Goal: Task Accomplishment & Management: Manage account settings

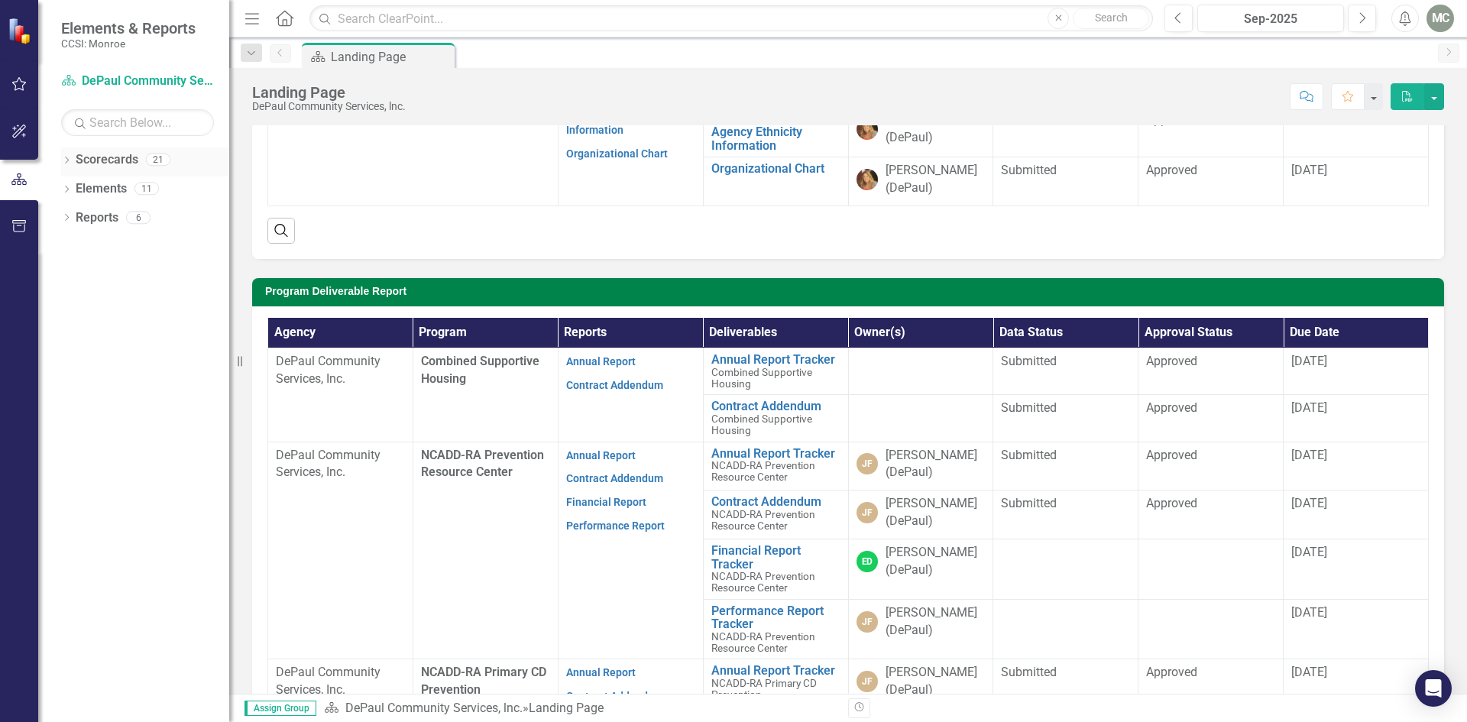
click at [66, 160] on icon "Dropdown" at bounding box center [66, 161] width 11 height 8
click at [74, 188] on icon "Dropdown" at bounding box center [74, 187] width 11 height 9
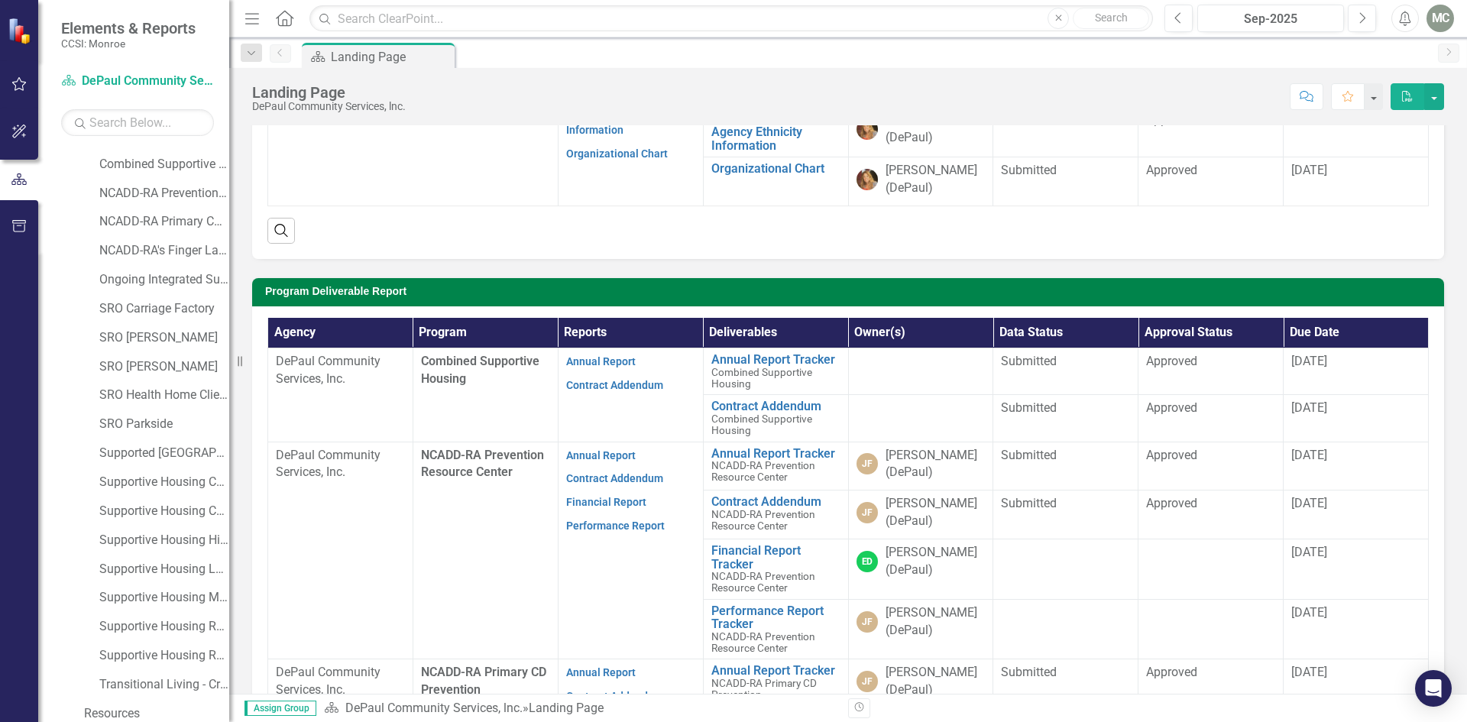
scroll to position [119, 0]
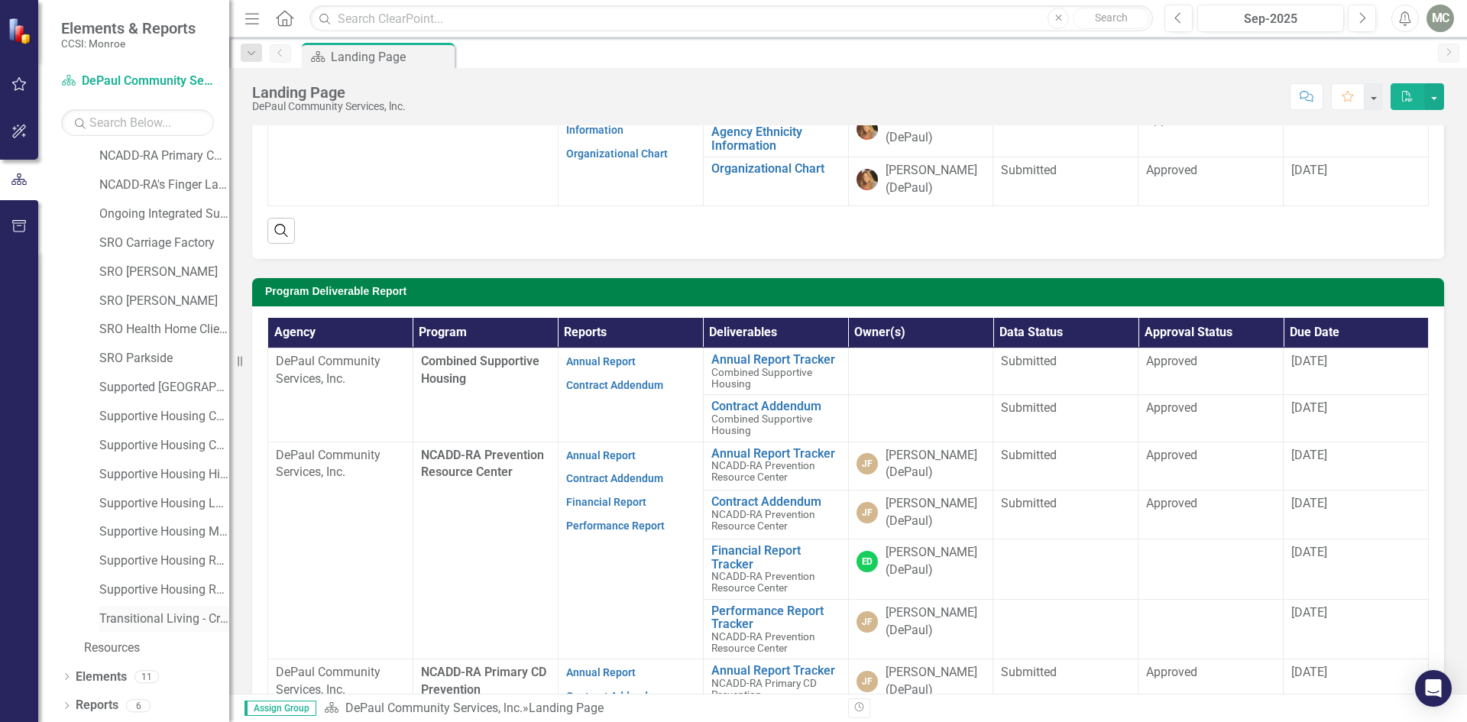
click at [121, 614] on link "Transitional Living - Crisis Housing" at bounding box center [164, 620] width 130 height 18
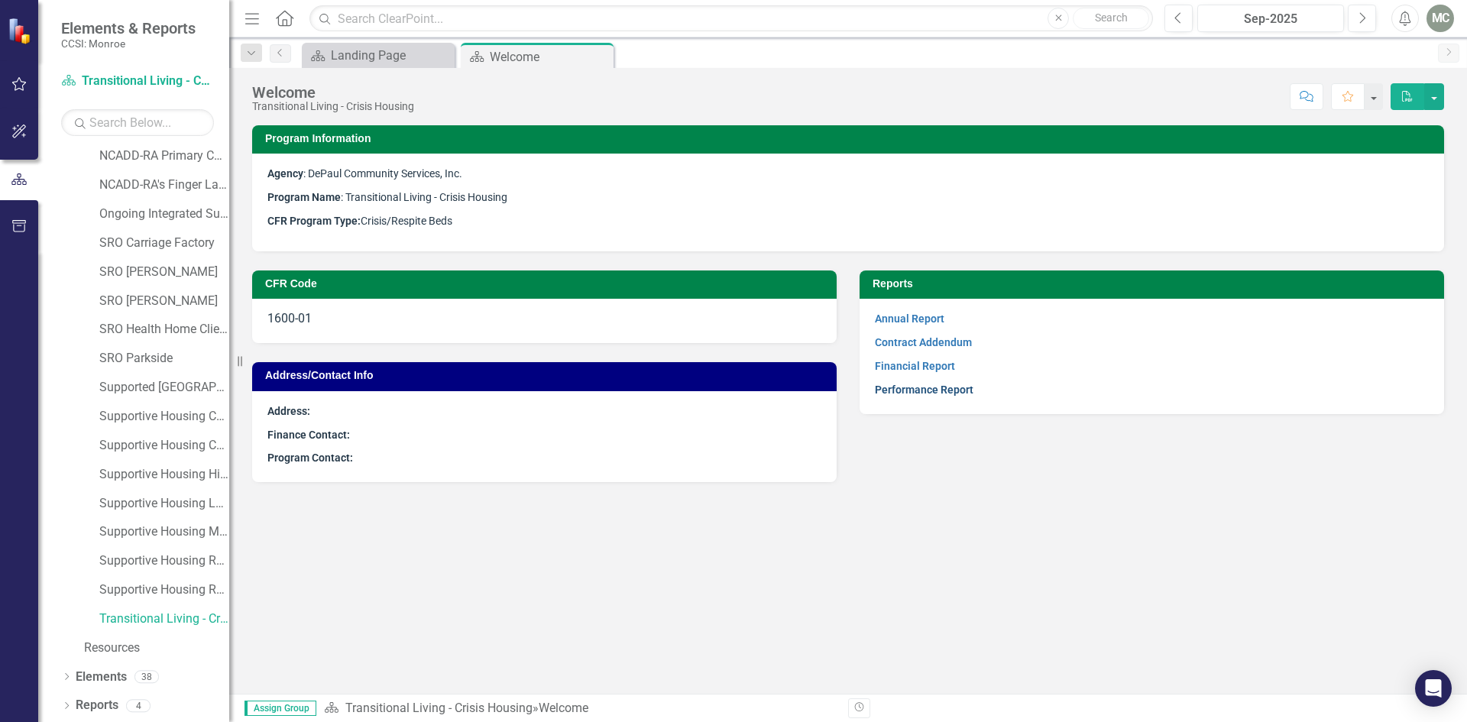
click at [924, 385] on link "Performance Report" at bounding box center [924, 390] width 99 height 12
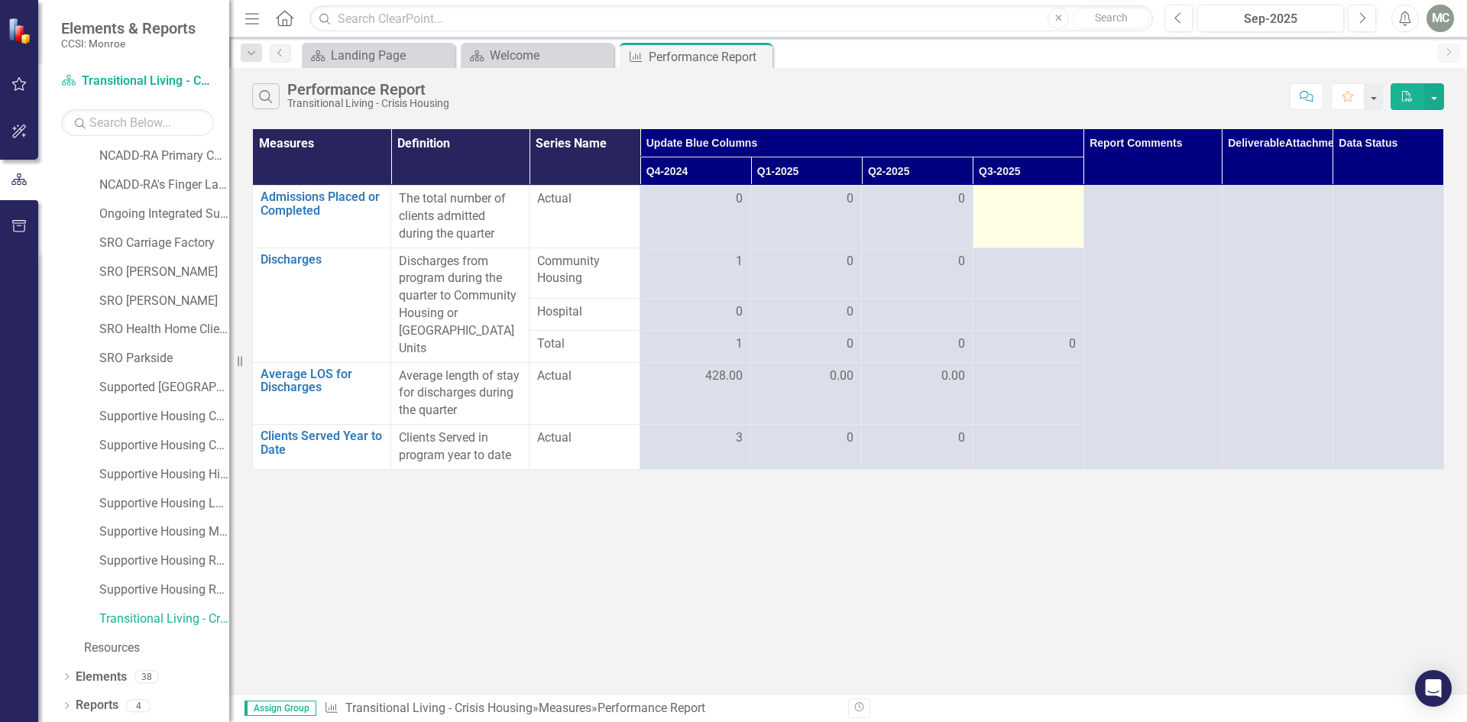
click at [1069, 203] on div at bounding box center [1028, 199] width 95 height 18
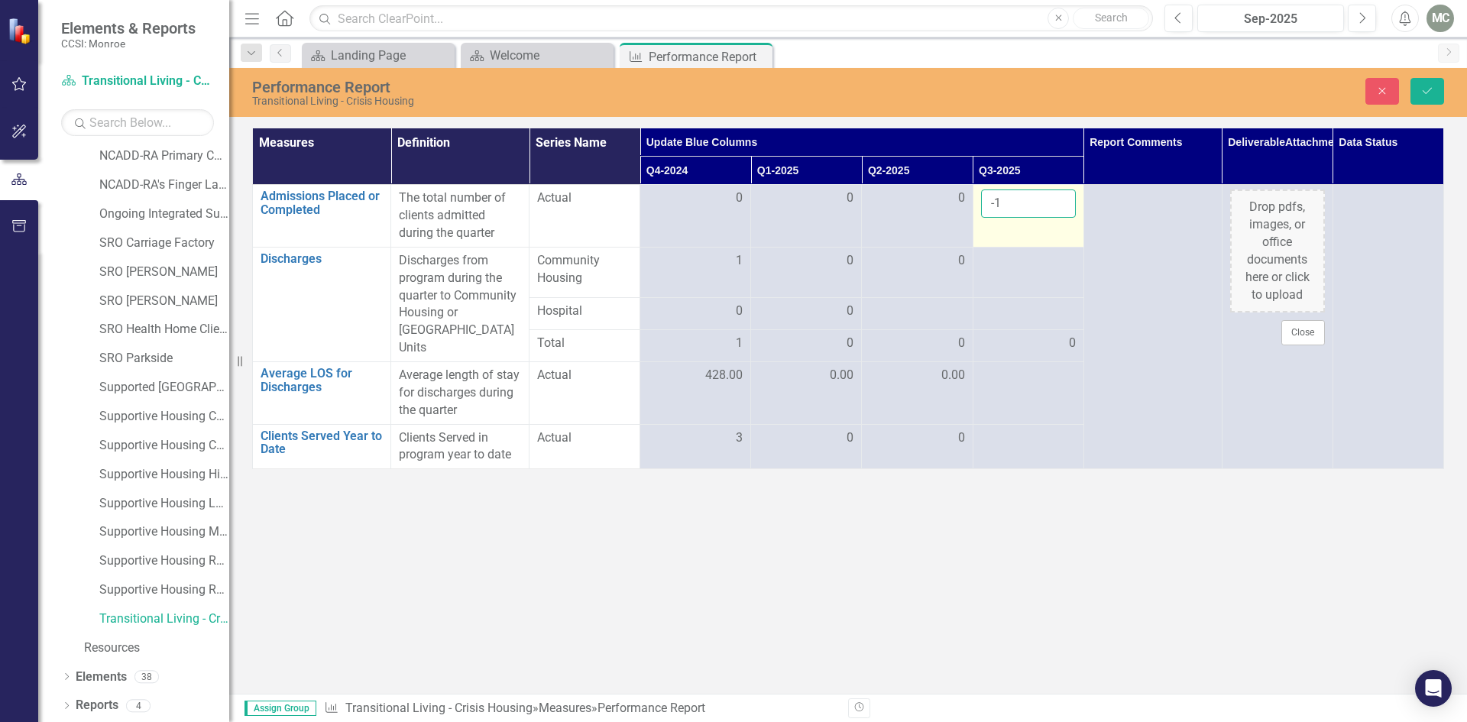
click at [1057, 212] on input "-1" at bounding box center [1028, 204] width 95 height 28
click at [1057, 212] on input "-2" at bounding box center [1028, 204] width 95 height 28
click at [1057, 203] on input "-1" at bounding box center [1028, 204] width 95 height 28
type input "0"
click at [1057, 203] on input "0" at bounding box center [1028, 204] width 95 height 28
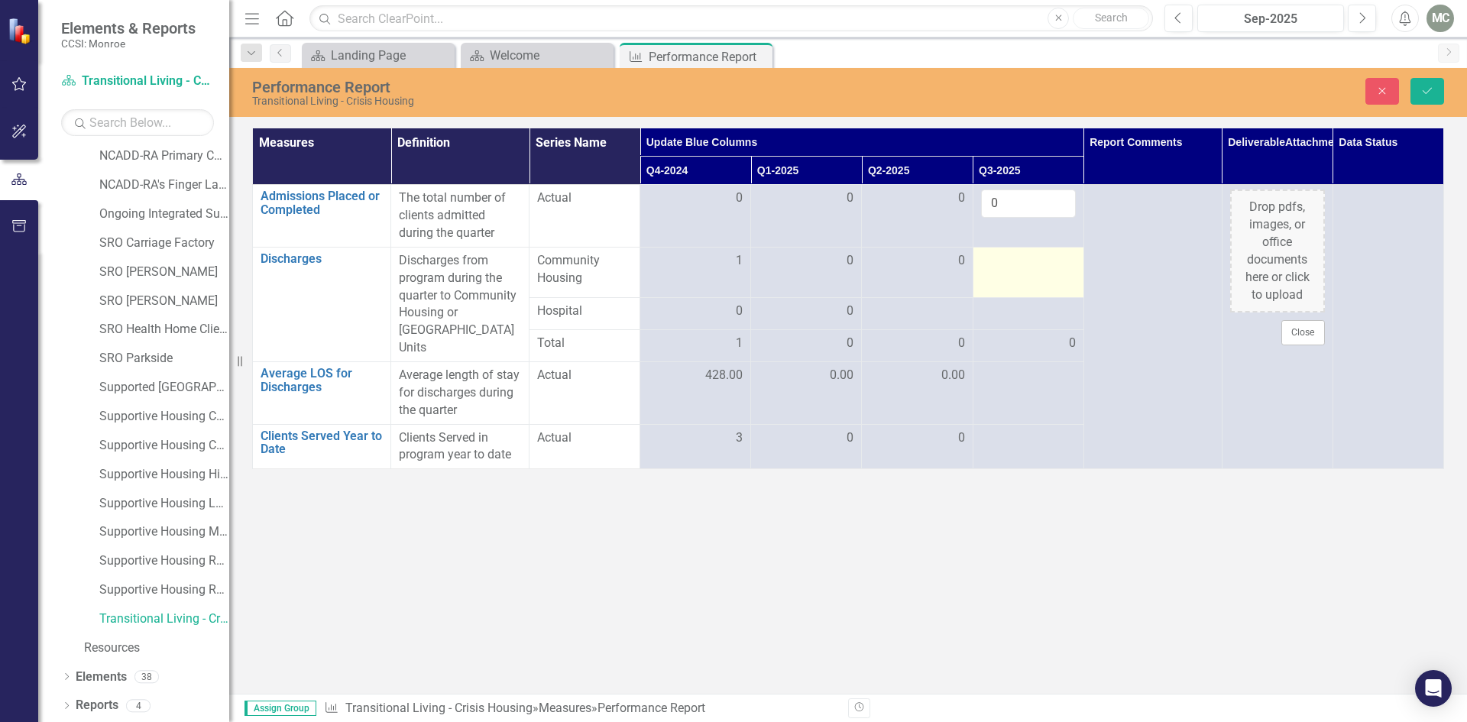
click at [1072, 255] on div at bounding box center [1028, 261] width 95 height 18
click at [1056, 264] on input "1" at bounding box center [1028, 266] width 95 height 28
type input "0"
click at [1059, 272] on input "0" at bounding box center [1028, 266] width 95 height 28
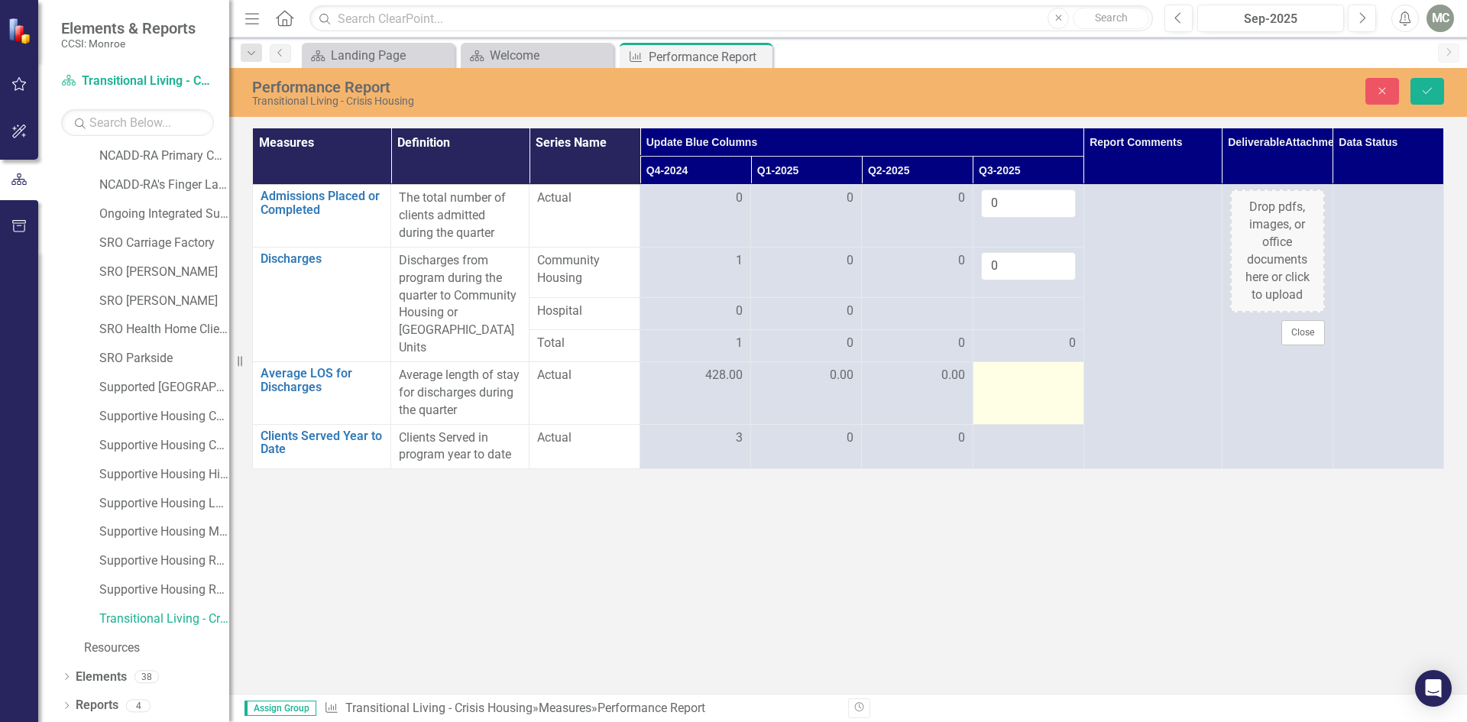
click at [1069, 367] on div at bounding box center [1028, 376] width 95 height 18
click at [1054, 367] on input "1" at bounding box center [1028, 381] width 95 height 28
type input "0"
click at [1053, 375] on input "0" at bounding box center [1028, 381] width 95 height 28
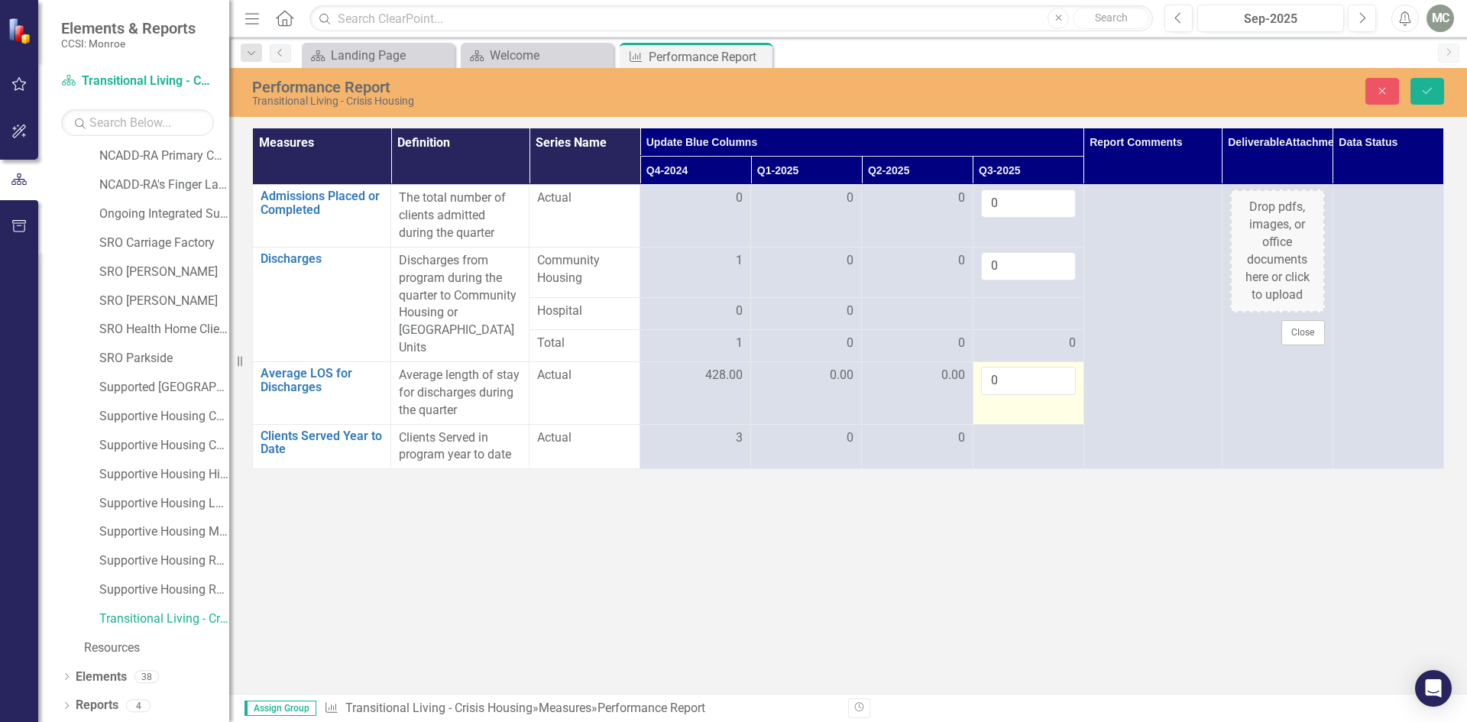
drag, startPoint x: 1071, startPoint y: 421, endPoint x: 1068, endPoint y: 410, distance: 11.9
click at [1069, 410] on tbody "Admissions Placed or Completed Link Open Element The total number of clients ad…" at bounding box center [849, 327] width 1192 height 284
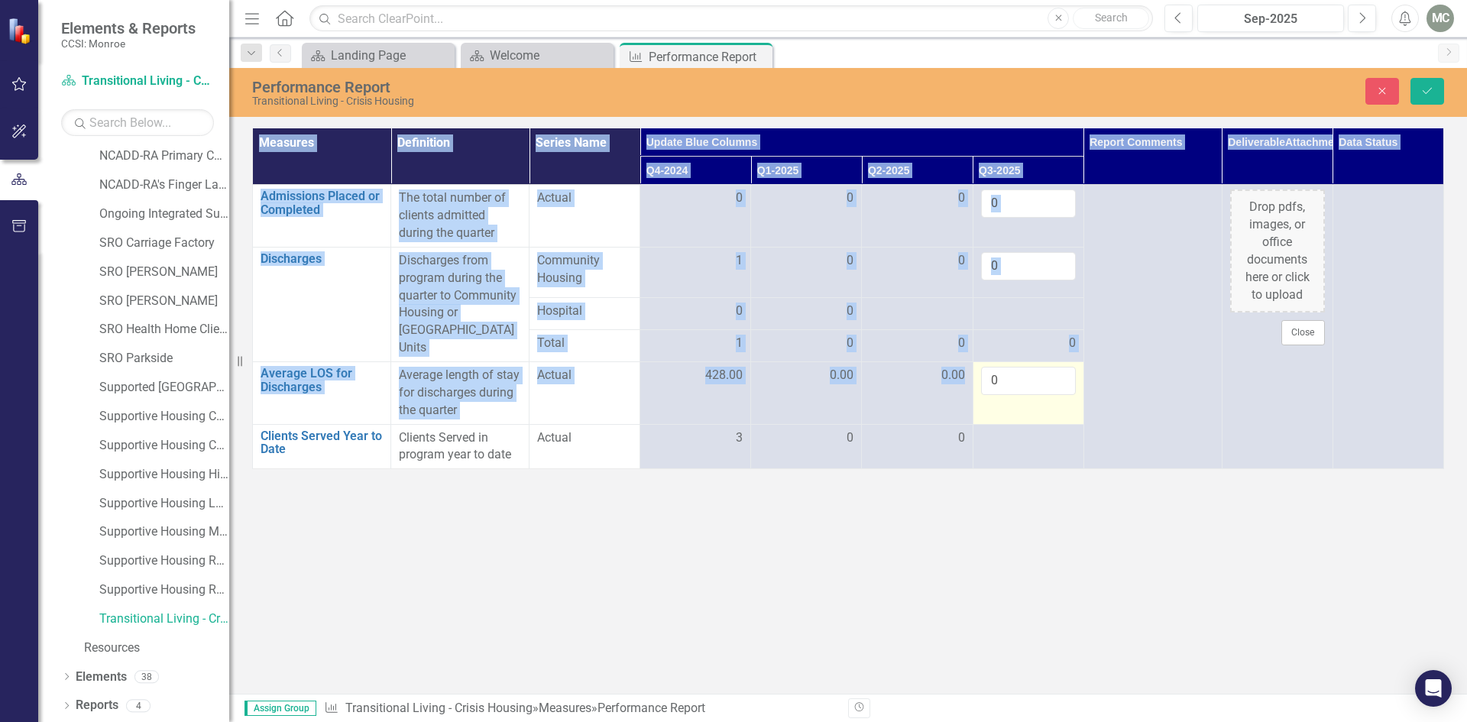
click at [1067, 410] on td "0" at bounding box center [1028, 393] width 111 height 63
click at [1067, 430] on div at bounding box center [1028, 439] width 95 height 18
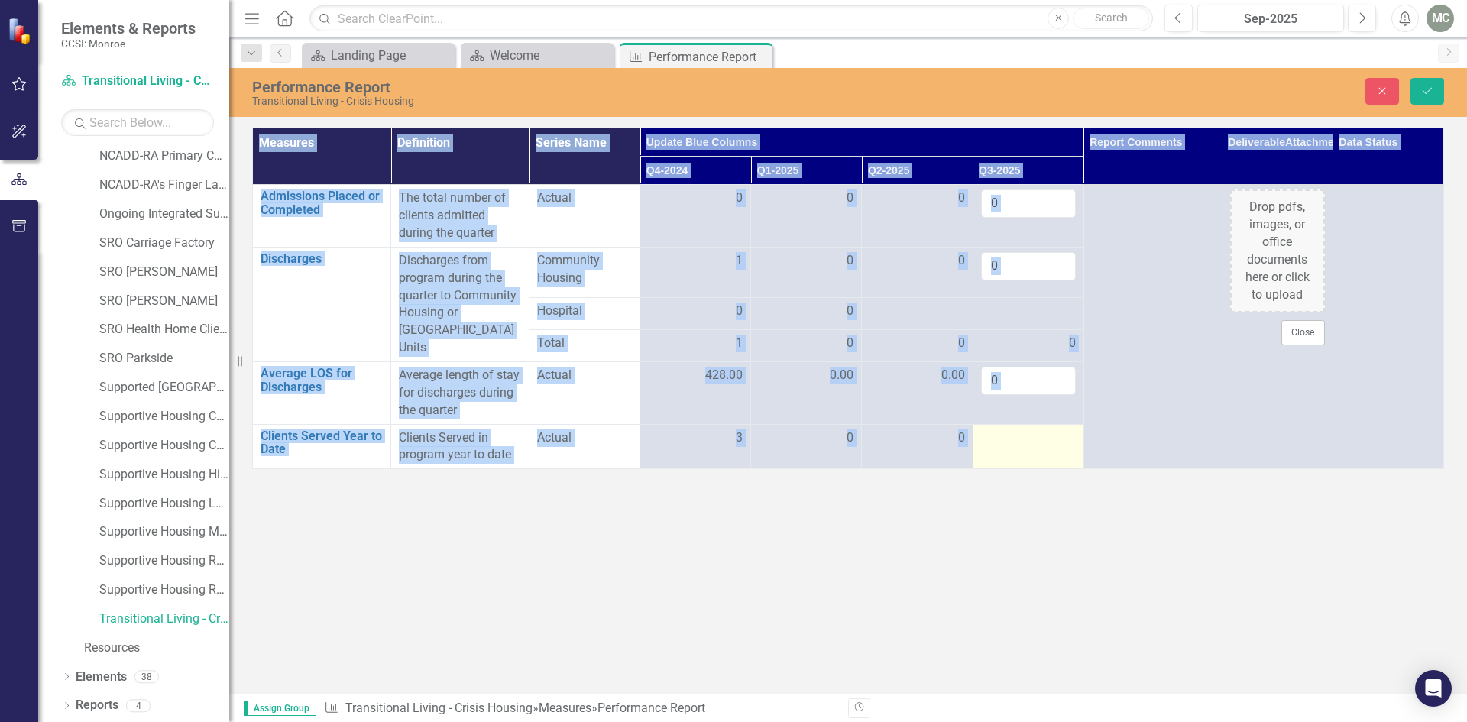
click at [1067, 430] on div at bounding box center [1028, 439] width 95 height 18
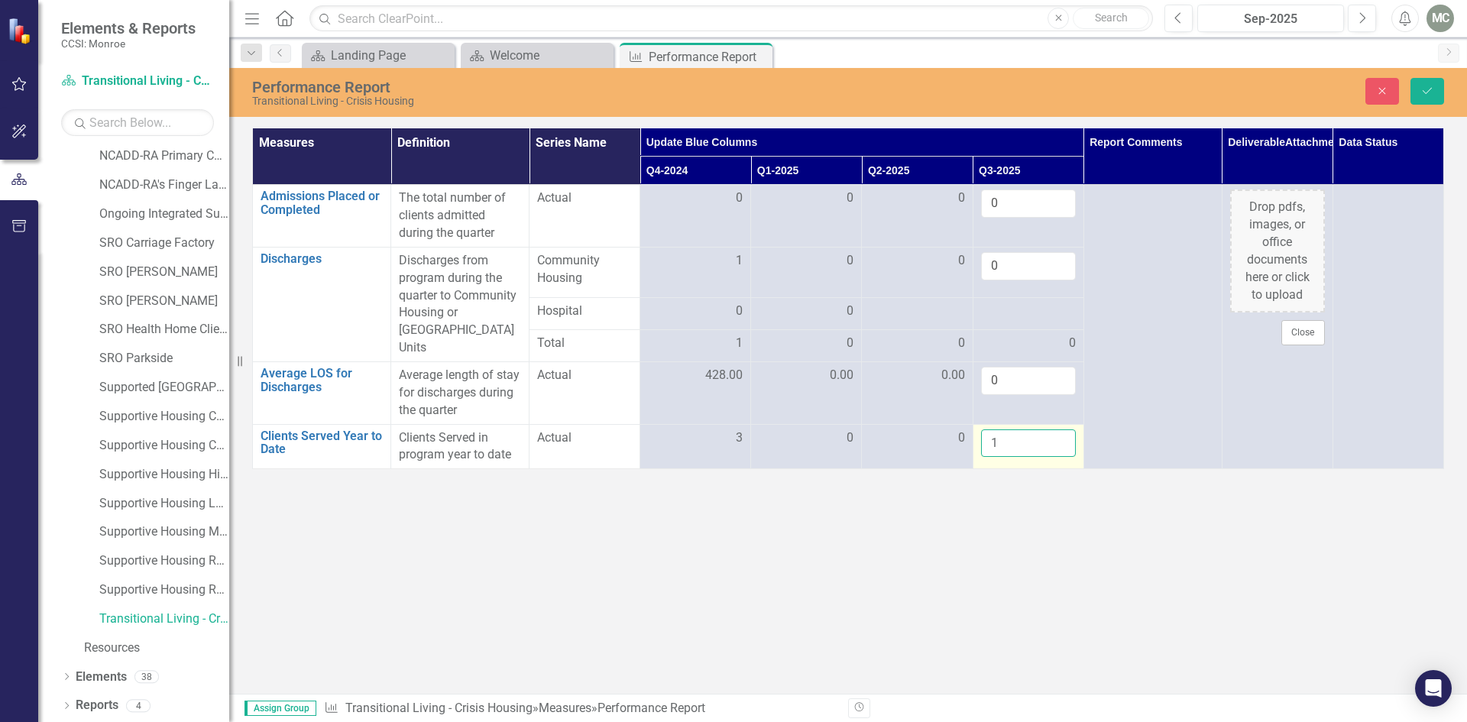
click at [1061, 430] on input "1" at bounding box center [1028, 444] width 95 height 28
type input "0"
click at [1059, 438] on input "0" at bounding box center [1028, 444] width 95 height 28
click at [1427, 94] on icon "submit" at bounding box center [1427, 91] width 9 height 6
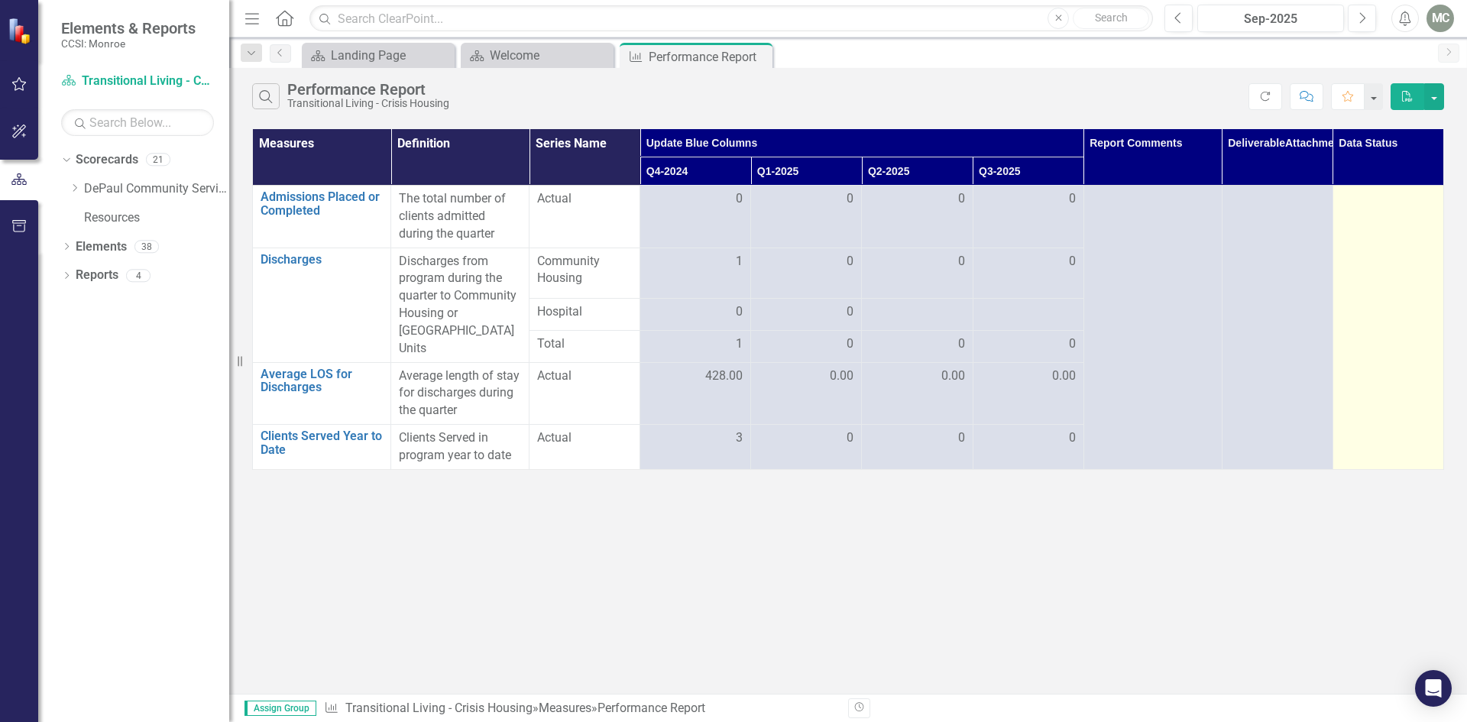
click at [1425, 203] on div at bounding box center [1388, 199] width 95 height 18
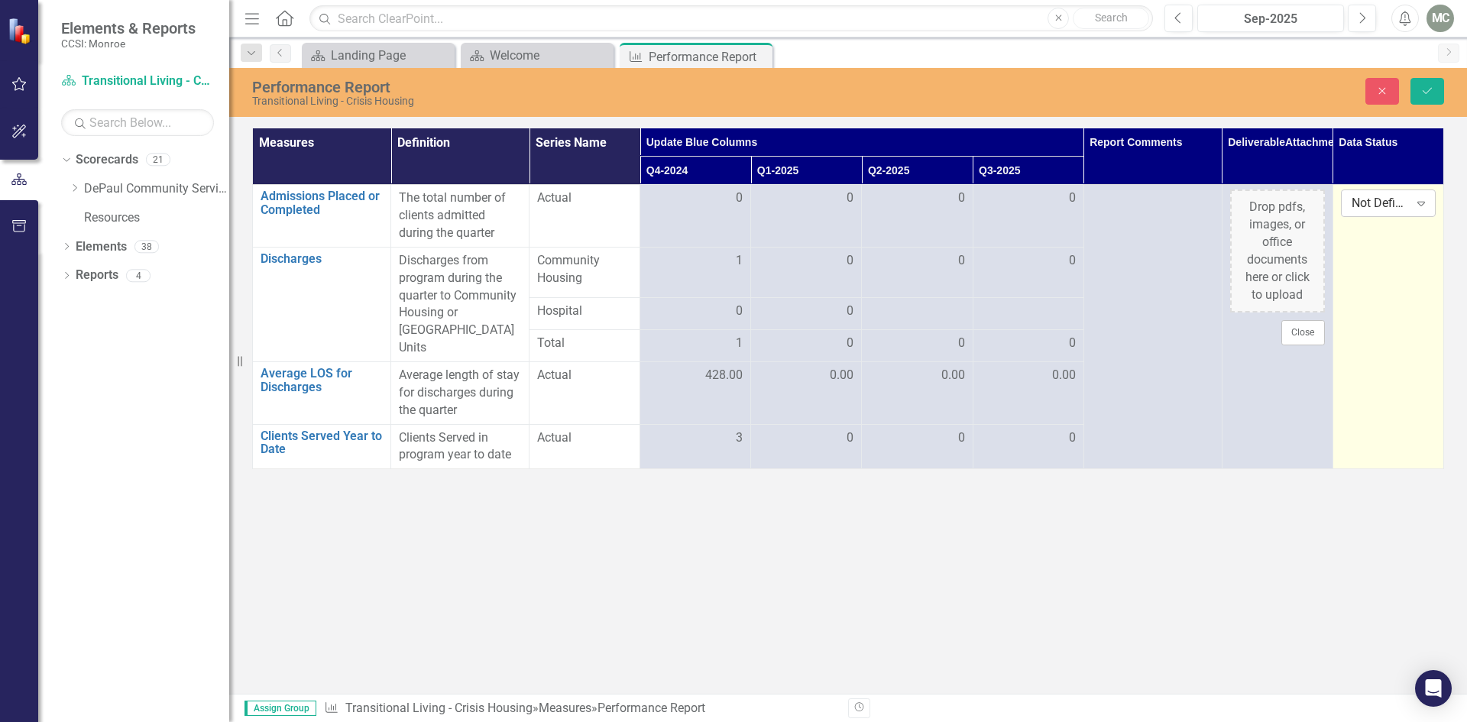
click at [1425, 203] on icon "Expand" at bounding box center [1421, 203] width 15 height 12
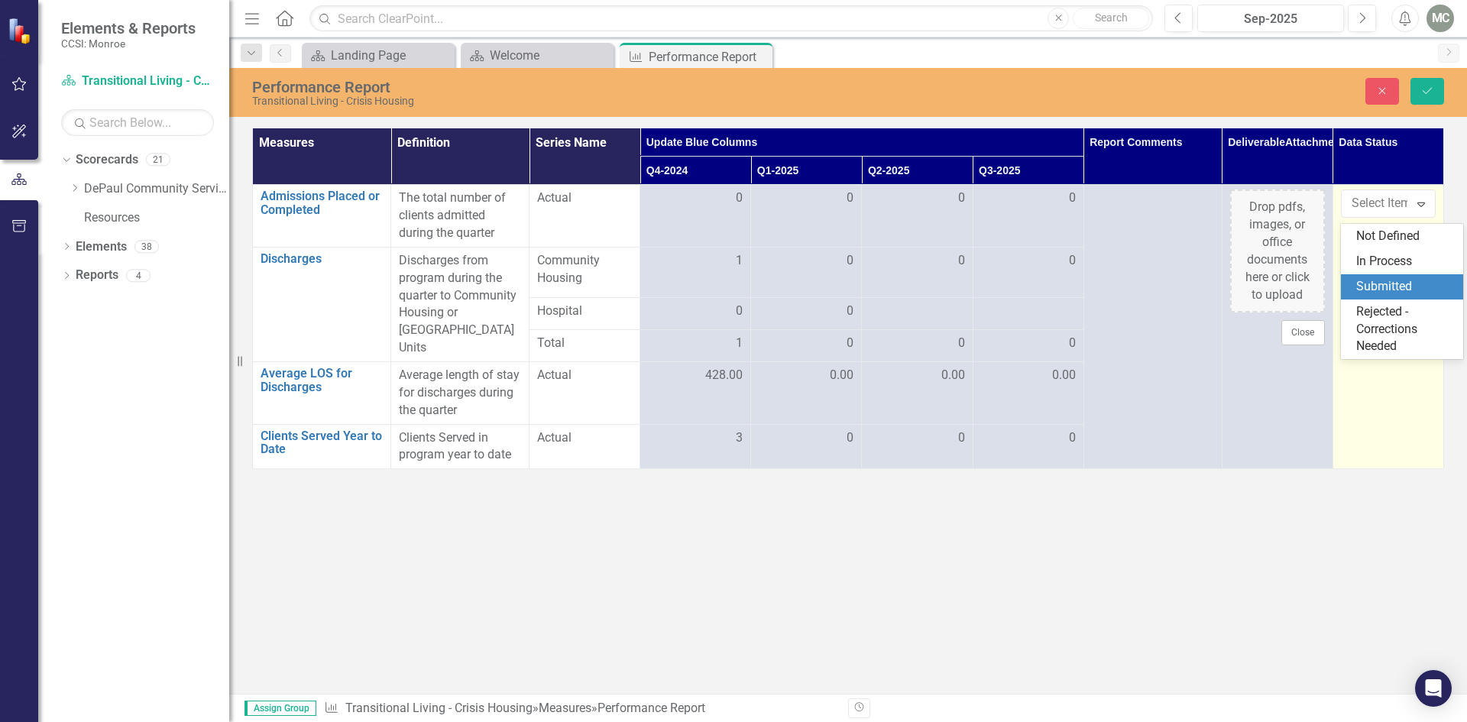
click at [1385, 281] on div "Submitted" at bounding box center [1406, 287] width 98 height 18
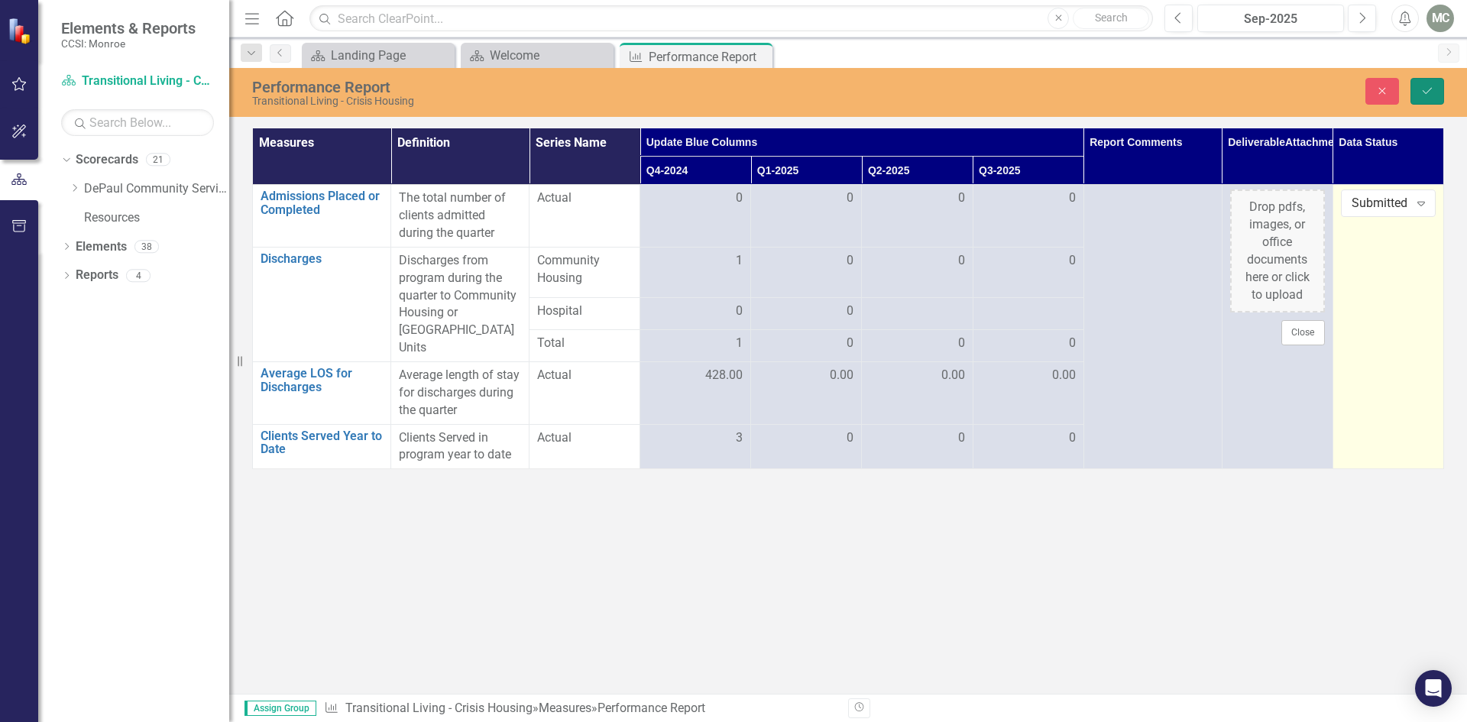
click at [1428, 94] on icon "Save" at bounding box center [1428, 91] width 14 height 11
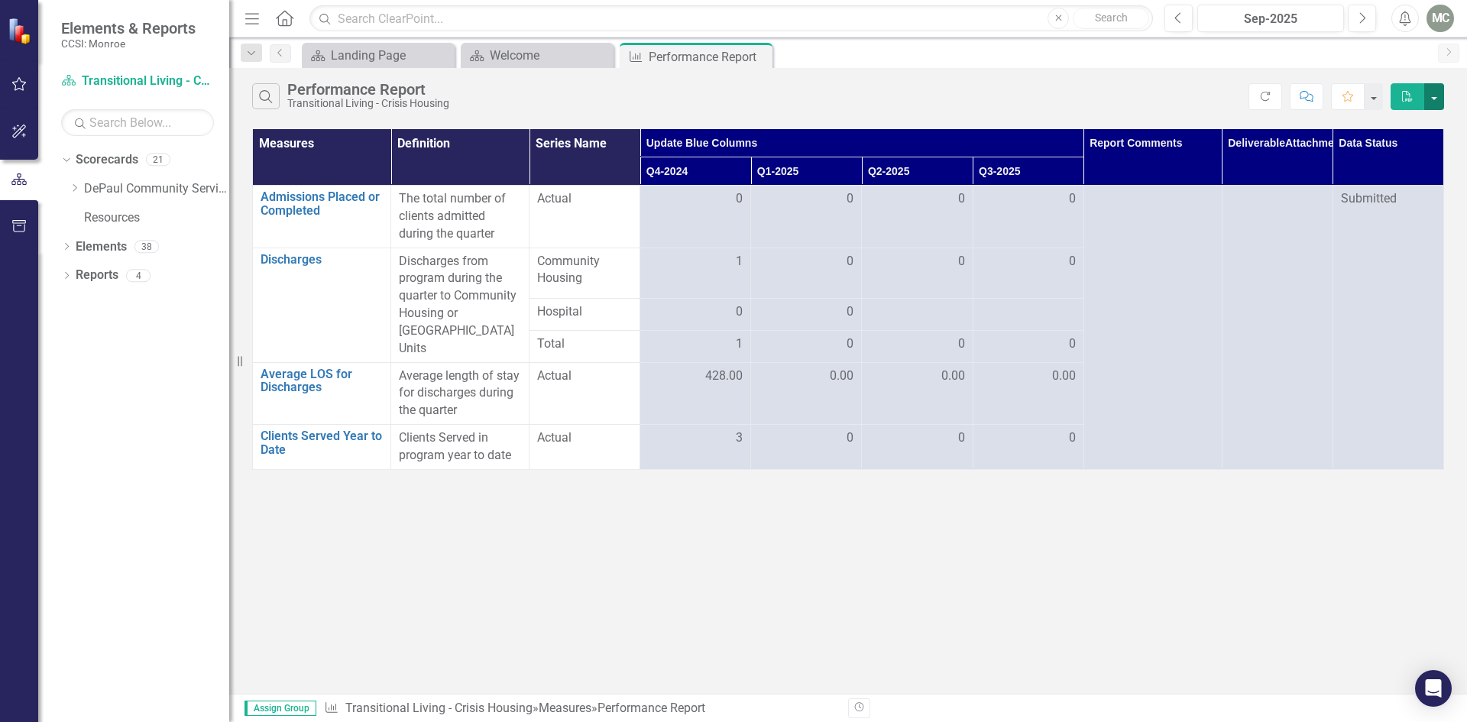
click at [1437, 102] on button "button" at bounding box center [1435, 96] width 20 height 27
click at [1378, 131] on link "PDF Export to PDF" at bounding box center [1383, 131] width 121 height 28
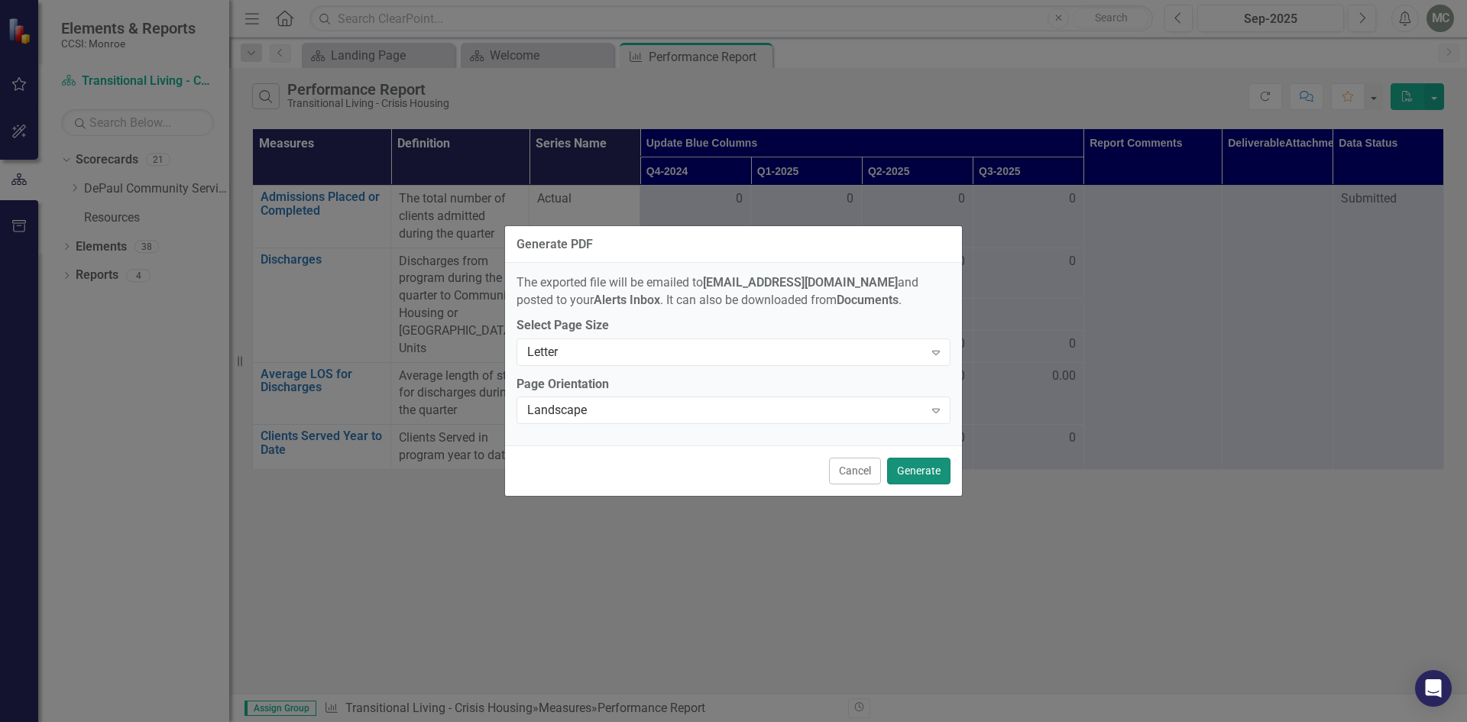
click at [906, 482] on button "Generate" at bounding box center [918, 471] width 63 height 27
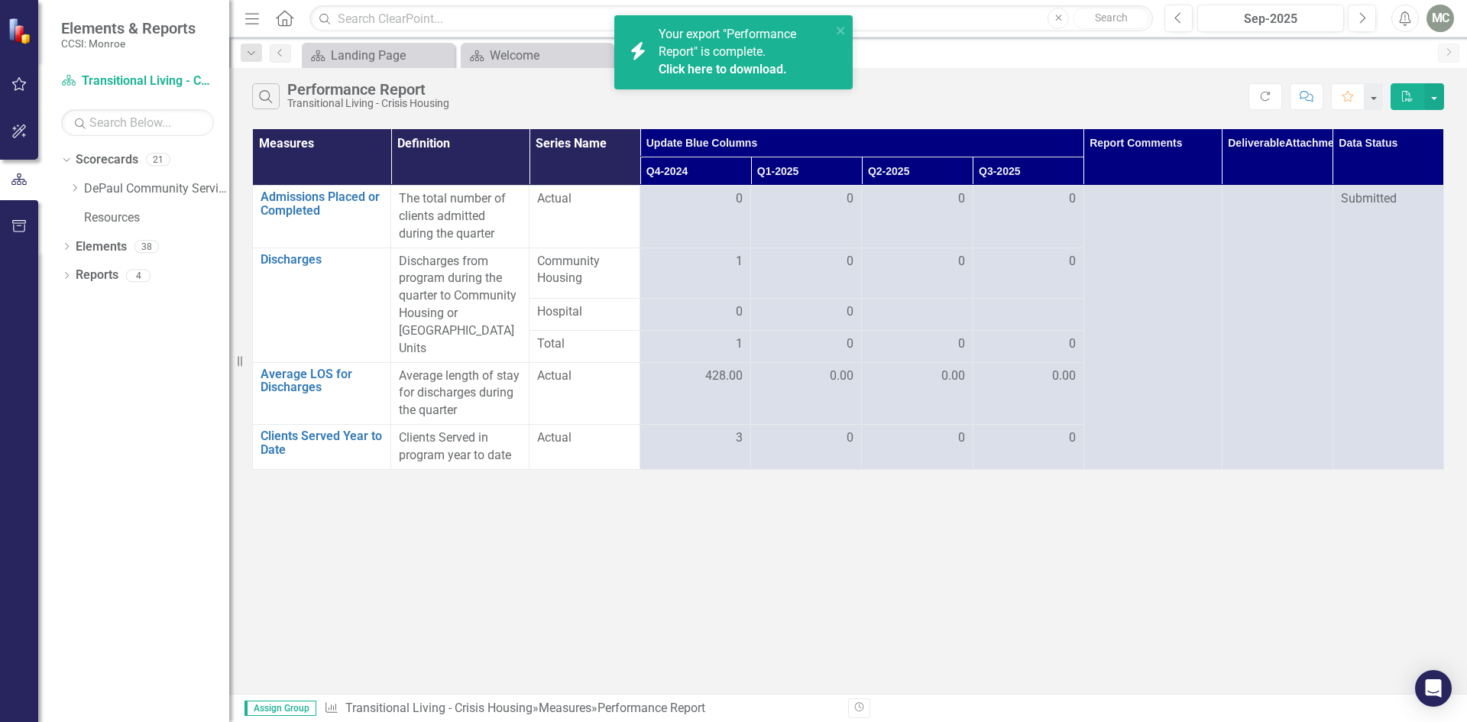
click at [767, 66] on link "Click here to download." at bounding box center [723, 69] width 128 height 15
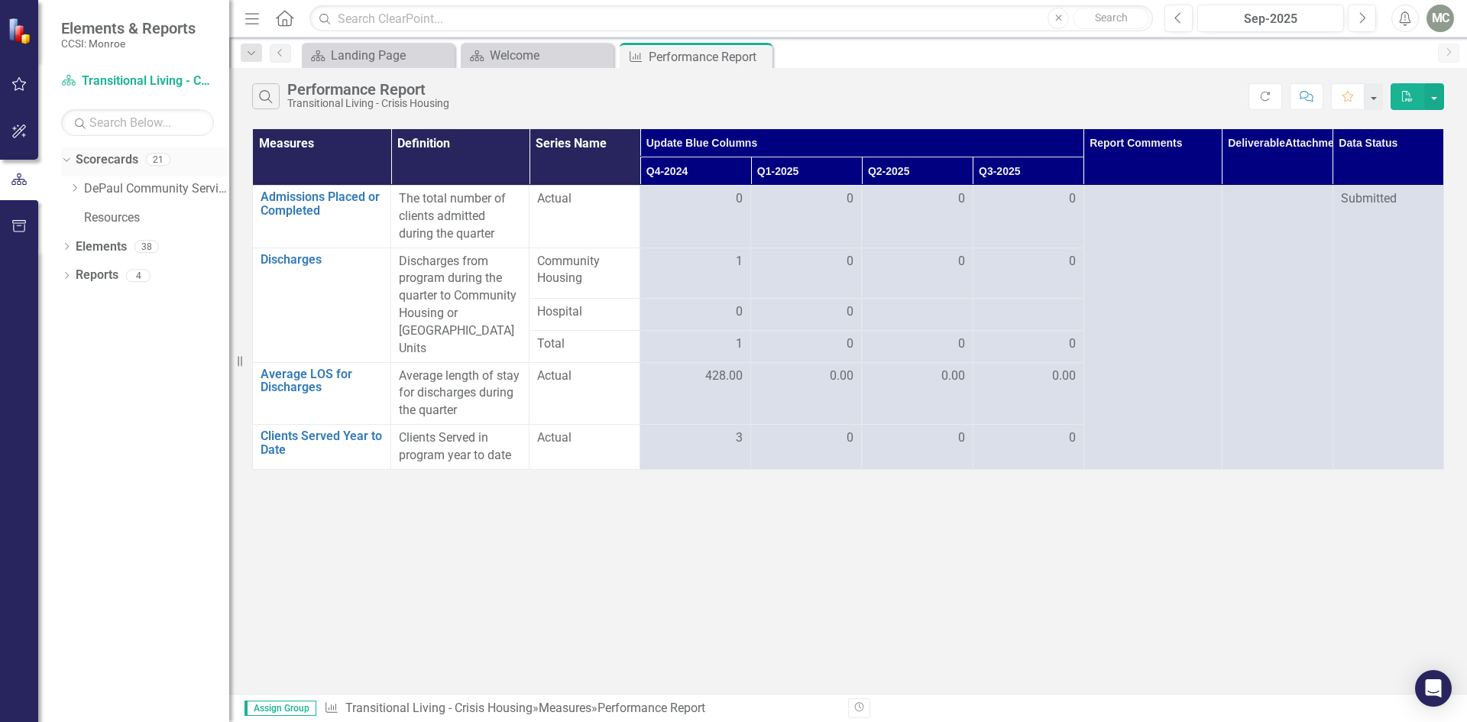
click at [66, 159] on icon "Dropdown" at bounding box center [64, 159] width 8 height 11
click at [66, 161] on icon "Dropdown" at bounding box center [66, 161] width 11 height 8
click at [75, 187] on icon "Dropdown" at bounding box center [74, 187] width 11 height 9
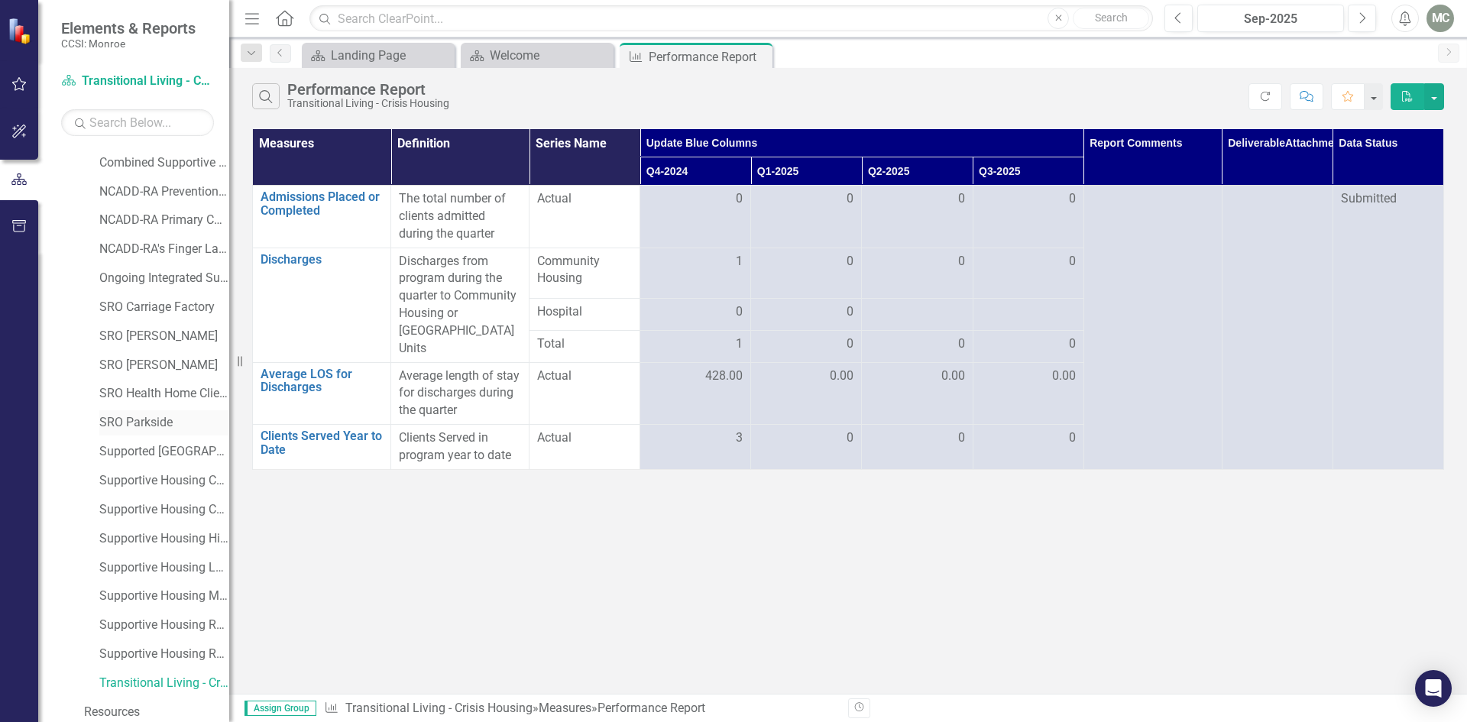
scroll to position [119, 0]
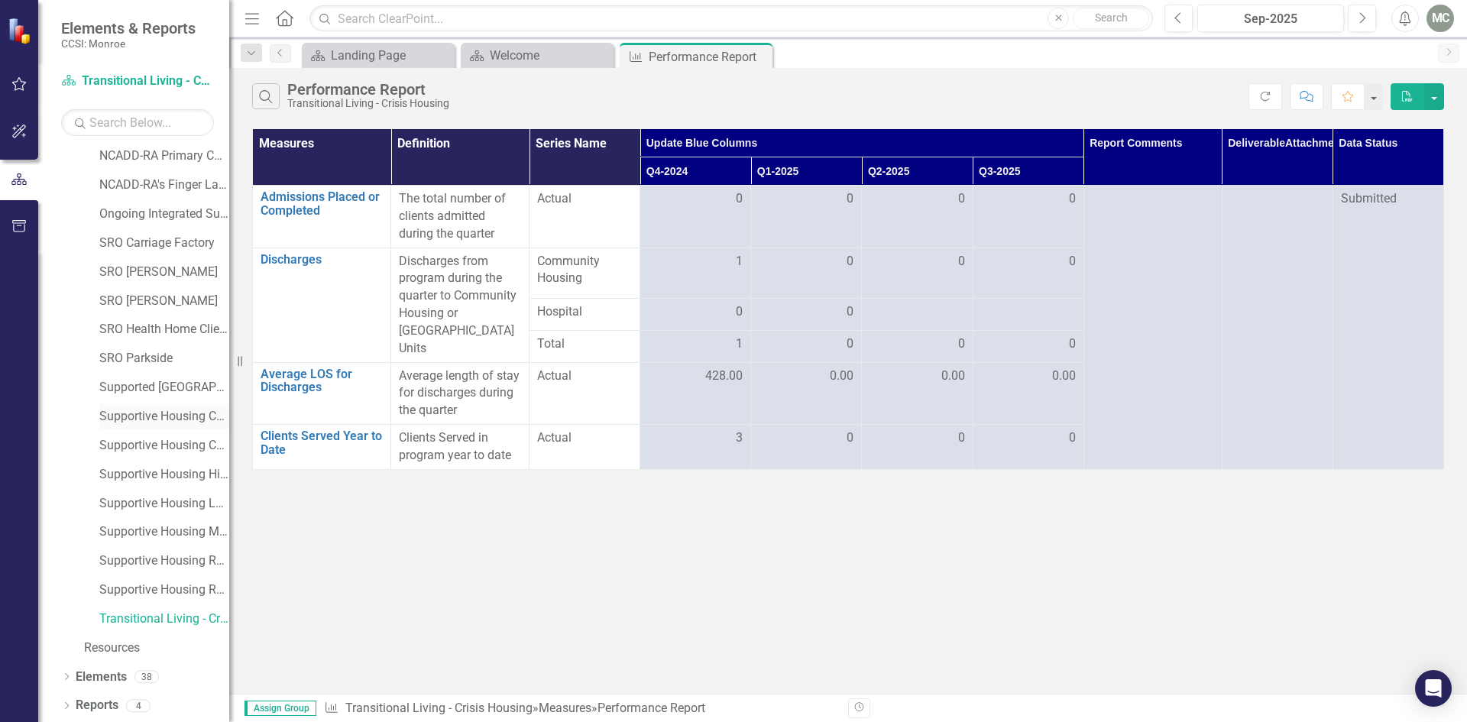
click at [118, 416] on link "Supportive Housing Combined Non-Reinvestment" at bounding box center [164, 417] width 130 height 18
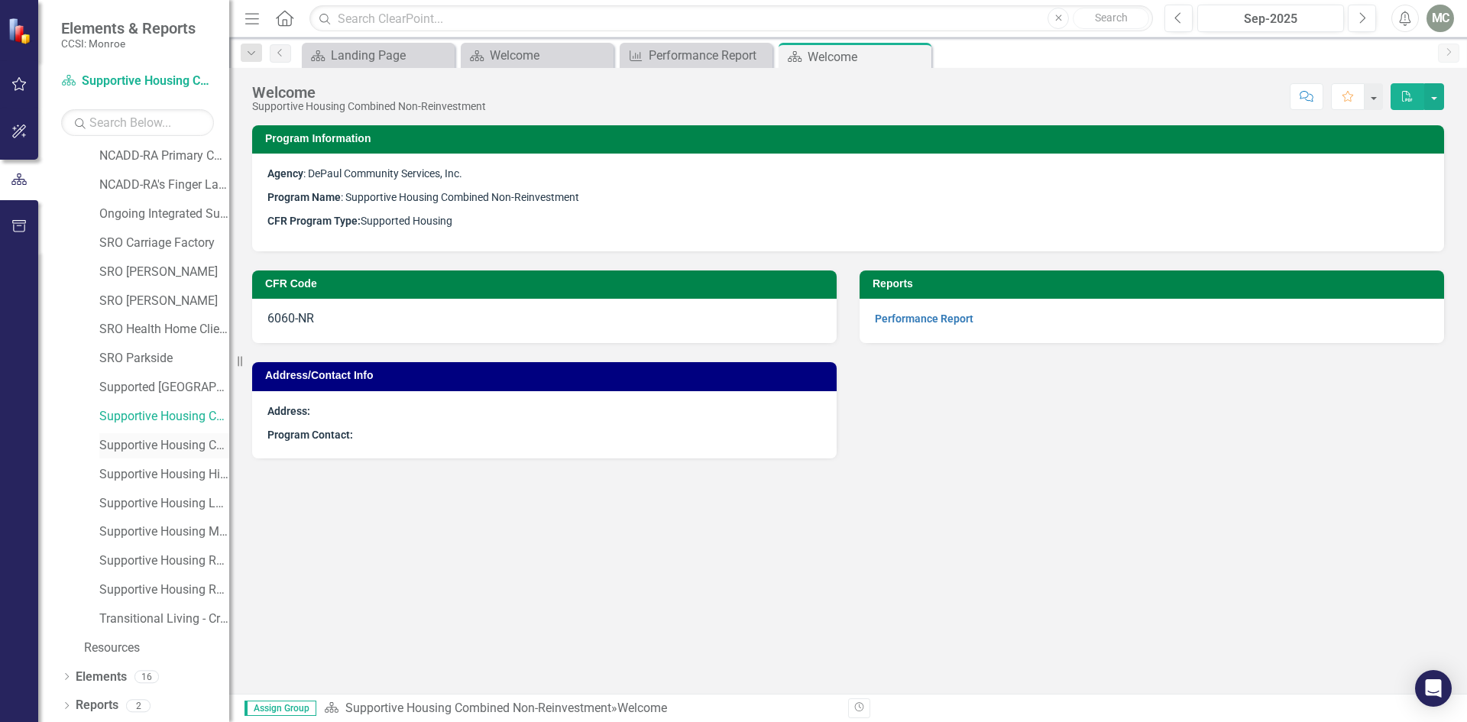
click at [122, 445] on link "Supportive Housing Community" at bounding box center [164, 446] width 130 height 18
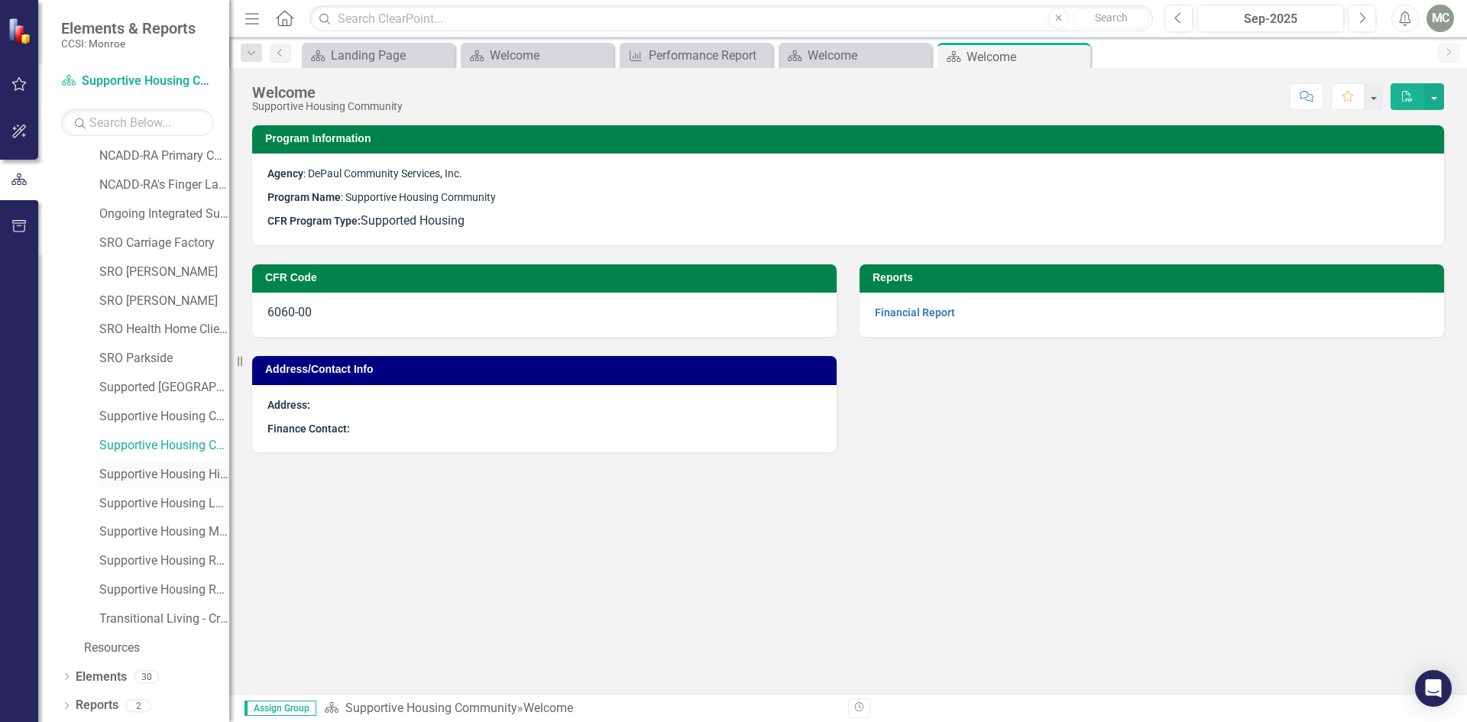
click at [123, 481] on link "Supportive Housing High Needs" at bounding box center [164, 475] width 130 height 18
drag, startPoint x: 122, startPoint y: 512, endPoint x: 121, endPoint y: 504, distance: 8.4
click at [121, 512] on link "Supportive Housing Long Stay" at bounding box center [164, 504] width 130 height 18
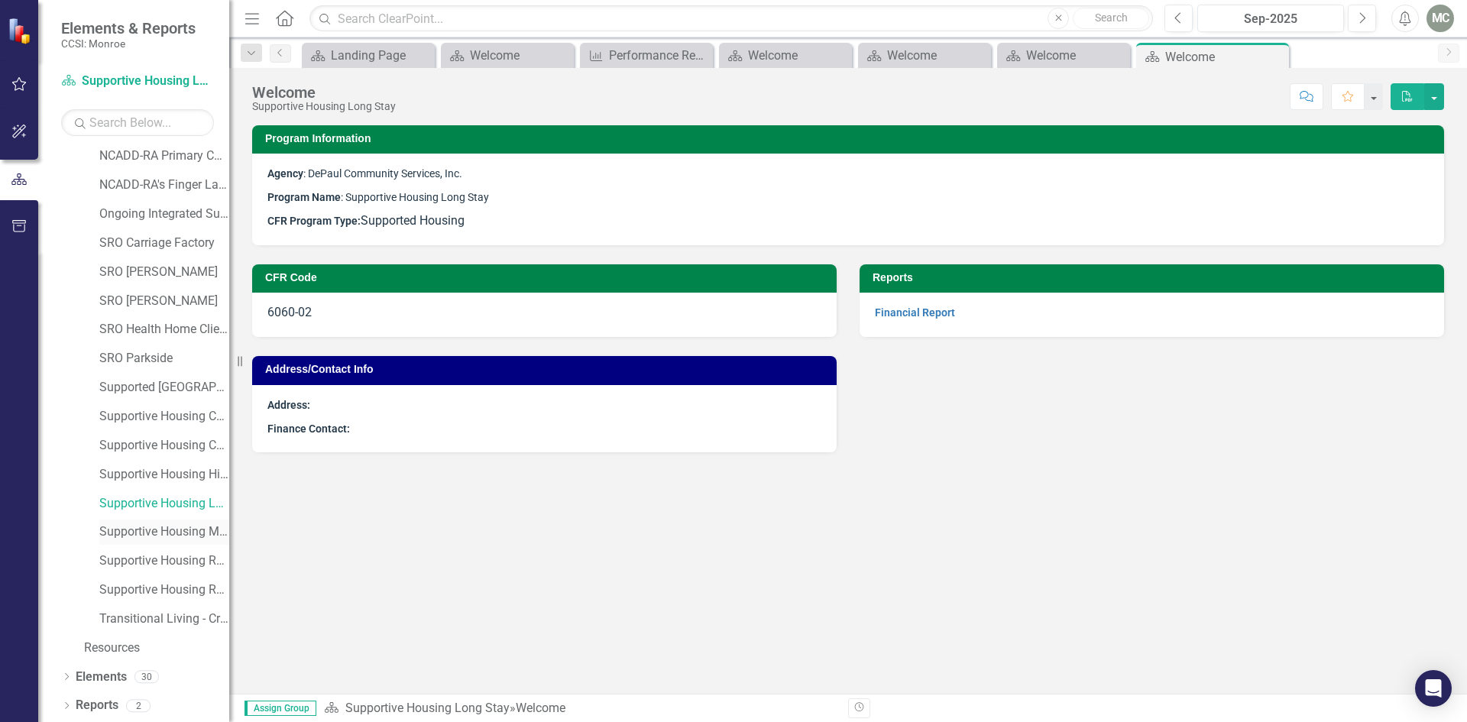
click at [122, 528] on link "Supportive Housing MRT Beds" at bounding box center [164, 533] width 130 height 18
click at [120, 561] on link "Supportive Housing RCE Beds" at bounding box center [164, 562] width 130 height 18
click at [126, 594] on link "Supportive Housing Reinvestment" at bounding box center [164, 591] width 130 height 18
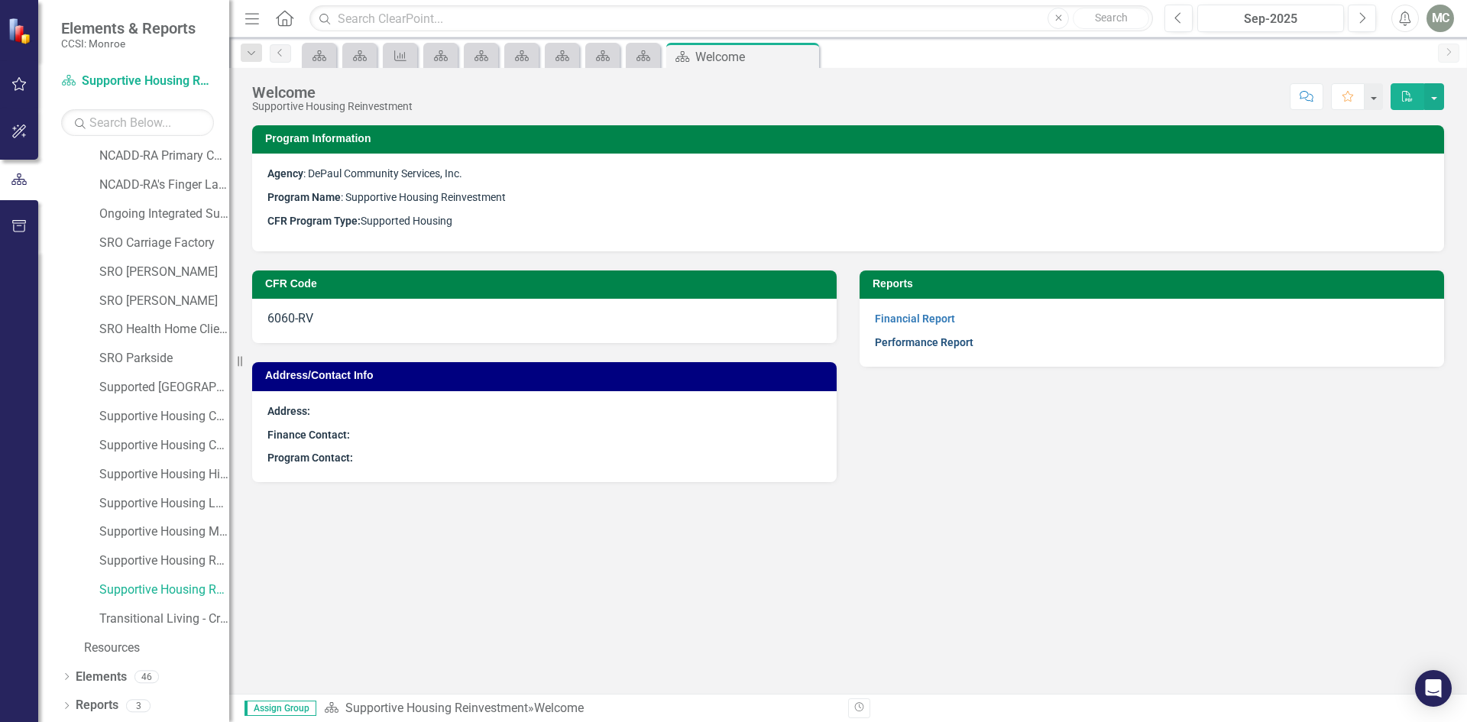
click at [929, 341] on link "Performance Report" at bounding box center [924, 342] width 99 height 12
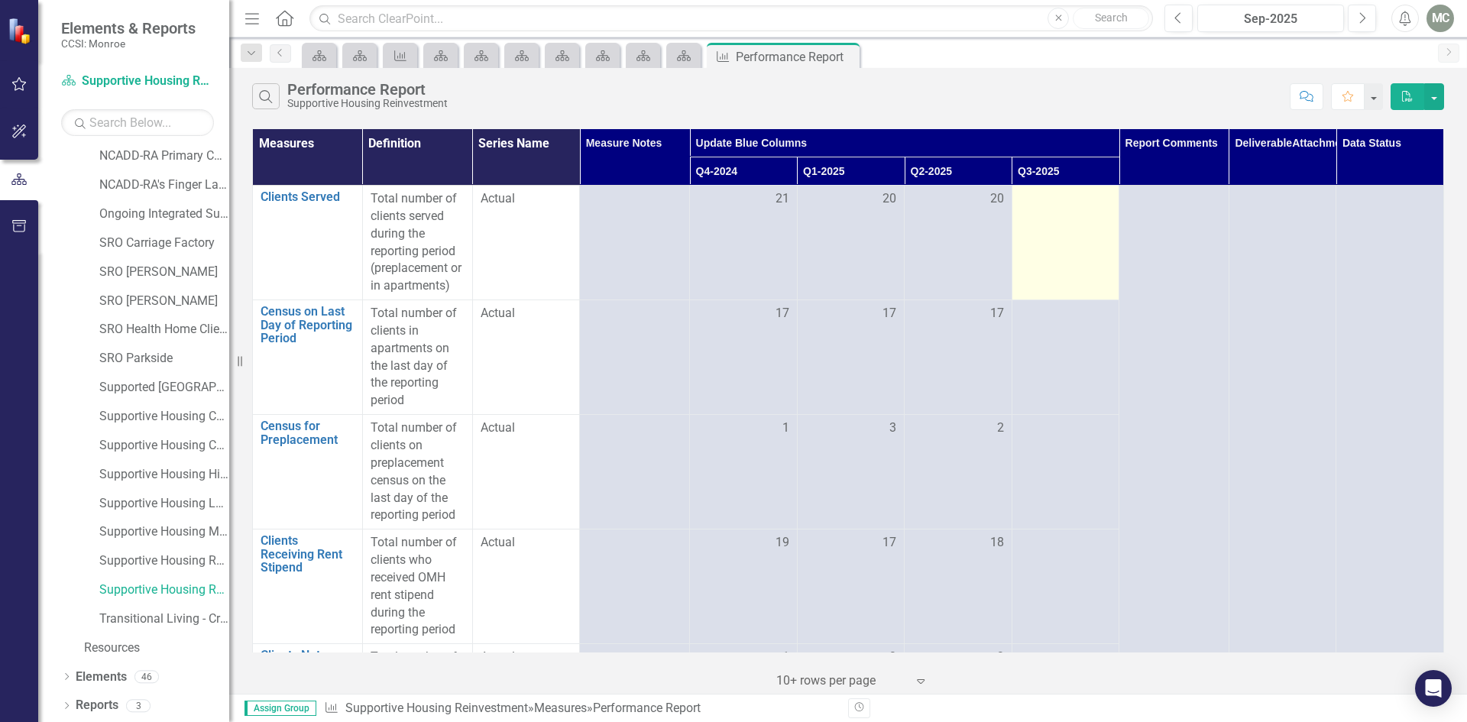
click at [1097, 206] on div at bounding box center [1066, 199] width 92 height 18
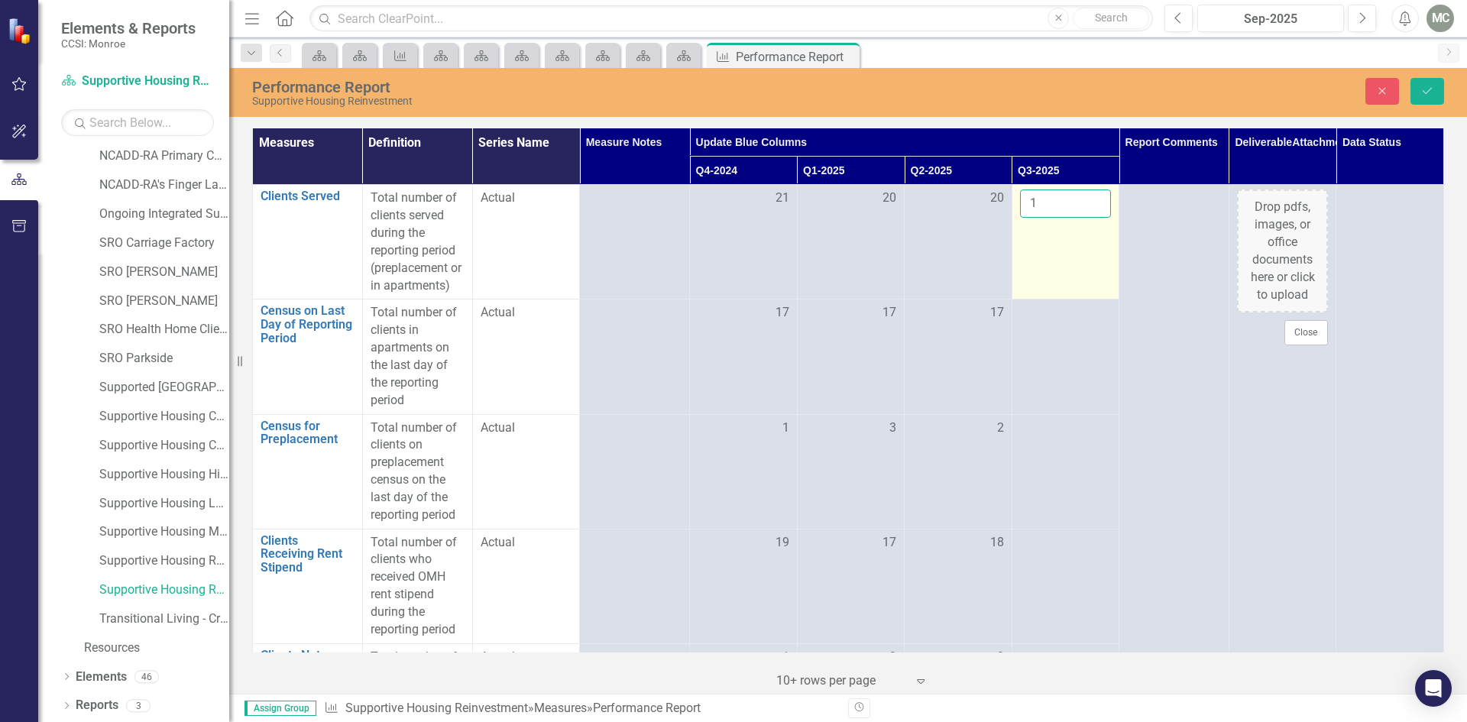
click at [1086, 199] on input "1" at bounding box center [1066, 204] width 92 height 28
click at [1086, 199] on input "2" at bounding box center [1066, 204] width 92 height 28
click at [1086, 199] on input "3" at bounding box center [1066, 204] width 92 height 28
click at [1086, 199] on input "4" at bounding box center [1066, 204] width 92 height 28
click at [1086, 199] on input "5" at bounding box center [1066, 204] width 92 height 28
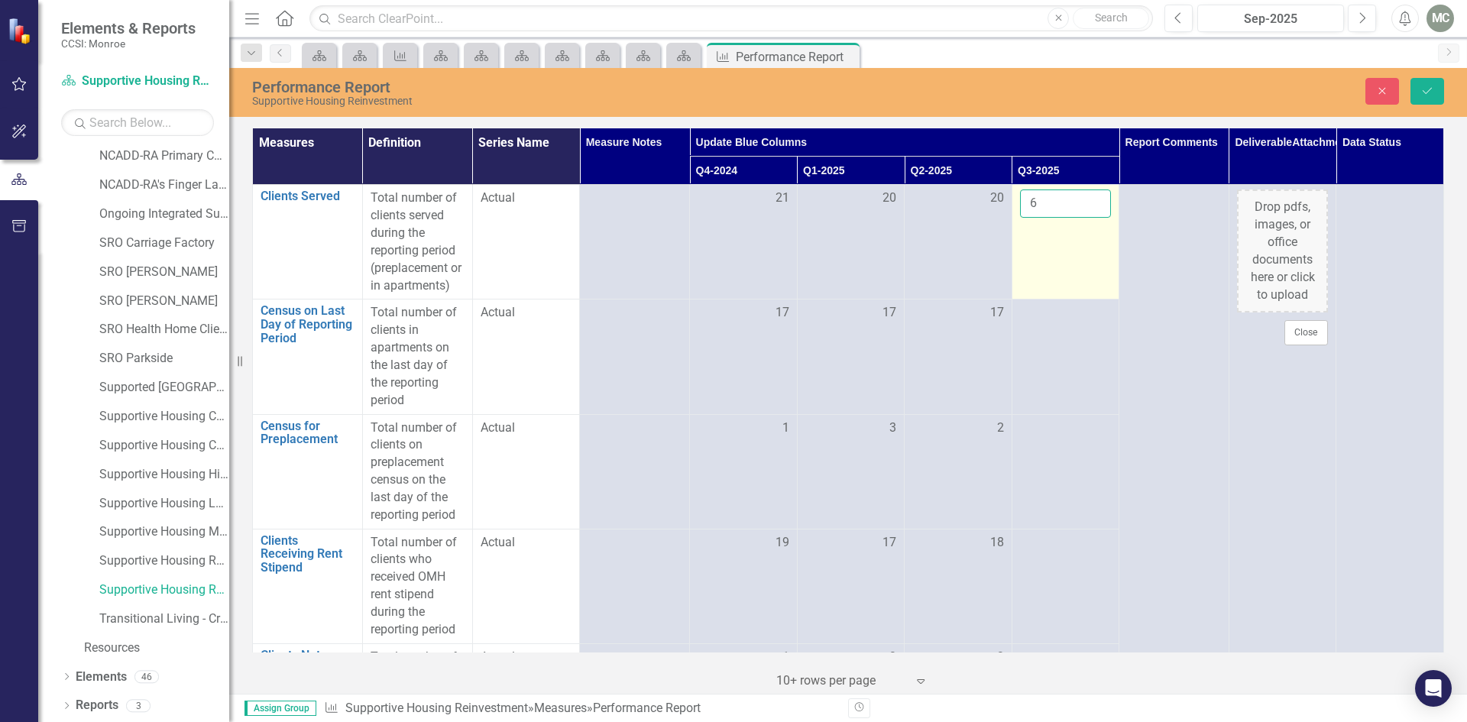
click at [1086, 199] on input "6" at bounding box center [1066, 204] width 92 height 28
click at [1086, 199] on input "7" at bounding box center [1066, 204] width 92 height 28
click at [1086, 199] on input "8" at bounding box center [1066, 204] width 92 height 28
click at [1086, 199] on input "9" at bounding box center [1066, 204] width 92 height 28
click at [1086, 199] on input "10" at bounding box center [1066, 204] width 92 height 28
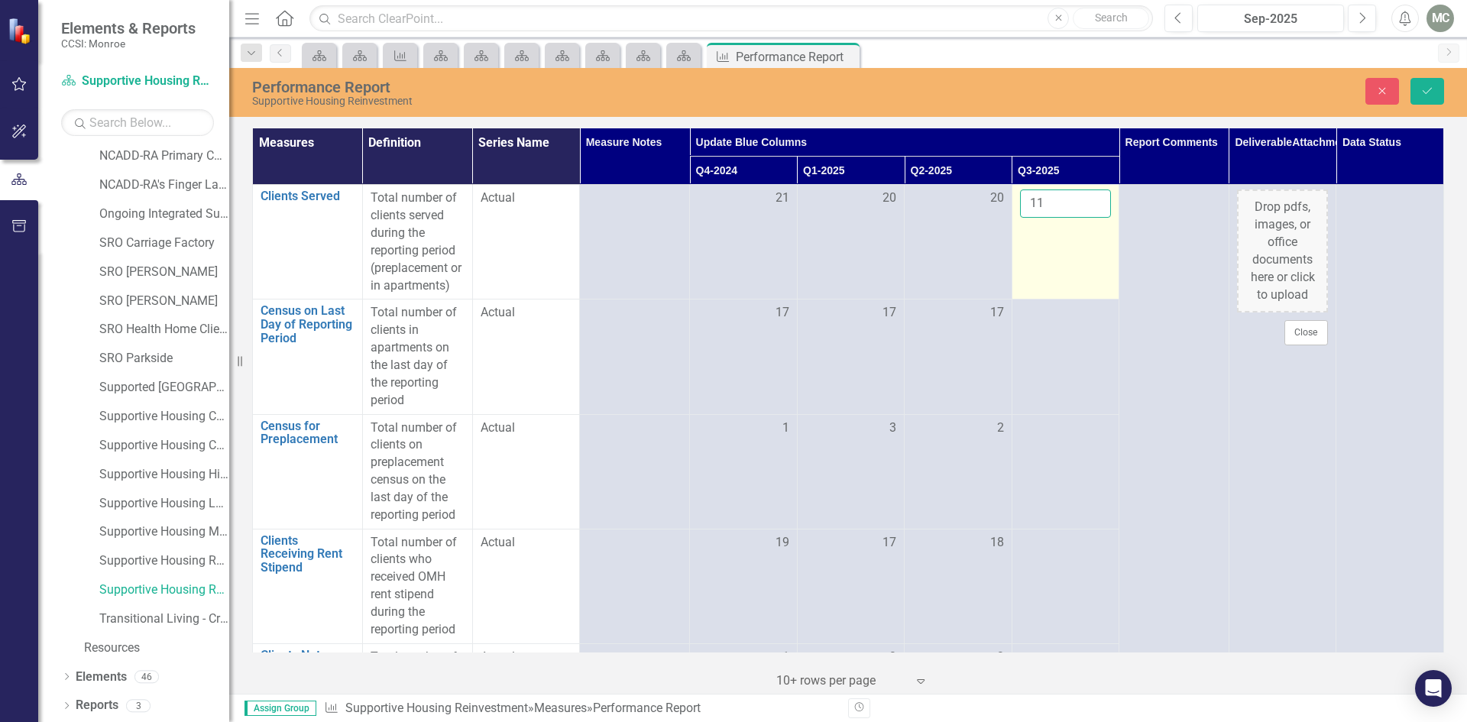
click at [1086, 199] on input "11" at bounding box center [1066, 204] width 92 height 28
click at [1086, 199] on input "12" at bounding box center [1066, 204] width 92 height 28
click at [1086, 199] on input "13" at bounding box center [1066, 204] width 92 height 28
click at [1086, 199] on input "14" at bounding box center [1066, 204] width 92 height 28
click at [1086, 199] on input "15" at bounding box center [1066, 204] width 92 height 28
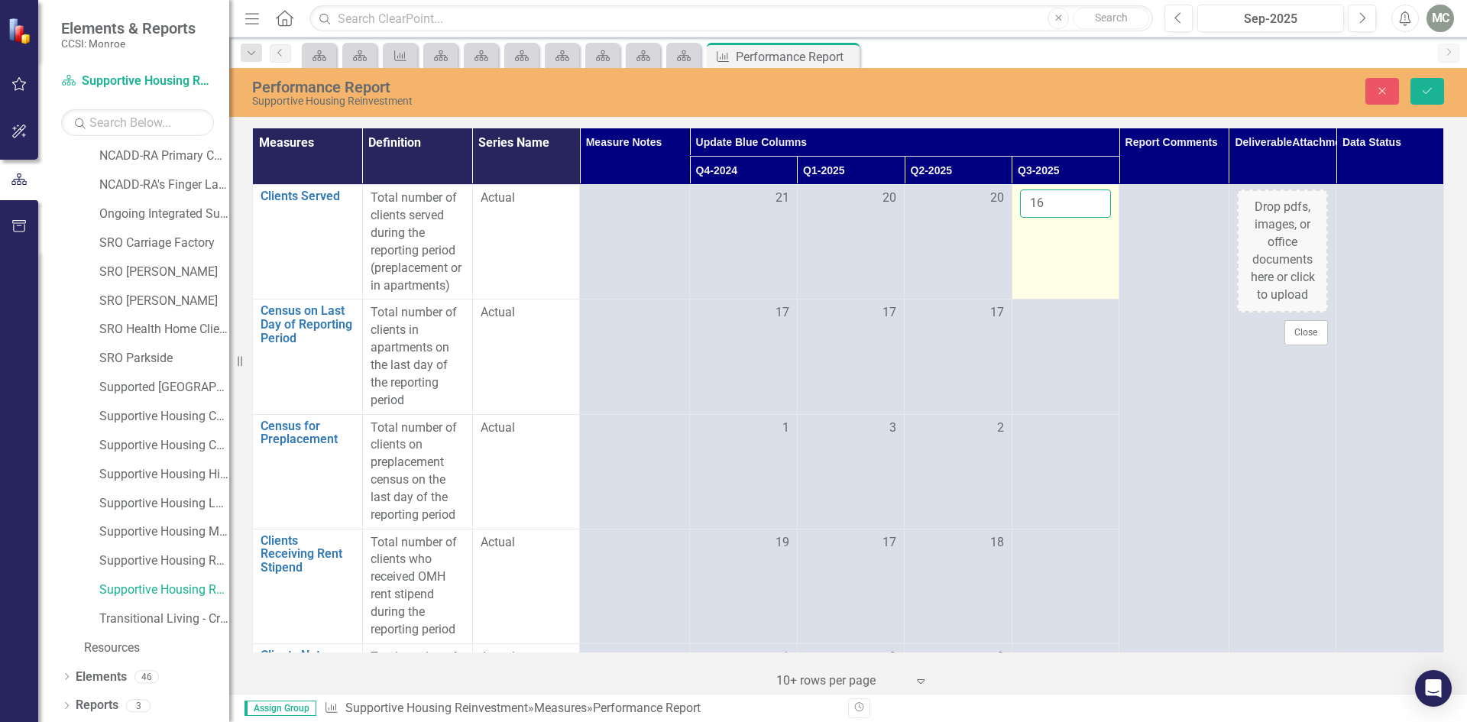
click at [1086, 199] on input "16" at bounding box center [1066, 204] width 92 height 28
click at [1086, 199] on input "17" at bounding box center [1066, 204] width 92 height 28
click at [1086, 199] on input "18" at bounding box center [1066, 204] width 92 height 28
click at [1086, 199] on input "19" at bounding box center [1066, 204] width 92 height 28
type input "20"
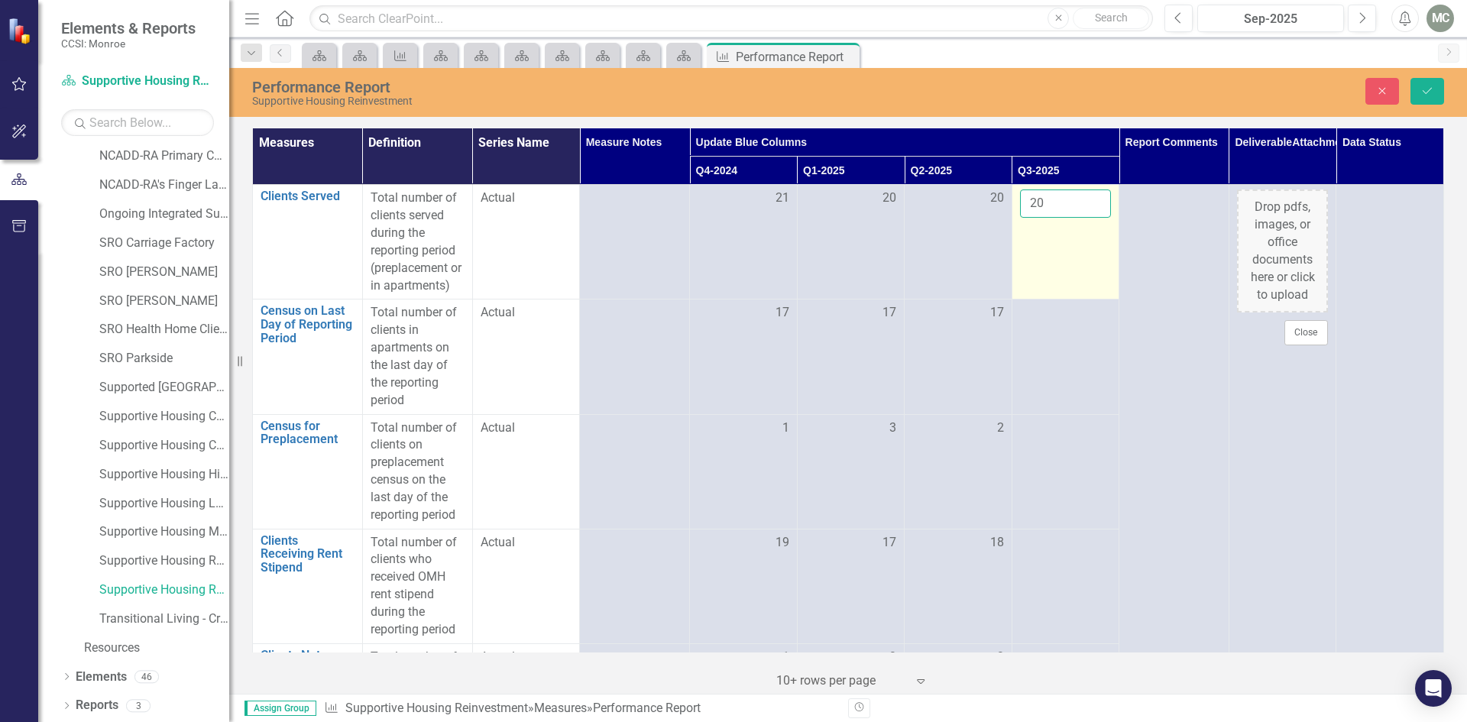
click at [1086, 199] on input "20" at bounding box center [1066, 204] width 92 height 28
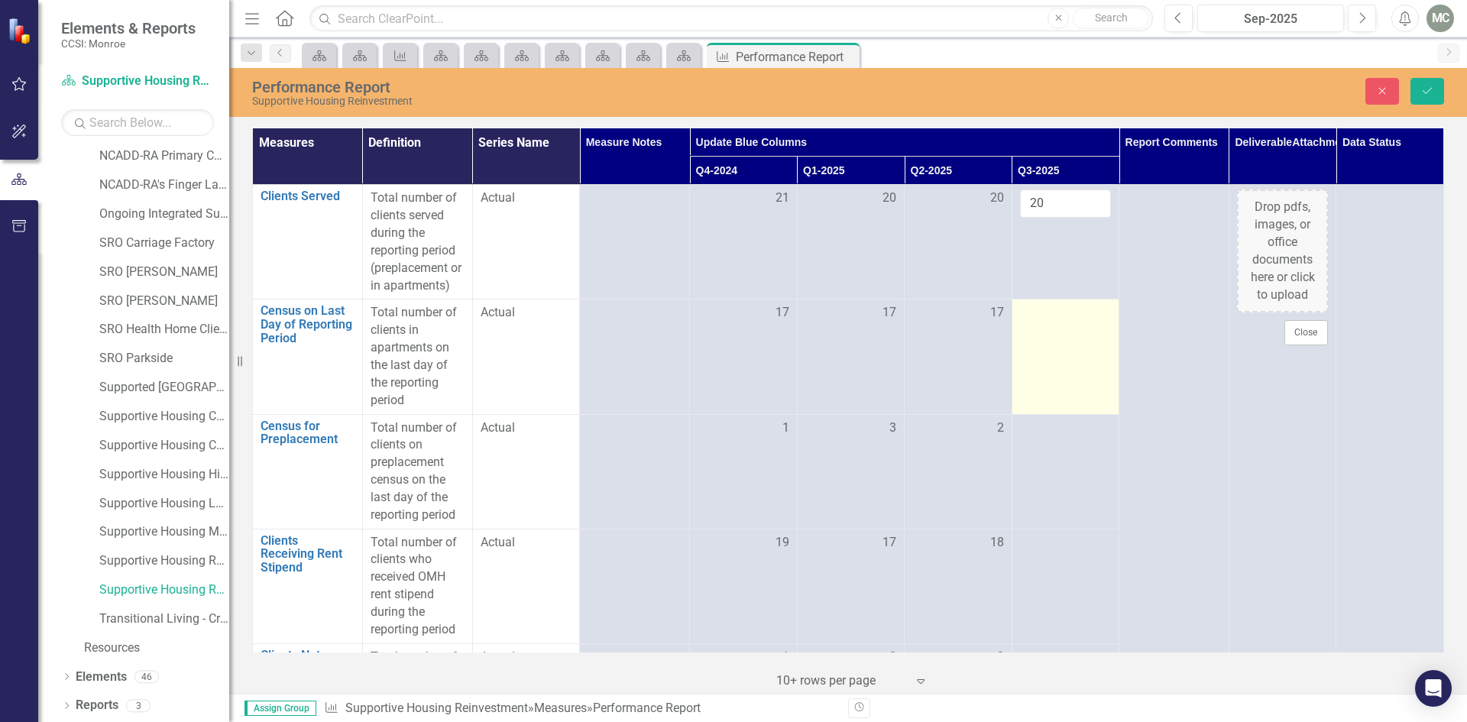
click at [1093, 323] on div at bounding box center [1066, 313] width 92 height 18
click at [1085, 332] on input "1" at bounding box center [1066, 318] width 92 height 28
click at [1085, 332] on input "2" at bounding box center [1066, 318] width 92 height 28
click at [1085, 332] on input "3" at bounding box center [1066, 318] width 92 height 28
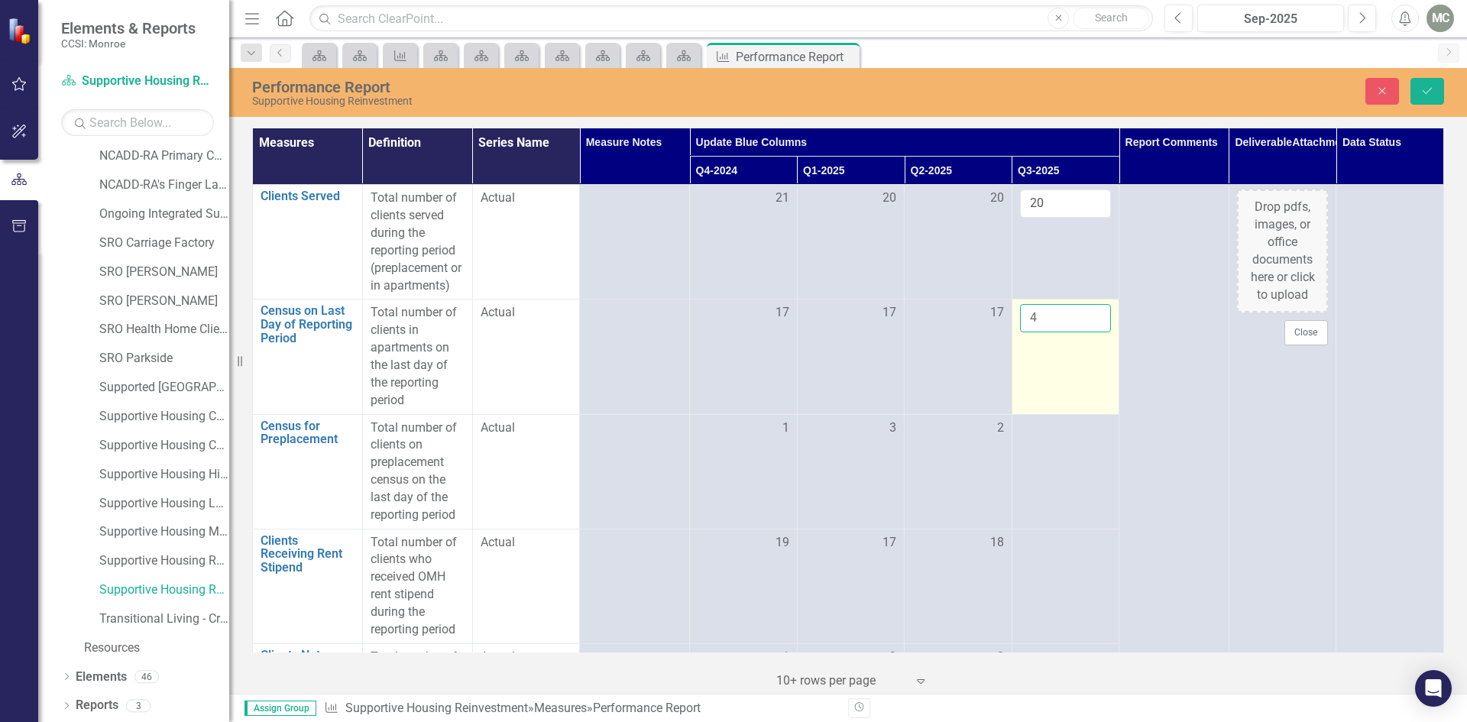
click at [1085, 332] on input "4" at bounding box center [1066, 318] width 92 height 28
click at [1085, 332] on input "5" at bounding box center [1066, 318] width 92 height 28
click at [1085, 332] on input "6" at bounding box center [1066, 318] width 92 height 28
click at [1085, 332] on input "7" at bounding box center [1066, 318] width 92 height 28
click at [1085, 332] on input "8" at bounding box center [1066, 318] width 92 height 28
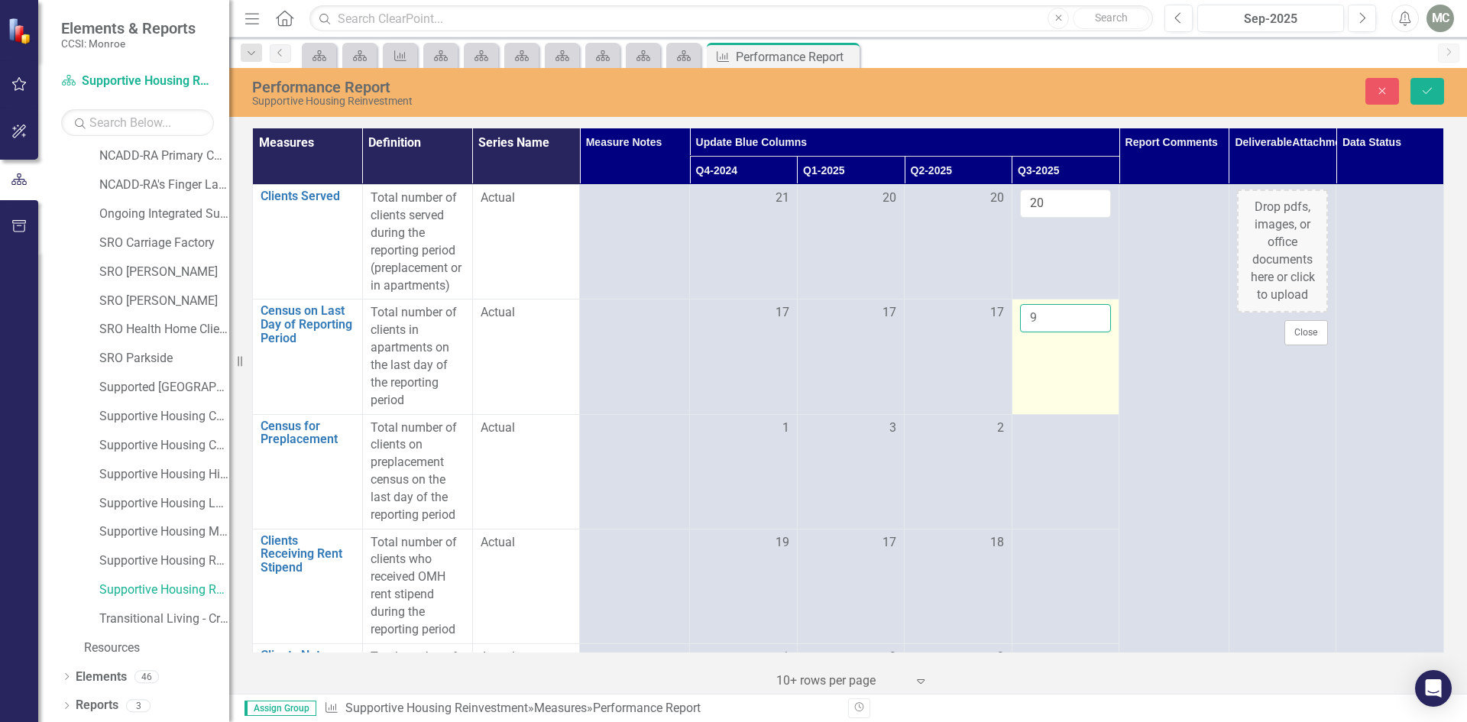
click at [1085, 332] on input "9" at bounding box center [1066, 318] width 92 height 28
click at [1085, 332] on input "10" at bounding box center [1066, 318] width 92 height 28
click at [1085, 332] on input "11" at bounding box center [1066, 318] width 92 height 28
click at [1085, 332] on input "12" at bounding box center [1066, 318] width 92 height 28
click at [1085, 332] on input "13" at bounding box center [1066, 318] width 92 height 28
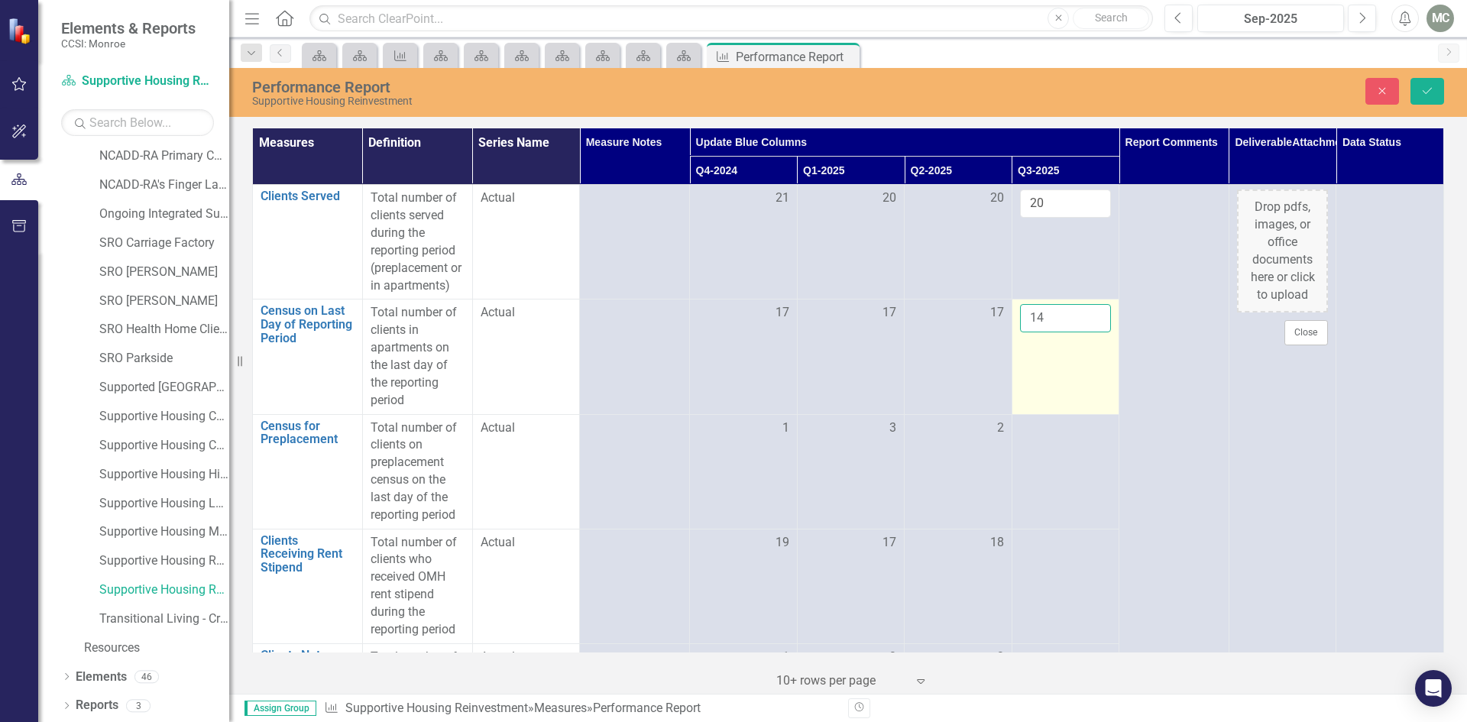
click at [1085, 332] on input "14" at bounding box center [1066, 318] width 92 height 28
click at [1085, 332] on input "15" at bounding box center [1066, 318] width 92 height 28
type input "16"
click at [1085, 332] on input "16" at bounding box center [1066, 318] width 92 height 28
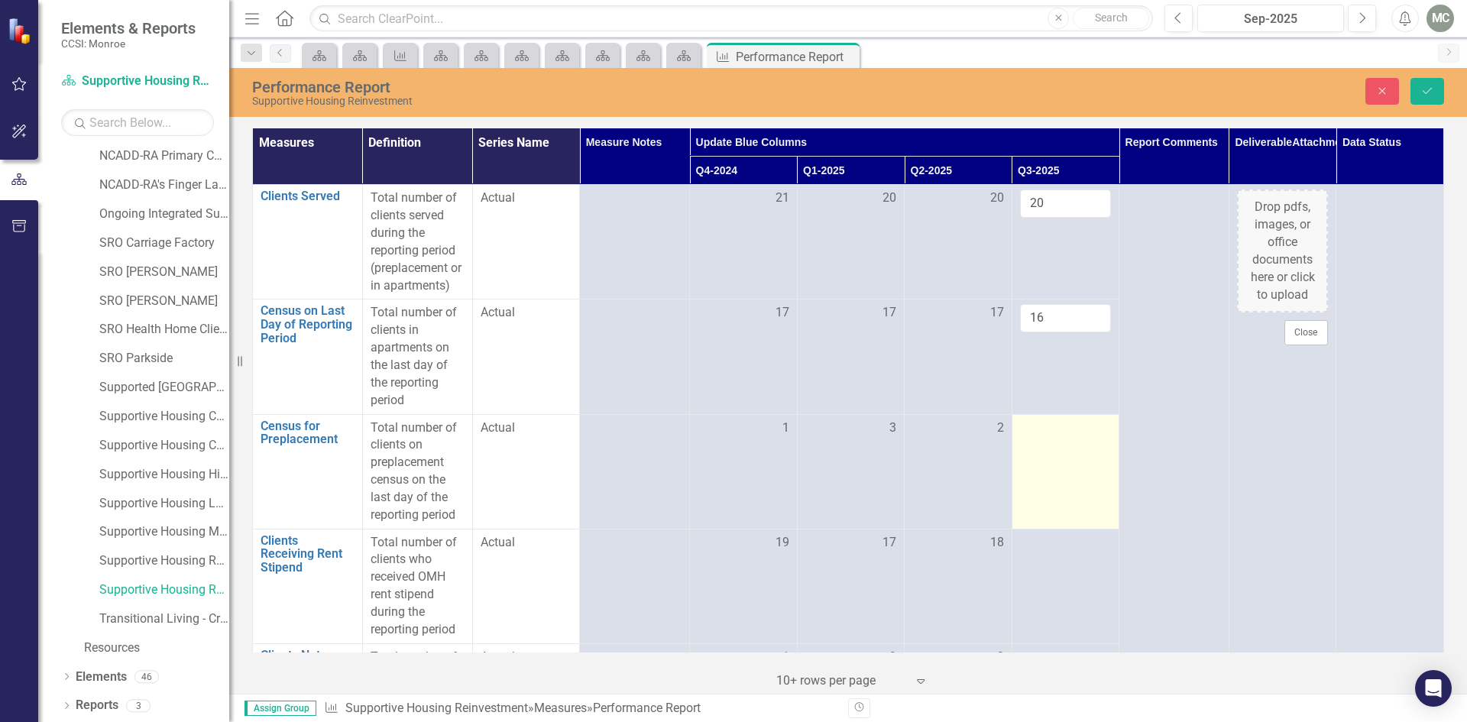
click at [1094, 438] on div at bounding box center [1066, 429] width 92 height 18
type input "1"
click at [1088, 448] on input "1" at bounding box center [1066, 434] width 92 height 28
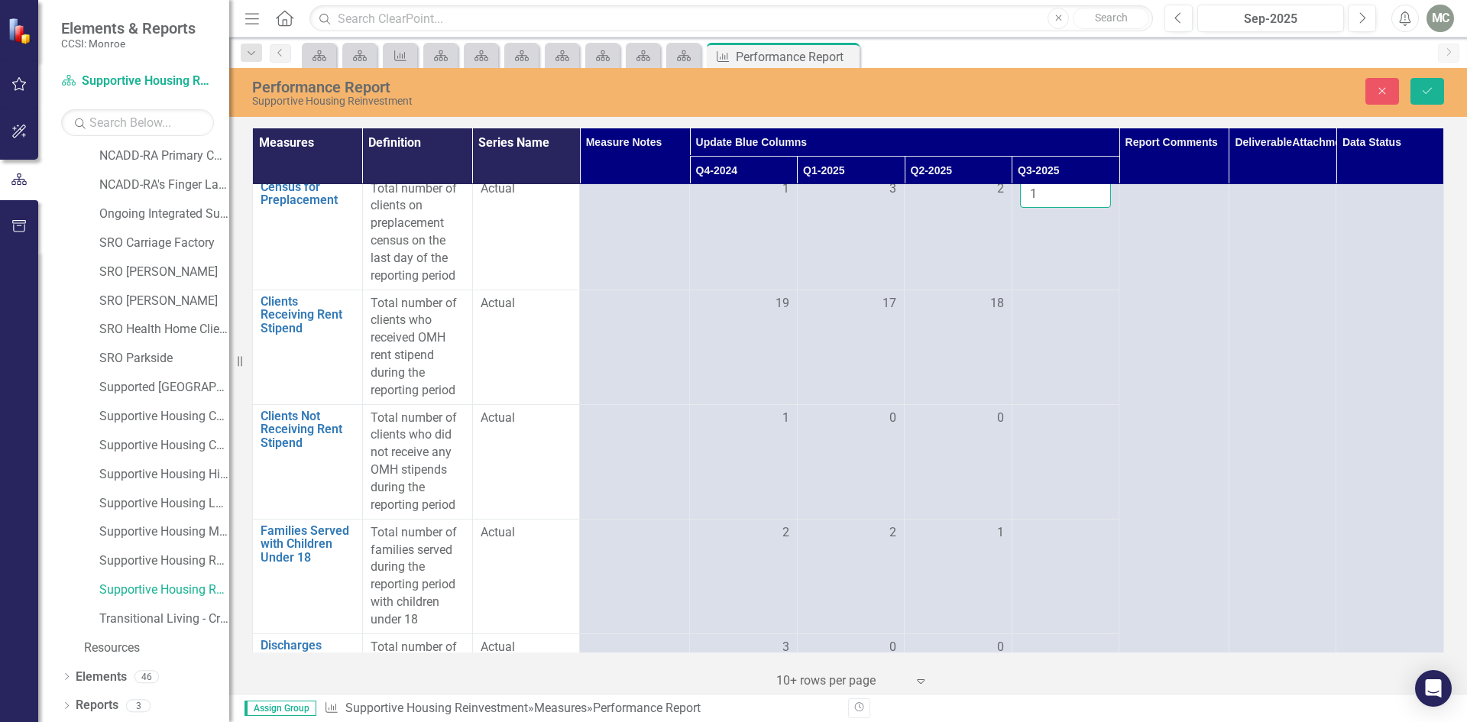
scroll to position [256, 0]
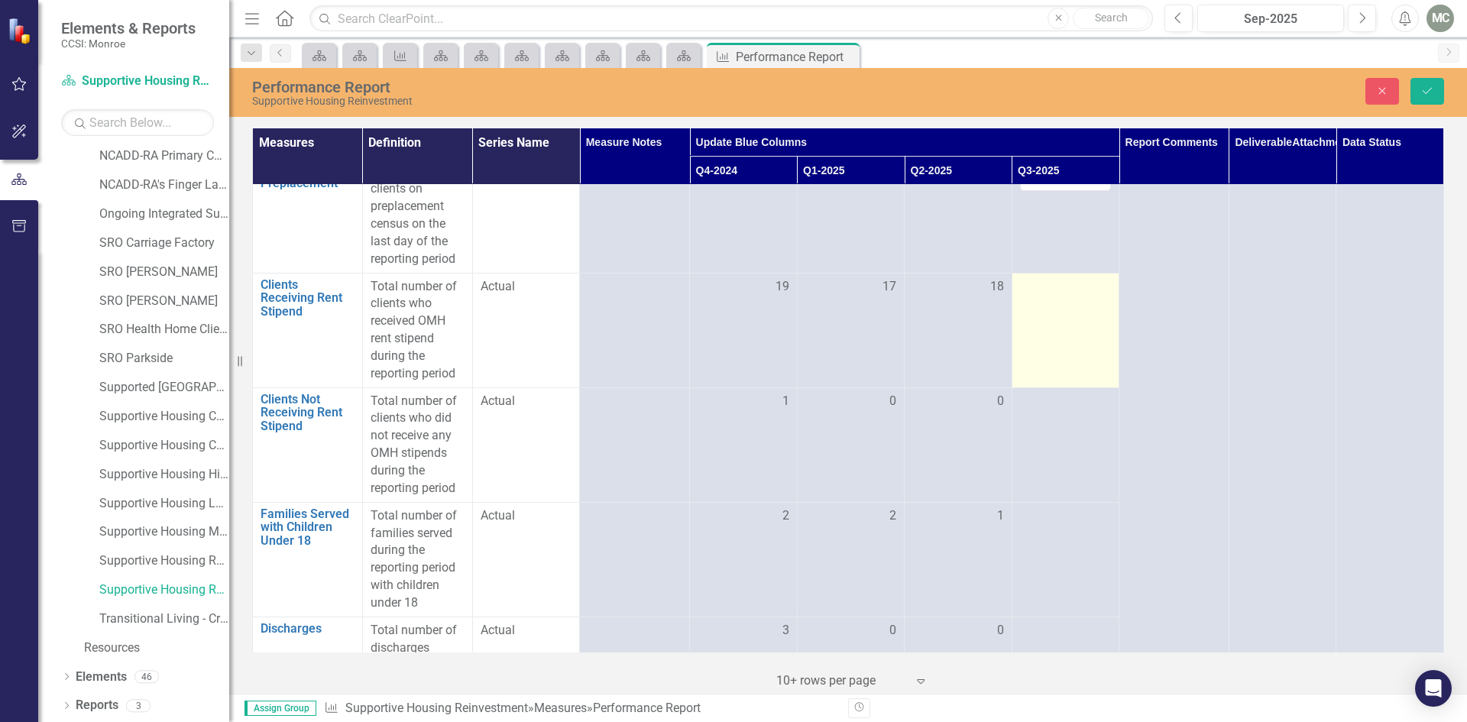
click at [1090, 297] on div at bounding box center [1066, 287] width 92 height 18
click at [1082, 306] on input "1" at bounding box center [1066, 292] width 92 height 28
click at [1082, 306] on input "2" at bounding box center [1066, 292] width 92 height 28
click at [1082, 306] on input "3" at bounding box center [1066, 292] width 92 height 28
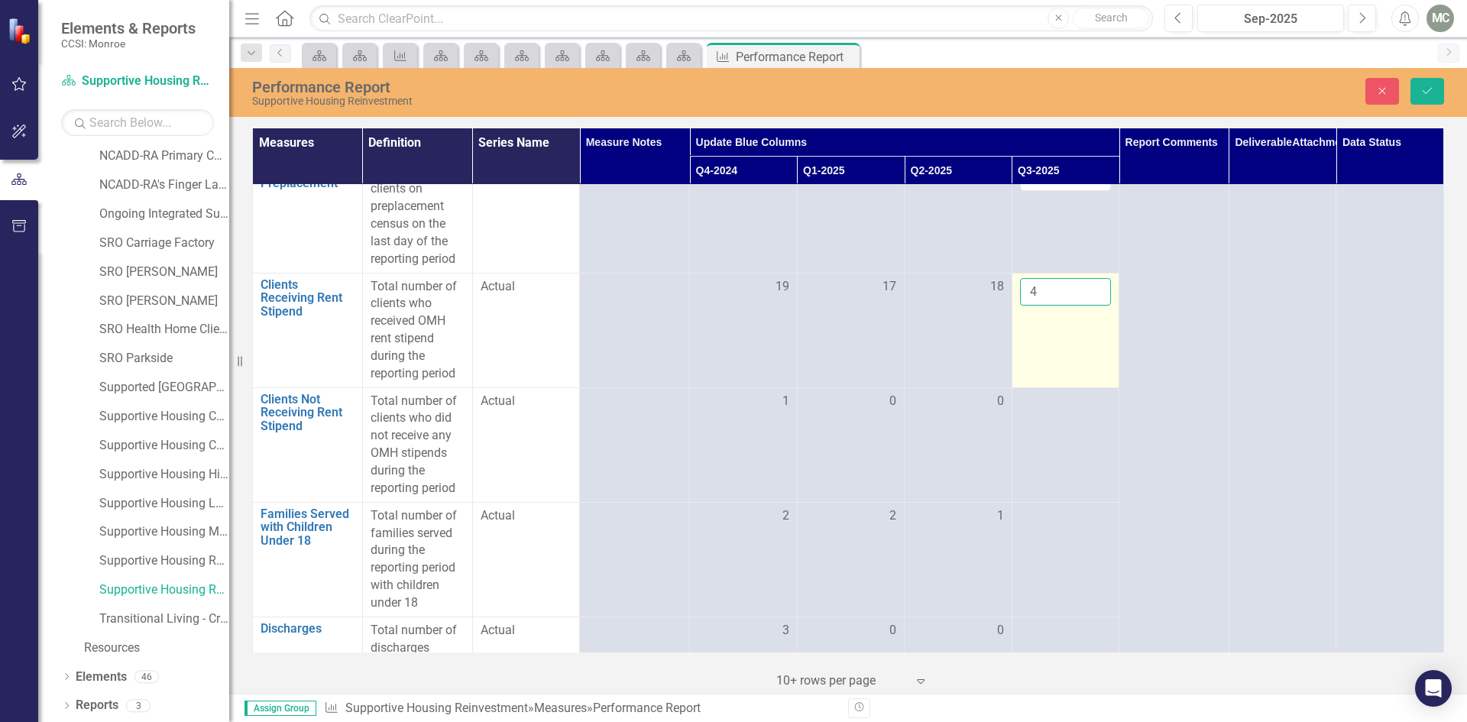
click at [1082, 306] on input "4" at bounding box center [1066, 292] width 92 height 28
click at [1082, 306] on input "5" at bounding box center [1066, 292] width 92 height 28
click at [1082, 306] on input "6" at bounding box center [1066, 292] width 92 height 28
click at [1082, 306] on input "7" at bounding box center [1066, 292] width 92 height 28
click at [1082, 306] on input "8" at bounding box center [1066, 292] width 92 height 28
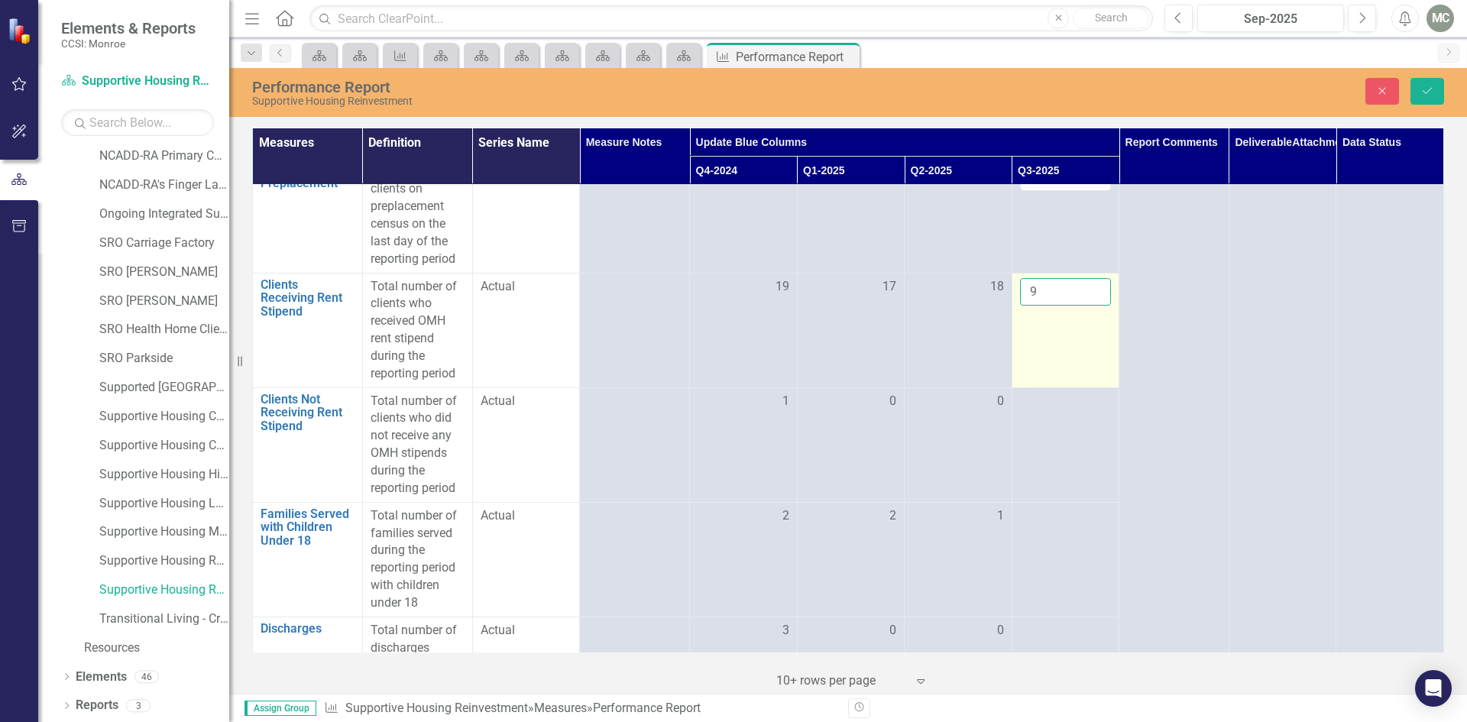
click at [1082, 306] on input "9" at bounding box center [1066, 292] width 92 height 28
click at [1082, 306] on input "10" at bounding box center [1066, 292] width 92 height 28
click at [1082, 306] on input "11" at bounding box center [1066, 292] width 92 height 28
click at [1082, 306] on input "12" at bounding box center [1066, 292] width 92 height 28
click at [1082, 306] on input "13" at bounding box center [1066, 292] width 92 height 28
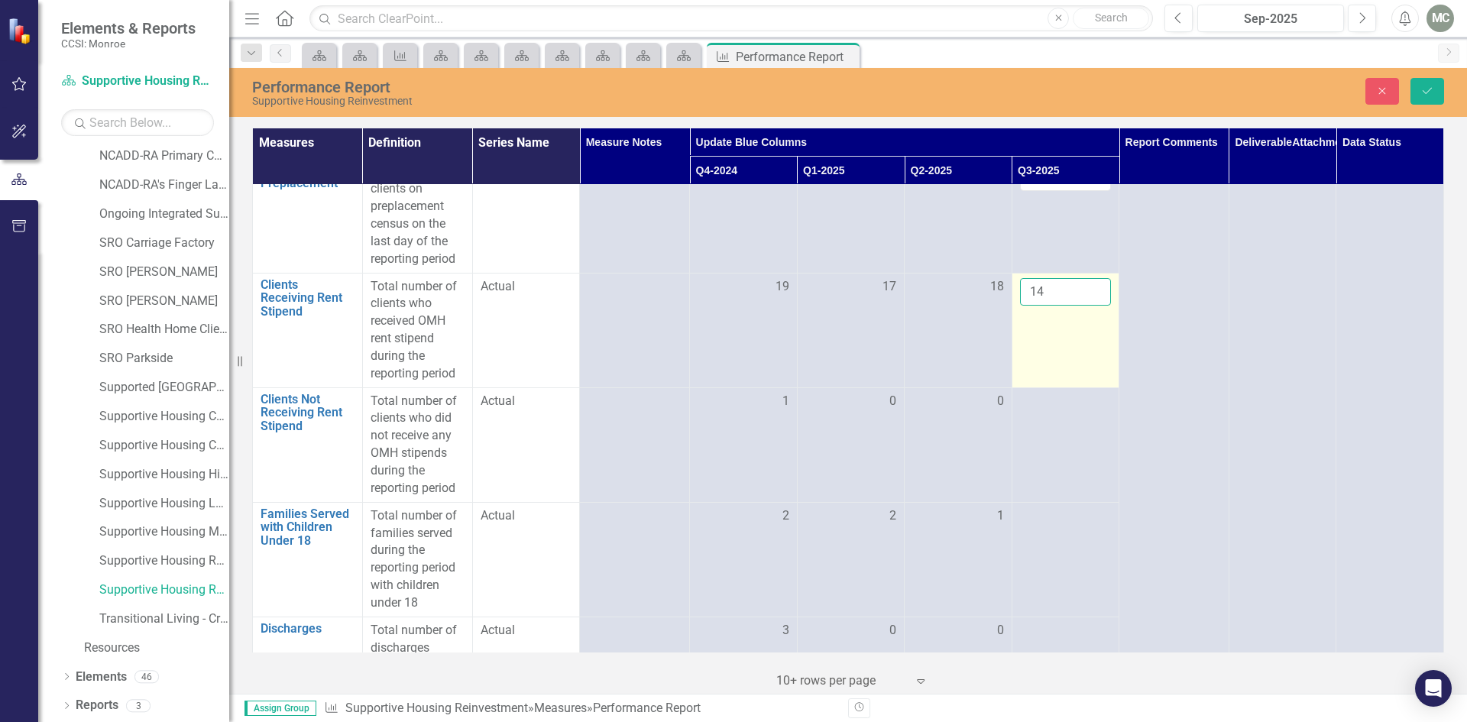
click at [1082, 306] on input "14" at bounding box center [1066, 292] width 92 height 28
click at [1082, 306] on input "15" at bounding box center [1066, 292] width 92 height 28
click at [1082, 306] on input "16" at bounding box center [1066, 292] width 92 height 28
type input "17"
click at [1082, 306] on input "17" at bounding box center [1066, 292] width 92 height 28
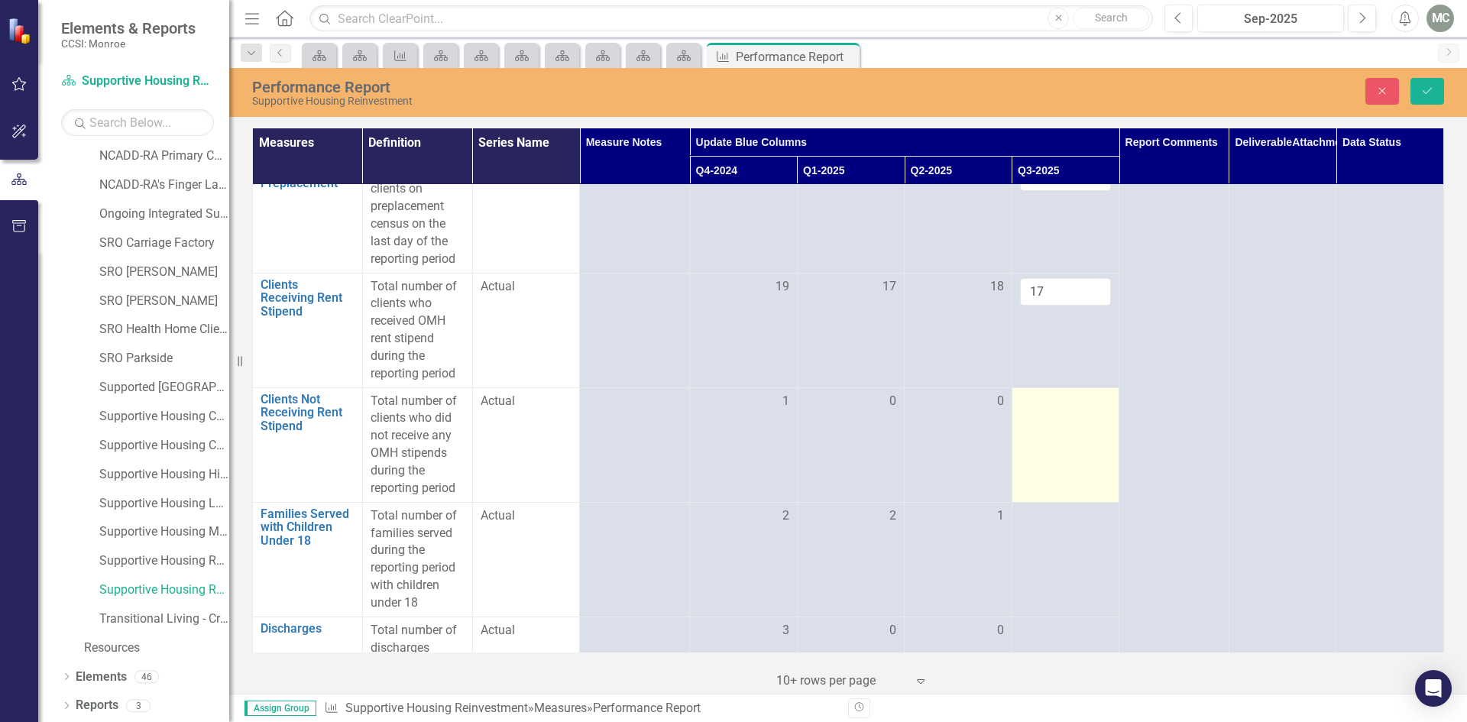
click at [1094, 411] on div at bounding box center [1066, 402] width 92 height 18
click at [1083, 421] on input "1" at bounding box center [1066, 407] width 92 height 28
type input "2"
click at [1083, 421] on input "2" at bounding box center [1066, 407] width 92 height 28
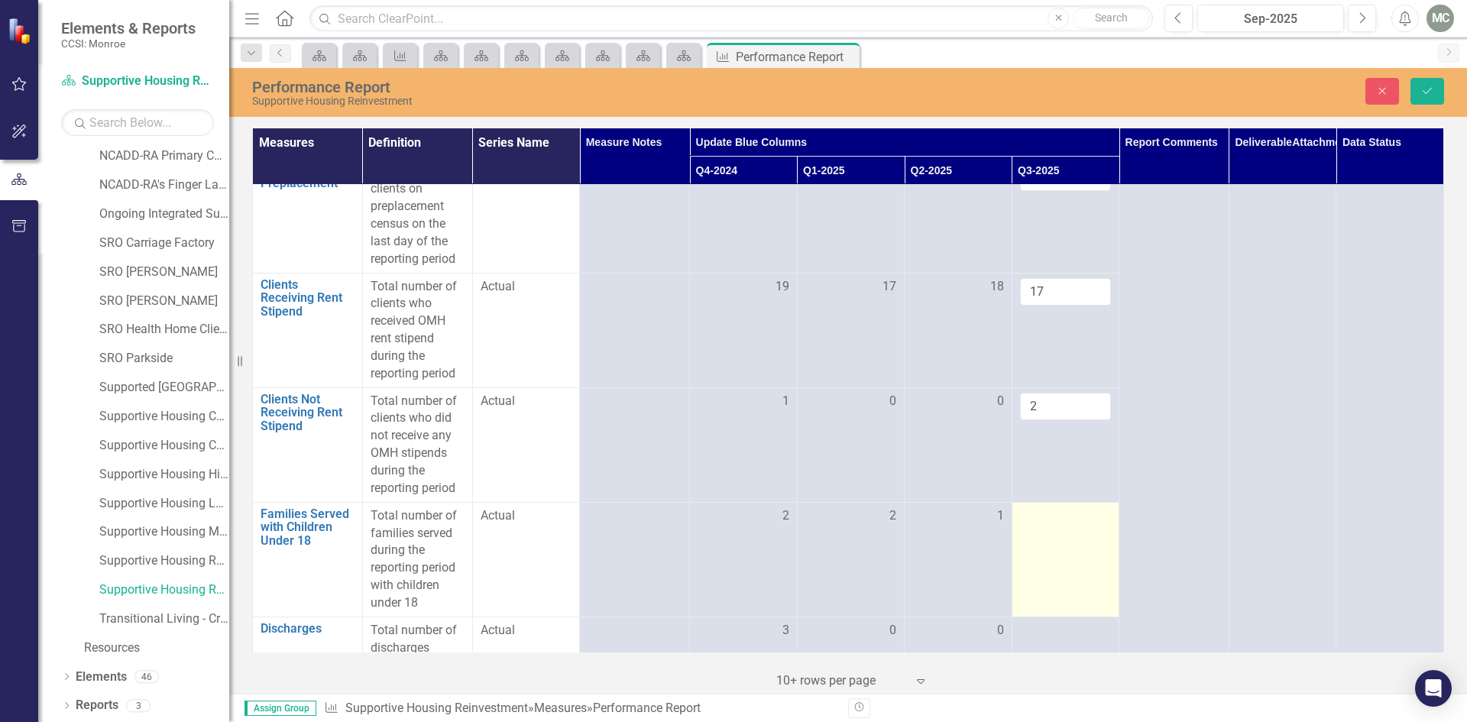
click at [1088, 526] on div at bounding box center [1066, 517] width 92 height 18
type input "1"
click at [1086, 534] on input "1" at bounding box center [1066, 522] width 92 height 28
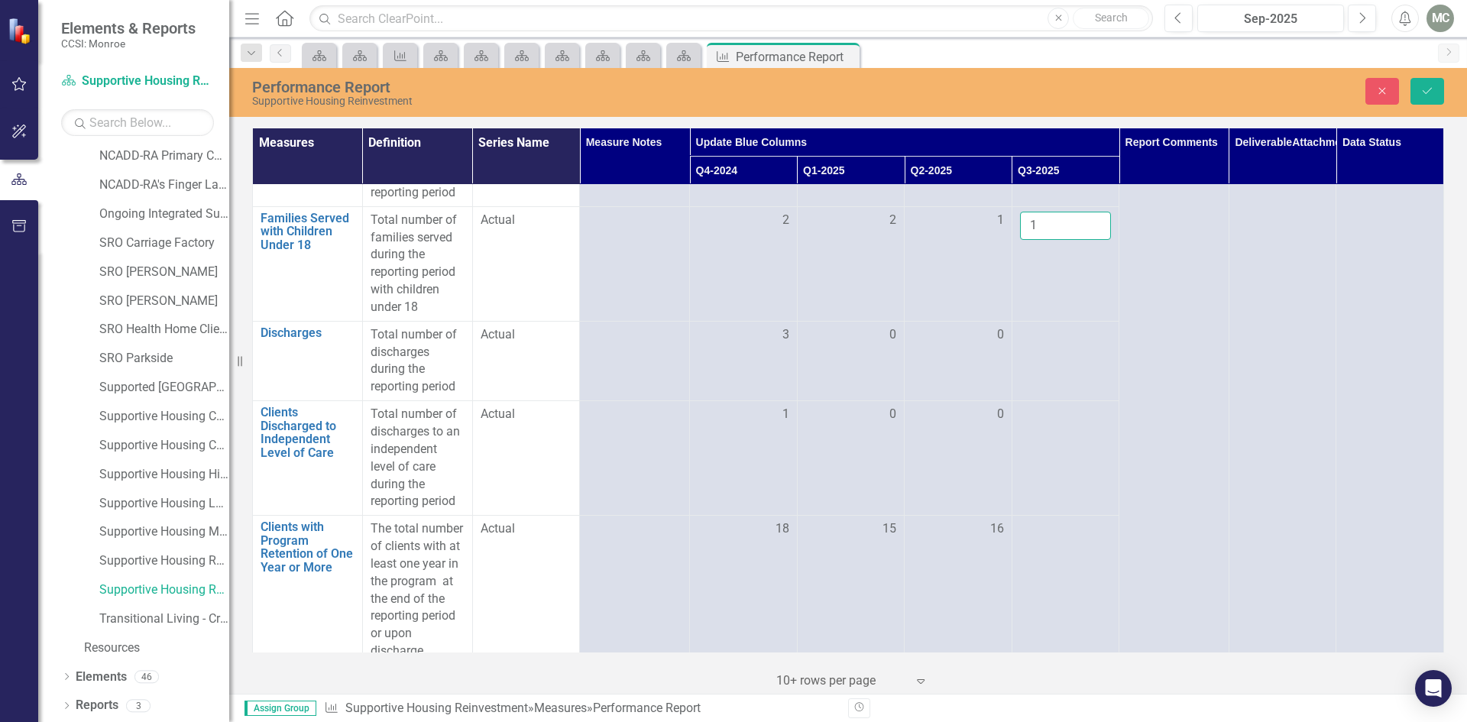
scroll to position [579, 0]
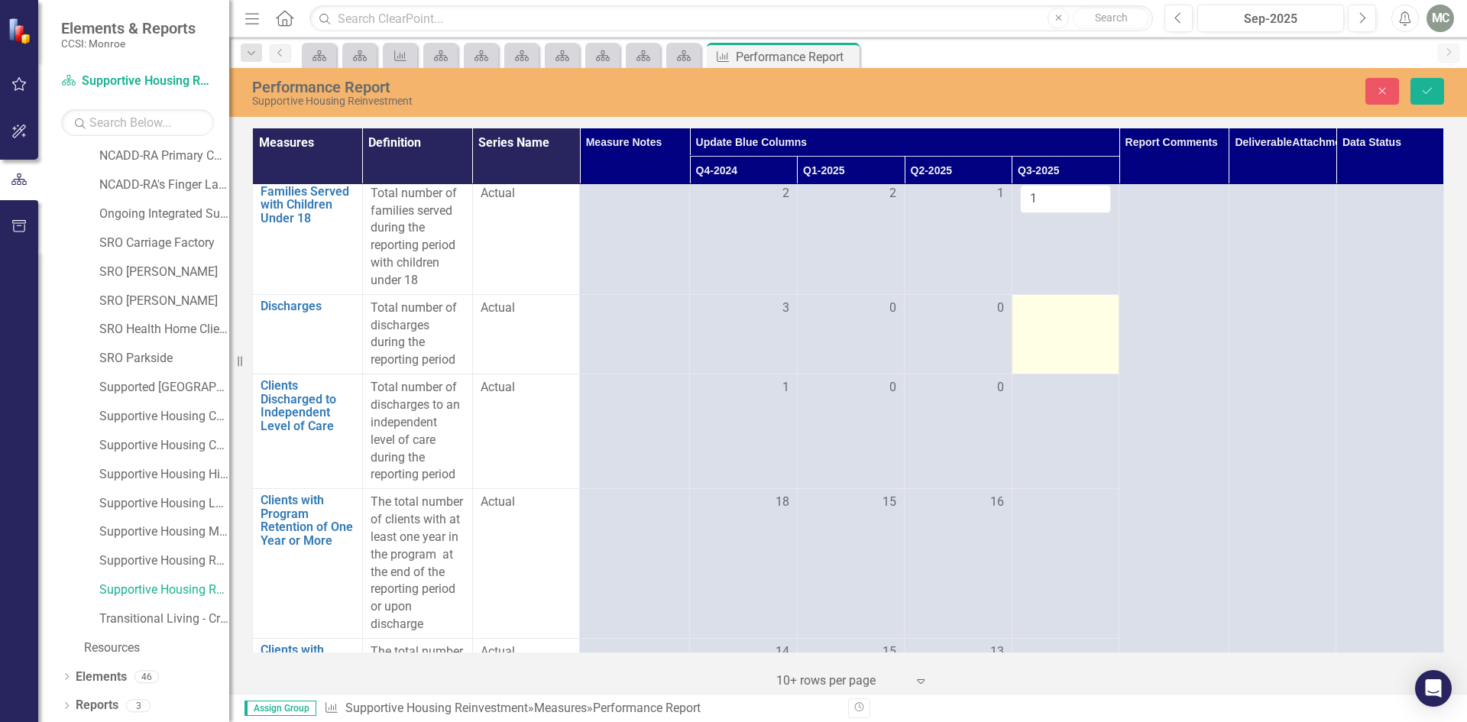
click at [1088, 318] on div at bounding box center [1066, 309] width 92 height 18
click at [1085, 328] on input "1" at bounding box center [1066, 314] width 92 height 28
type input "2"
click at [1085, 328] on input "2" at bounding box center [1066, 314] width 92 height 28
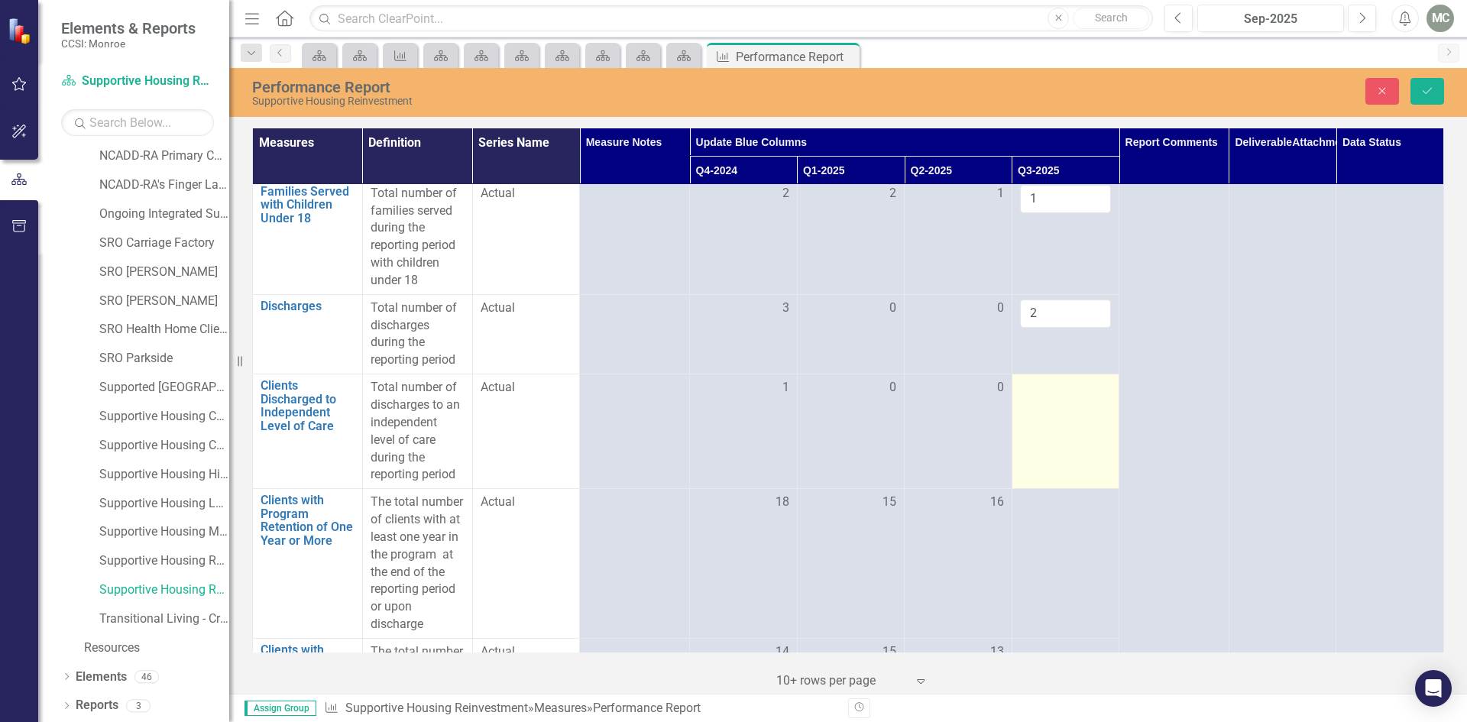
click at [1080, 397] on div at bounding box center [1066, 388] width 92 height 18
click at [1081, 397] on div at bounding box center [1066, 388] width 92 height 18
type input "1"
click at [1085, 407] on input "1" at bounding box center [1066, 393] width 92 height 28
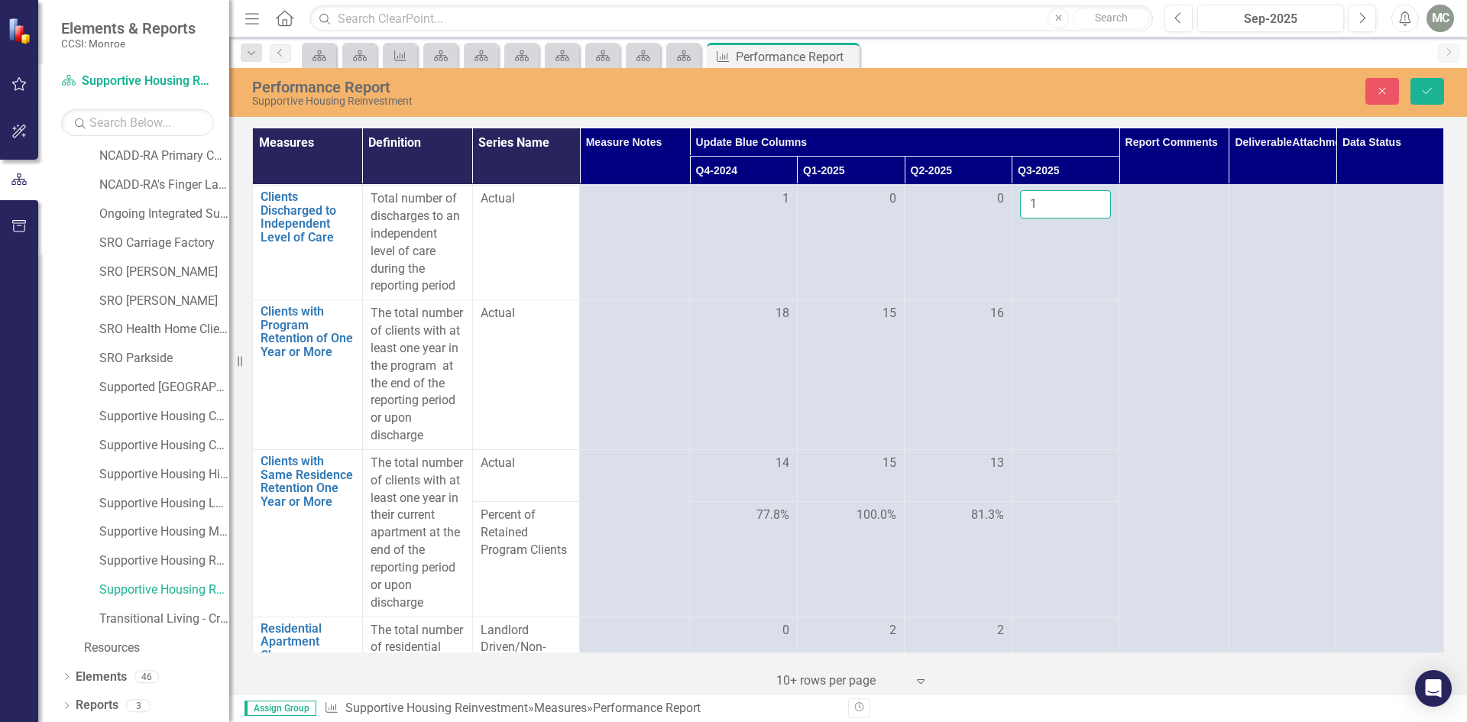
scroll to position [824, 0]
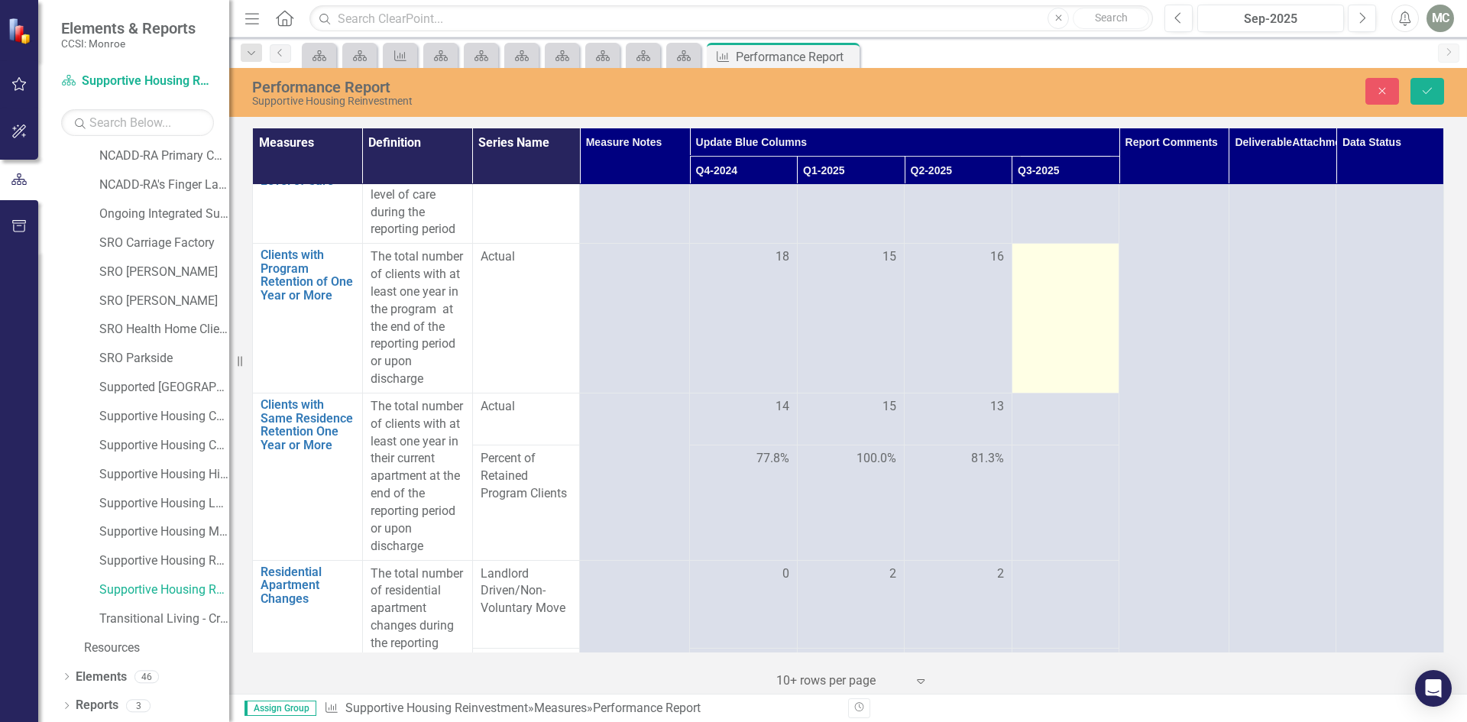
click at [1091, 267] on div at bounding box center [1066, 257] width 92 height 18
click at [1081, 277] on input "1" at bounding box center [1066, 262] width 92 height 28
click at [1081, 277] on input "2" at bounding box center [1066, 262] width 92 height 28
click at [1081, 277] on input "3" at bounding box center [1066, 262] width 92 height 28
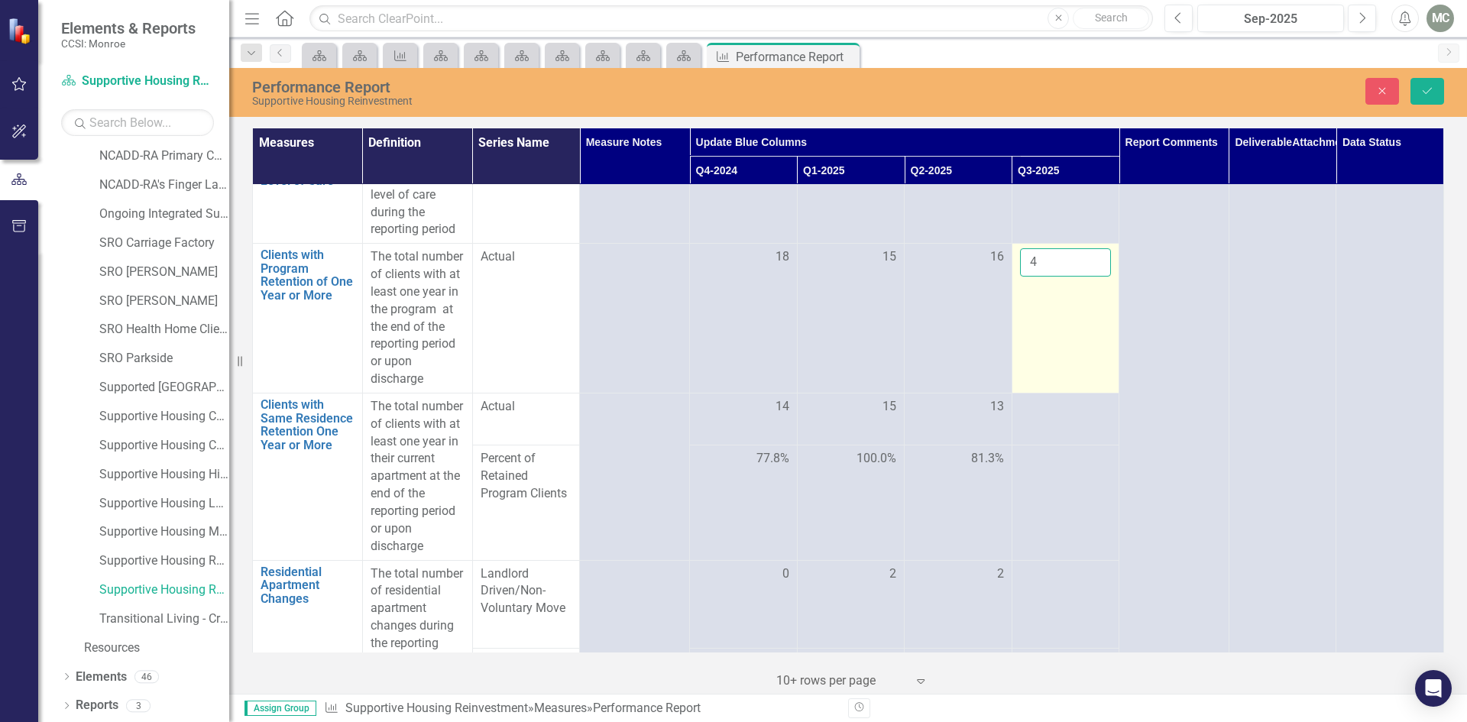
click at [1081, 277] on input "4" at bounding box center [1066, 262] width 92 height 28
click at [1081, 277] on input "5" at bounding box center [1066, 262] width 92 height 28
click at [1081, 277] on input "6" at bounding box center [1066, 262] width 92 height 28
click at [1081, 277] on input "7" at bounding box center [1066, 262] width 92 height 28
click at [1081, 277] on input "8" at bounding box center [1066, 262] width 92 height 28
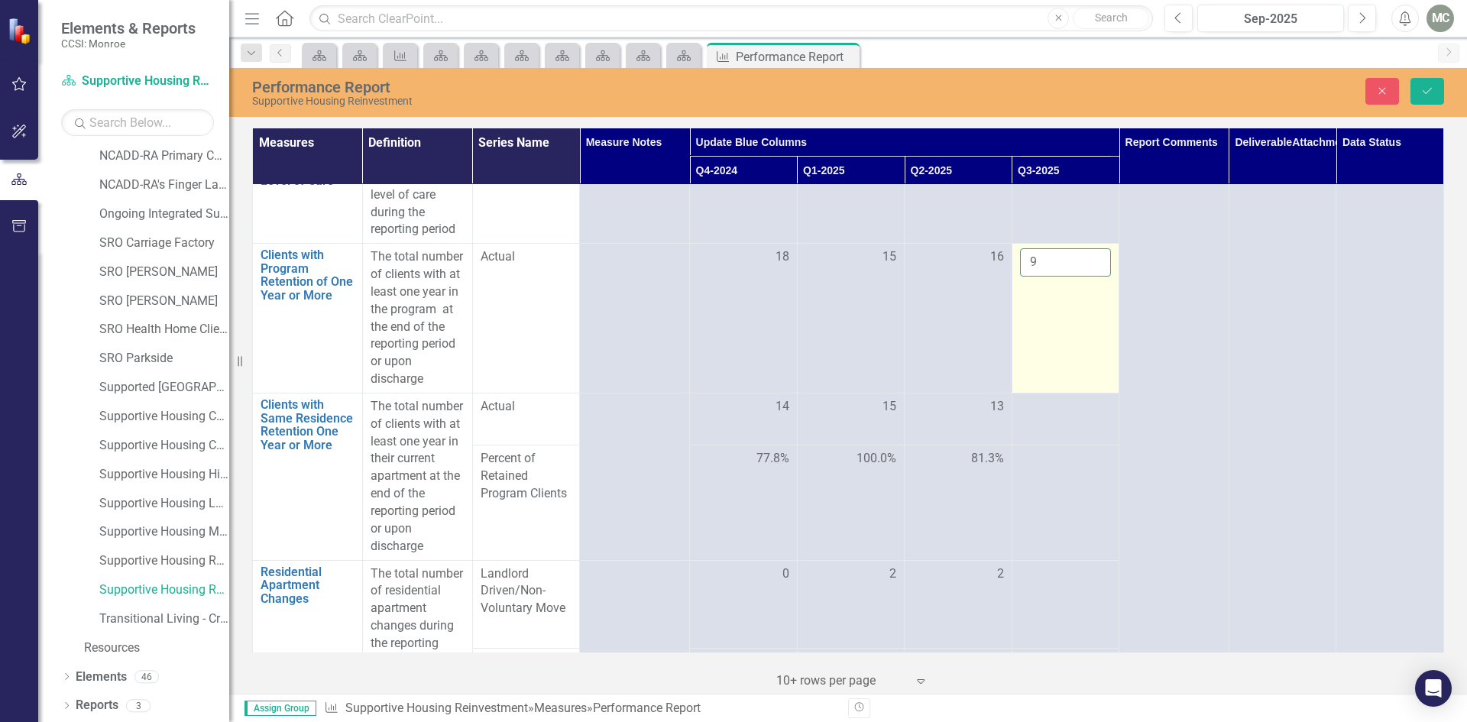
click at [1081, 277] on input "9" at bounding box center [1066, 262] width 92 height 28
click at [1081, 277] on input "10" at bounding box center [1066, 262] width 92 height 28
click at [1081, 277] on input "11" at bounding box center [1066, 262] width 92 height 28
click at [1081, 277] on input "12" at bounding box center [1066, 262] width 92 height 28
click at [1081, 277] on input "13" at bounding box center [1066, 262] width 92 height 28
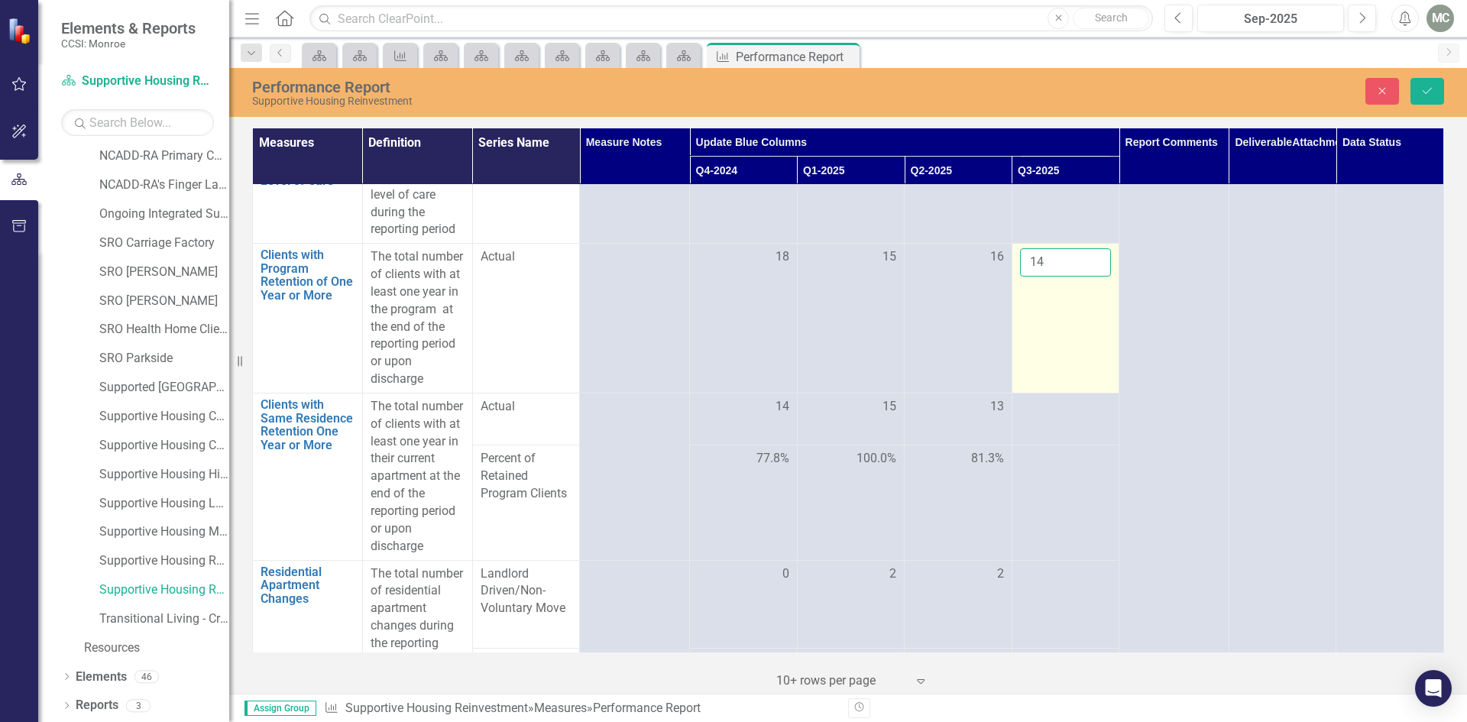
click at [1081, 277] on input "14" at bounding box center [1066, 262] width 92 height 28
click at [1081, 277] on input "15" at bounding box center [1066, 262] width 92 height 28
type input "16"
click at [1081, 277] on input "16" at bounding box center [1066, 262] width 92 height 28
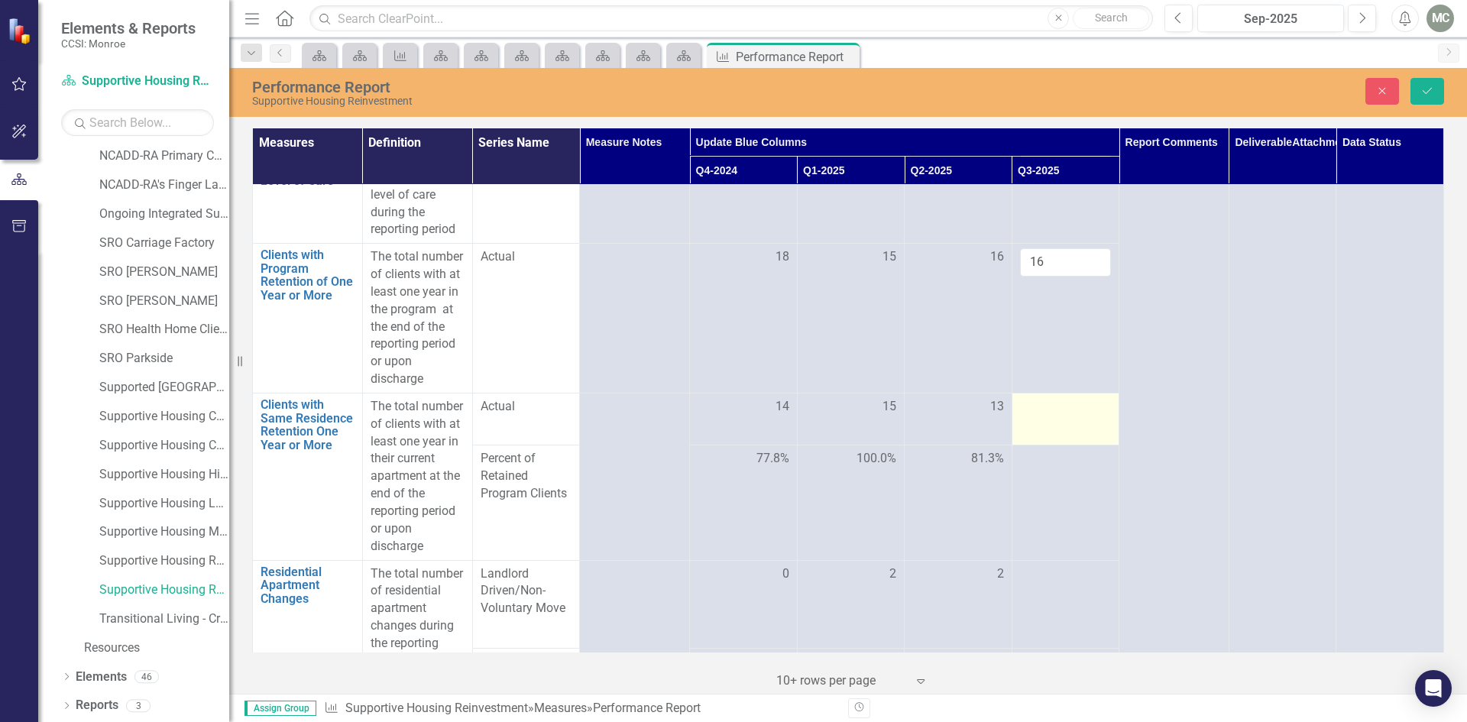
click at [1098, 417] on div at bounding box center [1066, 407] width 92 height 18
click at [1087, 426] on input "1" at bounding box center [1066, 412] width 92 height 28
click at [1087, 426] on input "2" at bounding box center [1066, 412] width 92 height 28
click at [1087, 426] on input "3" at bounding box center [1066, 412] width 92 height 28
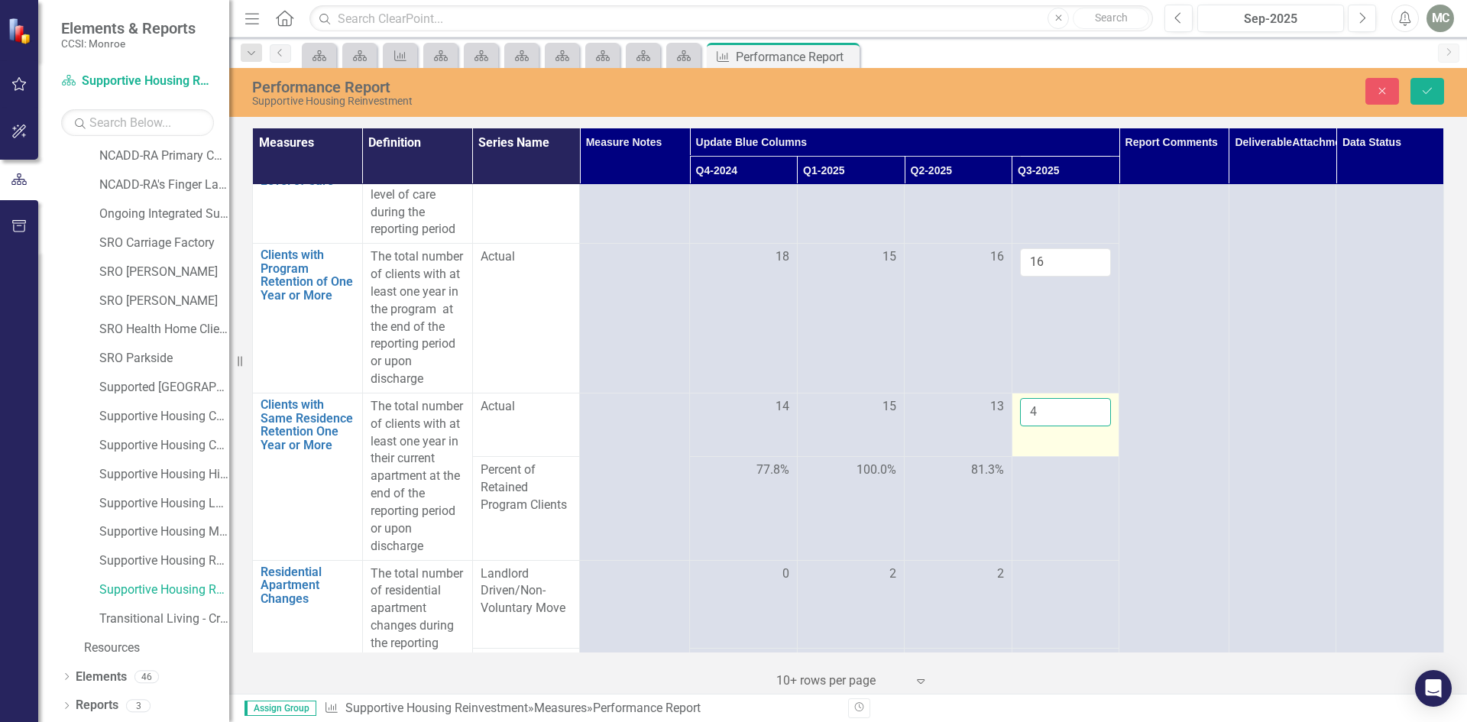
click at [1087, 426] on input "4" at bounding box center [1066, 412] width 92 height 28
click at [1087, 426] on input "5" at bounding box center [1066, 412] width 92 height 28
click at [1087, 426] on input "6" at bounding box center [1066, 412] width 92 height 28
click at [1087, 426] on input "7" at bounding box center [1066, 412] width 92 height 28
click at [1087, 426] on input "8" at bounding box center [1066, 412] width 92 height 28
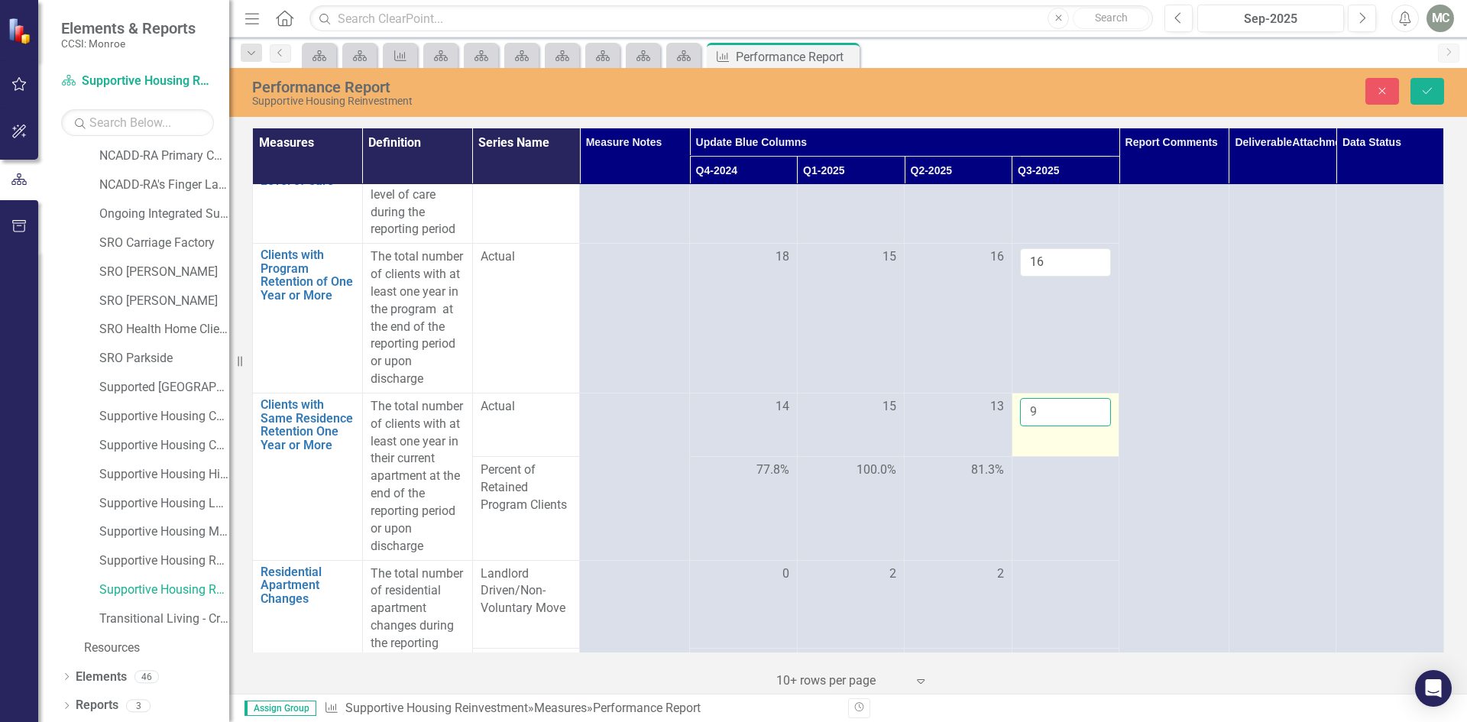
click at [1087, 426] on input "9" at bounding box center [1066, 412] width 92 height 28
click at [1087, 426] on input "10" at bounding box center [1066, 412] width 92 height 28
click at [1087, 426] on input "11" at bounding box center [1066, 412] width 92 height 28
click at [1087, 426] on input "12" at bounding box center [1066, 412] width 92 height 28
click at [1087, 426] on input "13" at bounding box center [1066, 412] width 92 height 28
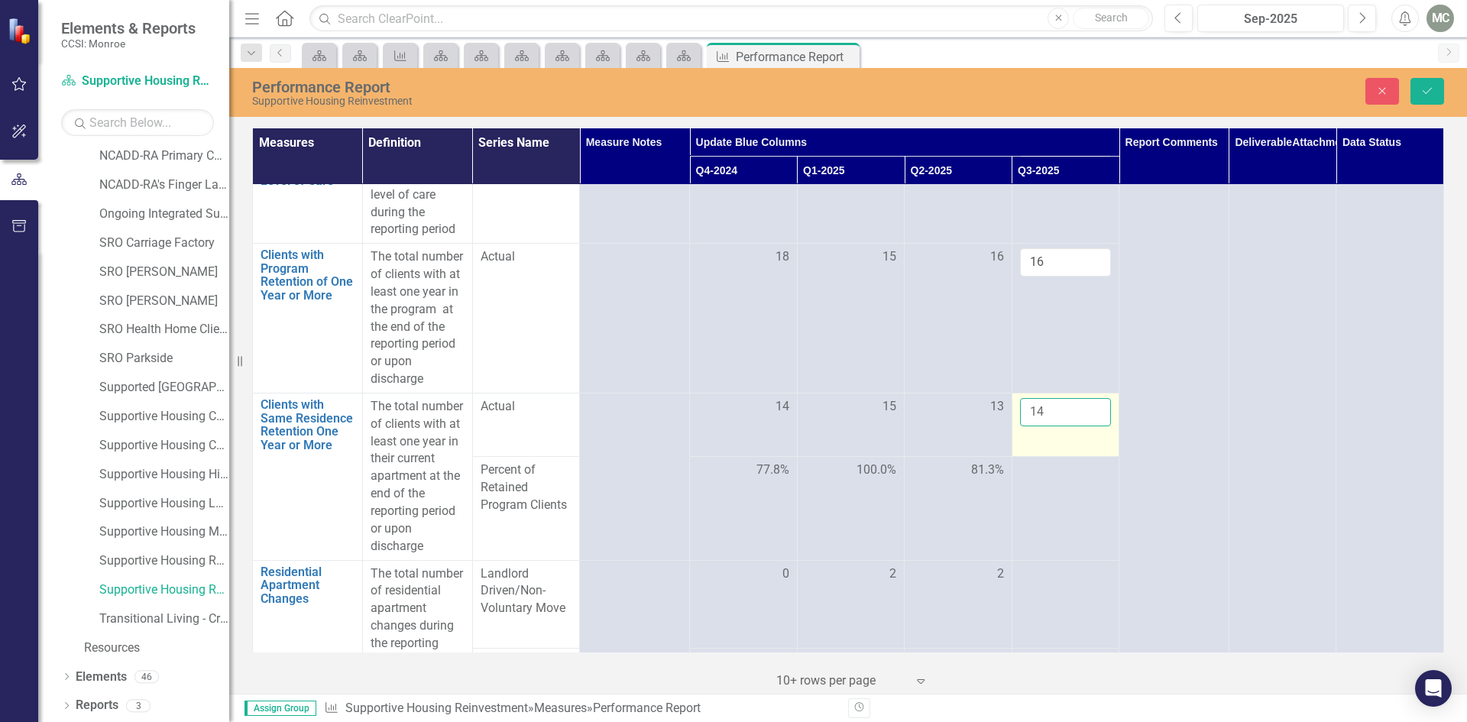
click at [1087, 426] on input "14" at bounding box center [1066, 412] width 92 height 28
type input "15"
click at [1087, 426] on input "15" at bounding box center [1066, 412] width 92 height 28
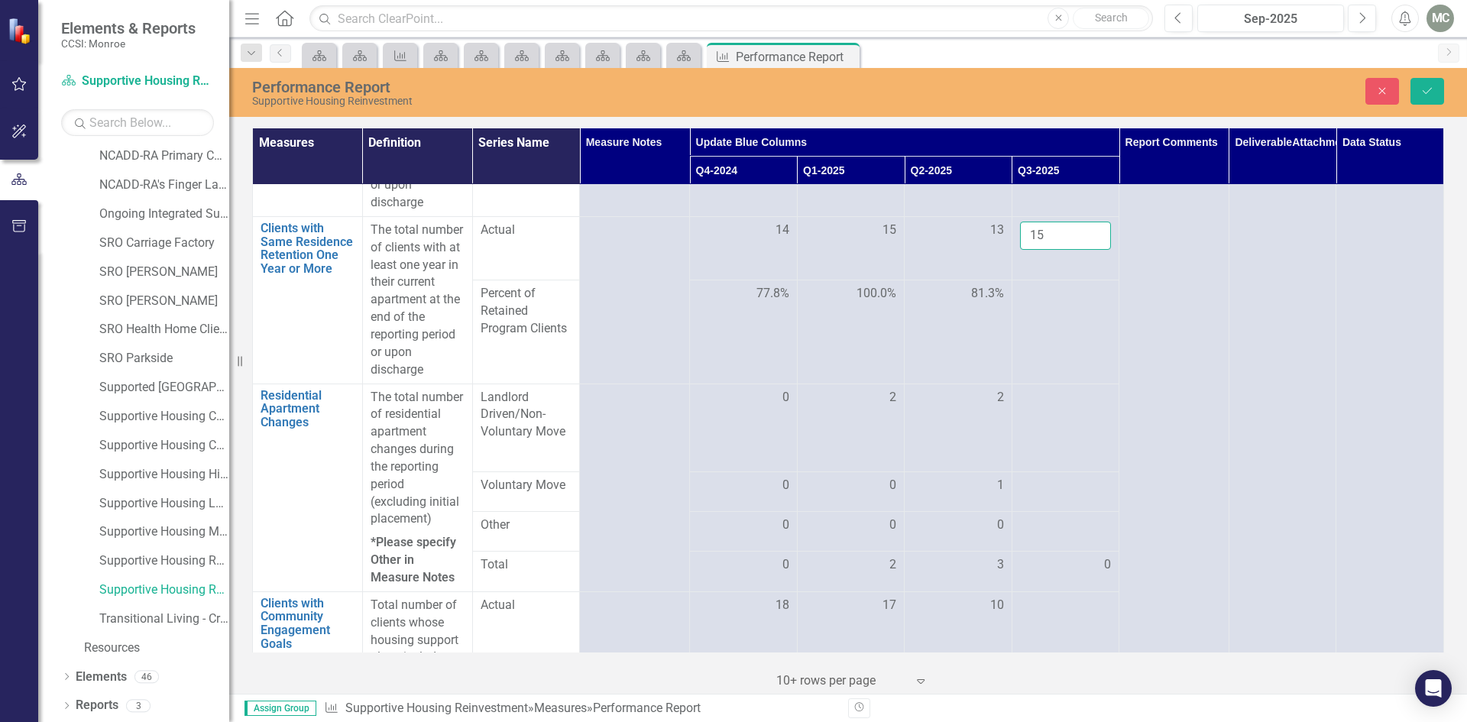
scroll to position [1017, 0]
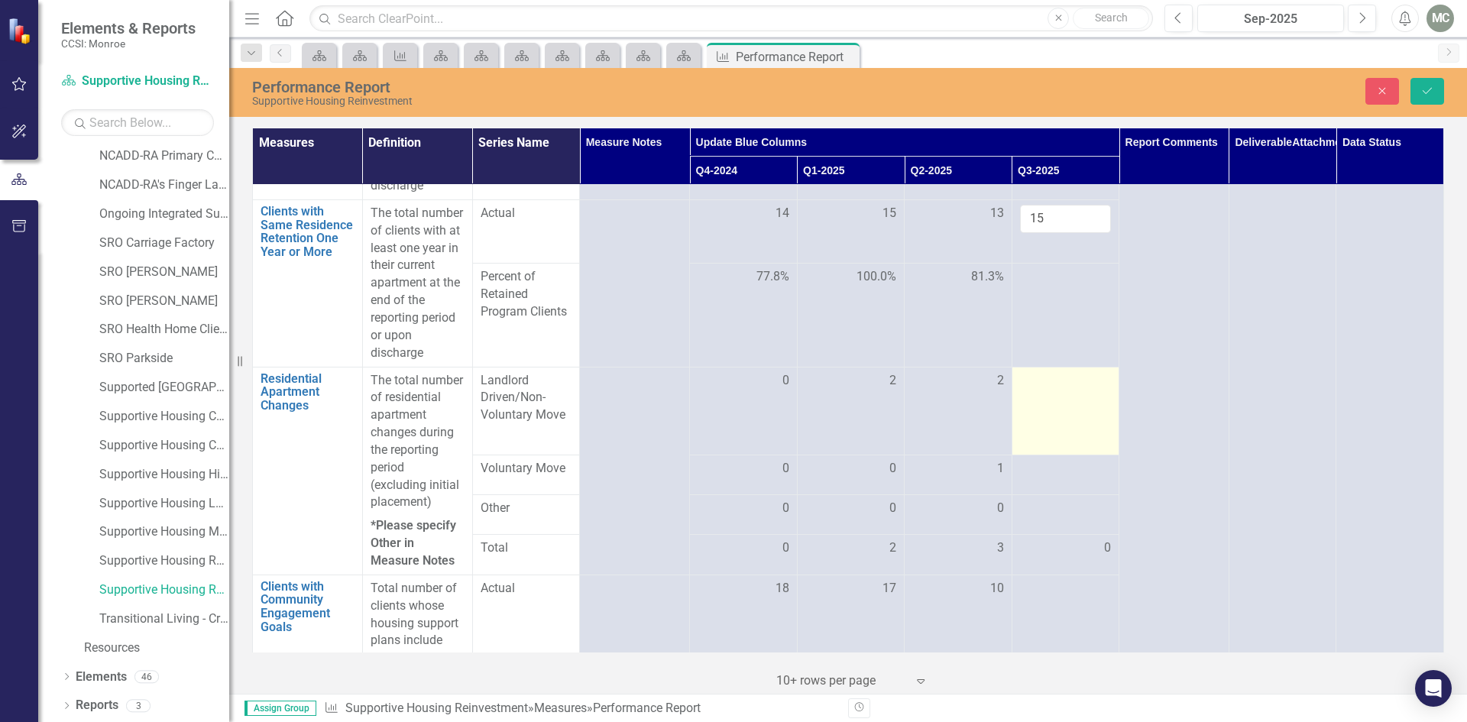
click at [1088, 391] on div at bounding box center [1066, 381] width 92 height 18
click at [1086, 401] on input "-1" at bounding box center [1066, 386] width 92 height 28
click at [1086, 401] on input "-2" at bounding box center [1066, 386] width 92 height 28
click at [1085, 394] on input "-2" at bounding box center [1066, 386] width 92 height 28
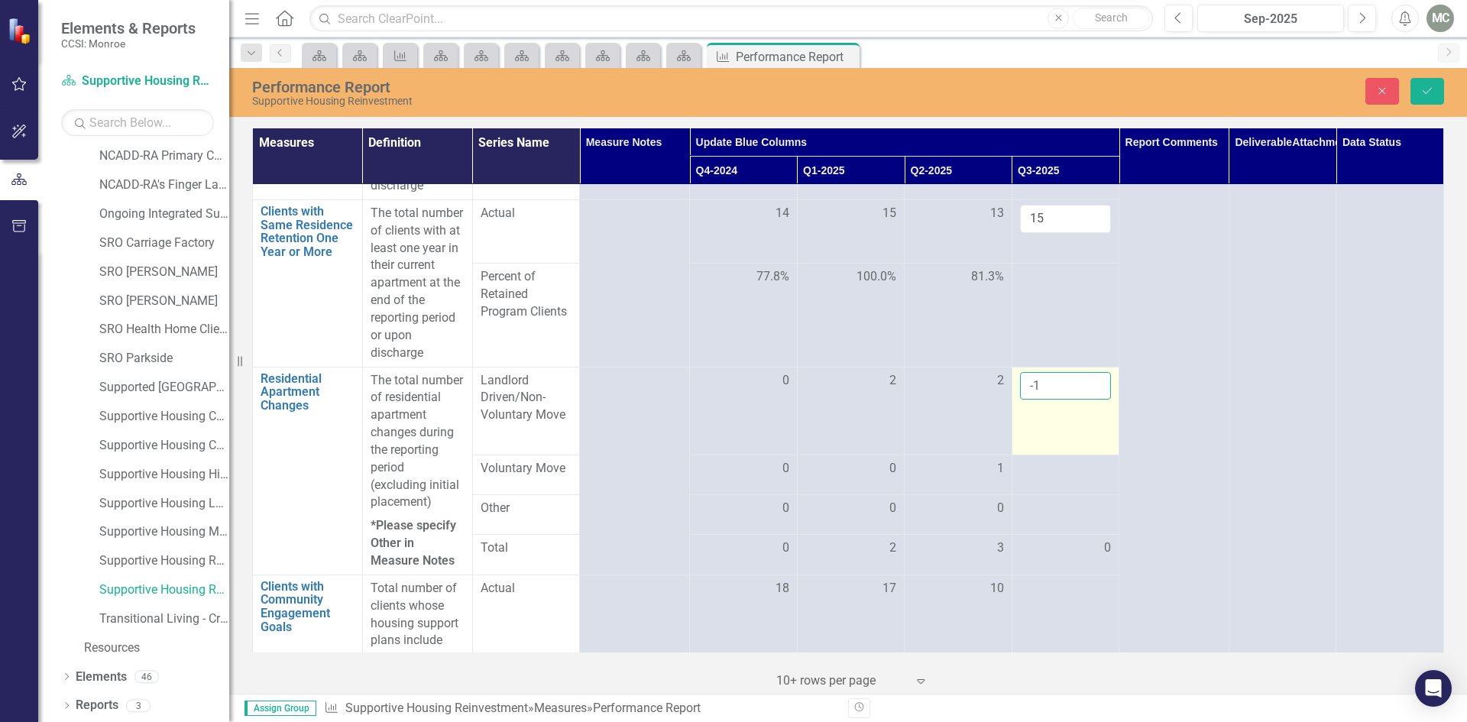
click at [1086, 398] on input "-1" at bounding box center [1066, 386] width 92 height 28
type input "0"
click at [1086, 398] on input "0" at bounding box center [1066, 386] width 92 height 28
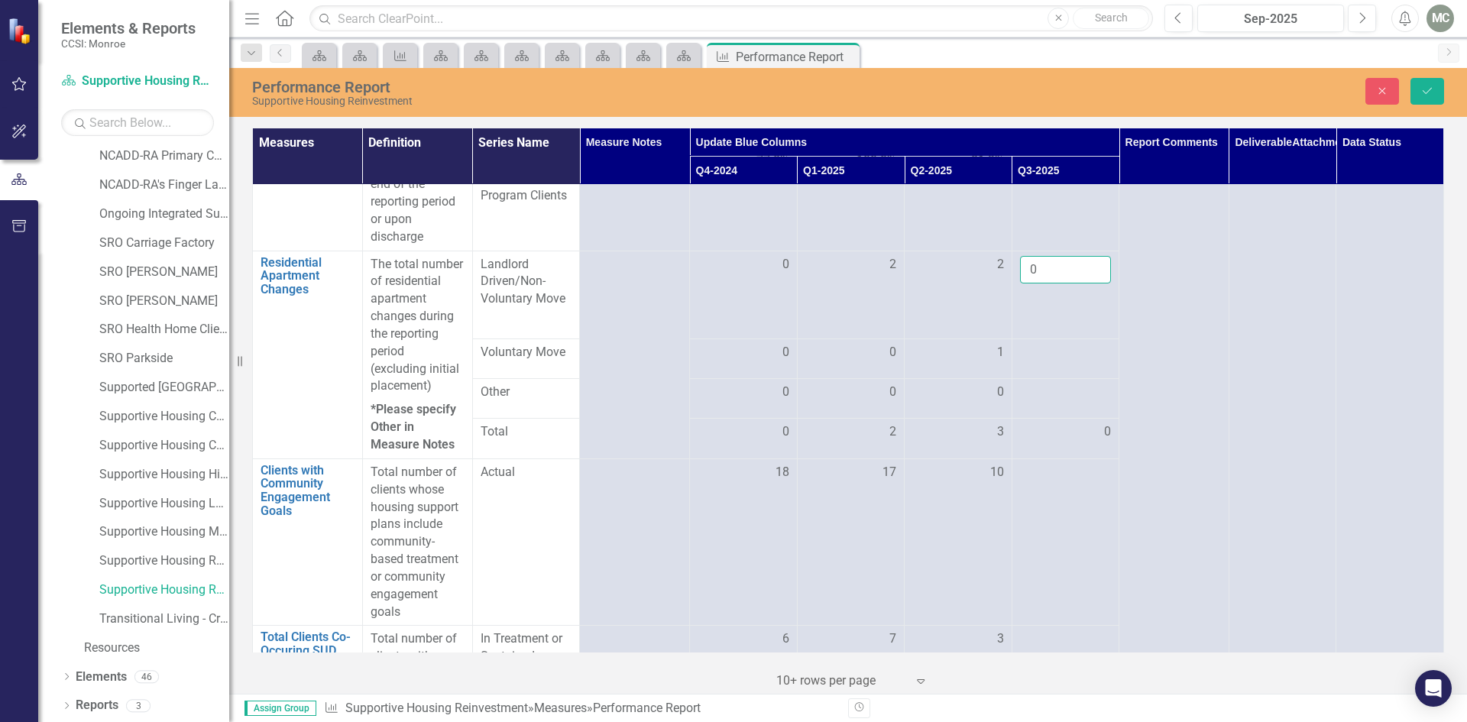
scroll to position [1136, 0]
click at [1087, 360] on div at bounding box center [1066, 351] width 92 height 18
click at [1088, 364] on input "1" at bounding box center [1066, 350] width 92 height 28
type input "0"
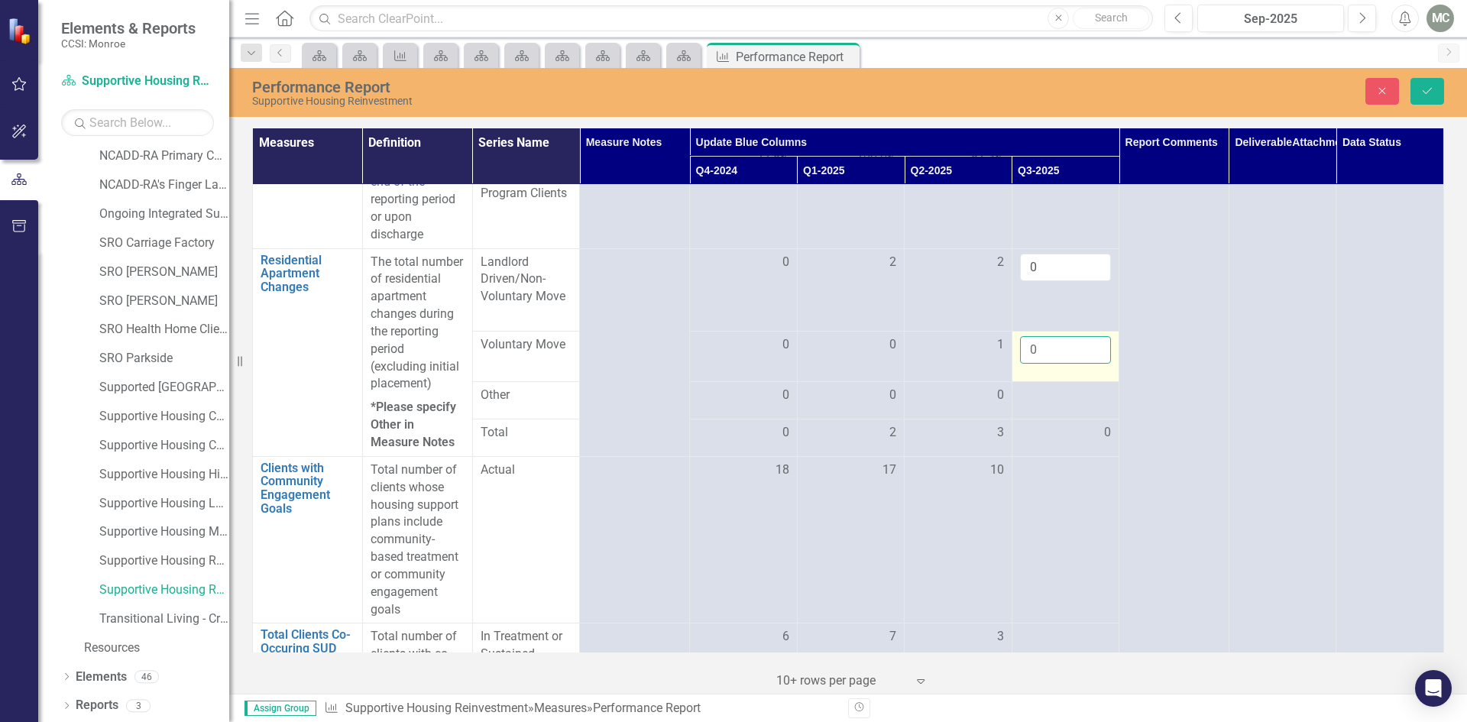
click at [1086, 365] on input "0" at bounding box center [1066, 350] width 92 height 28
click at [1086, 405] on div at bounding box center [1066, 396] width 92 height 18
click at [1088, 406] on input "1" at bounding box center [1066, 392] width 92 height 28
click at [1085, 405] on input "2" at bounding box center [1066, 392] width 92 height 28
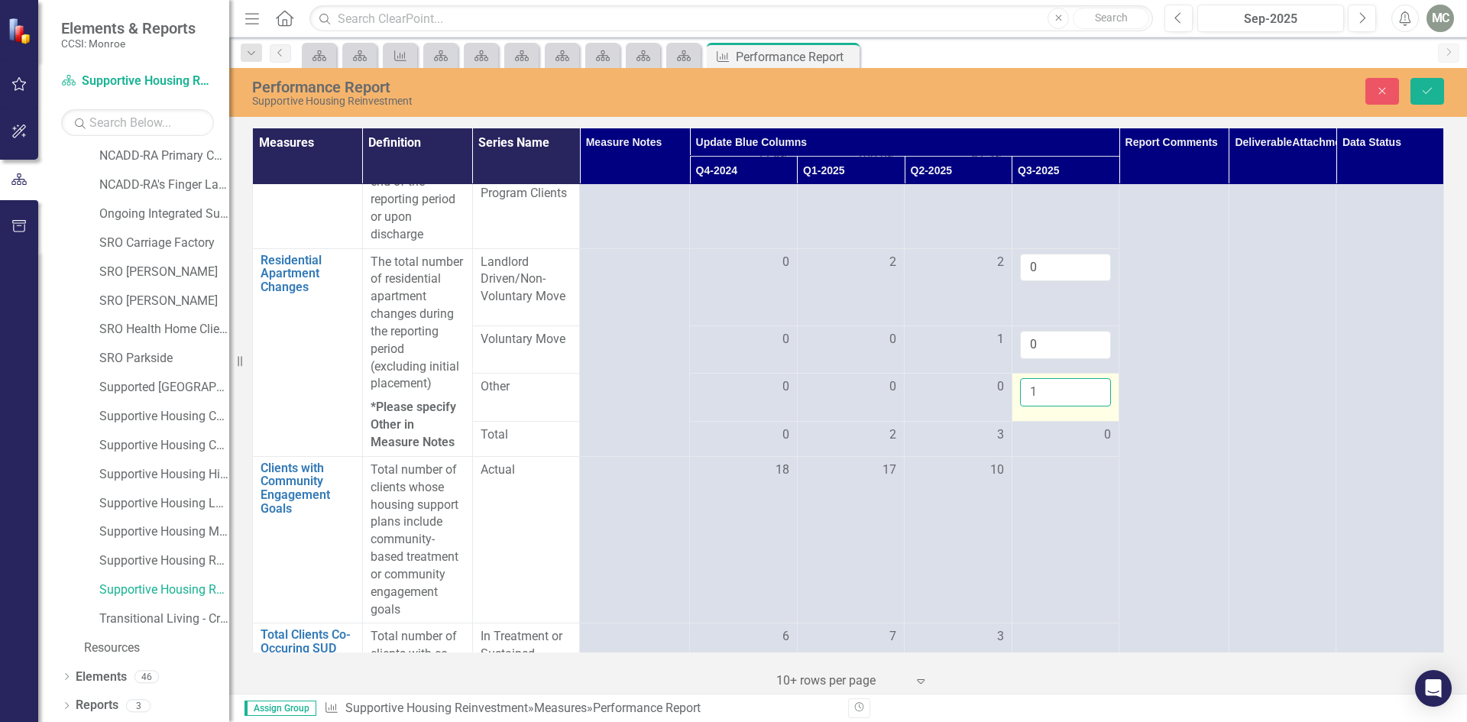
click at [1087, 407] on input "1" at bounding box center [1066, 392] width 92 height 28
type input "0"
click at [1087, 407] on input "0" at bounding box center [1066, 392] width 92 height 28
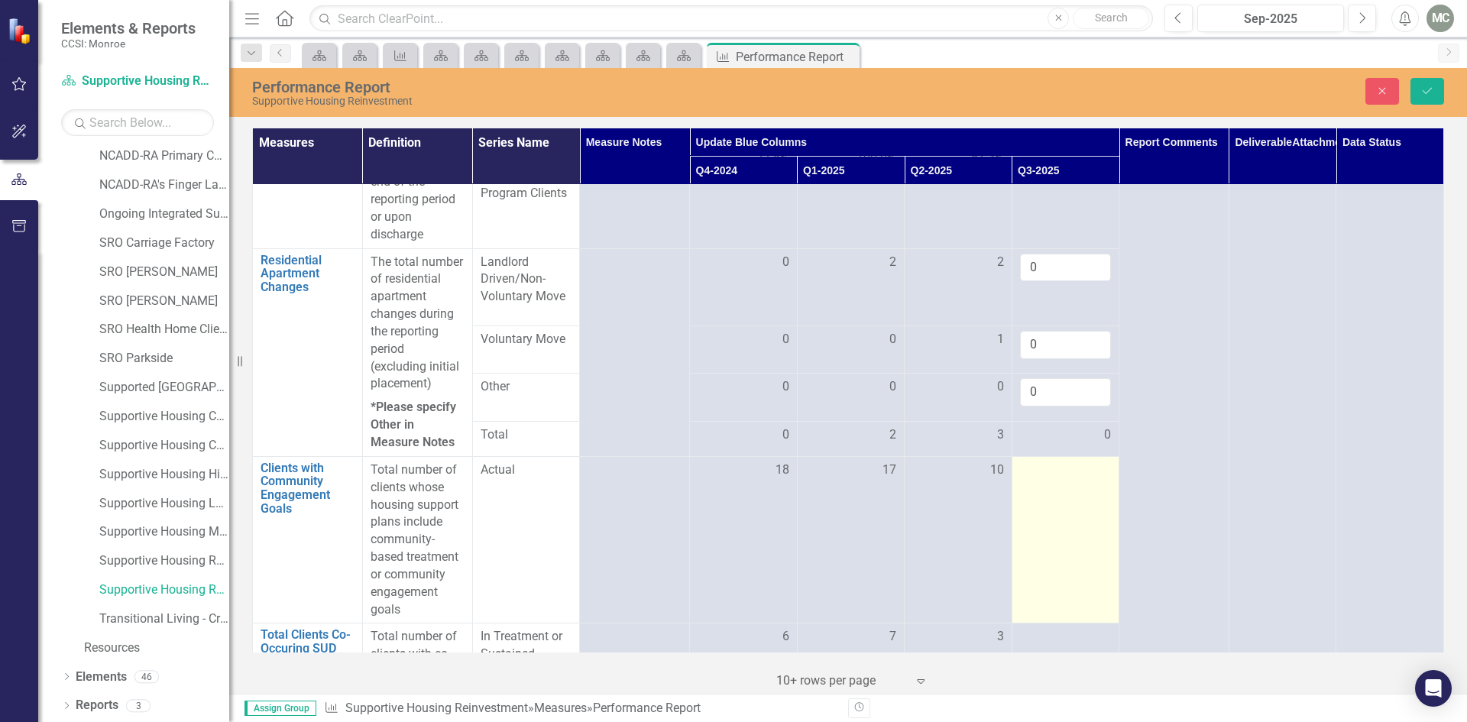
click at [1084, 480] on div at bounding box center [1066, 471] width 92 height 18
click at [1085, 488] on input "1" at bounding box center [1066, 476] width 92 height 28
click at [1085, 488] on input "2" at bounding box center [1066, 476] width 92 height 28
click at [1085, 488] on input "3" at bounding box center [1066, 476] width 92 height 28
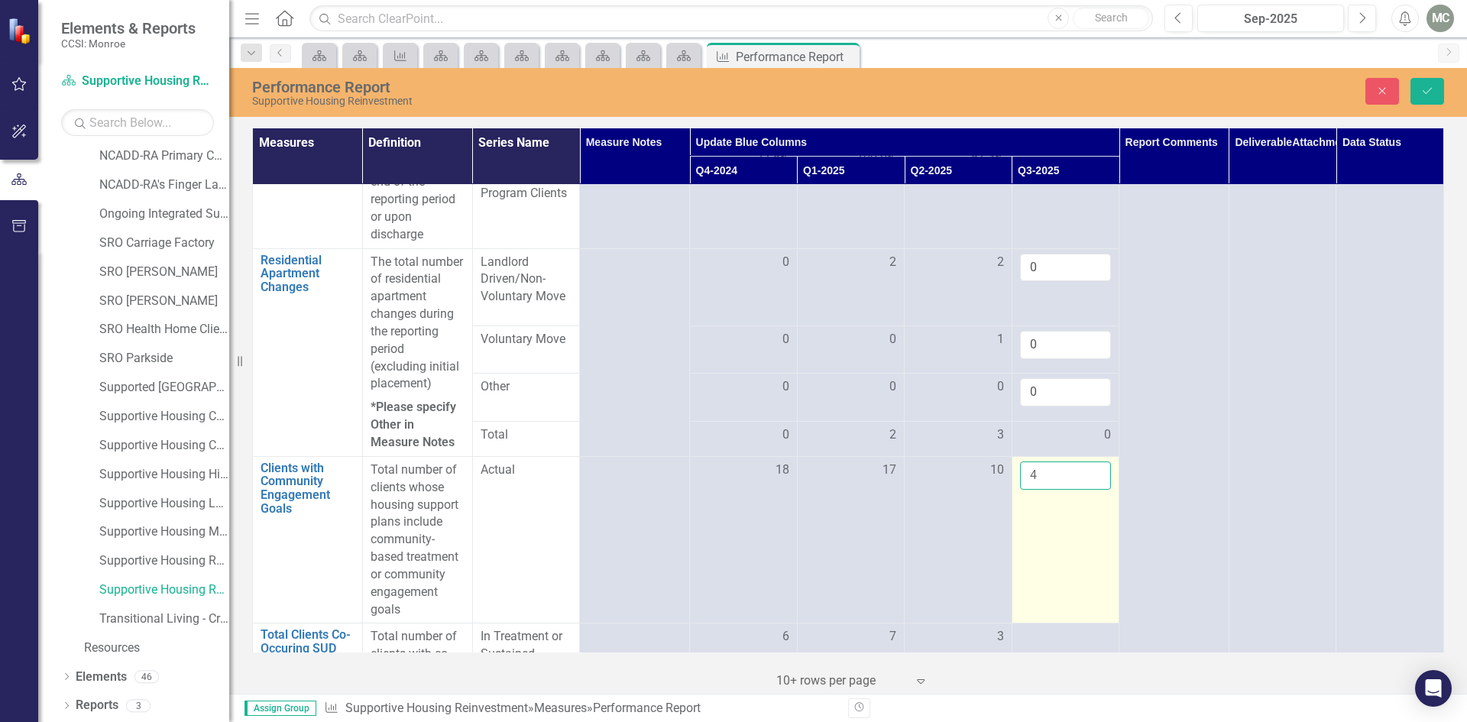
click at [1085, 488] on input "4" at bounding box center [1066, 476] width 92 height 28
click at [1085, 488] on input "5" at bounding box center [1066, 476] width 92 height 28
click at [1085, 488] on input "6" at bounding box center [1066, 476] width 92 height 28
click at [1084, 488] on input "7" at bounding box center [1066, 476] width 92 height 28
click at [1083, 489] on input "8" at bounding box center [1066, 476] width 92 height 28
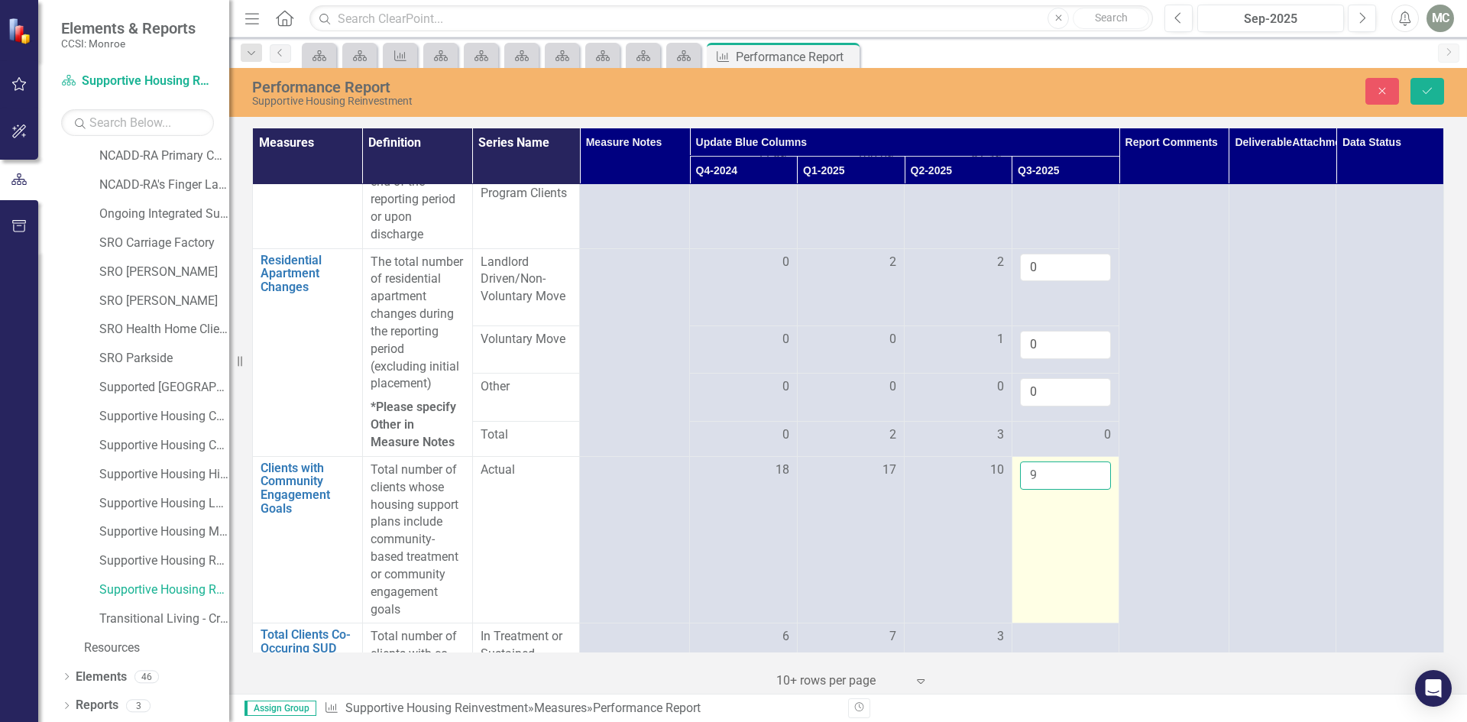
click at [1083, 489] on input "9" at bounding box center [1066, 476] width 92 height 28
click at [1083, 489] on input "10" at bounding box center [1066, 476] width 92 height 28
click at [1083, 489] on input "11" at bounding box center [1066, 476] width 92 height 28
click at [1083, 489] on input "12" at bounding box center [1066, 476] width 92 height 28
click at [1083, 489] on input "13" at bounding box center [1066, 476] width 92 height 28
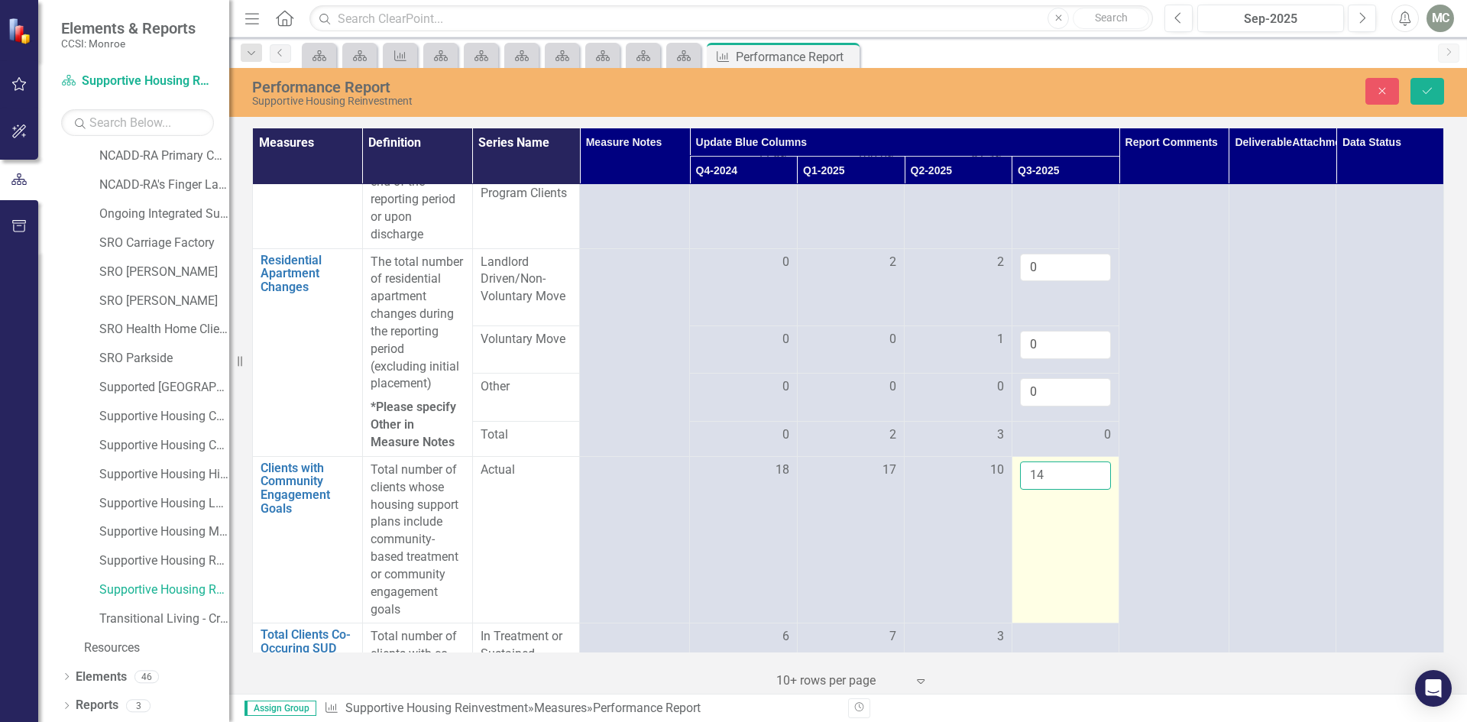
click at [1083, 489] on input "14" at bounding box center [1066, 476] width 92 height 28
click at [1083, 489] on input "15" at bounding box center [1066, 476] width 92 height 28
type input "16"
click at [1083, 489] on input "16" at bounding box center [1066, 476] width 92 height 28
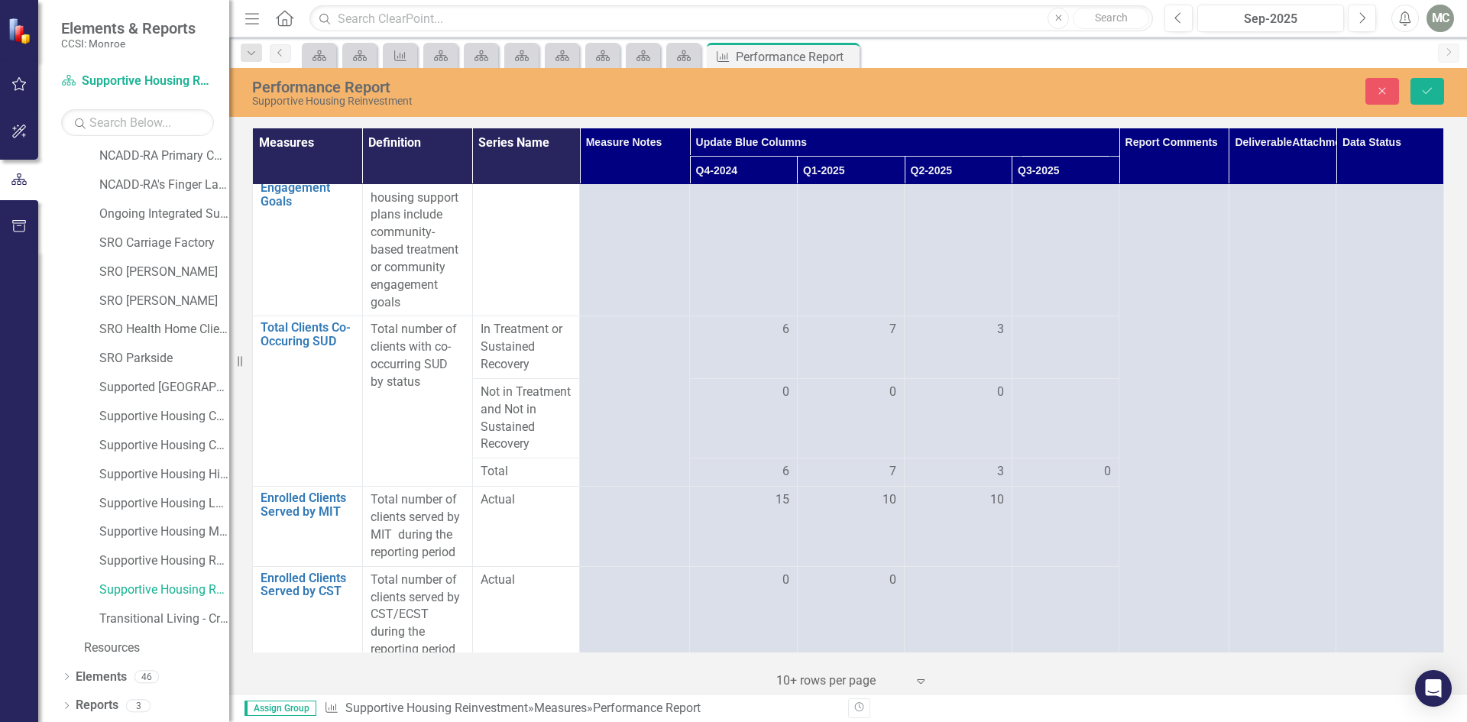
scroll to position [1478, 0]
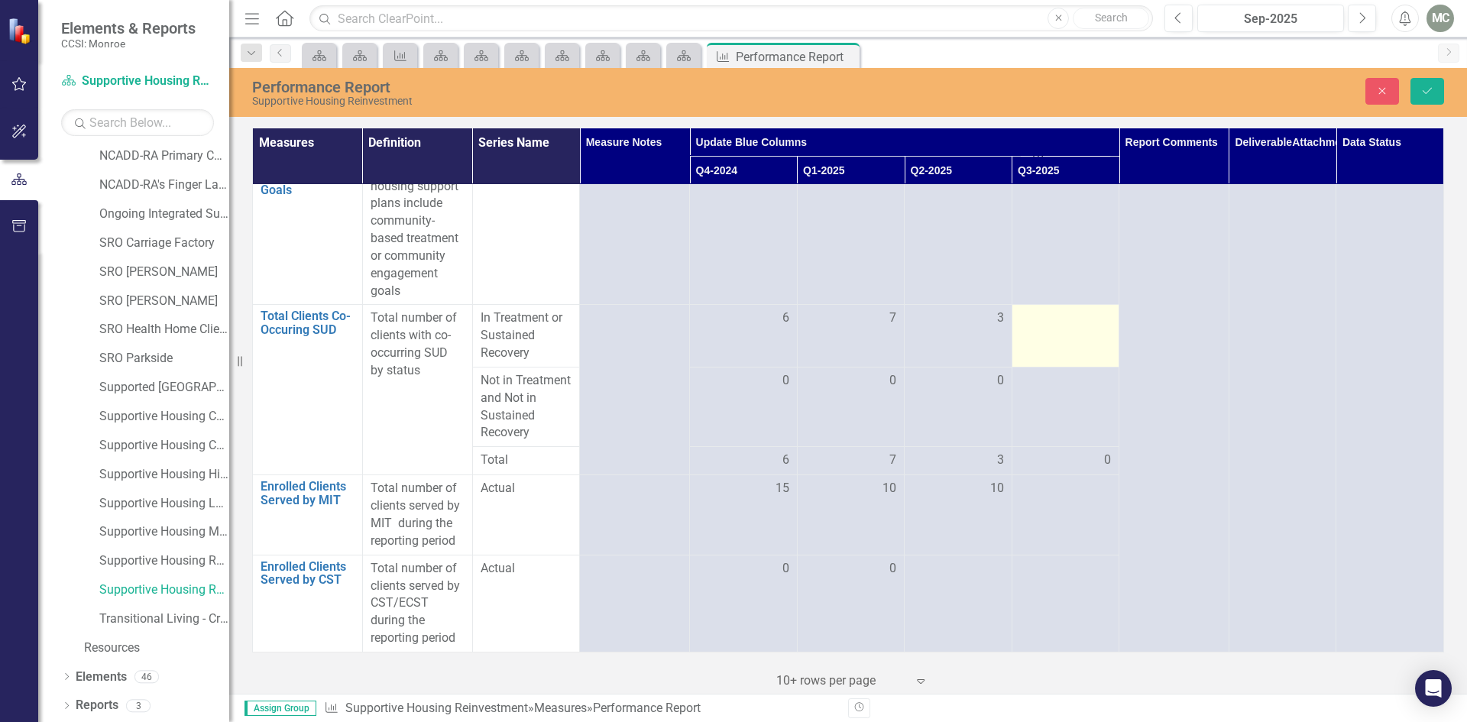
click at [1094, 311] on div at bounding box center [1066, 319] width 92 height 18
click at [1084, 313] on input "1" at bounding box center [1066, 324] width 92 height 28
click at [1084, 313] on input "2" at bounding box center [1066, 324] width 92 height 28
click at [1084, 313] on input "3" at bounding box center [1066, 324] width 92 height 28
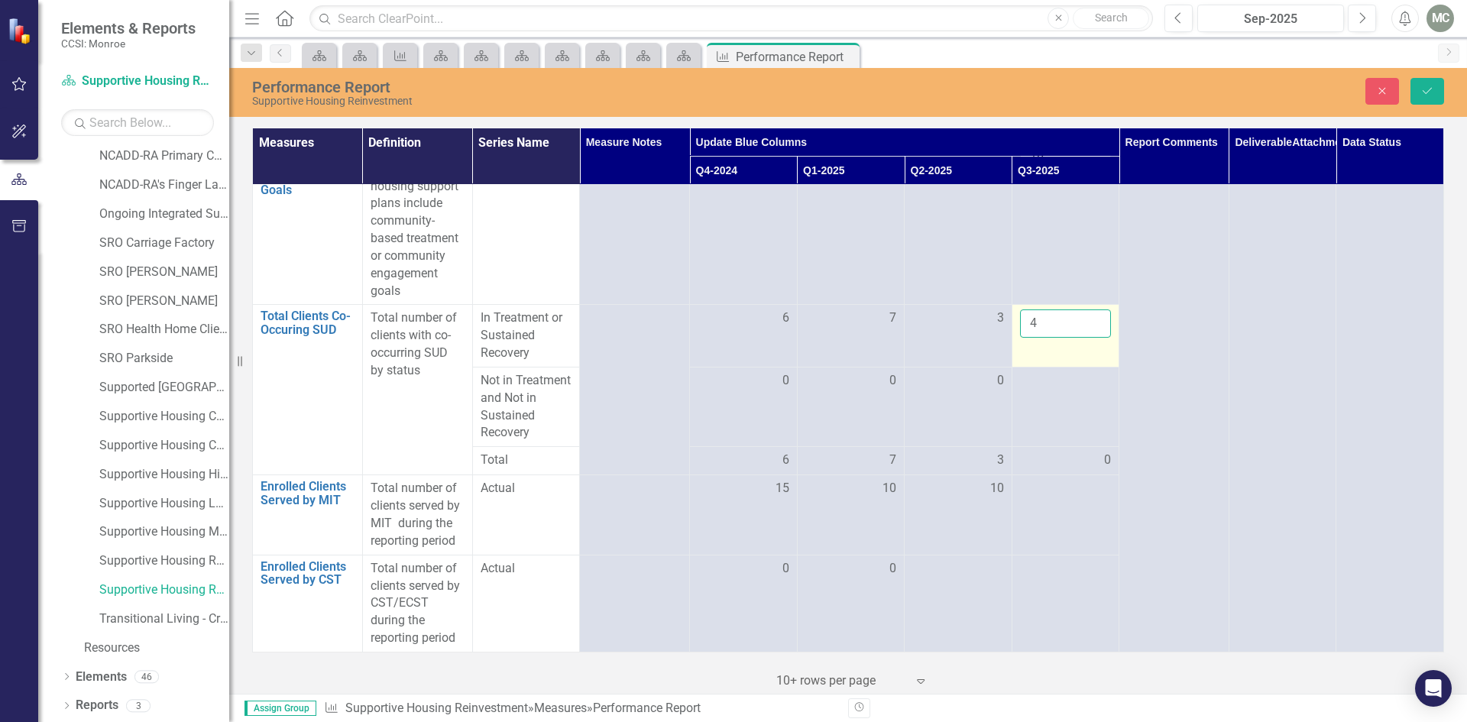
type input "4"
click at [1084, 313] on input "4" at bounding box center [1066, 324] width 92 height 28
click at [1086, 384] on div at bounding box center [1066, 381] width 92 height 18
type input "1"
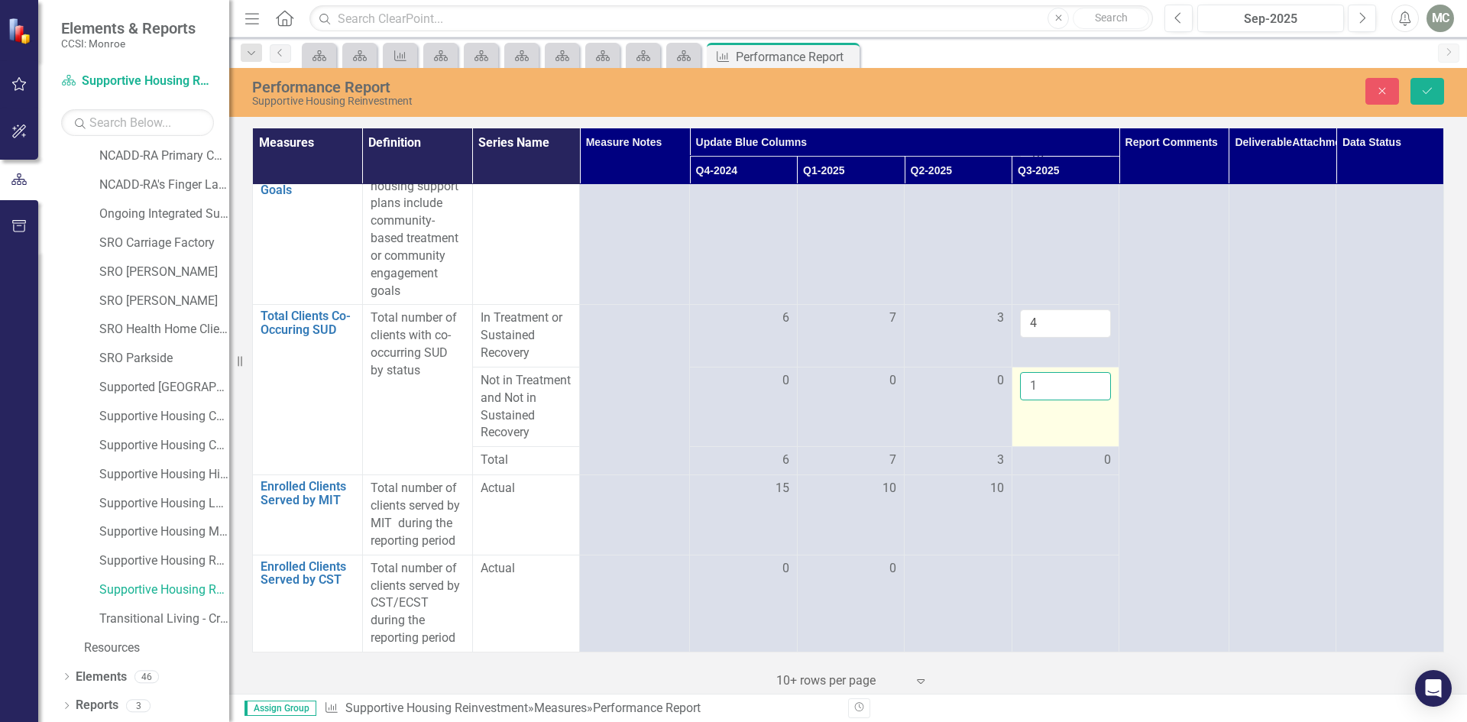
click at [1085, 375] on input "1" at bounding box center [1066, 386] width 92 height 28
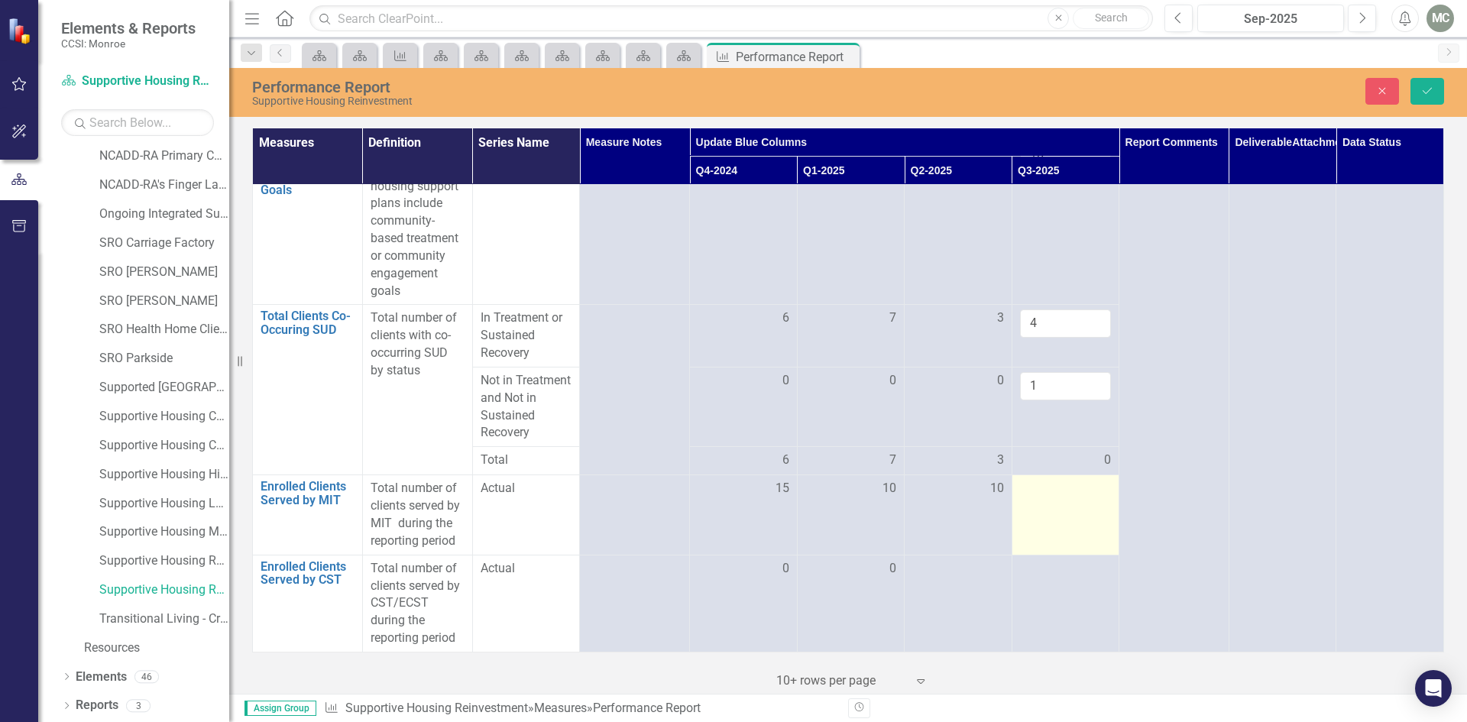
click at [1094, 482] on div at bounding box center [1066, 489] width 92 height 18
click at [1084, 485] on input "1" at bounding box center [1066, 494] width 92 height 28
click at [1084, 485] on input "2" at bounding box center [1066, 494] width 92 height 28
click at [1084, 485] on input "3" at bounding box center [1066, 494] width 92 height 28
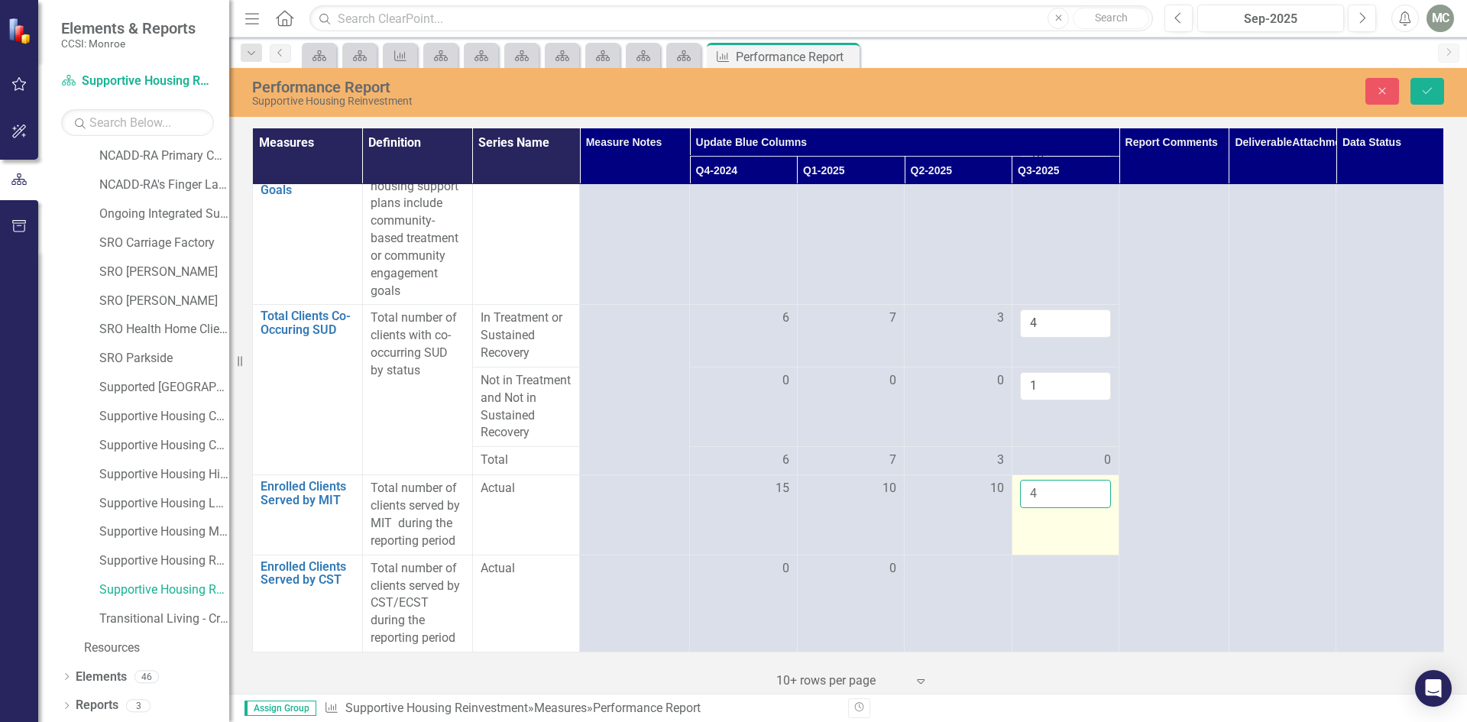
click at [1084, 485] on input "4" at bounding box center [1066, 494] width 92 height 28
click at [1084, 485] on input "5" at bounding box center [1066, 494] width 92 height 28
click at [1084, 485] on input "6" at bounding box center [1066, 494] width 92 height 28
click at [1084, 485] on input "7" at bounding box center [1066, 494] width 92 height 28
click at [1084, 485] on input "8" at bounding box center [1066, 494] width 92 height 28
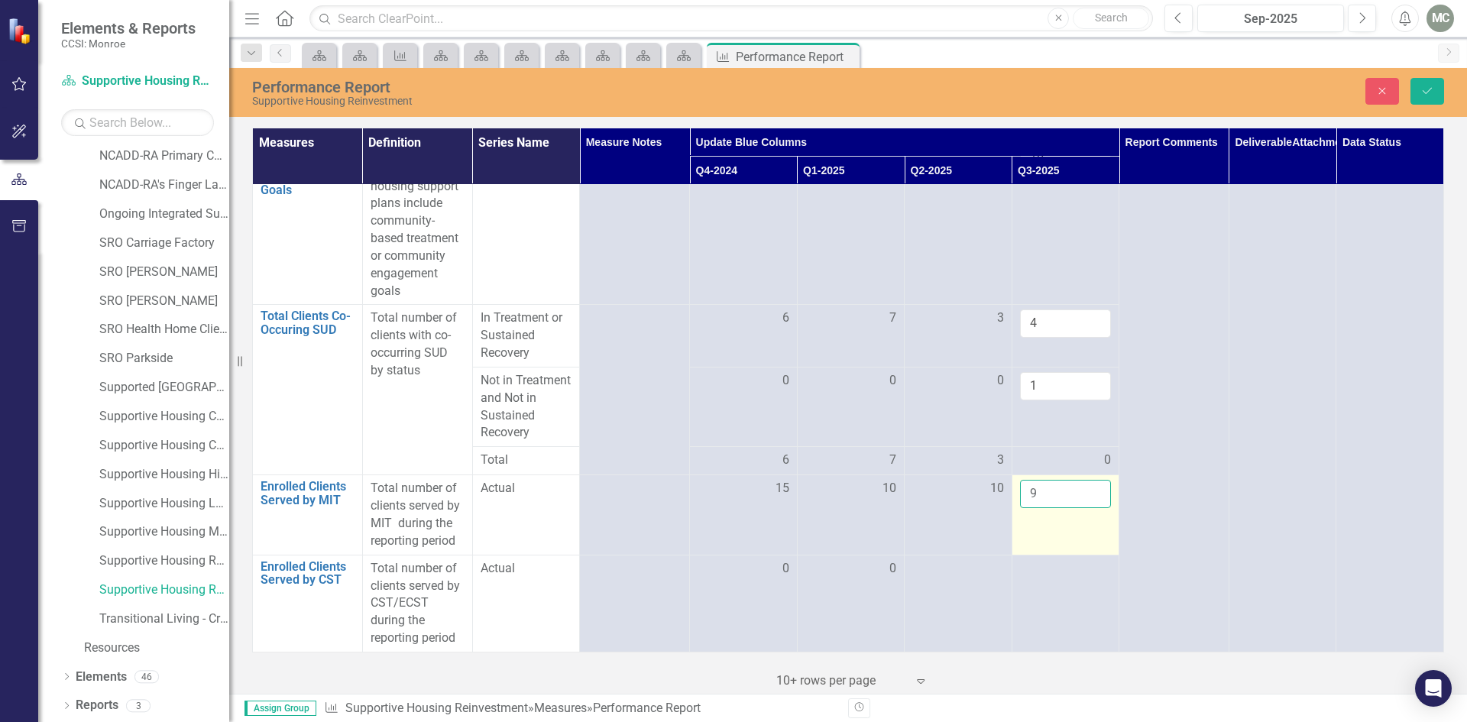
click at [1084, 485] on input "9" at bounding box center [1066, 494] width 92 height 28
click at [1084, 485] on input "10" at bounding box center [1066, 494] width 92 height 28
click at [1084, 485] on input "11" at bounding box center [1066, 494] width 92 height 28
click at [1084, 485] on input "12" at bounding box center [1066, 494] width 92 height 28
click at [1084, 485] on input "13" at bounding box center [1066, 494] width 92 height 28
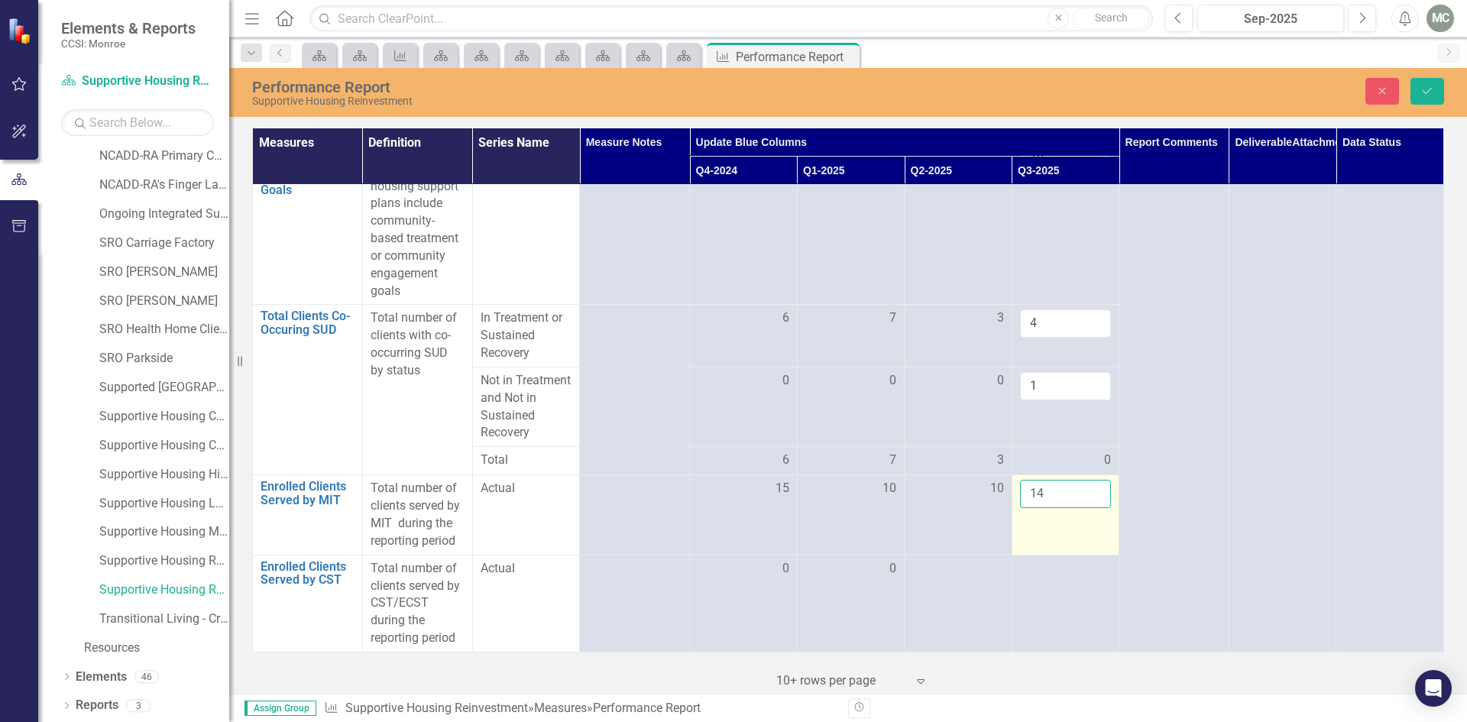
click at [1084, 485] on input "14" at bounding box center [1066, 494] width 92 height 28
type input "13"
click at [1087, 498] on input "13" at bounding box center [1066, 494] width 92 height 28
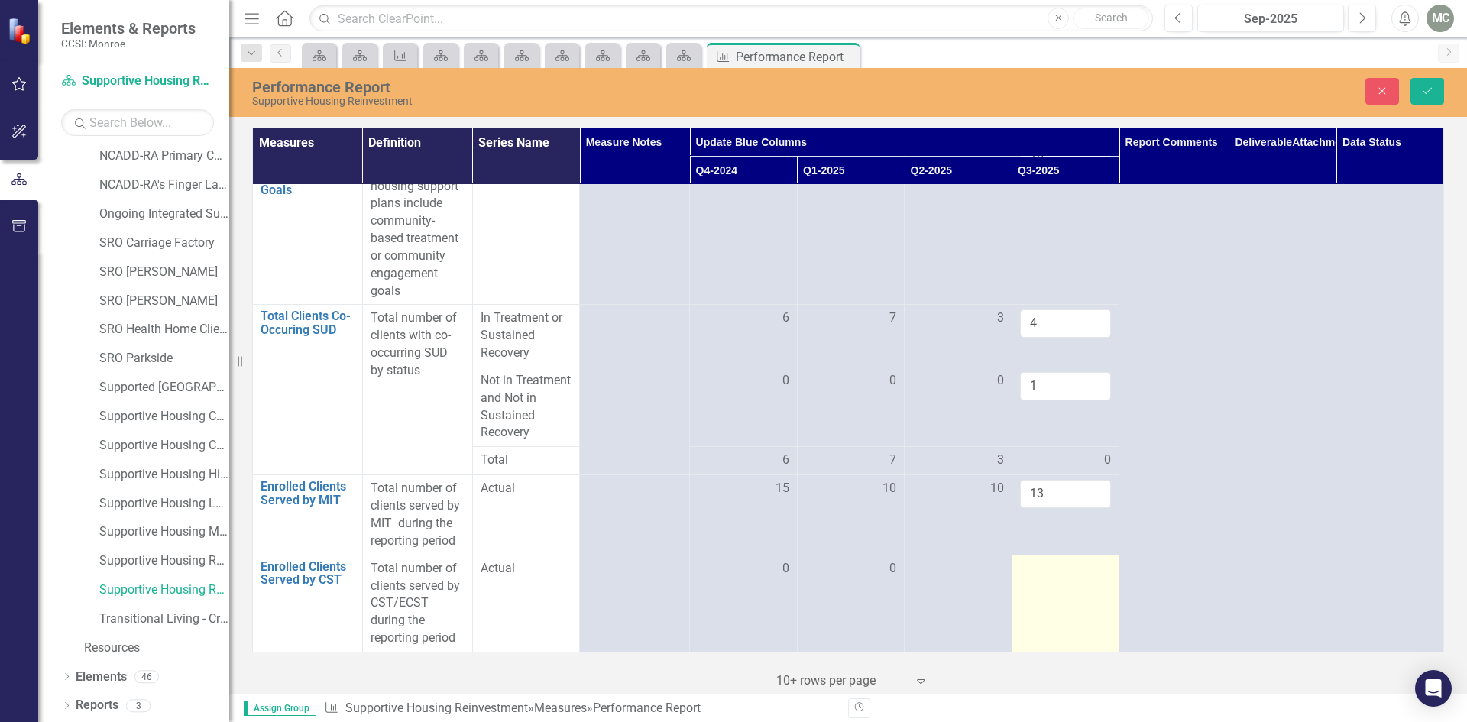
click at [1091, 568] on div at bounding box center [1066, 569] width 92 height 18
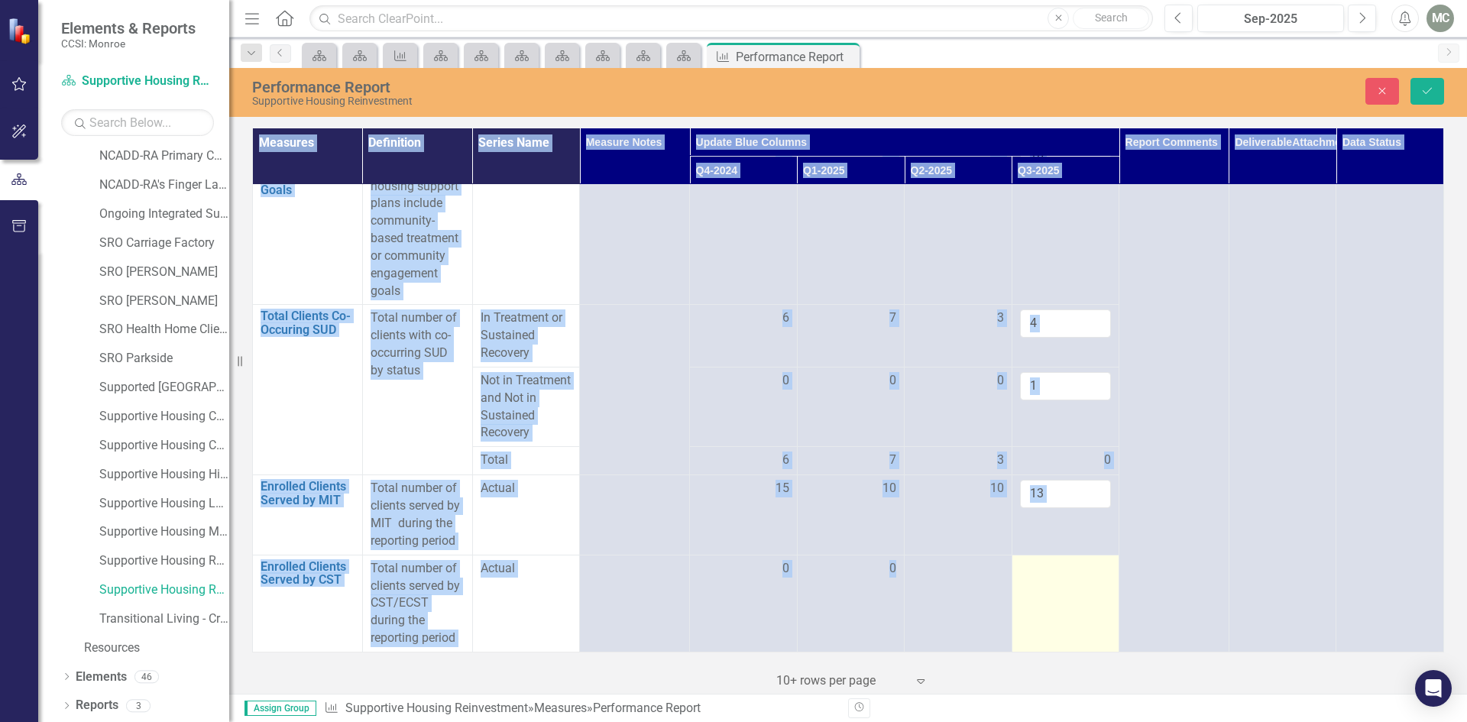
click at [1091, 569] on div at bounding box center [1066, 569] width 92 height 18
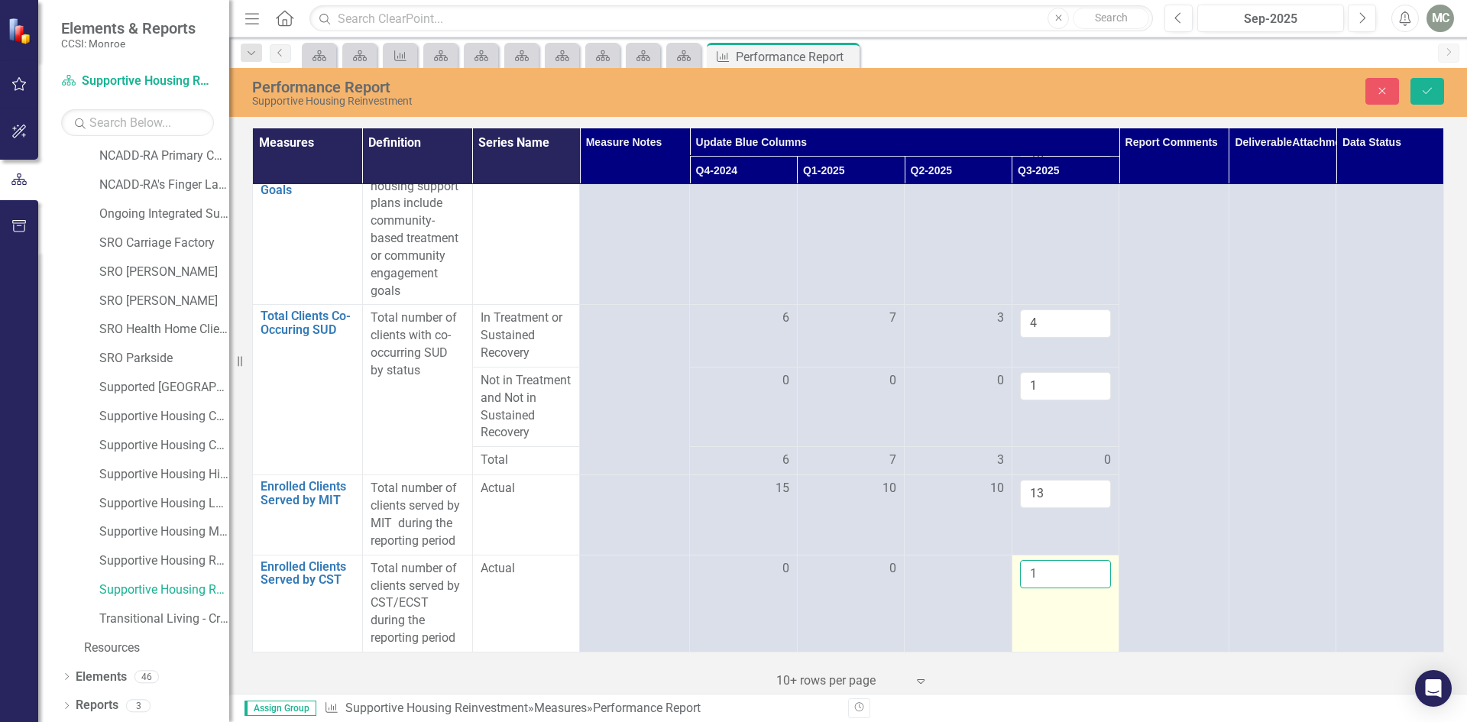
click at [1086, 567] on input "1" at bounding box center [1066, 574] width 92 height 28
type input "0"
click at [1087, 578] on input "0" at bounding box center [1066, 574] width 92 height 28
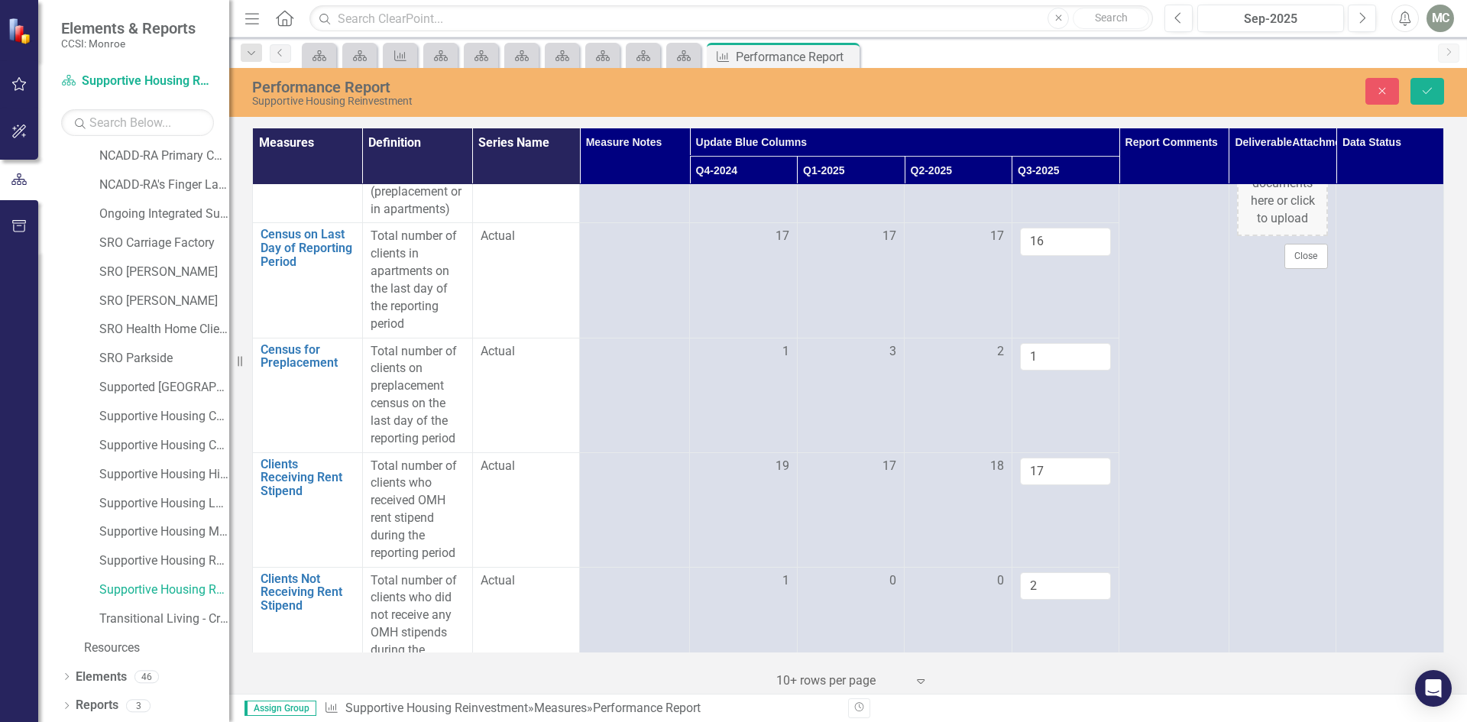
scroll to position [0, 0]
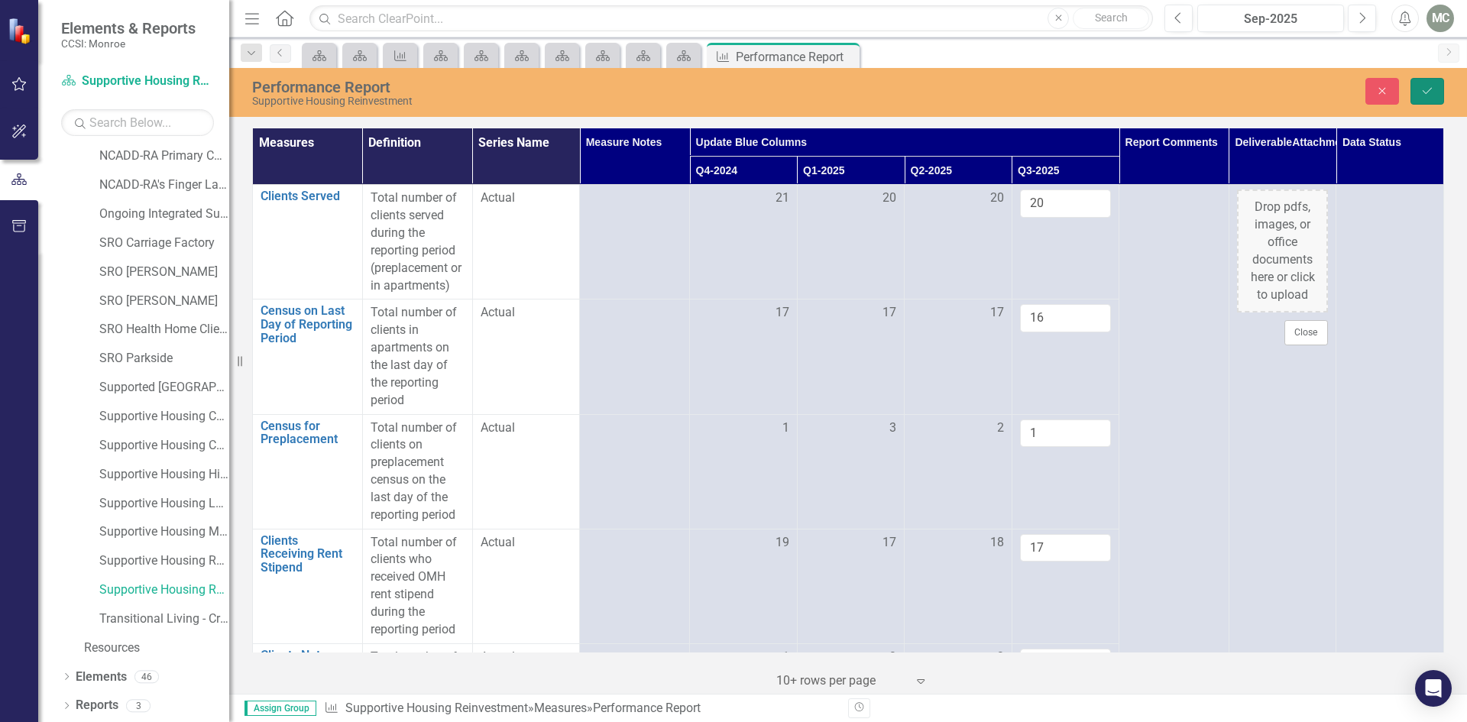
click at [1422, 89] on icon "Save" at bounding box center [1428, 91] width 14 height 11
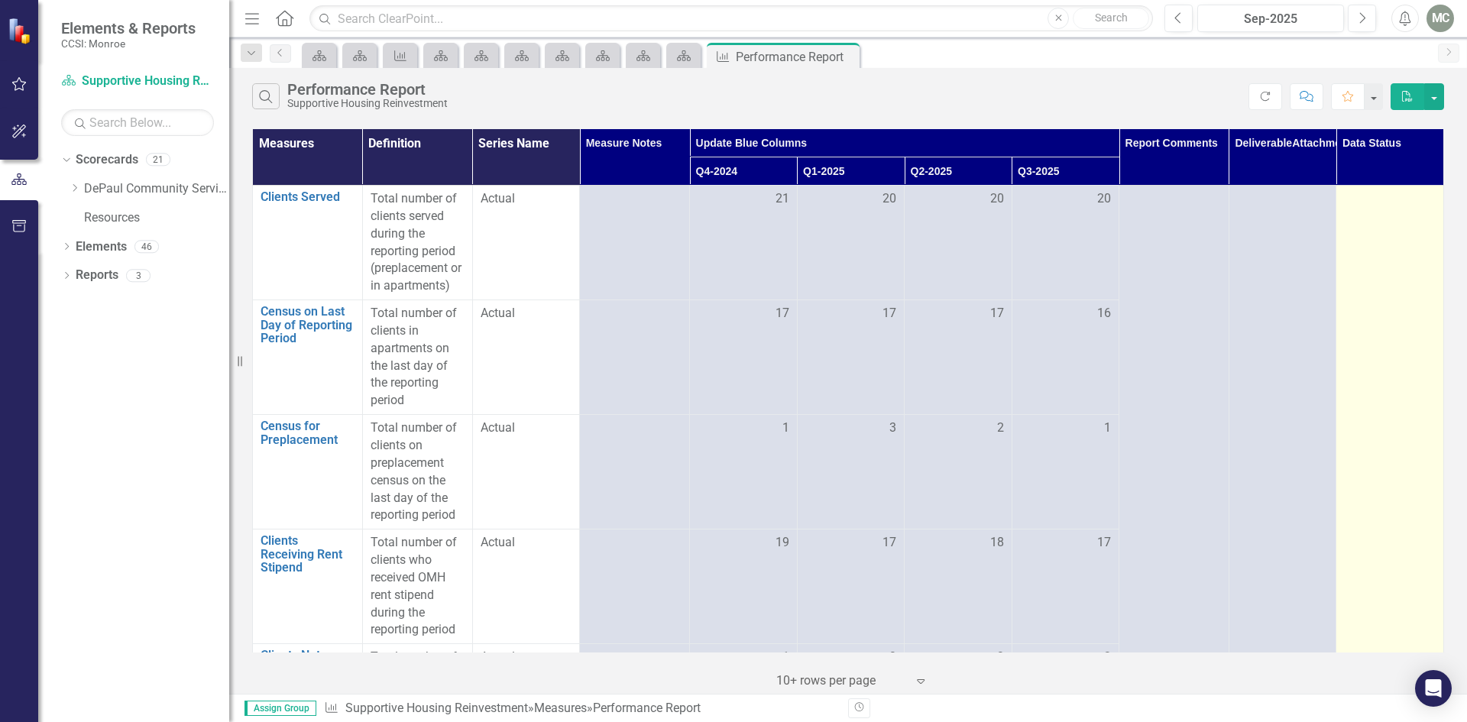
click at [1406, 207] on div at bounding box center [1390, 199] width 92 height 18
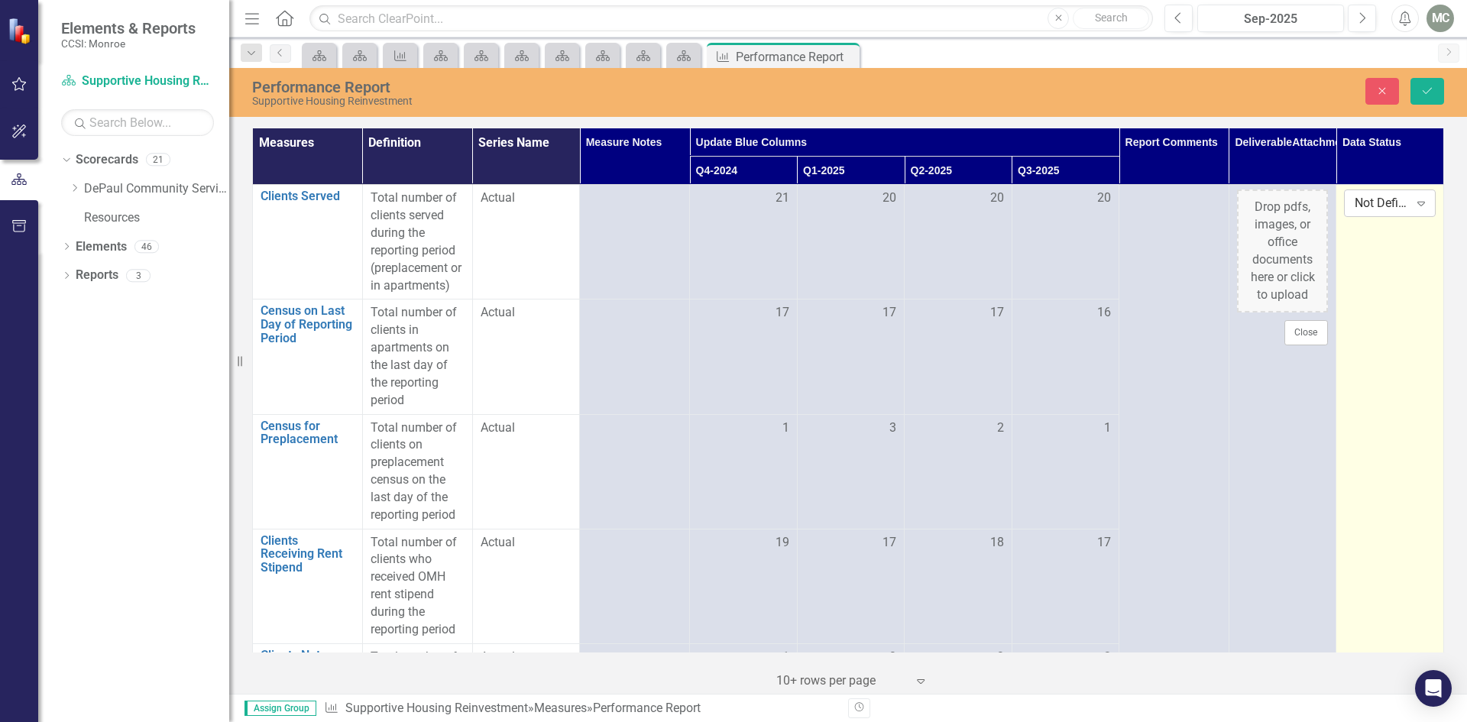
click at [1414, 206] on icon "Expand" at bounding box center [1421, 203] width 15 height 12
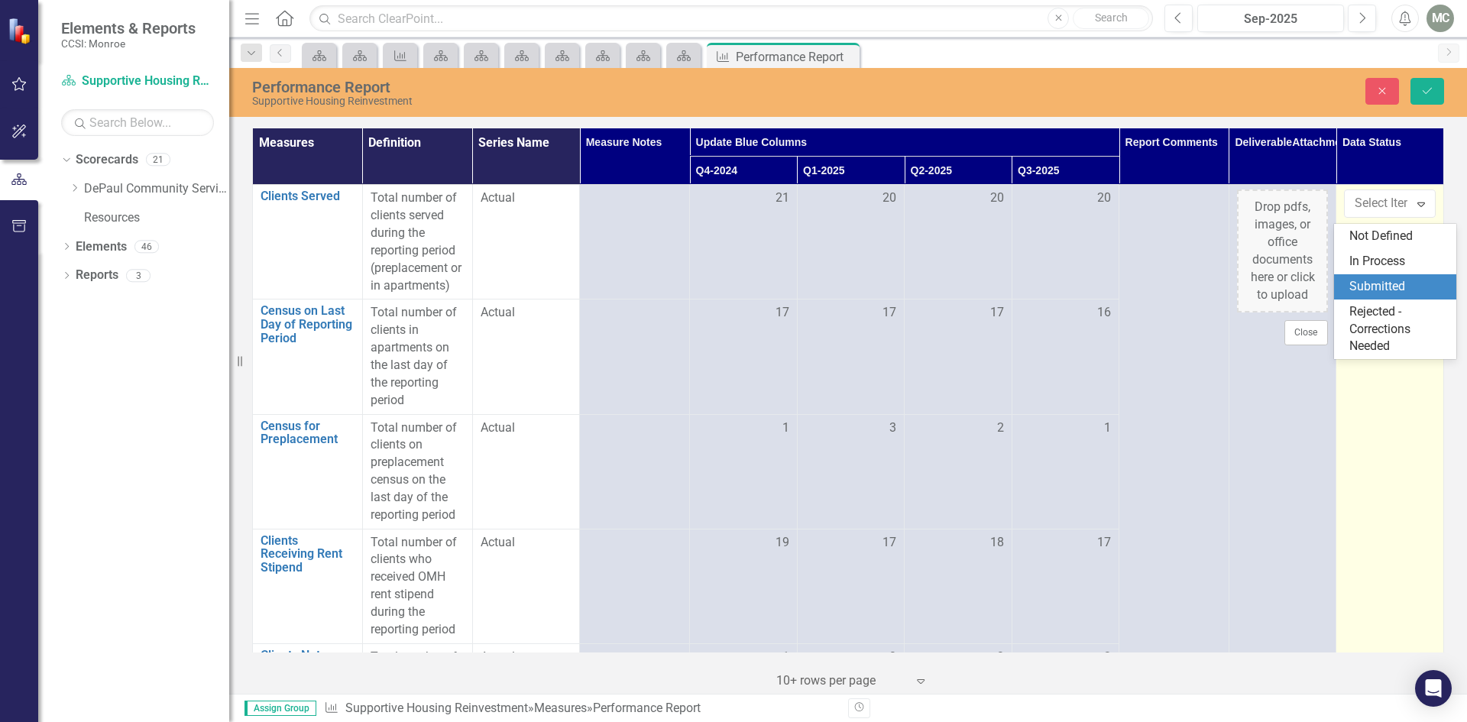
click at [1380, 287] on div "Submitted" at bounding box center [1399, 287] width 98 height 18
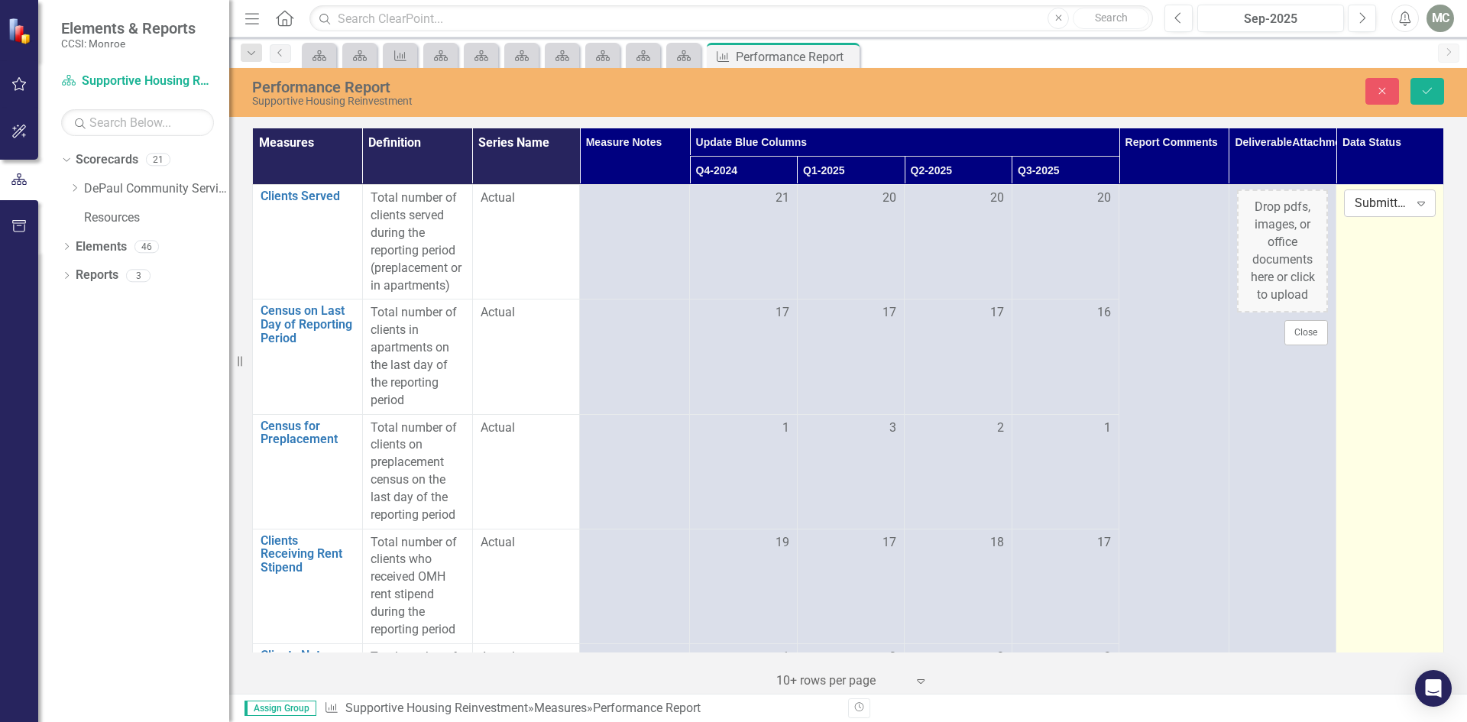
click at [1414, 207] on icon "Expand" at bounding box center [1421, 203] width 15 height 12
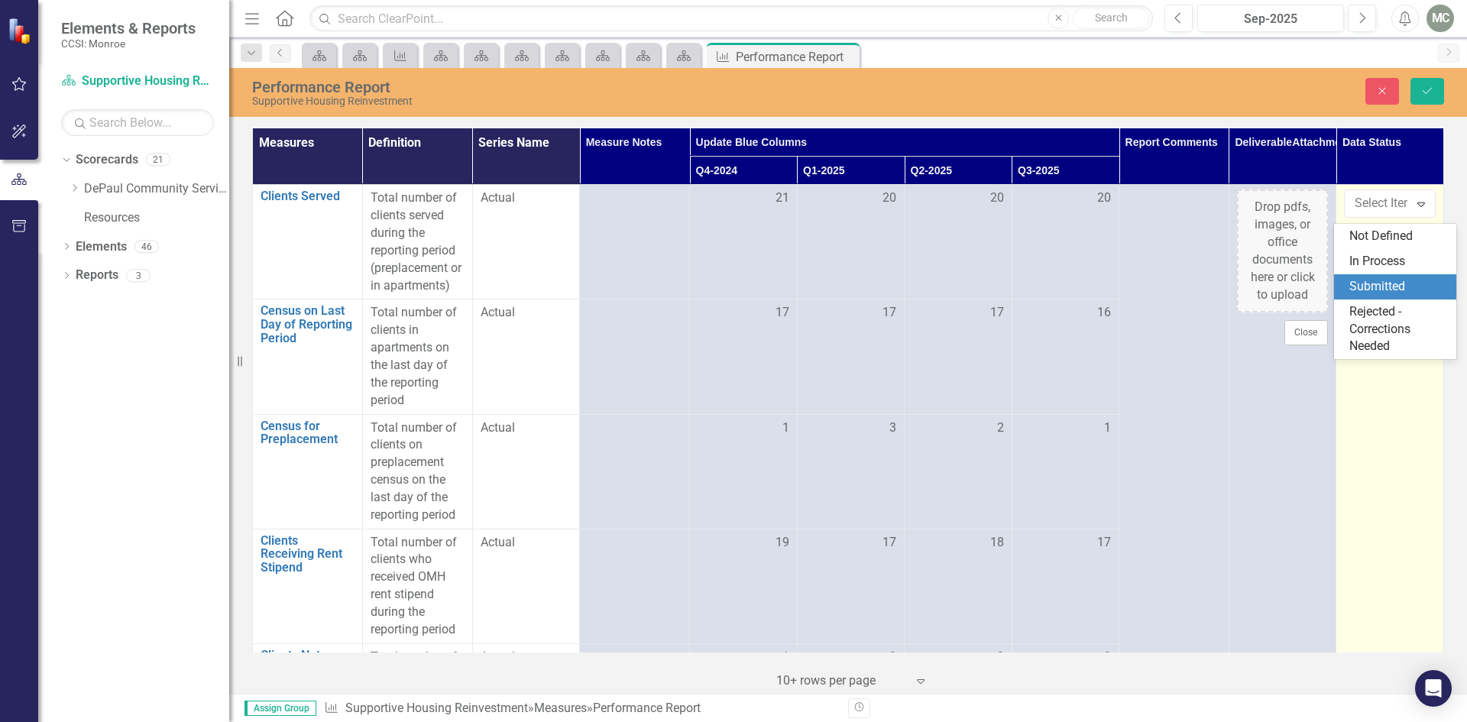
click at [1365, 287] on div "Submitted" at bounding box center [1399, 287] width 98 height 18
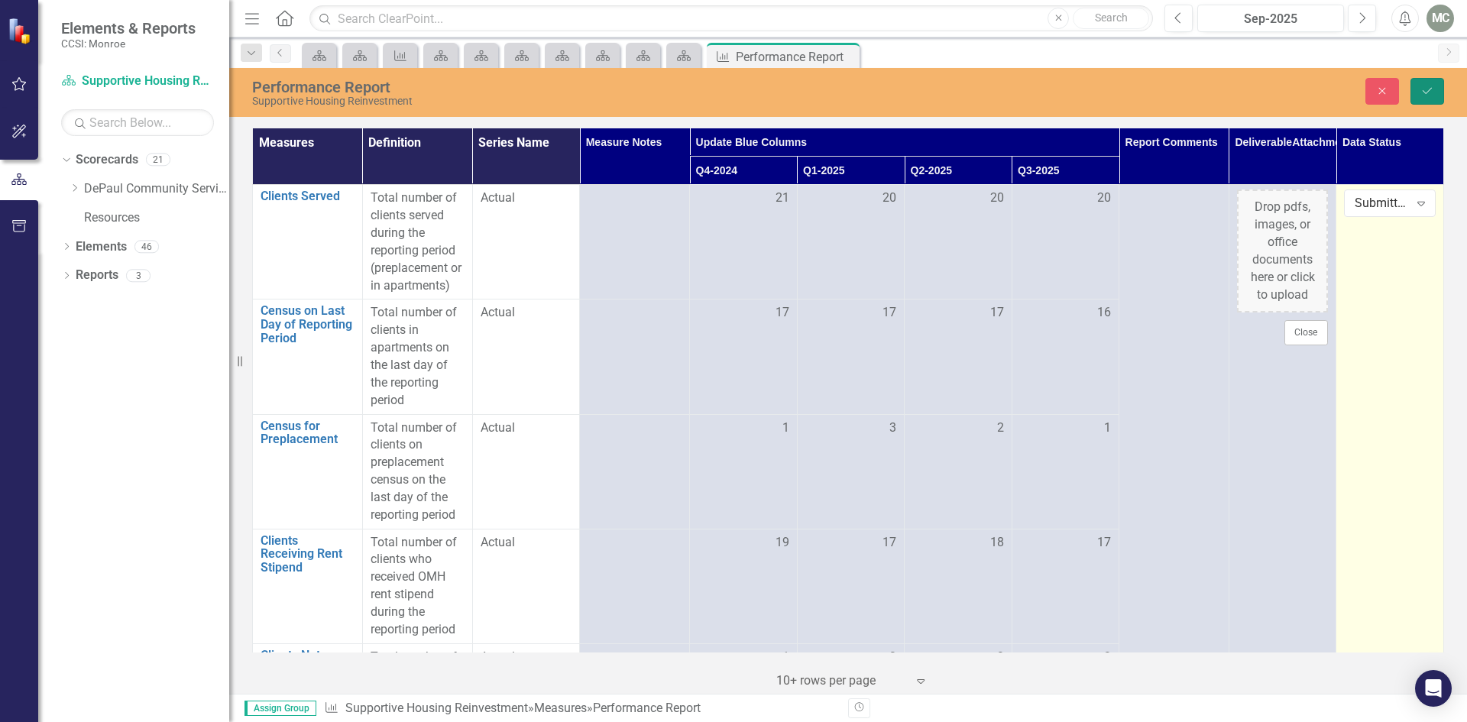
click at [1425, 96] on icon "Save" at bounding box center [1428, 91] width 14 height 11
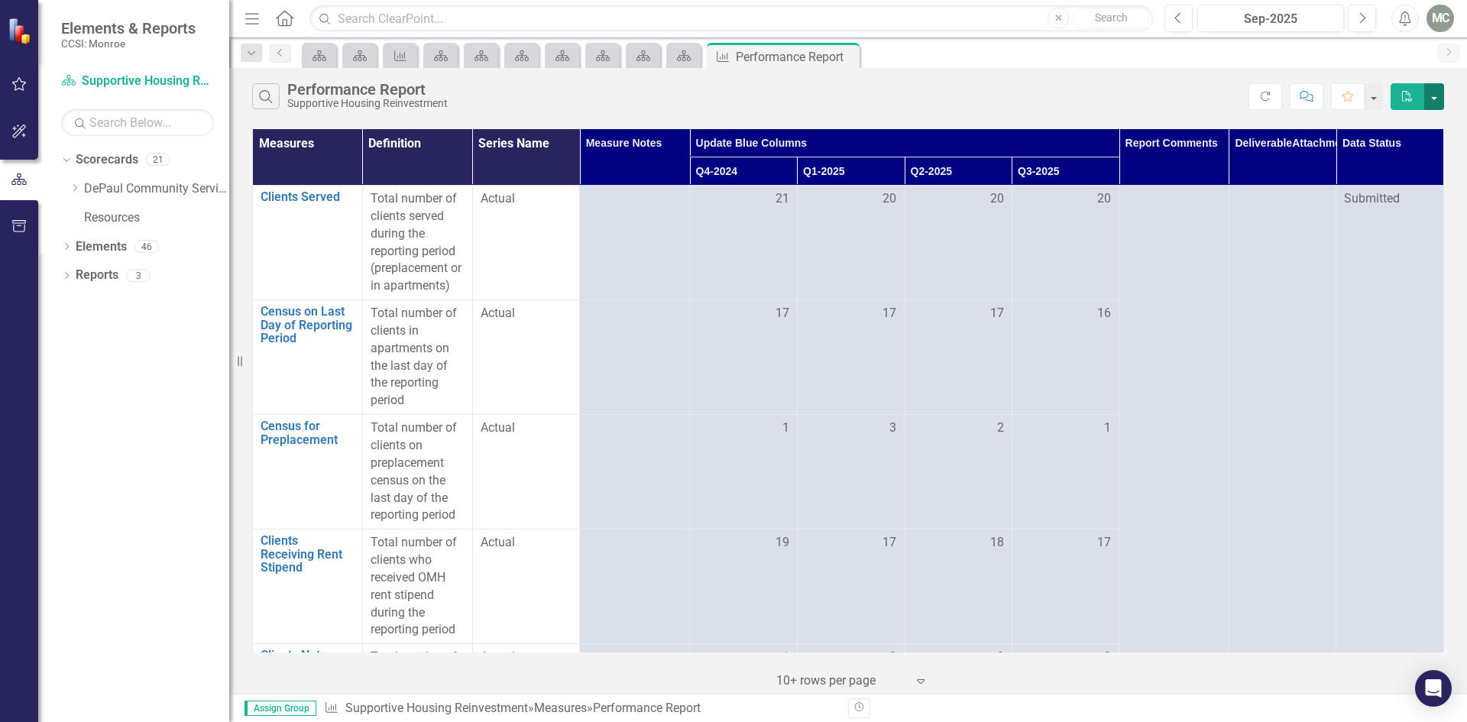
click at [1435, 96] on button "button" at bounding box center [1435, 96] width 20 height 27
click at [1404, 129] on link "PDF Export to PDF" at bounding box center [1383, 131] width 121 height 28
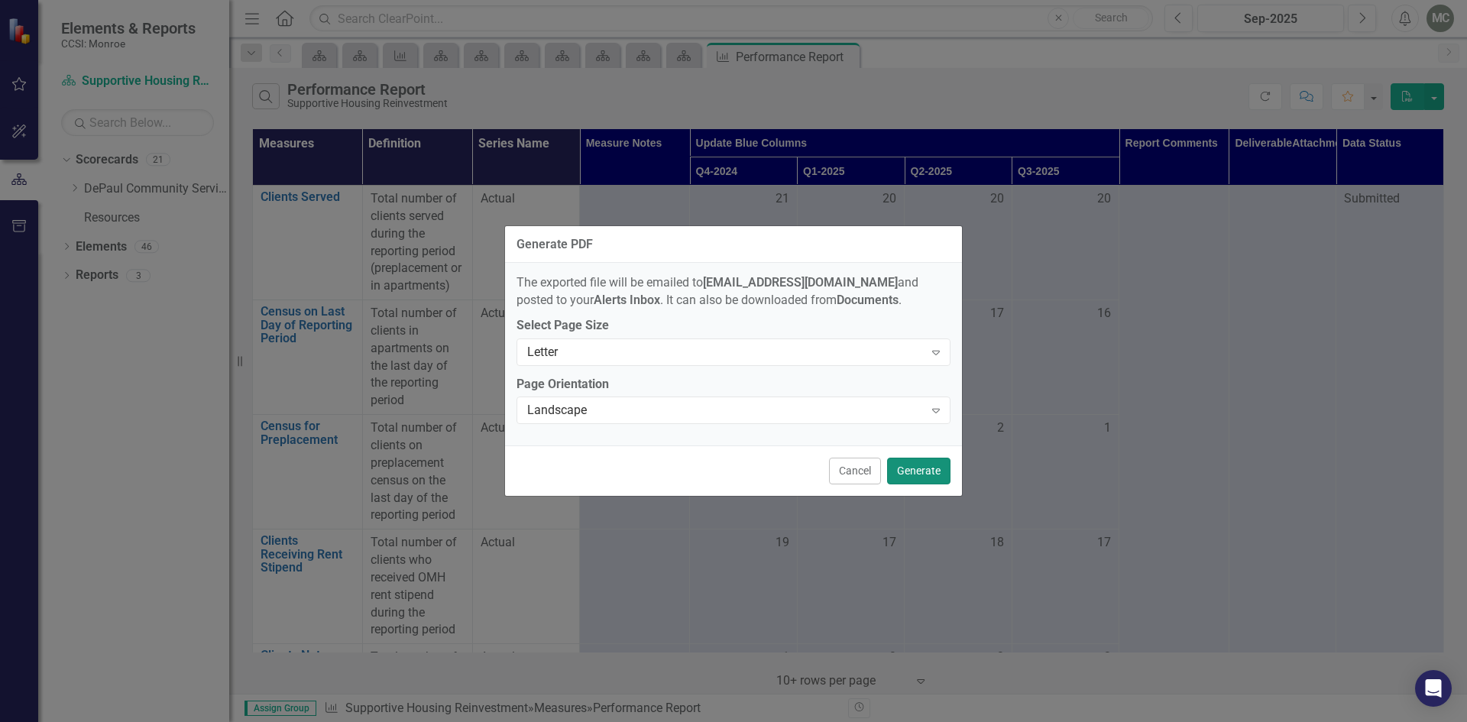
click at [927, 469] on button "Generate" at bounding box center [918, 471] width 63 height 27
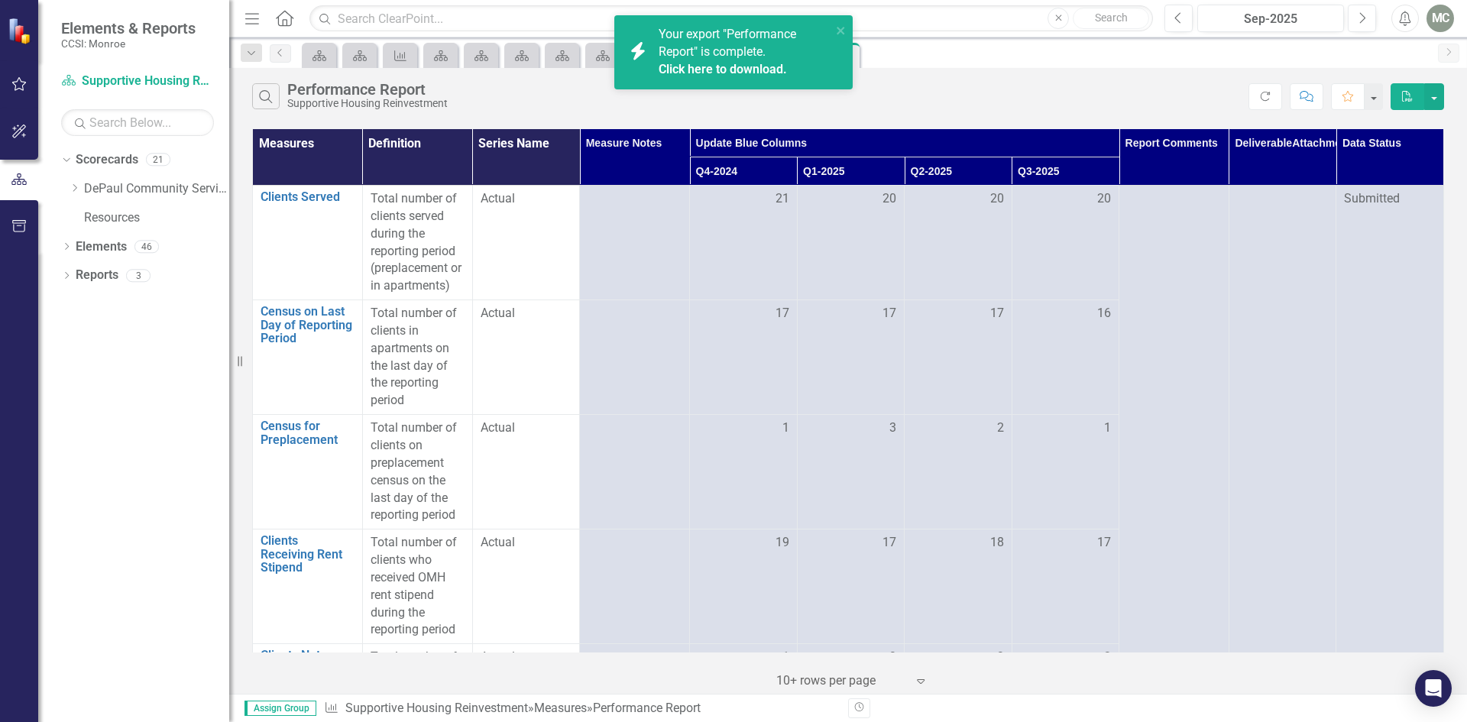
click at [777, 67] on link "Click here to download." at bounding box center [723, 69] width 128 height 15
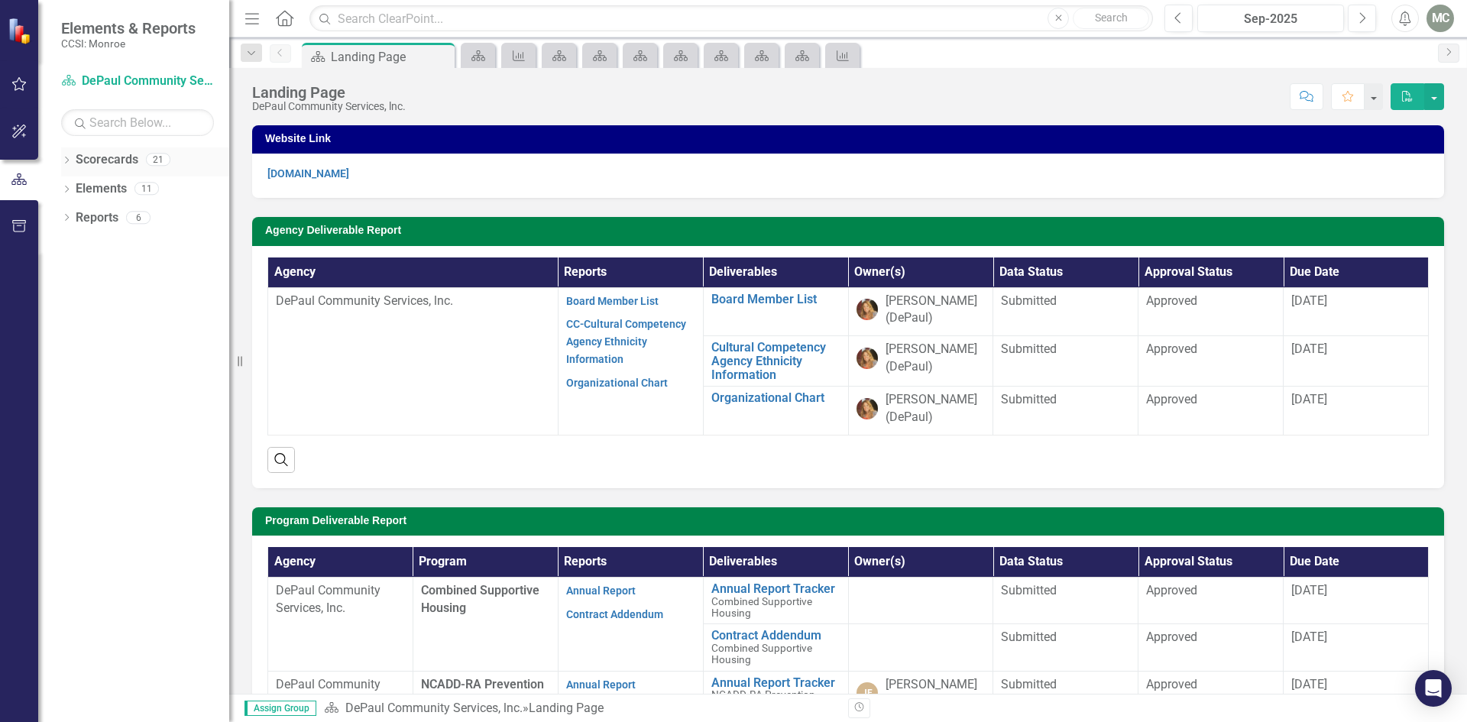
click at [66, 162] on icon "Dropdown" at bounding box center [66, 161] width 11 height 8
click at [74, 184] on icon "Dropdown" at bounding box center [74, 187] width 11 height 9
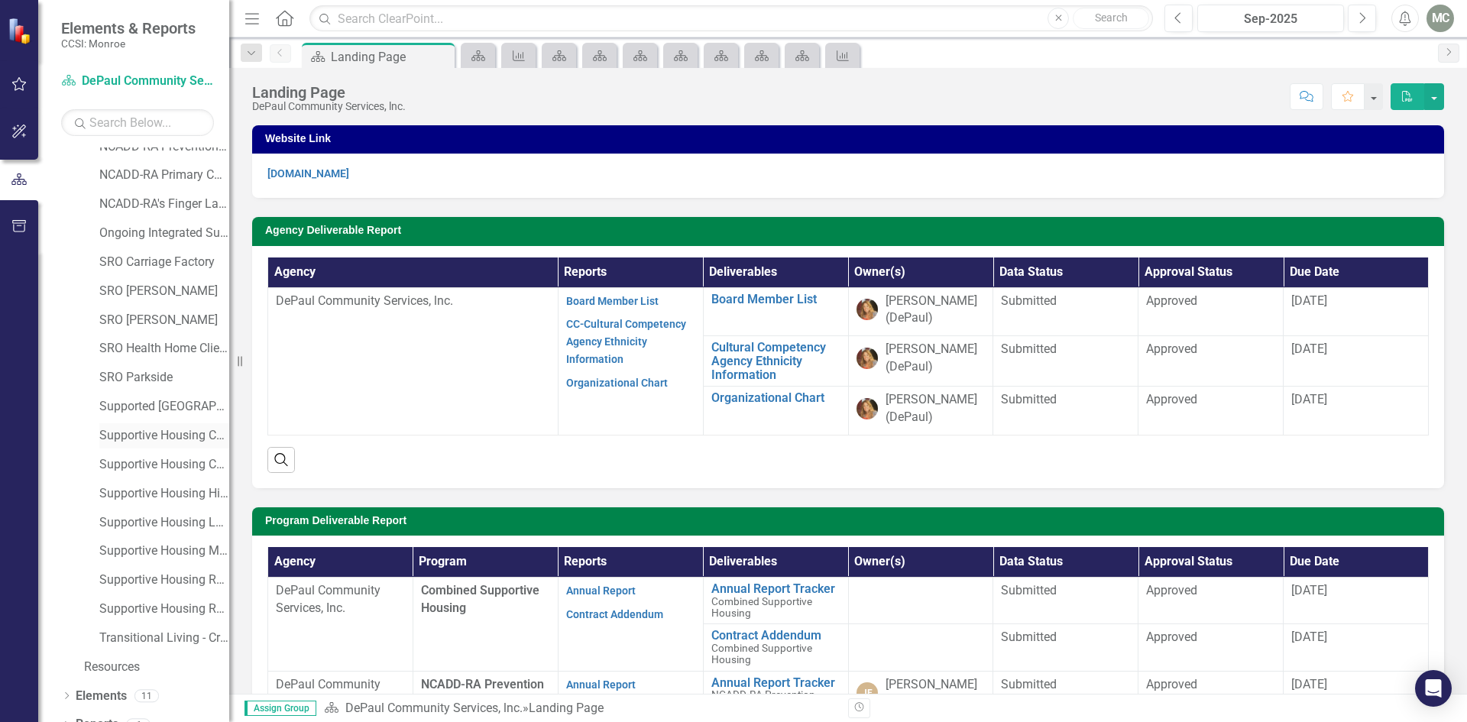
scroll to position [119, 0]
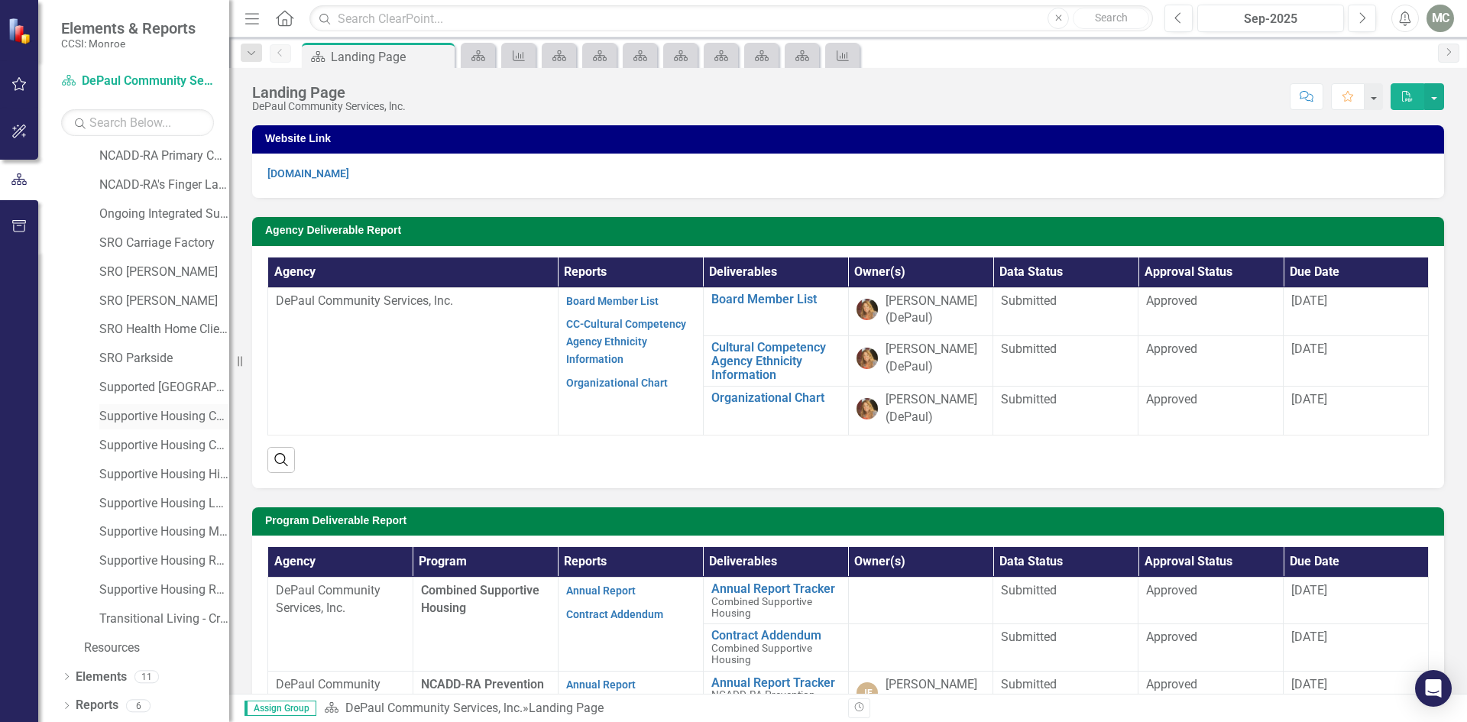
click at [135, 418] on link "Supportive Housing Combined Non-Reinvestment" at bounding box center [164, 417] width 130 height 18
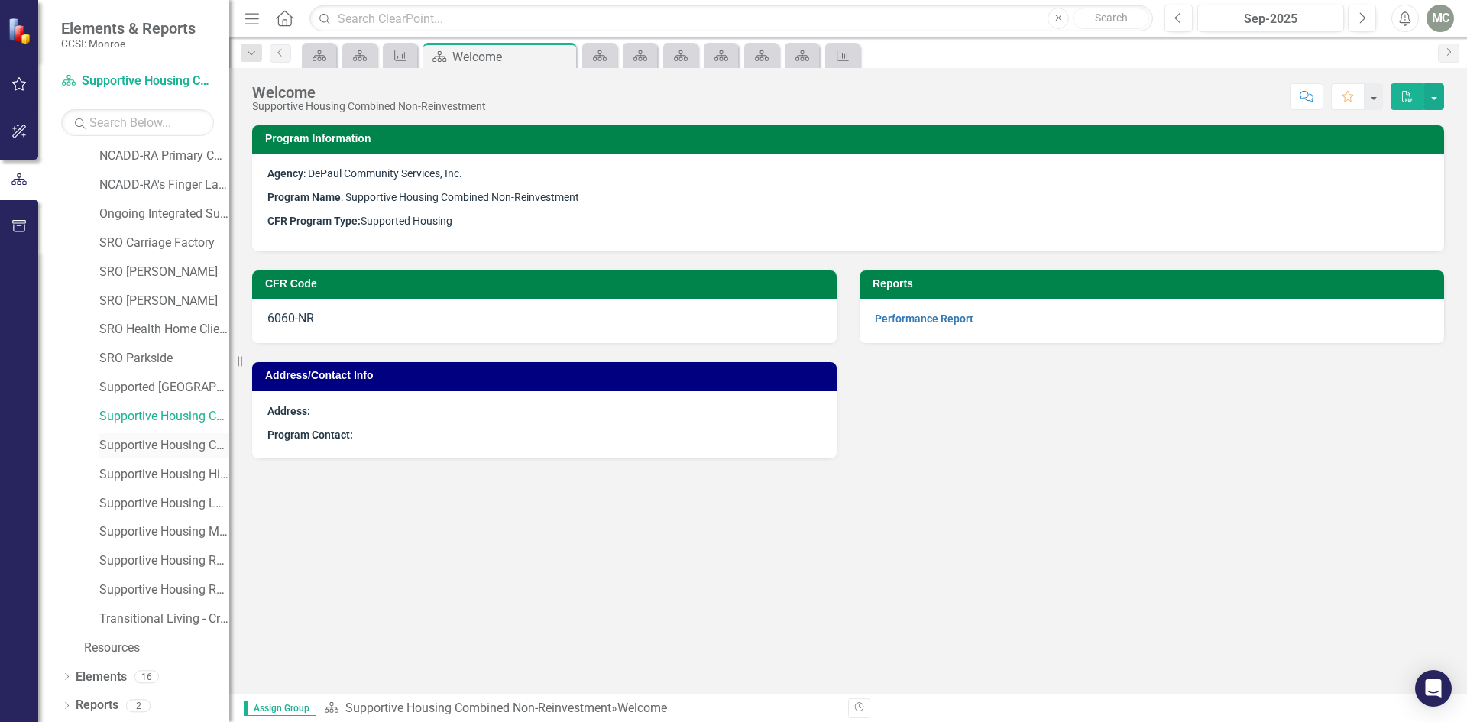
click at [141, 446] on link "Supportive Housing Community" at bounding box center [164, 446] width 130 height 18
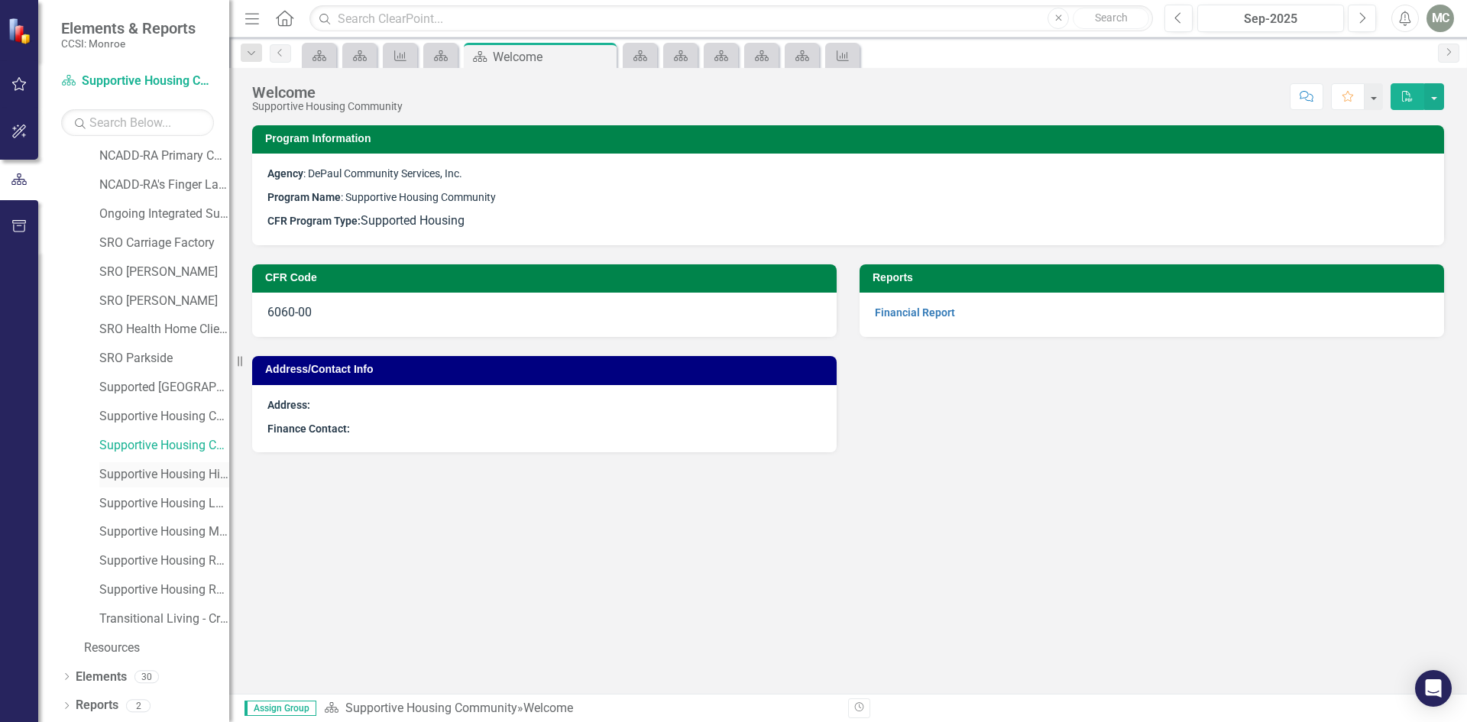
click at [146, 472] on link "Supportive Housing High Needs" at bounding box center [164, 475] width 130 height 18
click at [148, 499] on link "Supportive Housing Long Stay" at bounding box center [164, 504] width 130 height 18
click at [157, 413] on link "Supportive Housing Combined Non-Reinvestment" at bounding box center [164, 417] width 130 height 18
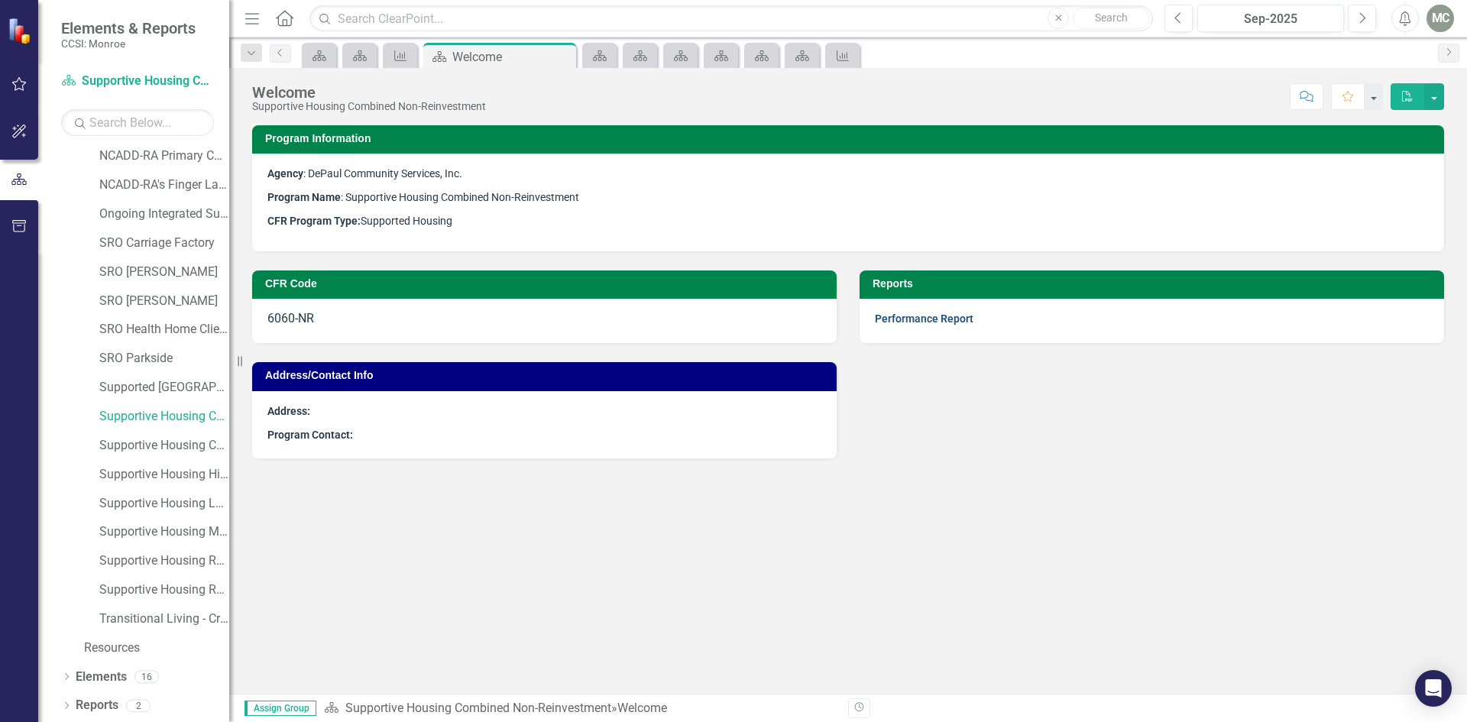
click at [946, 318] on link "Performance Report" at bounding box center [924, 319] width 99 height 12
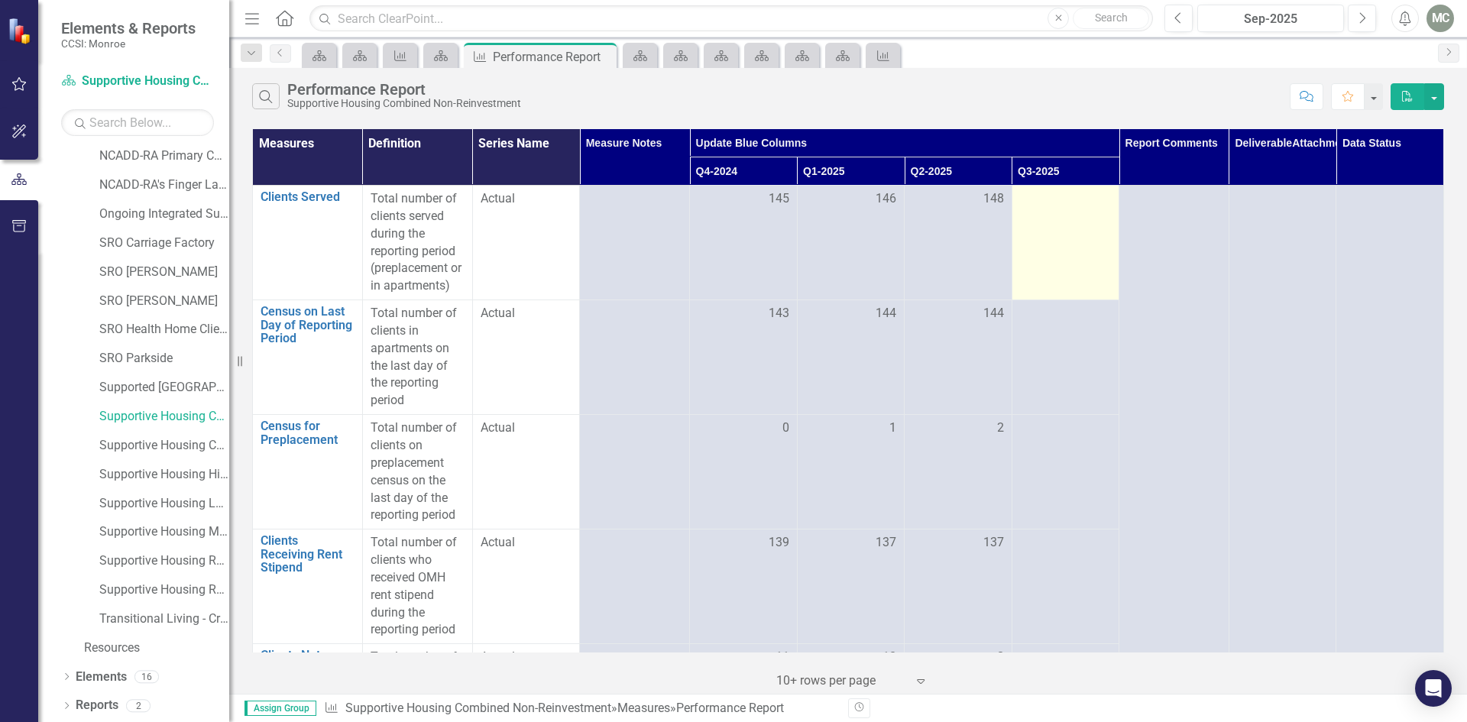
click at [1093, 206] on div at bounding box center [1066, 199] width 92 height 18
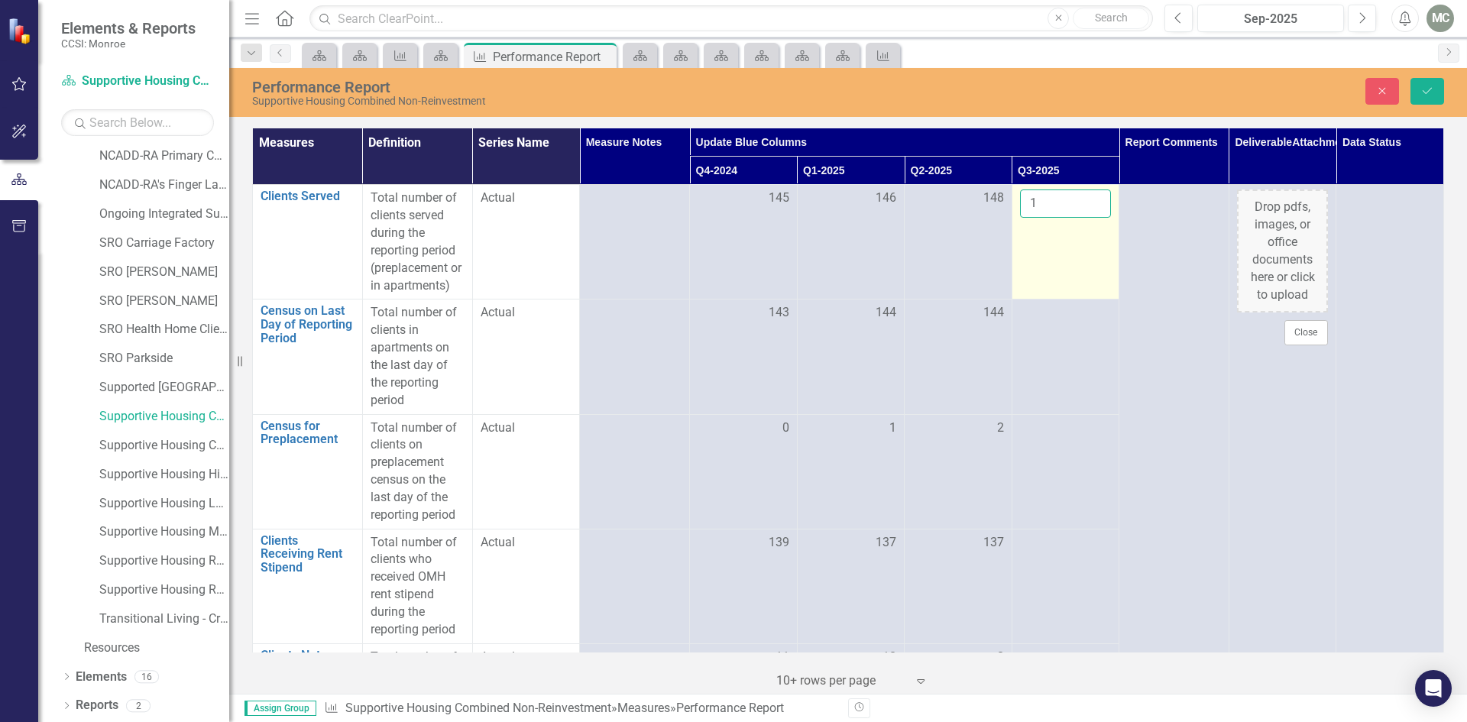
click at [1088, 199] on input "1" at bounding box center [1066, 204] width 92 height 28
click at [1088, 199] on input "2" at bounding box center [1066, 204] width 92 height 28
click at [1088, 199] on input "3" at bounding box center [1066, 204] width 92 height 28
click at [1088, 198] on input "126" at bounding box center [1066, 204] width 92 height 28
click at [1090, 198] on input "139" at bounding box center [1066, 204] width 92 height 28
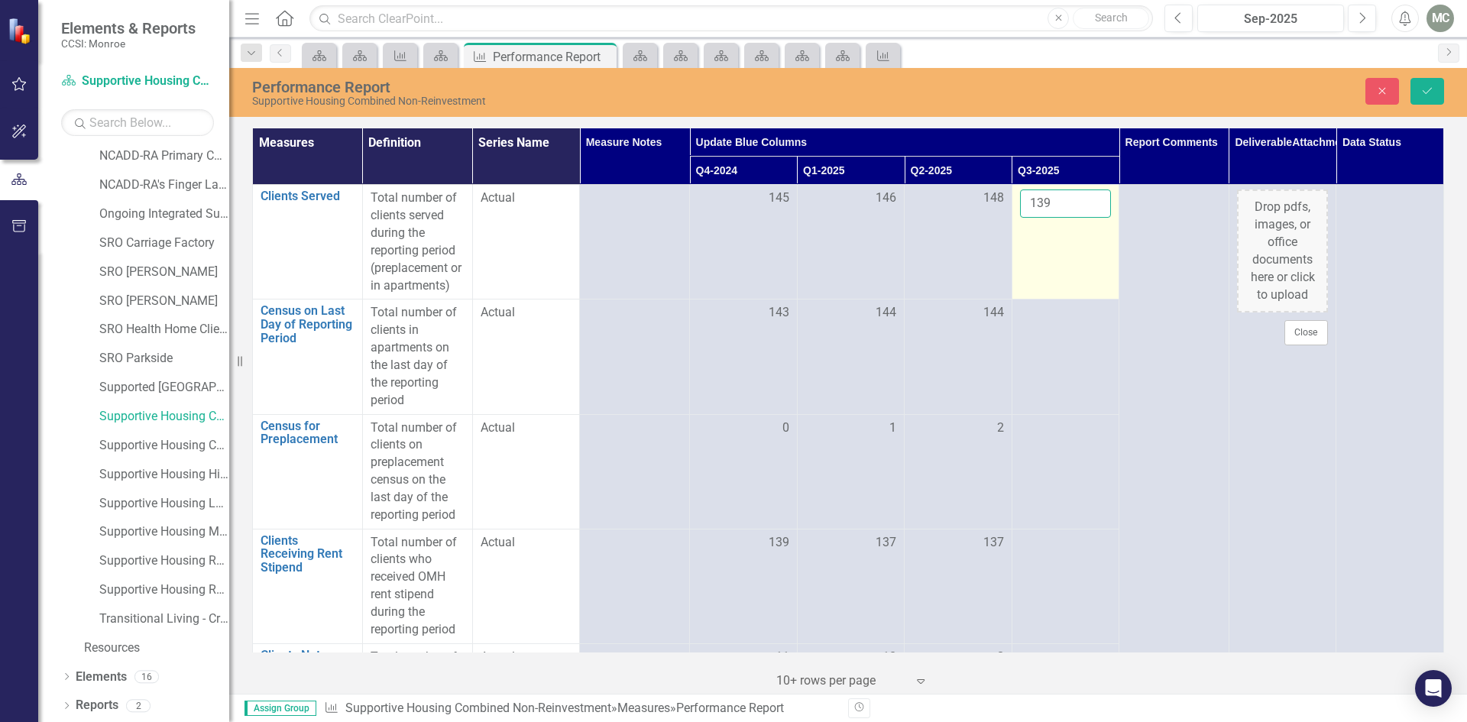
click at [1091, 198] on input "139" at bounding box center [1066, 204] width 92 height 28
click at [1092, 198] on input "139" at bounding box center [1066, 204] width 92 height 28
click at [1086, 203] on input "140" at bounding box center [1066, 204] width 92 height 28
click at [1086, 202] on input "141" at bounding box center [1066, 204] width 92 height 28
click at [1086, 202] on input "142" at bounding box center [1066, 204] width 92 height 28
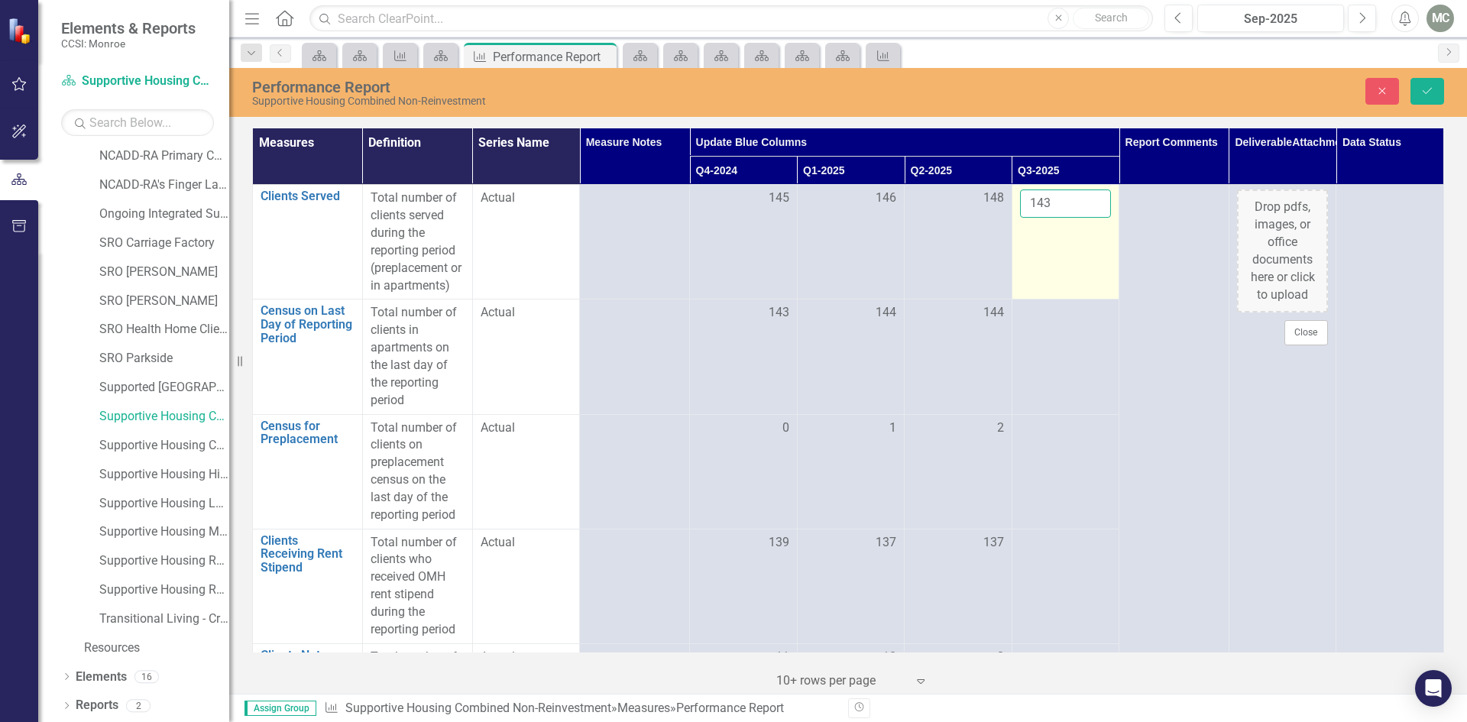
click at [1086, 202] on input "143" at bounding box center [1066, 204] width 92 height 28
click at [1087, 197] on input "143" at bounding box center [1066, 204] width 92 height 28
click at [1087, 198] on input "143" at bounding box center [1066, 204] width 92 height 28
click at [1082, 203] on input "144" at bounding box center [1066, 204] width 92 height 28
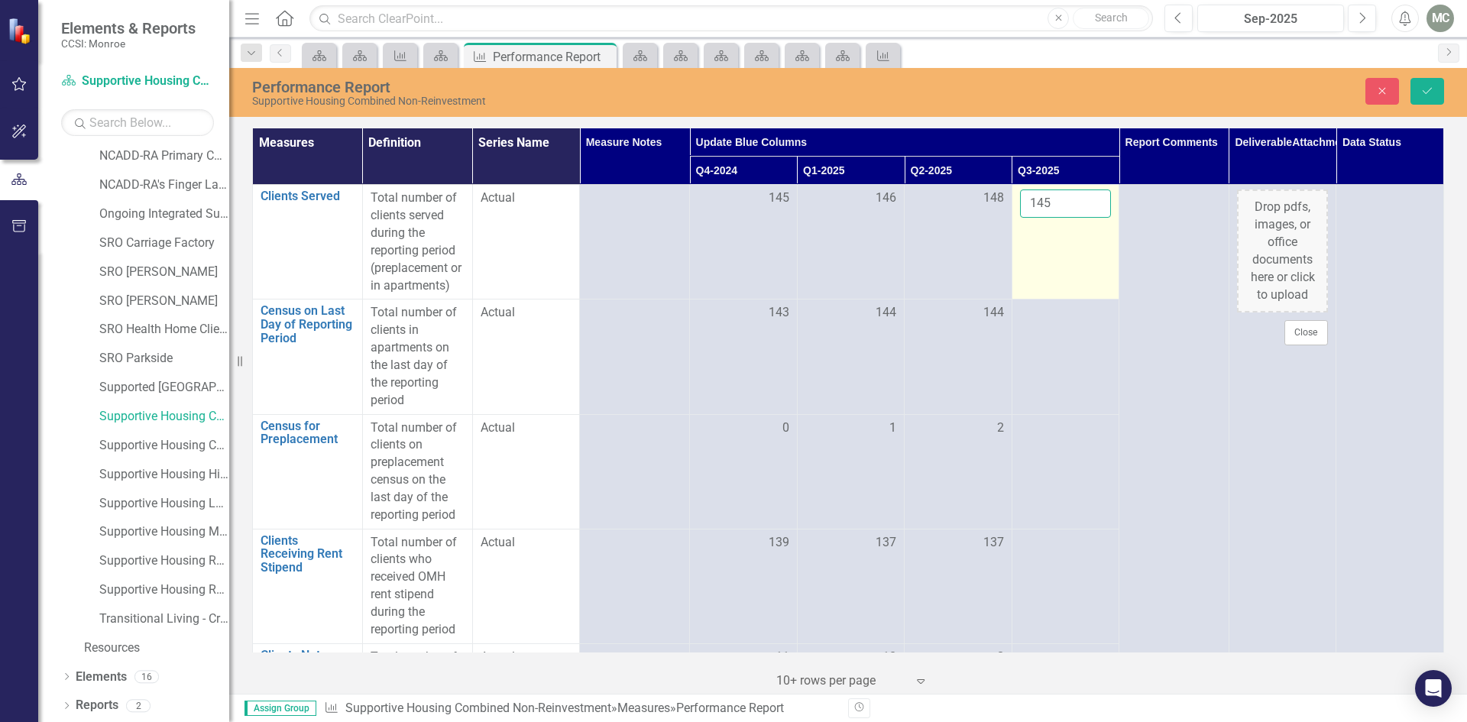
click at [1082, 203] on input "145" at bounding box center [1066, 204] width 92 height 28
type input "146"
click at [1082, 203] on input "146" at bounding box center [1066, 204] width 92 height 28
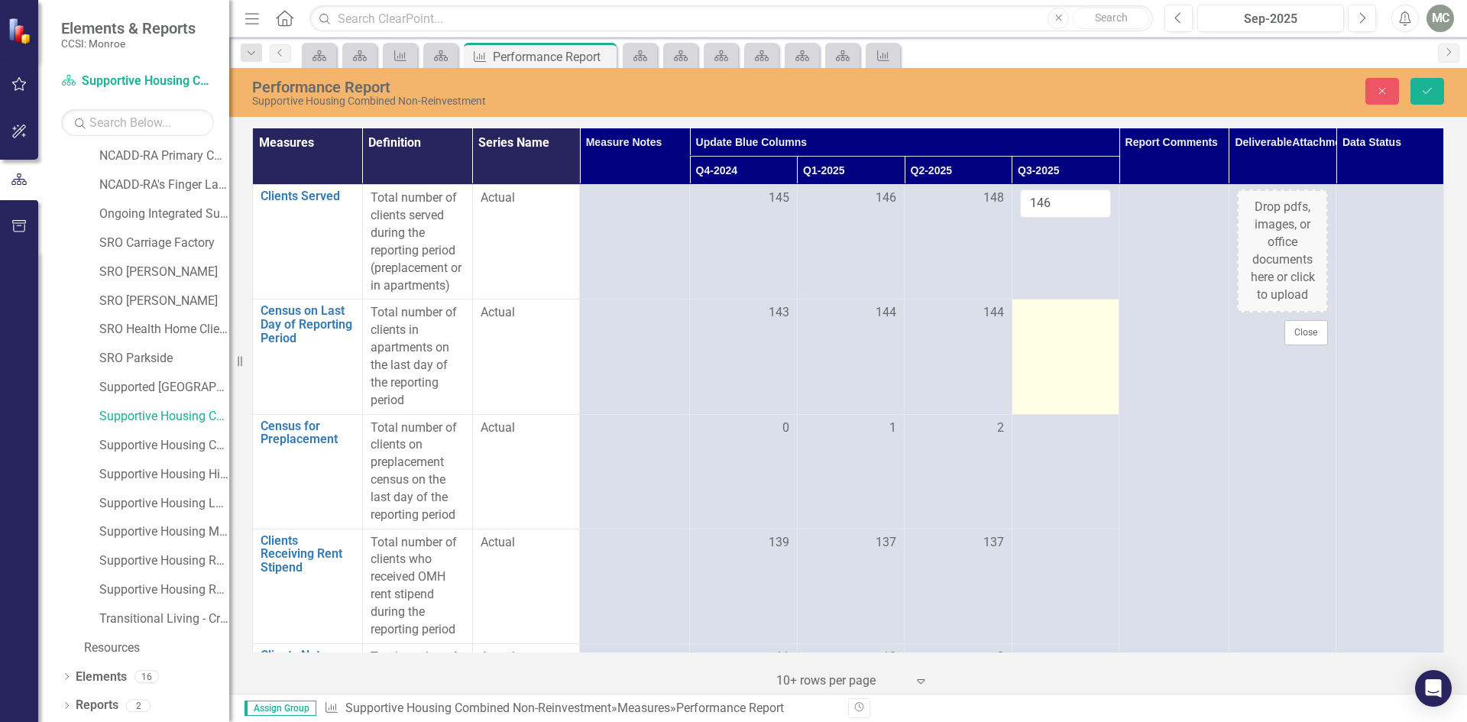
click at [1083, 343] on td at bounding box center [1066, 357] width 108 height 115
click at [1085, 331] on input "135" at bounding box center [1066, 318] width 92 height 28
click at [1083, 331] on input "136" at bounding box center [1066, 318] width 92 height 28
click at [1083, 331] on input "137" at bounding box center [1066, 318] width 92 height 28
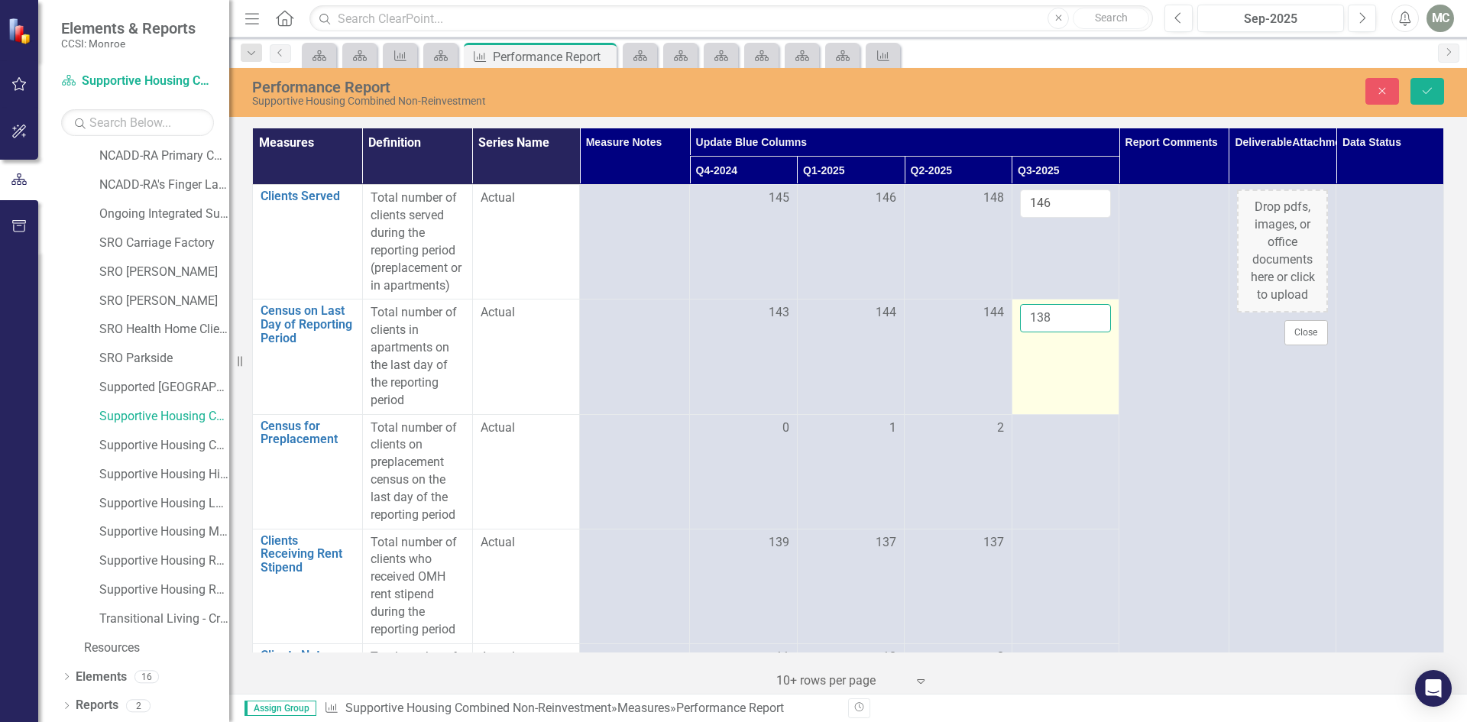
click at [1083, 331] on input "138" at bounding box center [1066, 318] width 92 height 28
click at [1083, 331] on input "139" at bounding box center [1066, 318] width 92 height 28
click at [1083, 331] on input "140" at bounding box center [1066, 318] width 92 height 28
click at [1083, 331] on input "141" at bounding box center [1066, 318] width 92 height 28
click at [1083, 331] on input "142" at bounding box center [1066, 318] width 92 height 28
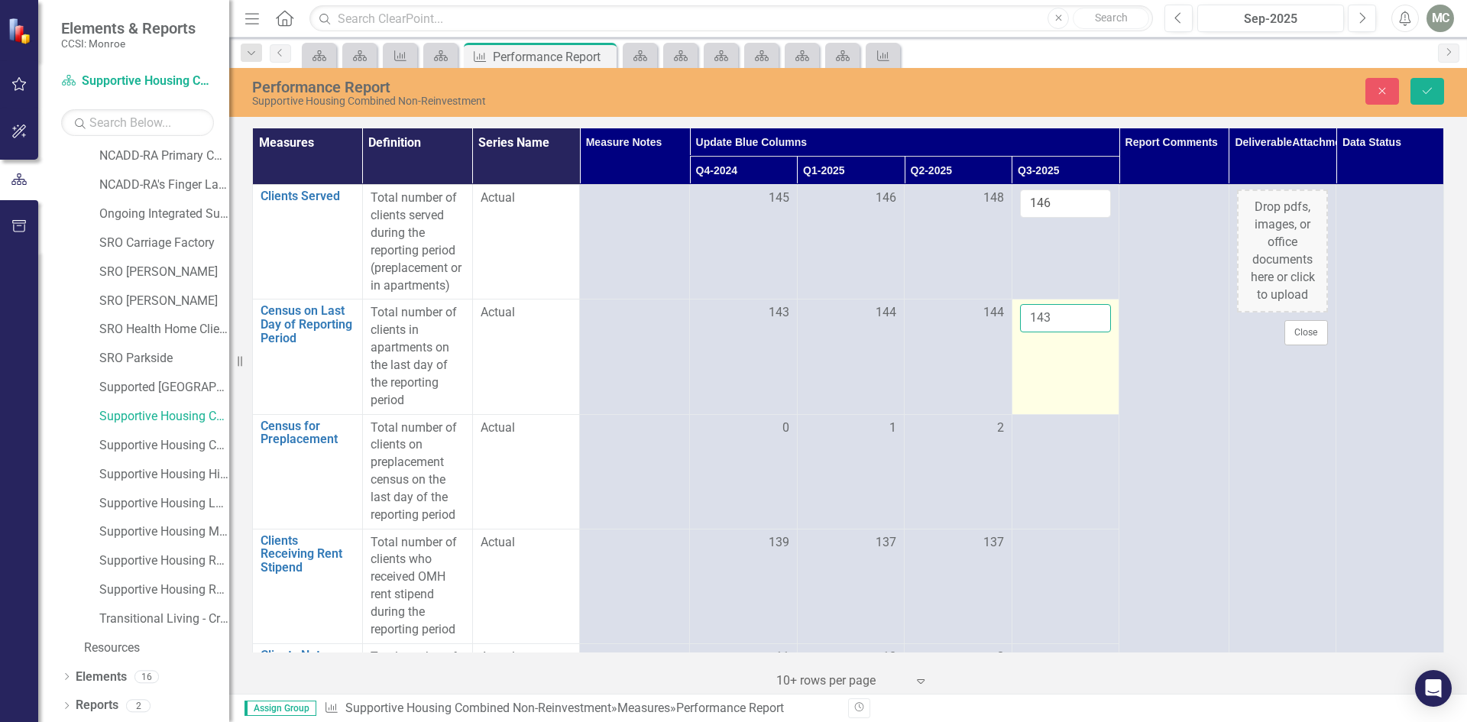
type input "143"
click at [1083, 331] on input "143" at bounding box center [1066, 318] width 92 height 28
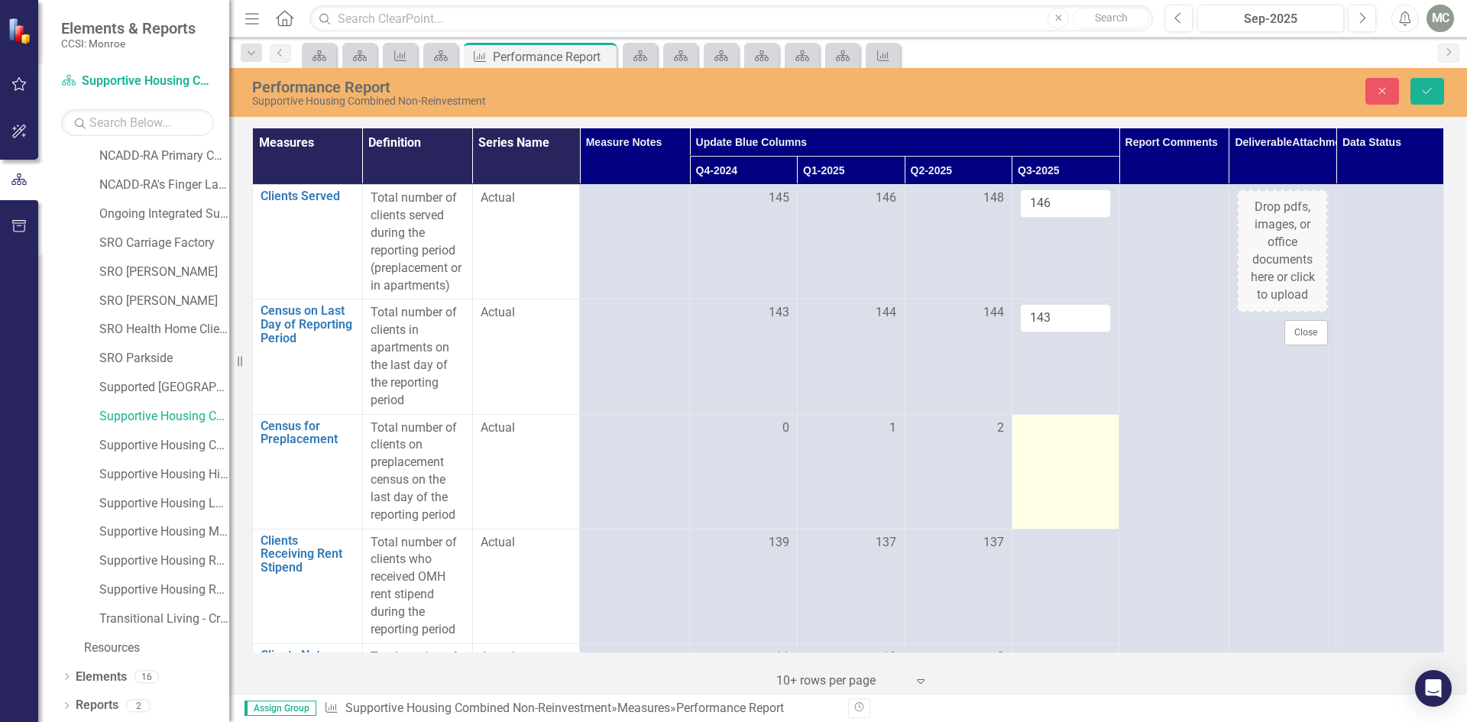
click at [1086, 438] on div at bounding box center [1066, 429] width 92 height 18
click at [1087, 448] on input "1" at bounding box center [1066, 434] width 92 height 28
type input "2"
click at [1087, 448] on input "2" at bounding box center [1066, 434] width 92 height 28
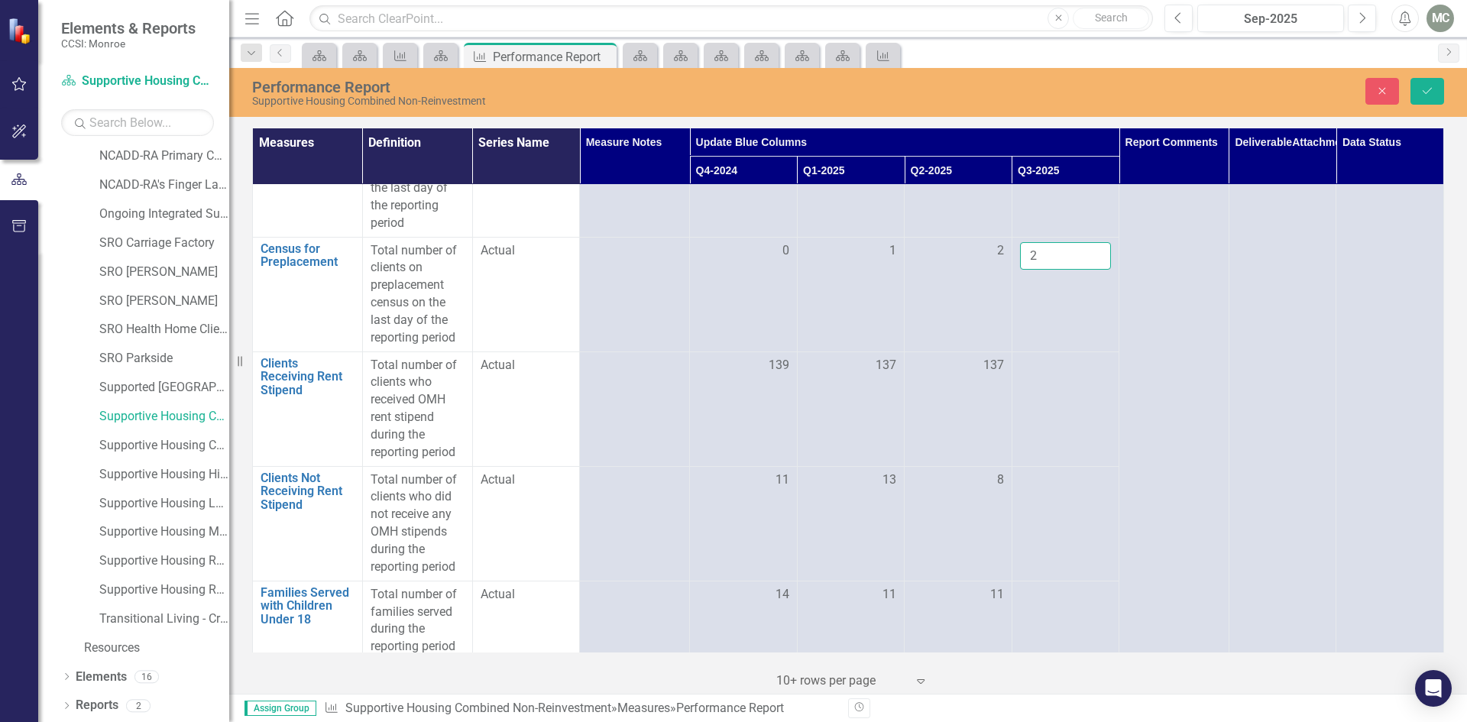
scroll to position [180, 0]
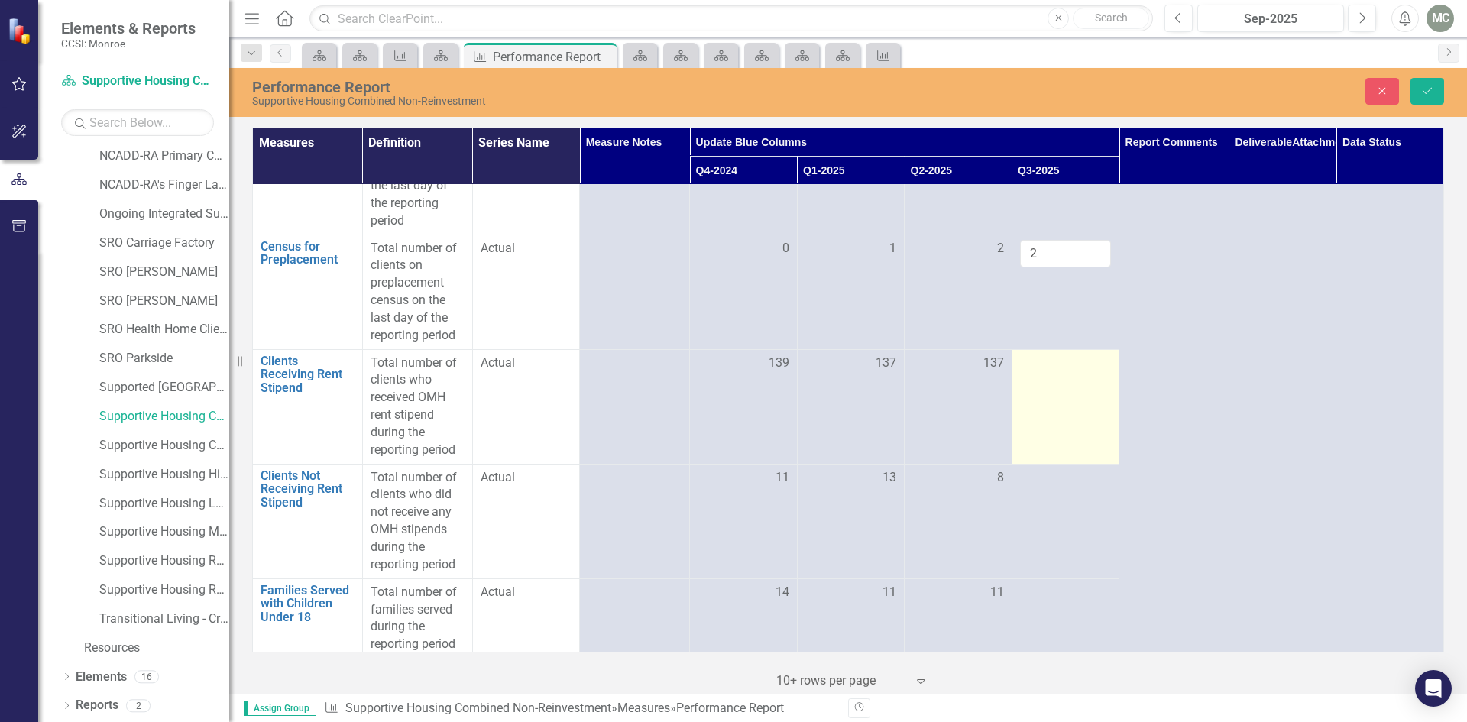
click at [1102, 373] on div at bounding box center [1066, 364] width 92 height 18
click at [1086, 383] on input "118" at bounding box center [1066, 369] width 92 height 28
click at [1086, 383] on input "119" at bounding box center [1066, 369] width 92 height 28
click at [1086, 383] on input "128" at bounding box center [1066, 369] width 92 height 28
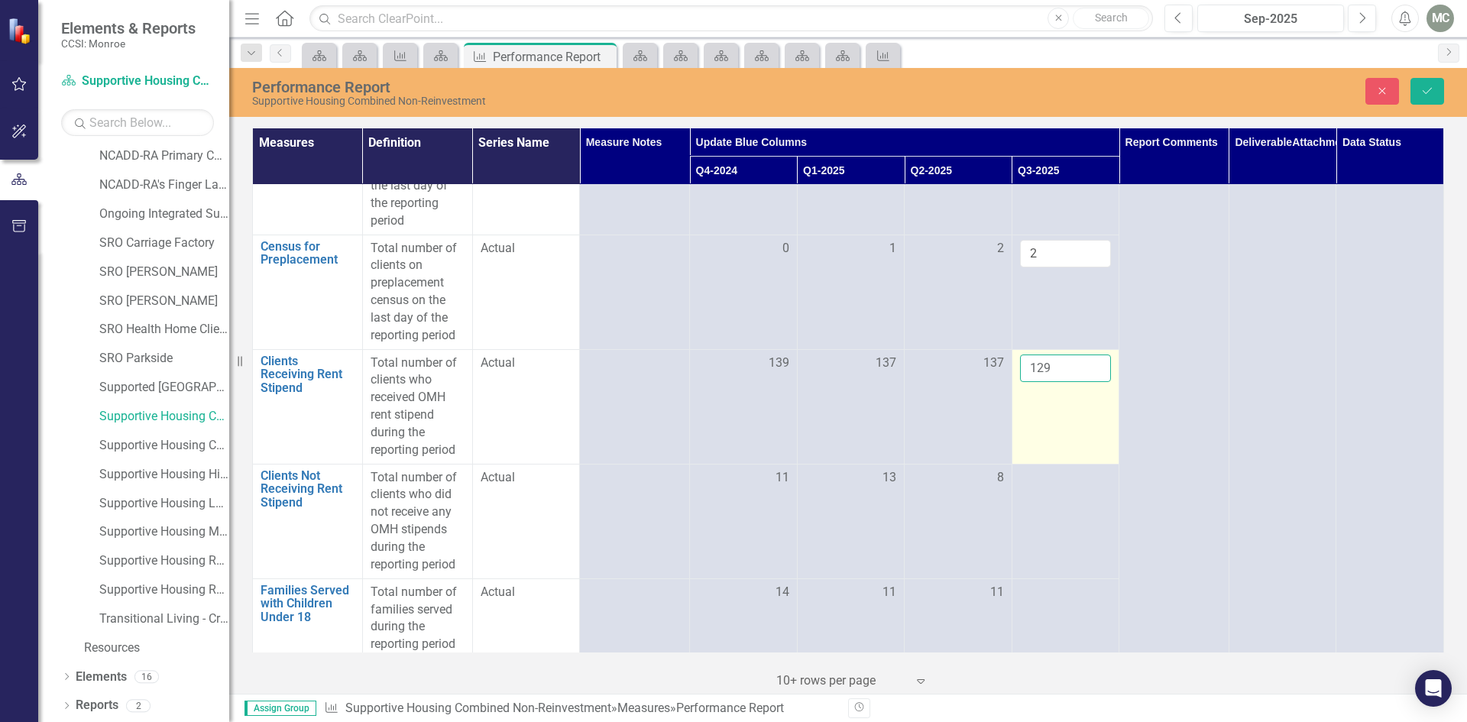
click at [1086, 383] on input "129" at bounding box center [1066, 369] width 92 height 28
click at [1086, 383] on input "130" at bounding box center [1066, 369] width 92 height 28
click at [1086, 383] on input "131" at bounding box center [1066, 369] width 92 height 28
click at [1086, 383] on input "132" at bounding box center [1066, 369] width 92 height 28
click at [1086, 383] on input "133" at bounding box center [1066, 369] width 92 height 28
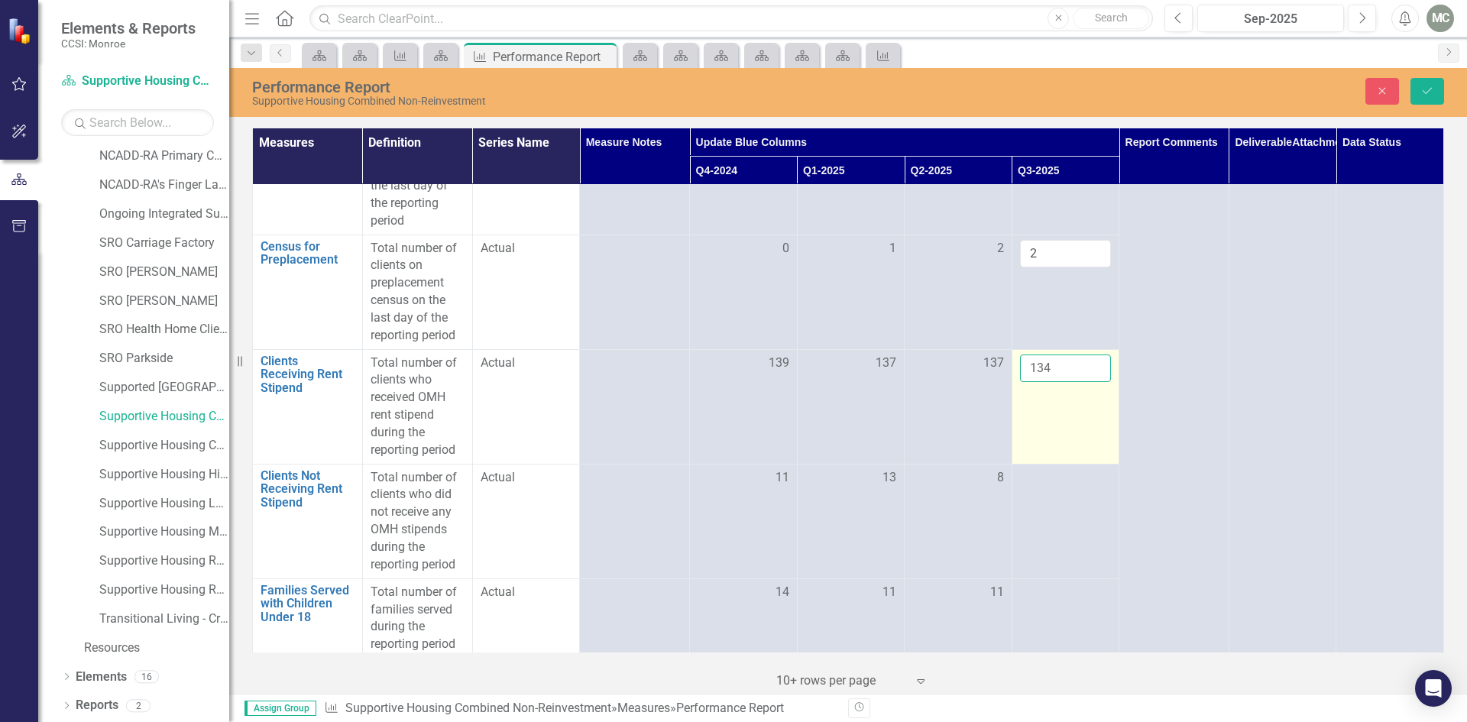
type input "134"
click at [1086, 383] on input "134" at bounding box center [1066, 369] width 92 height 28
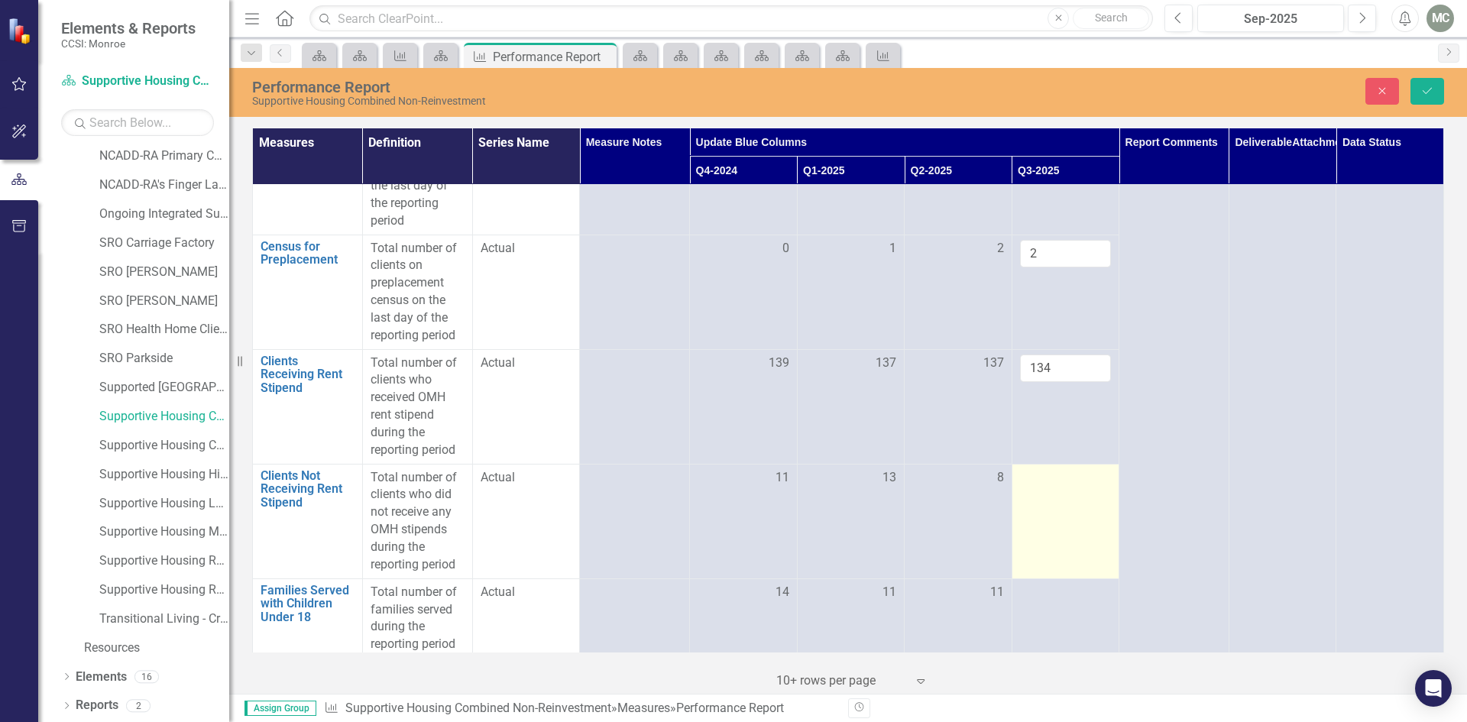
click at [1082, 508] on td at bounding box center [1066, 521] width 108 height 115
click at [1082, 497] on input "1" at bounding box center [1066, 483] width 92 height 28
click at [1083, 496] on input "2" at bounding box center [1066, 483] width 92 height 28
click at [1083, 496] on input "3" at bounding box center [1066, 483] width 92 height 28
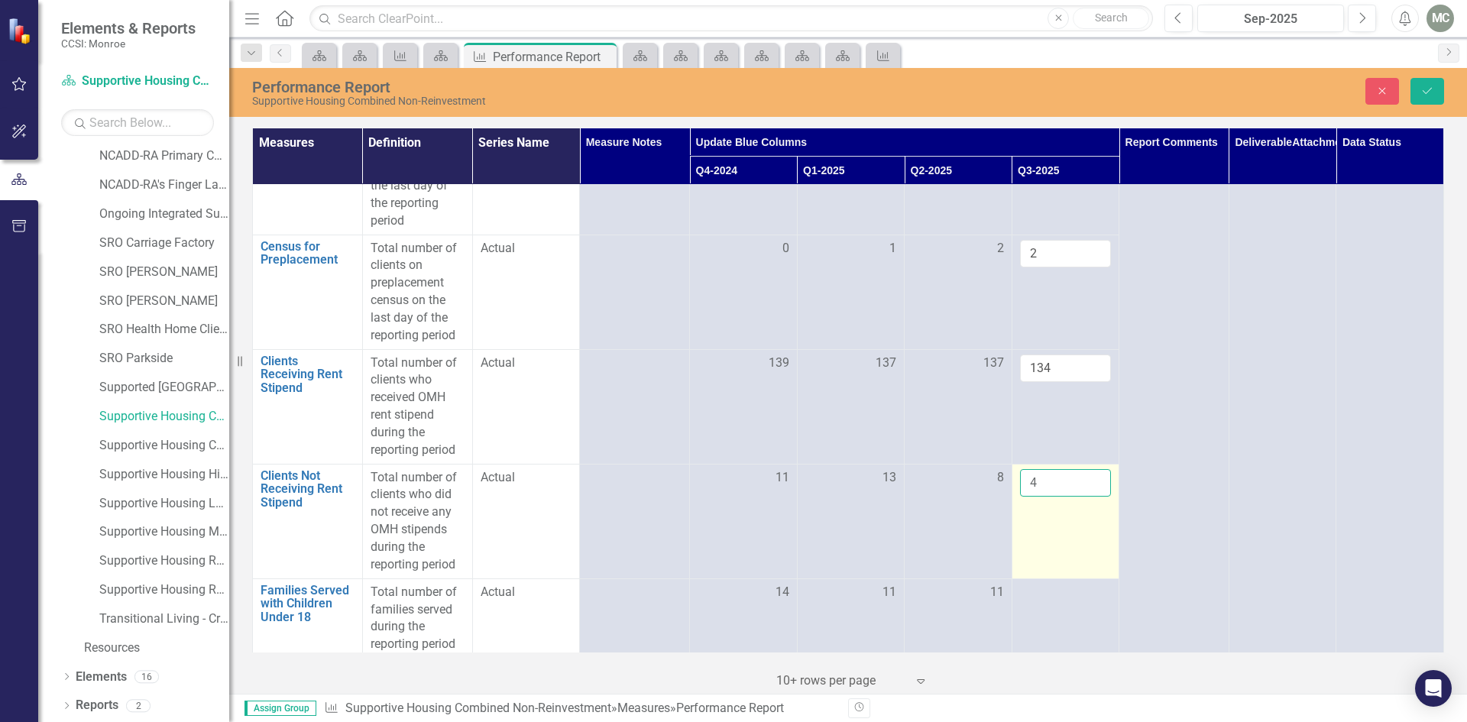
click at [1083, 496] on input "4" at bounding box center [1066, 483] width 92 height 28
click at [1083, 496] on input "5" at bounding box center [1066, 483] width 92 height 28
click at [1083, 496] on input "6" at bounding box center [1066, 483] width 92 height 28
click at [1083, 496] on input "7" at bounding box center [1066, 483] width 92 height 28
click at [1083, 496] on input "8" at bounding box center [1066, 483] width 92 height 28
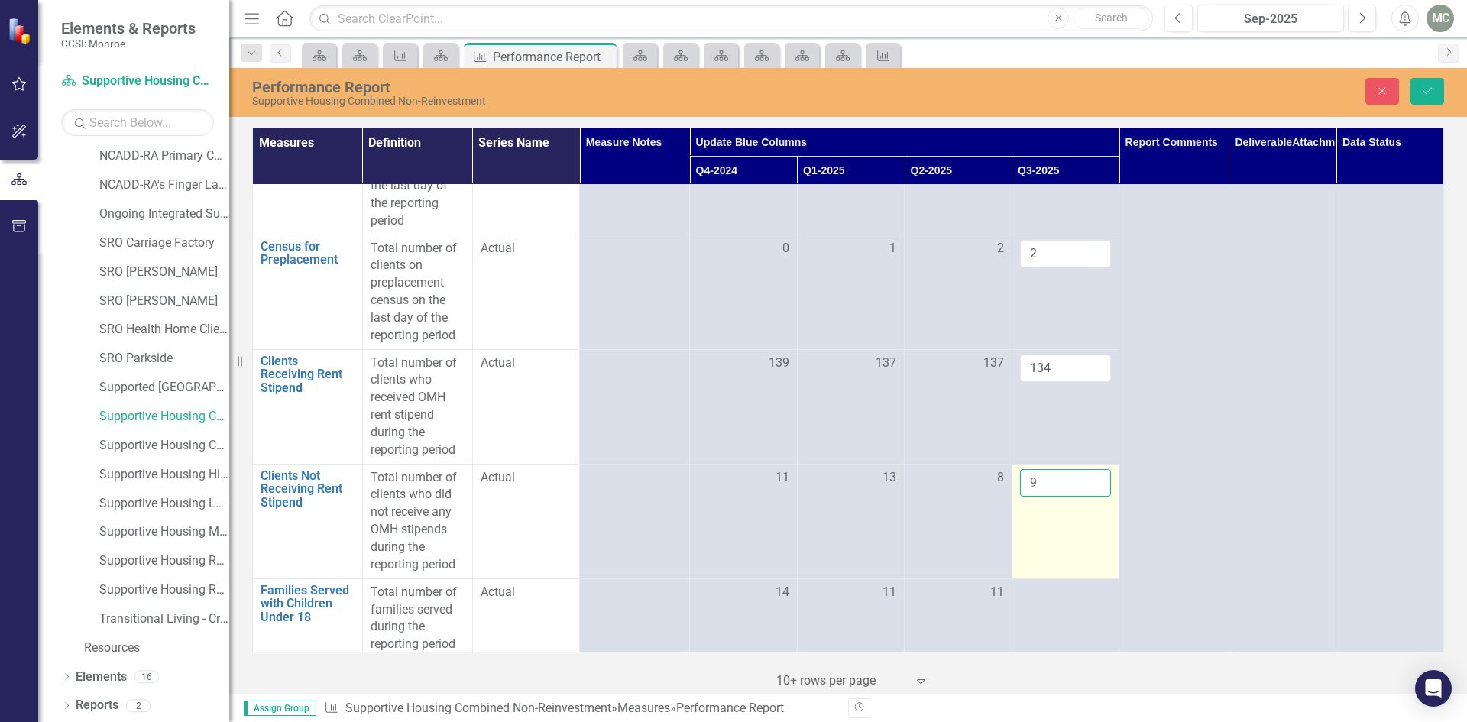
click at [1083, 496] on input "9" at bounding box center [1066, 483] width 92 height 28
type input "10"
click at [1083, 496] on input "10" at bounding box center [1066, 483] width 92 height 28
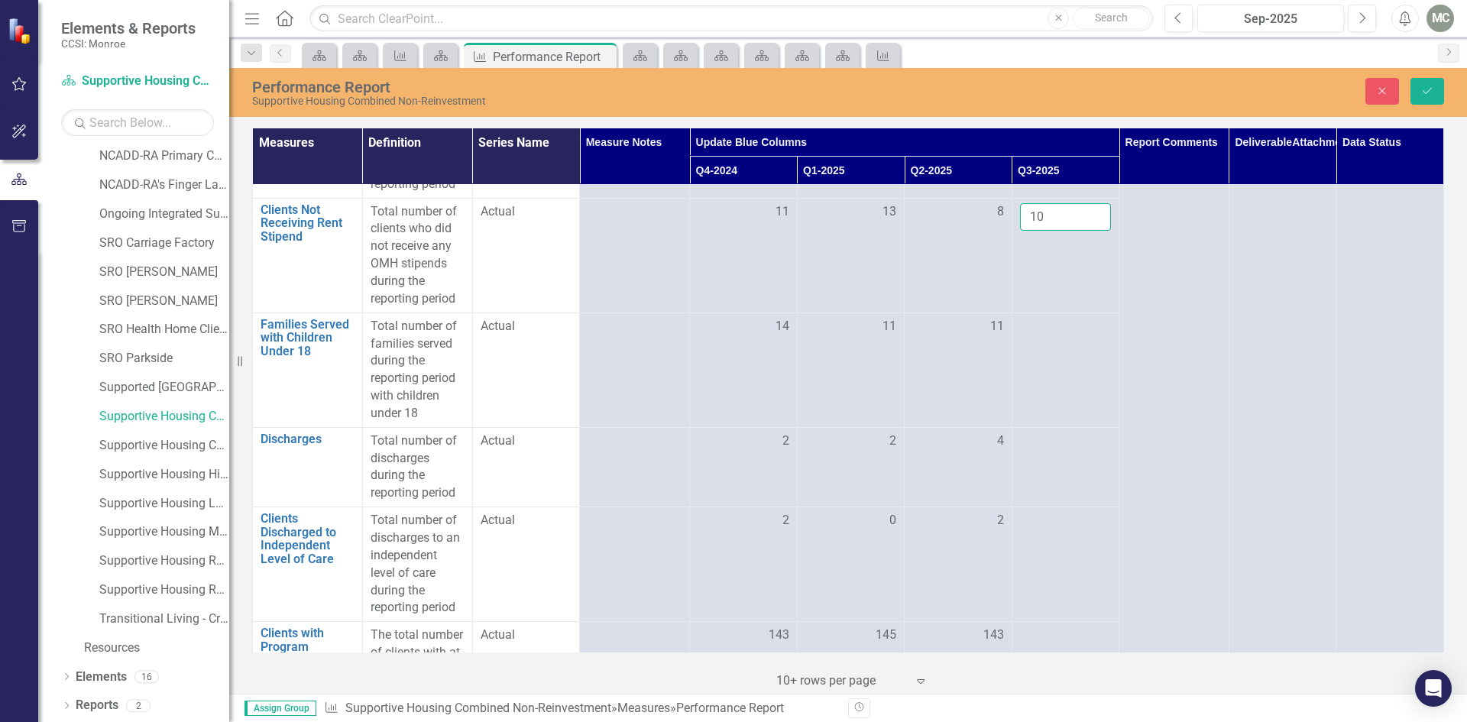
scroll to position [452, 0]
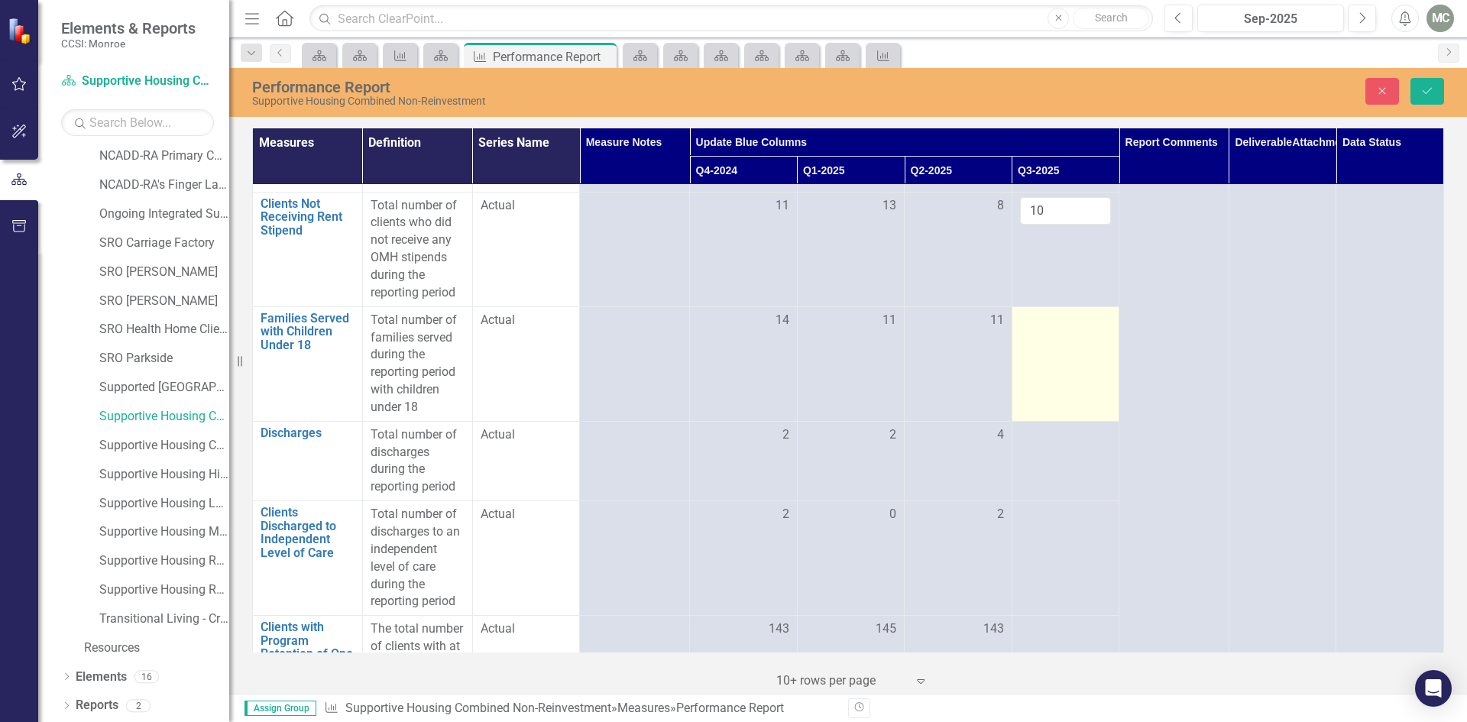
click at [1081, 330] on div at bounding box center [1066, 321] width 92 height 18
click at [1087, 337] on input "1" at bounding box center [1066, 326] width 92 height 28
click at [1087, 337] on input "2" at bounding box center [1066, 326] width 92 height 28
click at [1087, 337] on input "3" at bounding box center [1066, 326] width 92 height 28
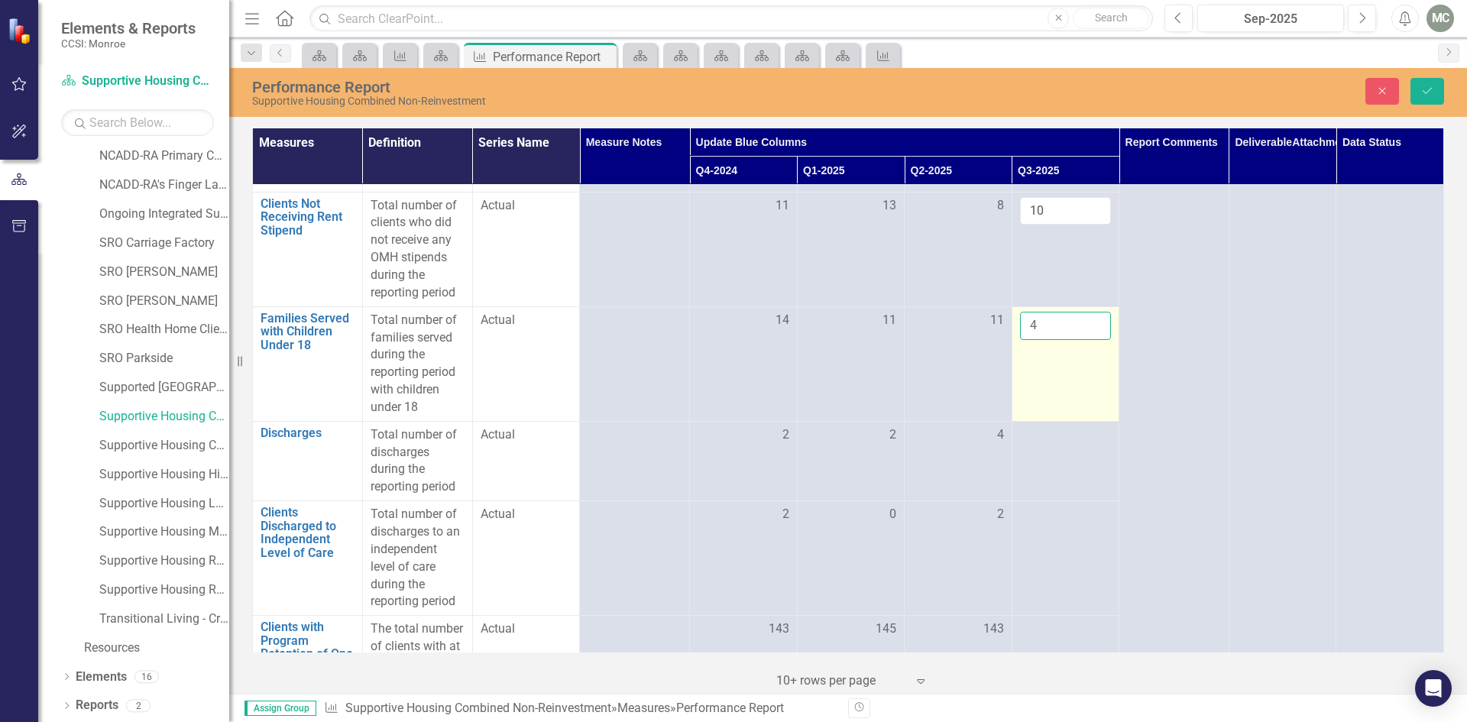
click at [1087, 337] on input "4" at bounding box center [1066, 326] width 92 height 28
click at [1087, 337] on input "5" at bounding box center [1066, 326] width 92 height 28
click at [1087, 337] on input "6" at bounding box center [1066, 326] width 92 height 28
click at [1087, 337] on input "7" at bounding box center [1066, 326] width 92 height 28
click at [1087, 337] on input "8" at bounding box center [1066, 326] width 92 height 28
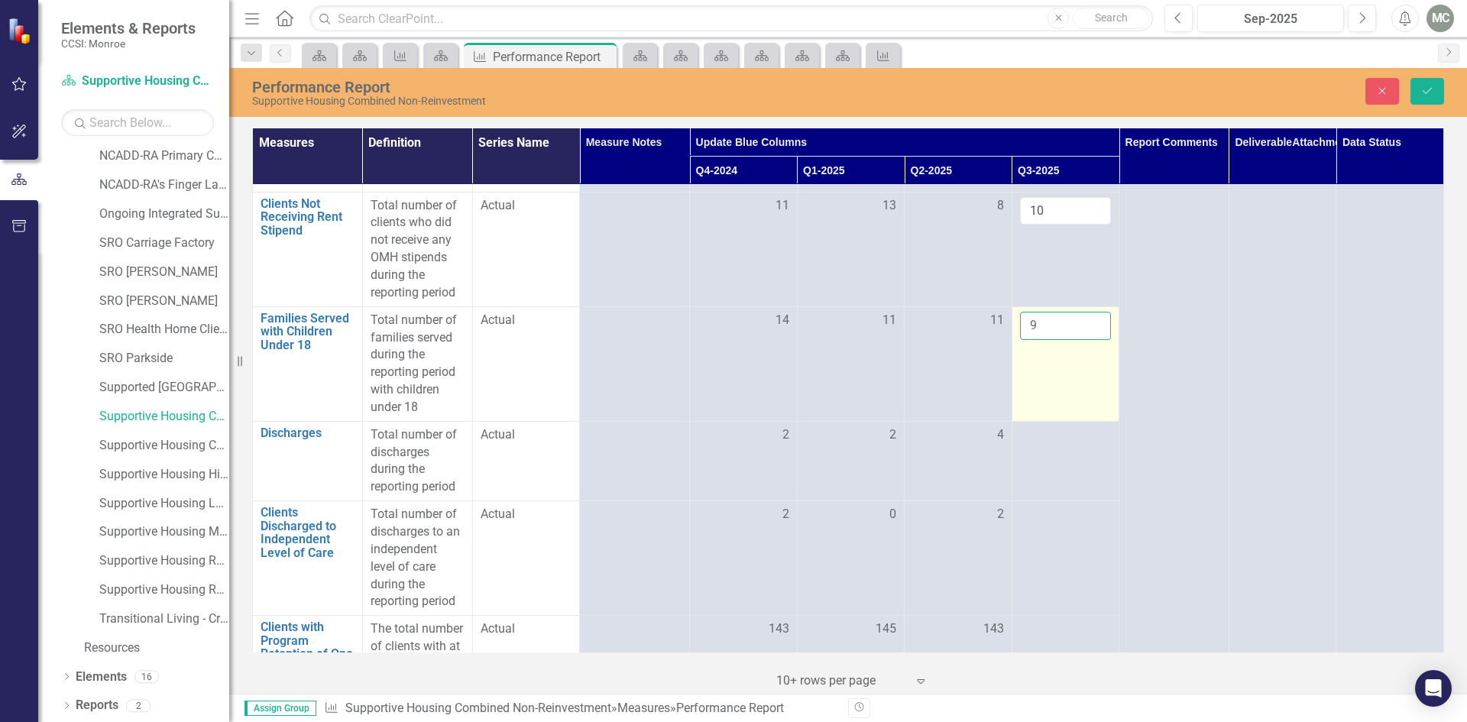
click at [1087, 337] on input "9" at bounding box center [1066, 326] width 92 height 28
click at [1087, 337] on input "10" at bounding box center [1066, 326] width 92 height 28
type input "11"
click at [1087, 337] on input "11" at bounding box center [1066, 326] width 92 height 28
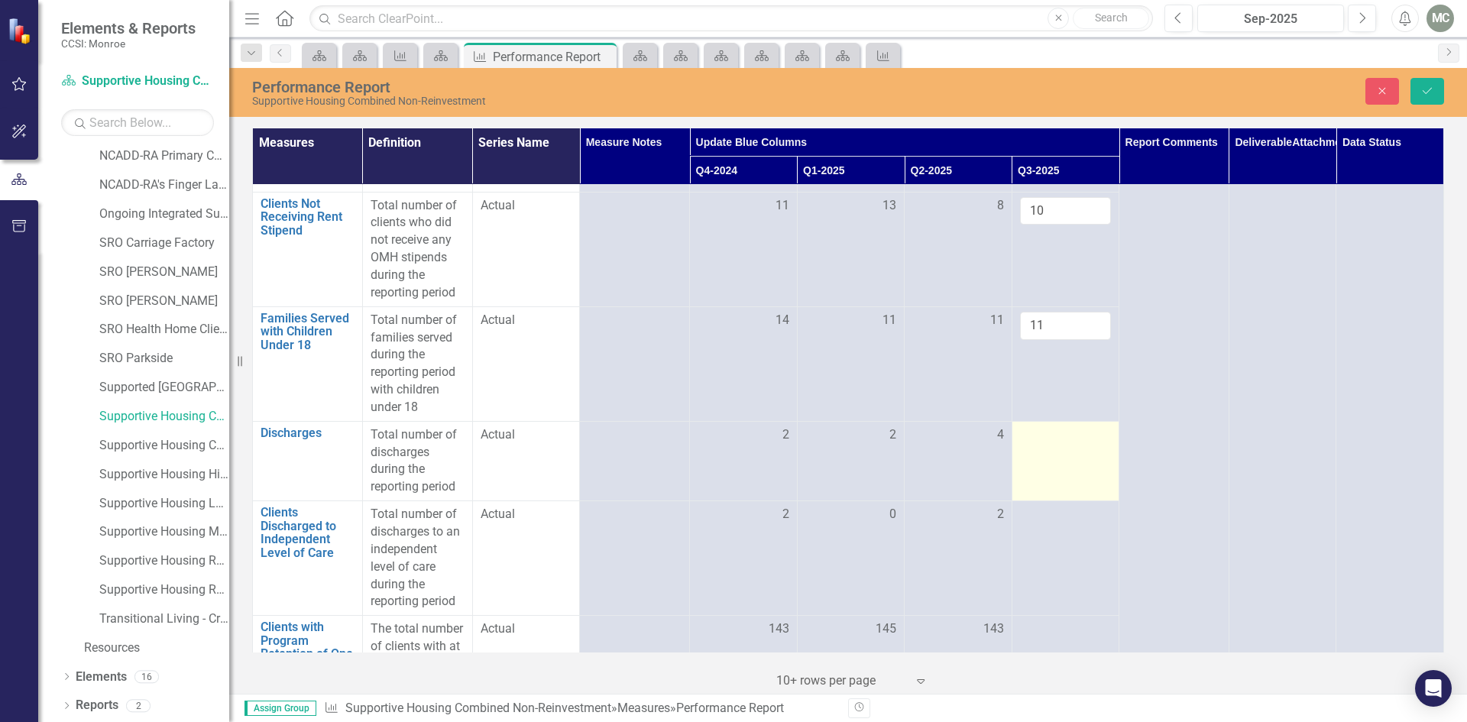
click at [1071, 445] on div at bounding box center [1066, 435] width 92 height 18
click at [1072, 445] on div at bounding box center [1066, 435] width 92 height 18
type input "1"
click at [1086, 452] on input "1" at bounding box center [1066, 440] width 92 height 28
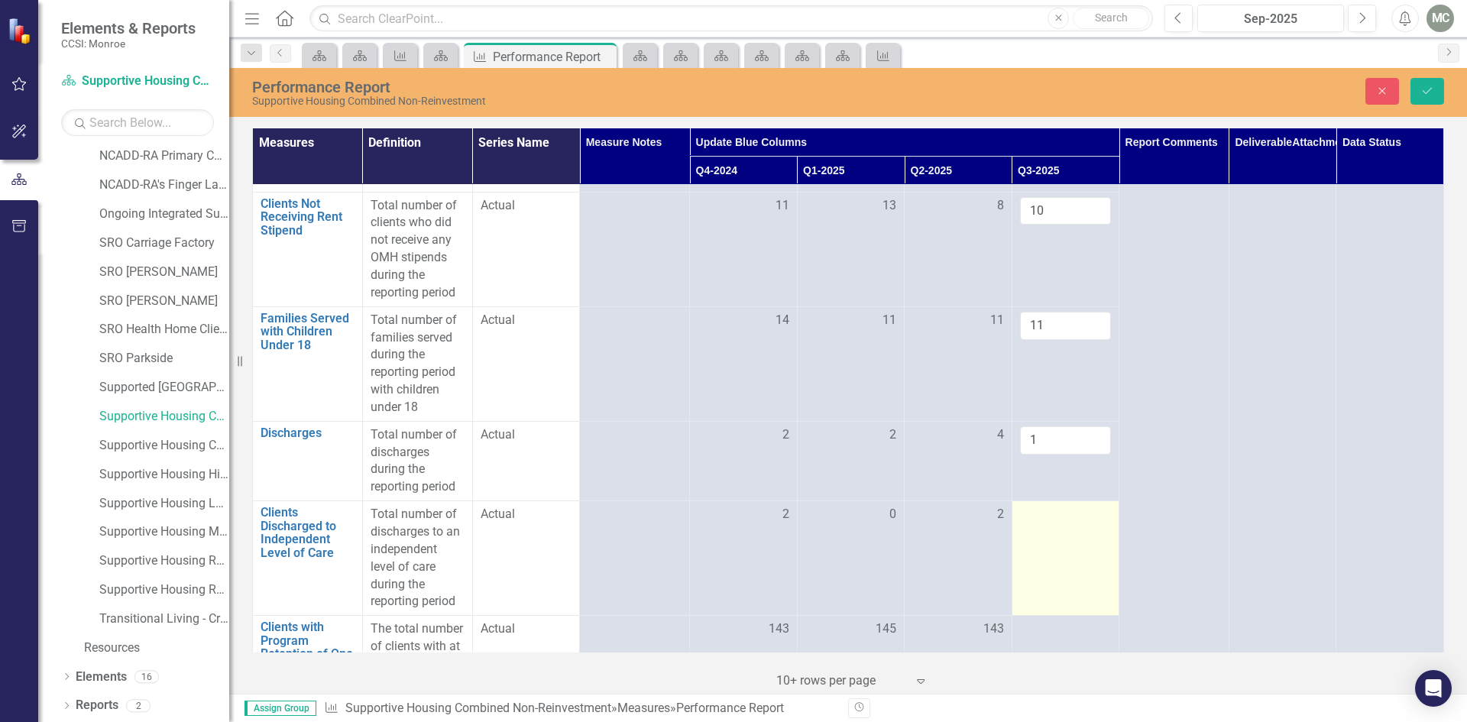
click at [1095, 524] on div at bounding box center [1066, 515] width 92 height 18
click at [1088, 534] on input "1" at bounding box center [1066, 520] width 92 height 28
type input "0"
click at [1085, 534] on input "0" at bounding box center [1066, 520] width 92 height 28
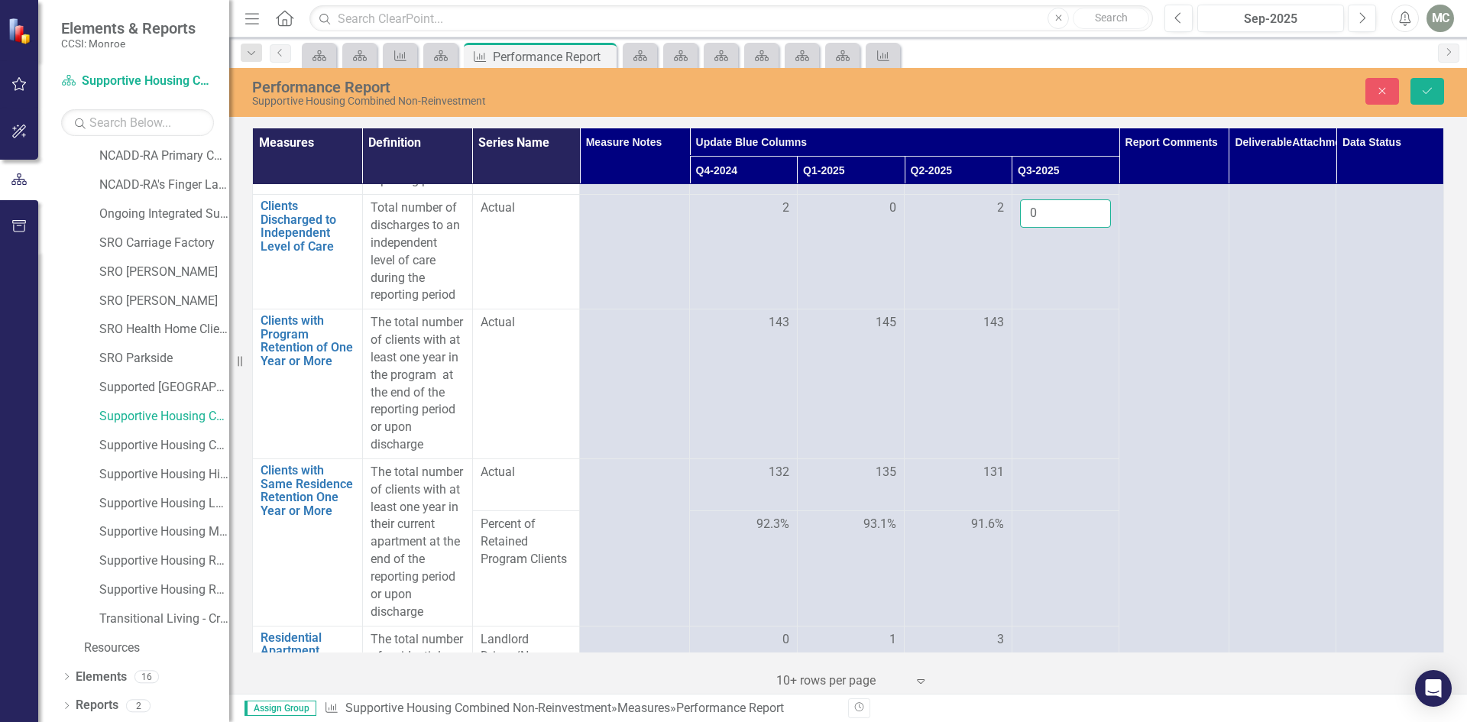
scroll to position [767, 0]
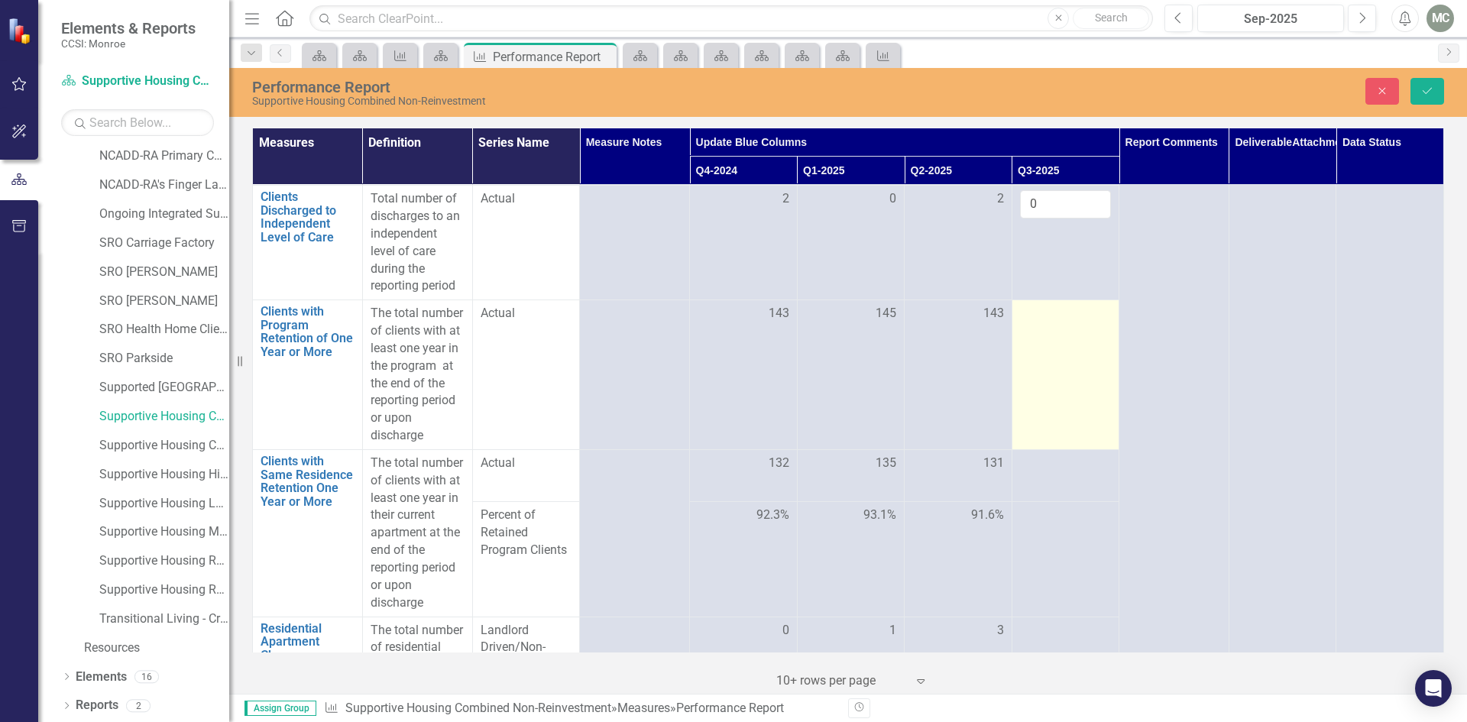
click at [1091, 323] on div at bounding box center [1066, 314] width 92 height 18
click at [1086, 333] on input "-9" at bounding box center [1066, 319] width 92 height 28
click at [1088, 332] on input "126" at bounding box center [1066, 319] width 92 height 28
click at [1088, 332] on input "136" at bounding box center [1066, 319] width 92 height 28
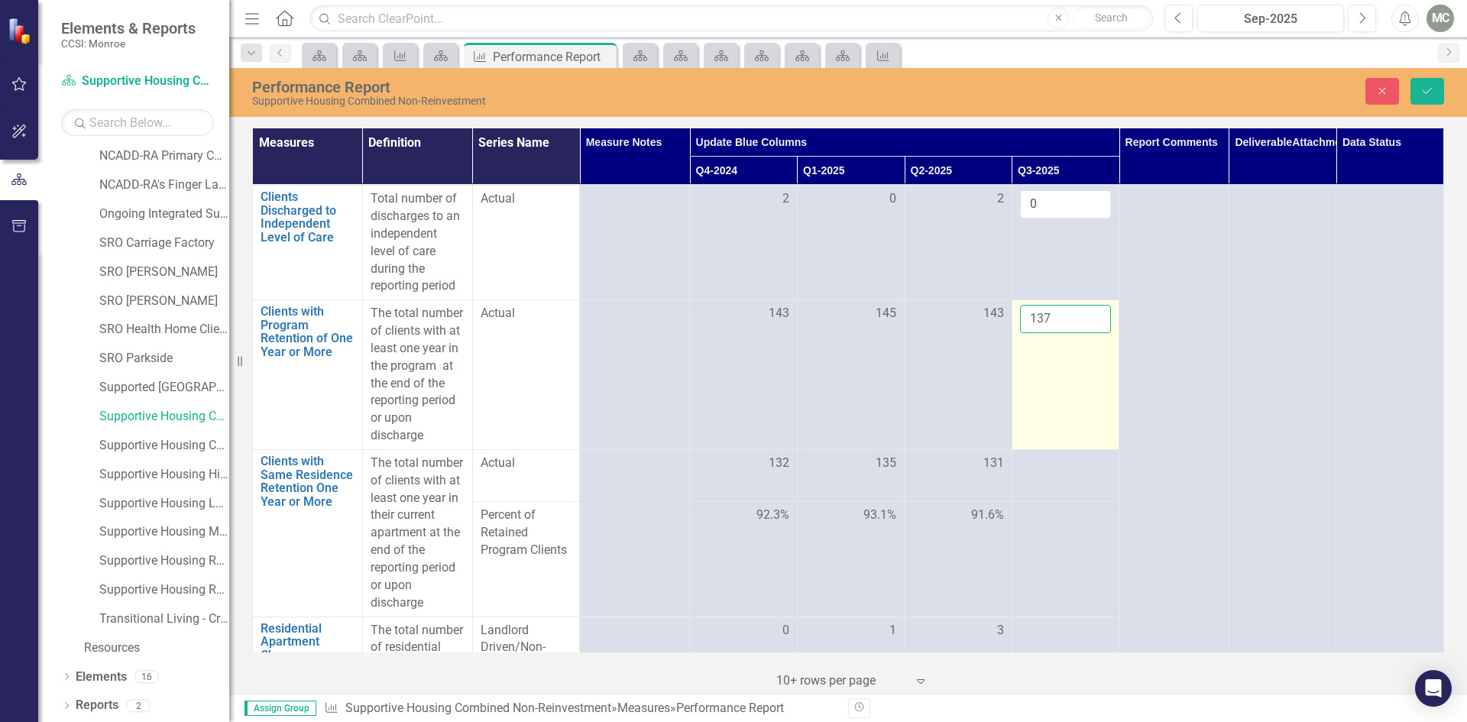
click at [1088, 332] on input "137" at bounding box center [1066, 319] width 92 height 28
type input "138"
click at [1088, 332] on input "138" at bounding box center [1066, 319] width 92 height 28
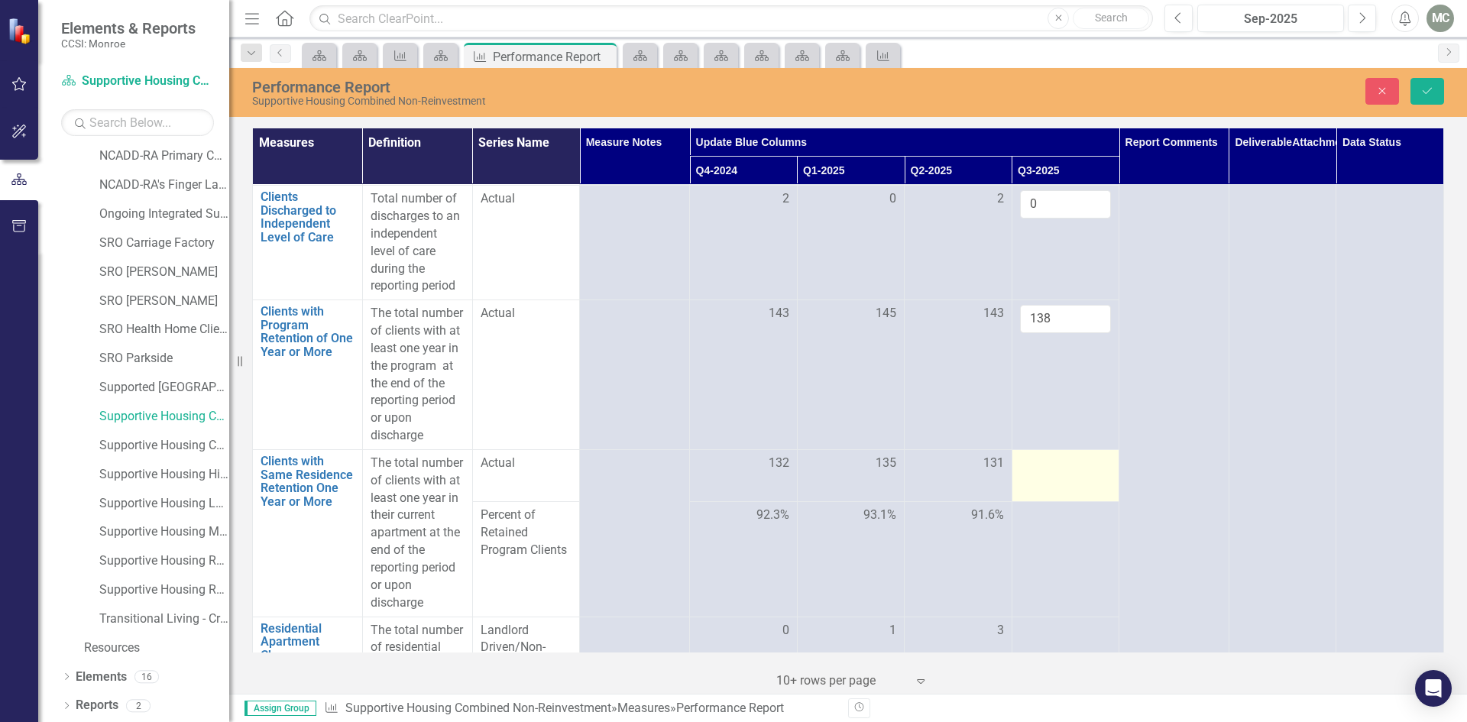
click at [1087, 473] on div at bounding box center [1066, 464] width 92 height 18
click at [1085, 481] on input "109" at bounding box center [1066, 469] width 92 height 28
click at [1085, 481] on input "119" at bounding box center [1066, 469] width 92 height 28
click at [1085, 481] on input "120" at bounding box center [1066, 469] width 92 height 28
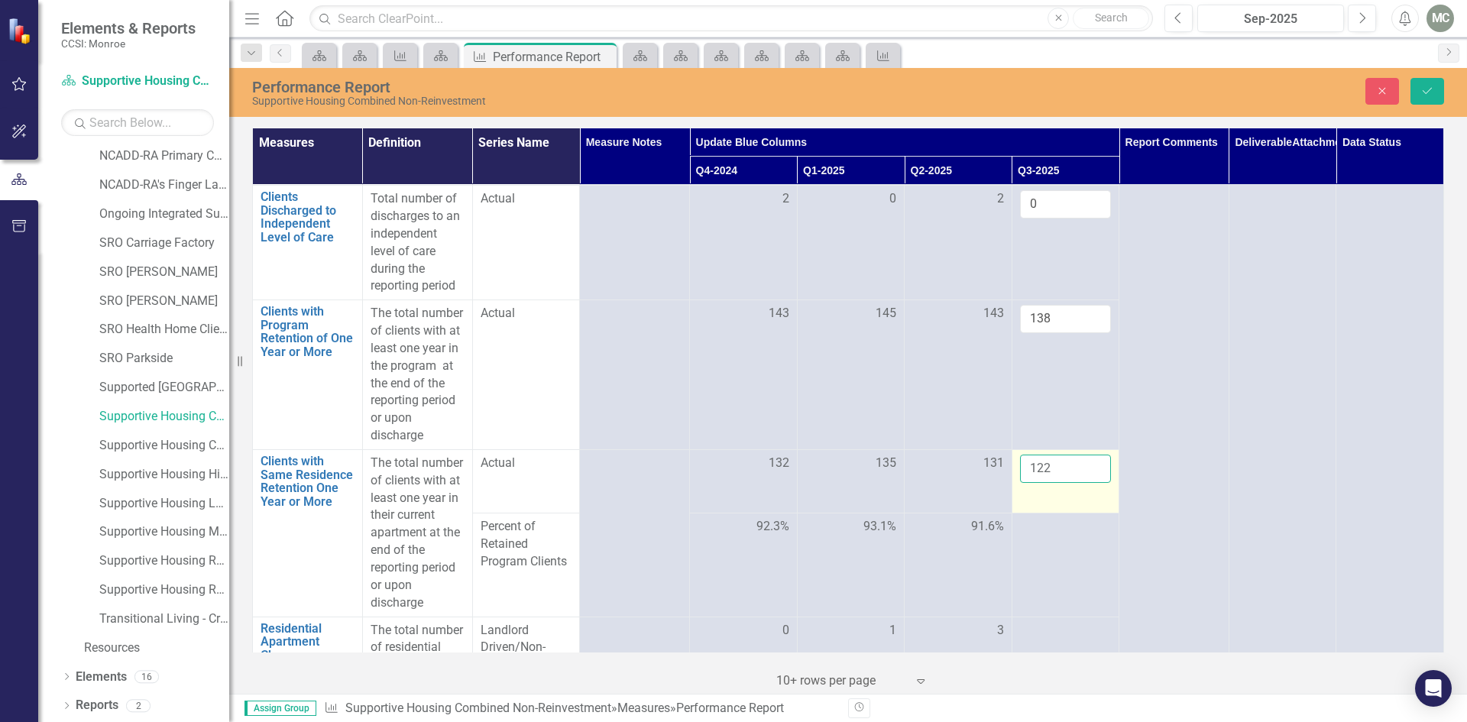
click at [1085, 481] on input "122" at bounding box center [1066, 469] width 92 height 28
type input "121"
click at [1085, 483] on input "121" at bounding box center [1066, 469] width 92 height 28
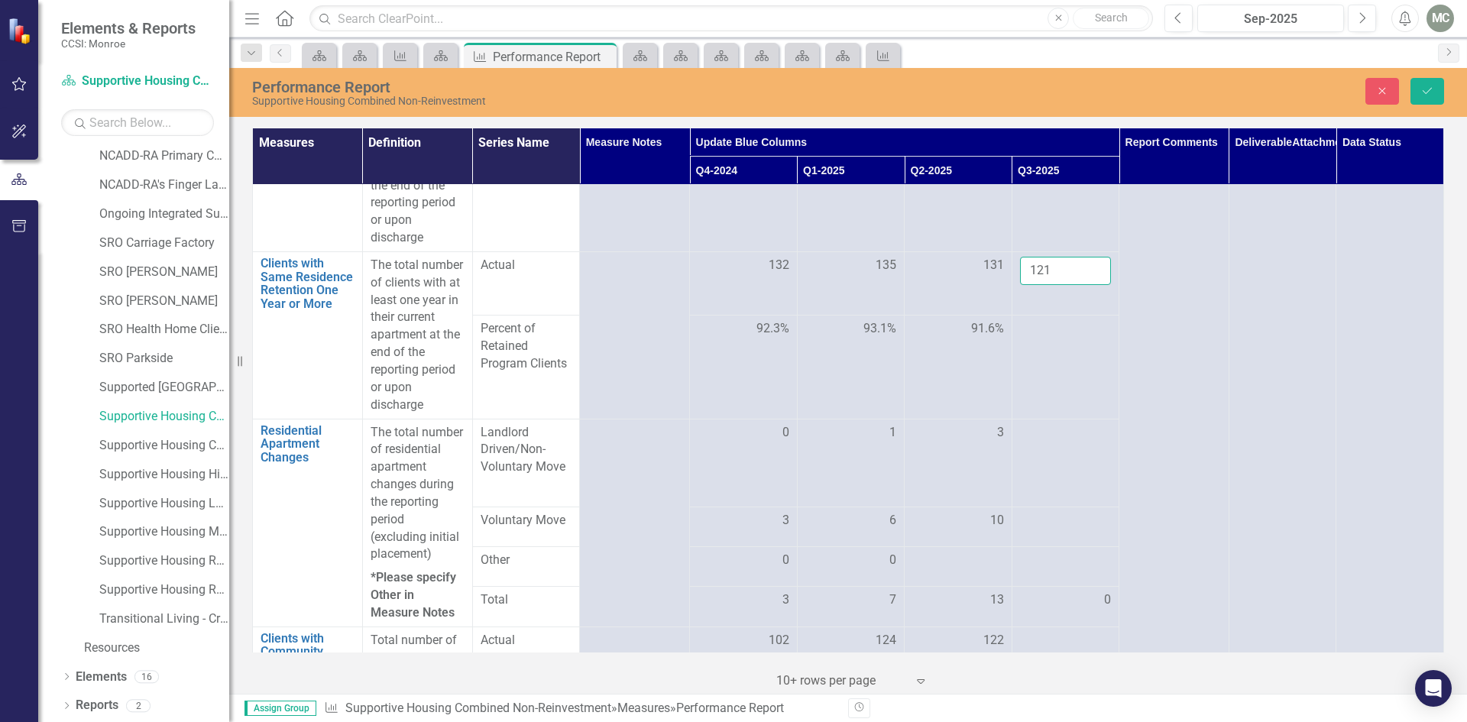
scroll to position [994, 0]
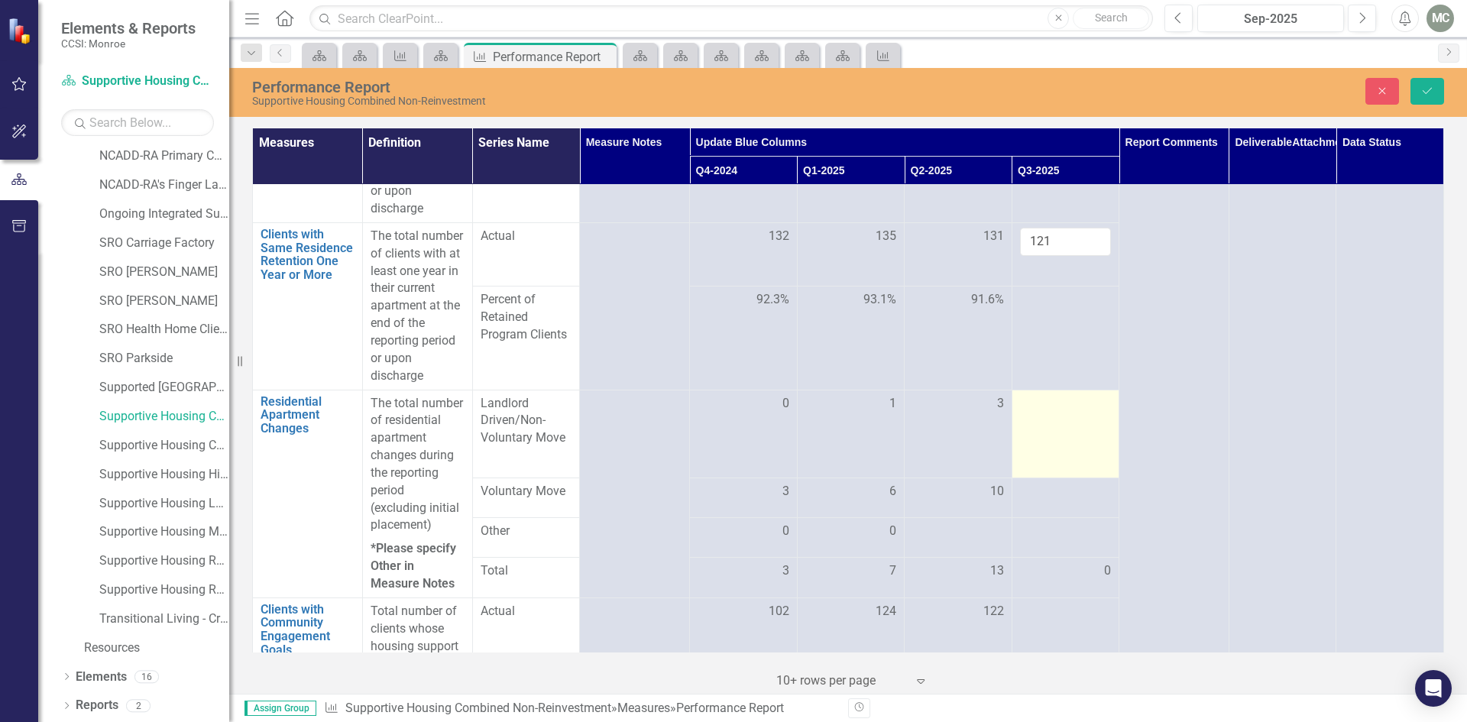
click at [1033, 413] on div at bounding box center [1066, 404] width 92 height 18
click at [1085, 423] on input "1" at bounding box center [1066, 409] width 92 height 28
type input "2"
click at [1085, 423] on input "2" at bounding box center [1066, 409] width 92 height 28
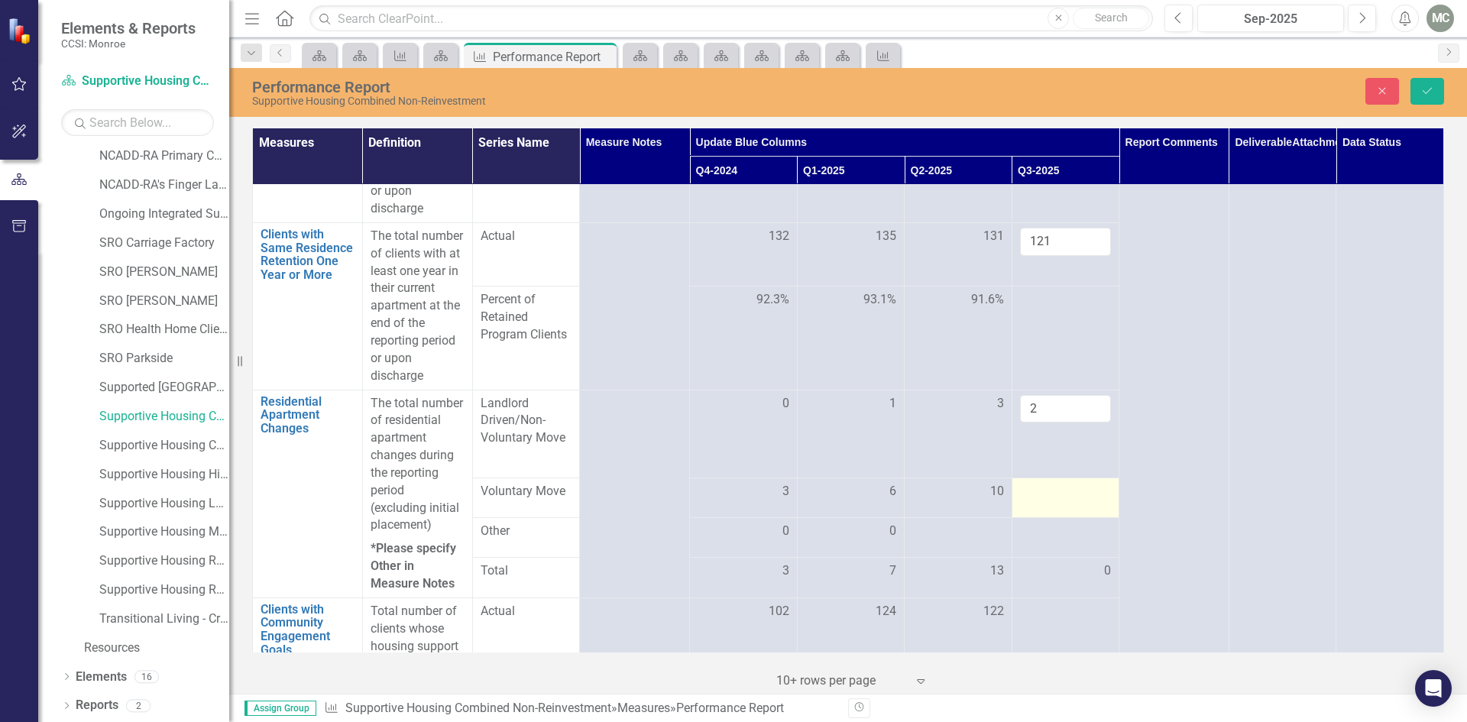
click at [1077, 501] on div at bounding box center [1066, 492] width 92 height 18
click at [1085, 503] on input "9" at bounding box center [1066, 492] width 92 height 28
click at [1085, 503] on input "10" at bounding box center [1066, 492] width 92 height 28
type input "9"
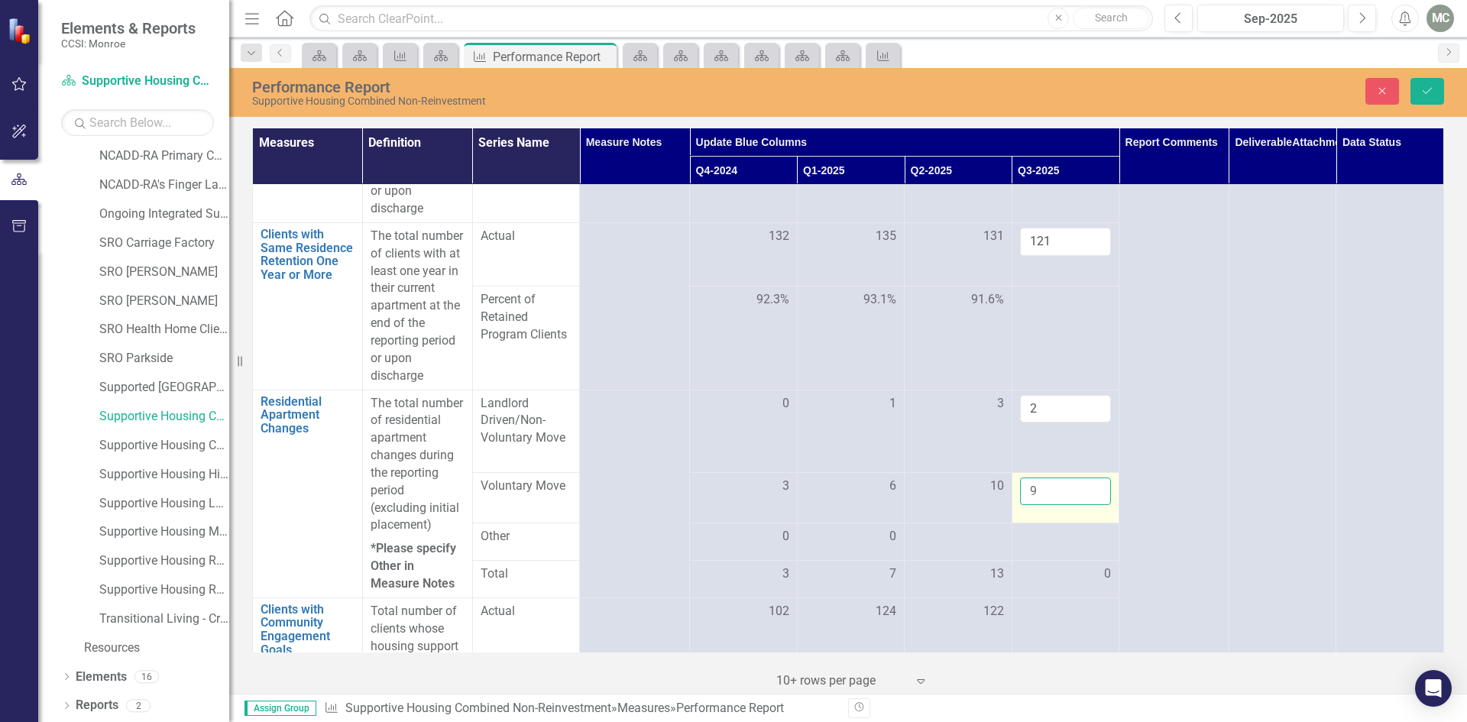
click at [1085, 506] on input "9" at bounding box center [1066, 492] width 92 height 28
click at [1088, 546] on div at bounding box center [1066, 537] width 92 height 18
click at [1084, 546] on input "1" at bounding box center [1066, 534] width 92 height 28
type input "0"
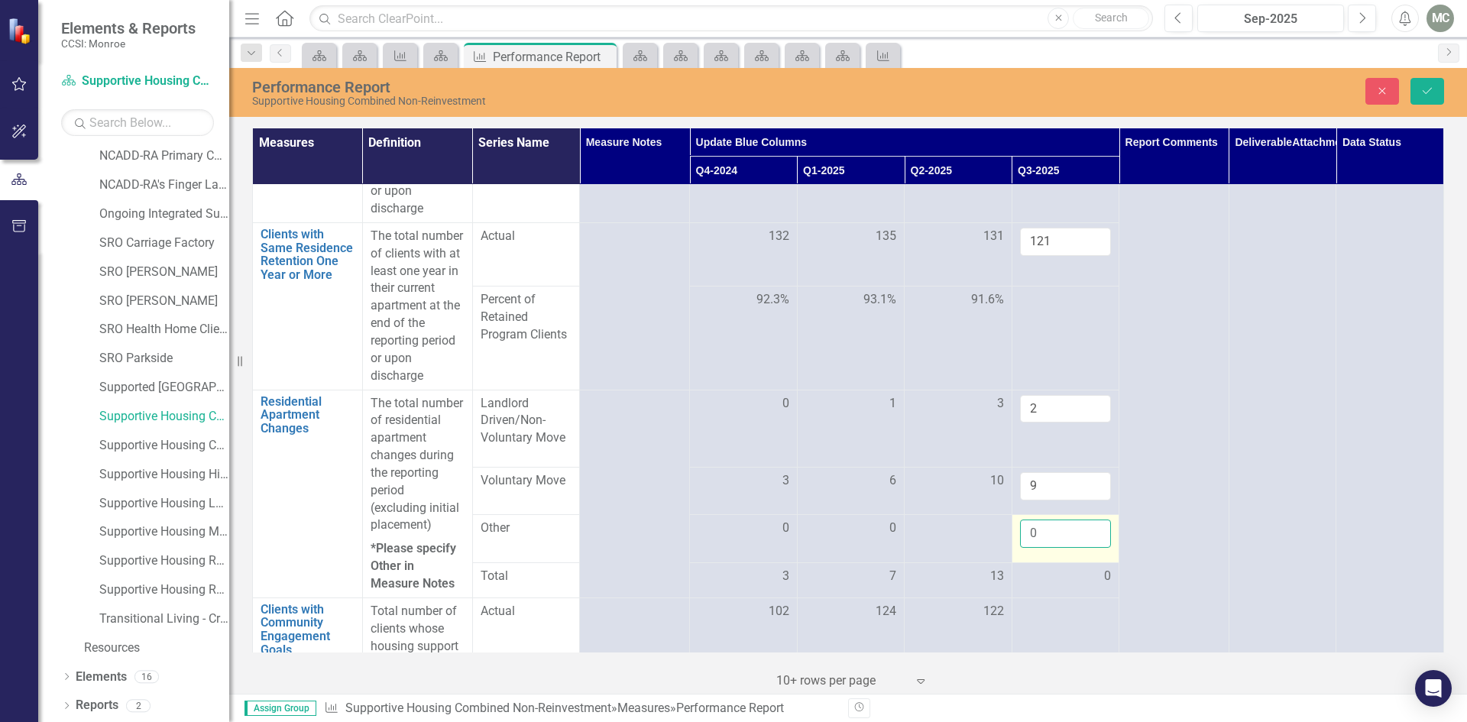
click at [1083, 548] on input "0" at bounding box center [1066, 534] width 92 height 28
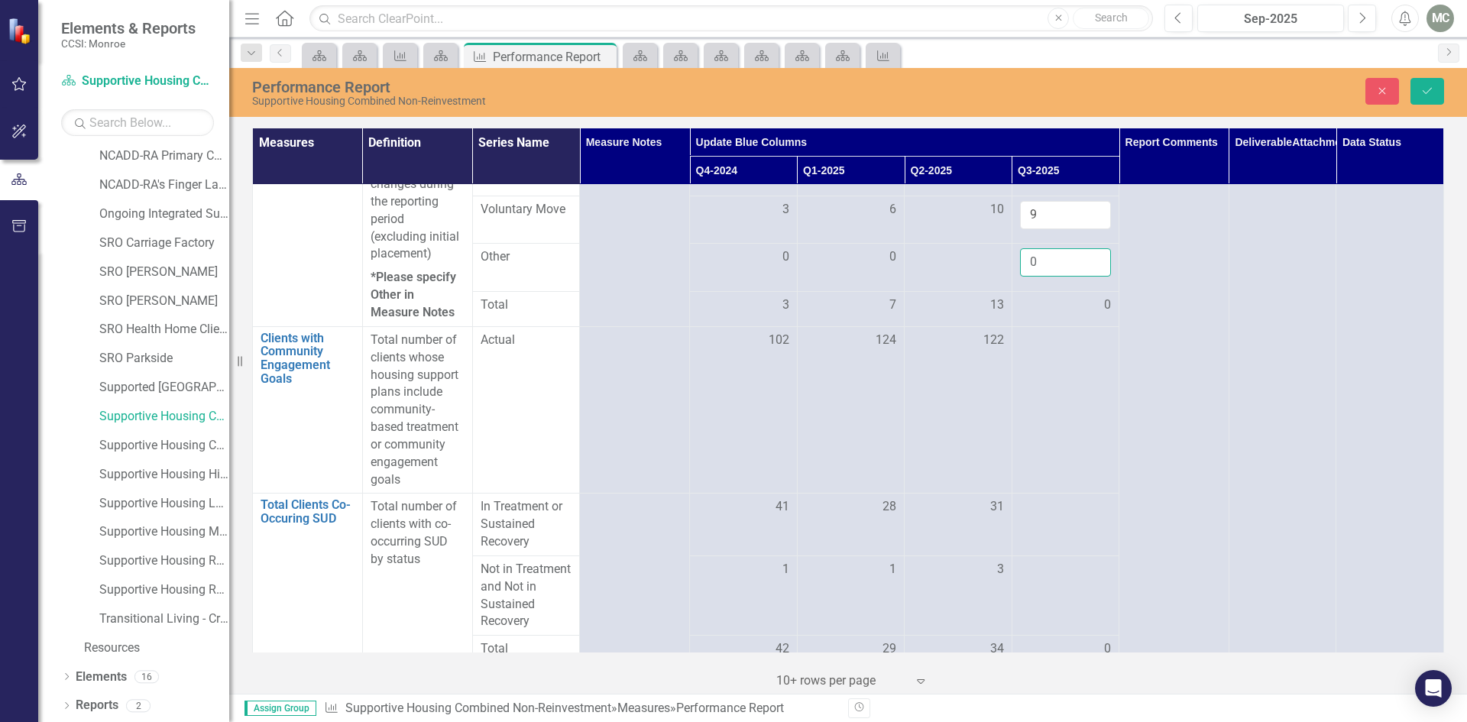
scroll to position [1286, 0]
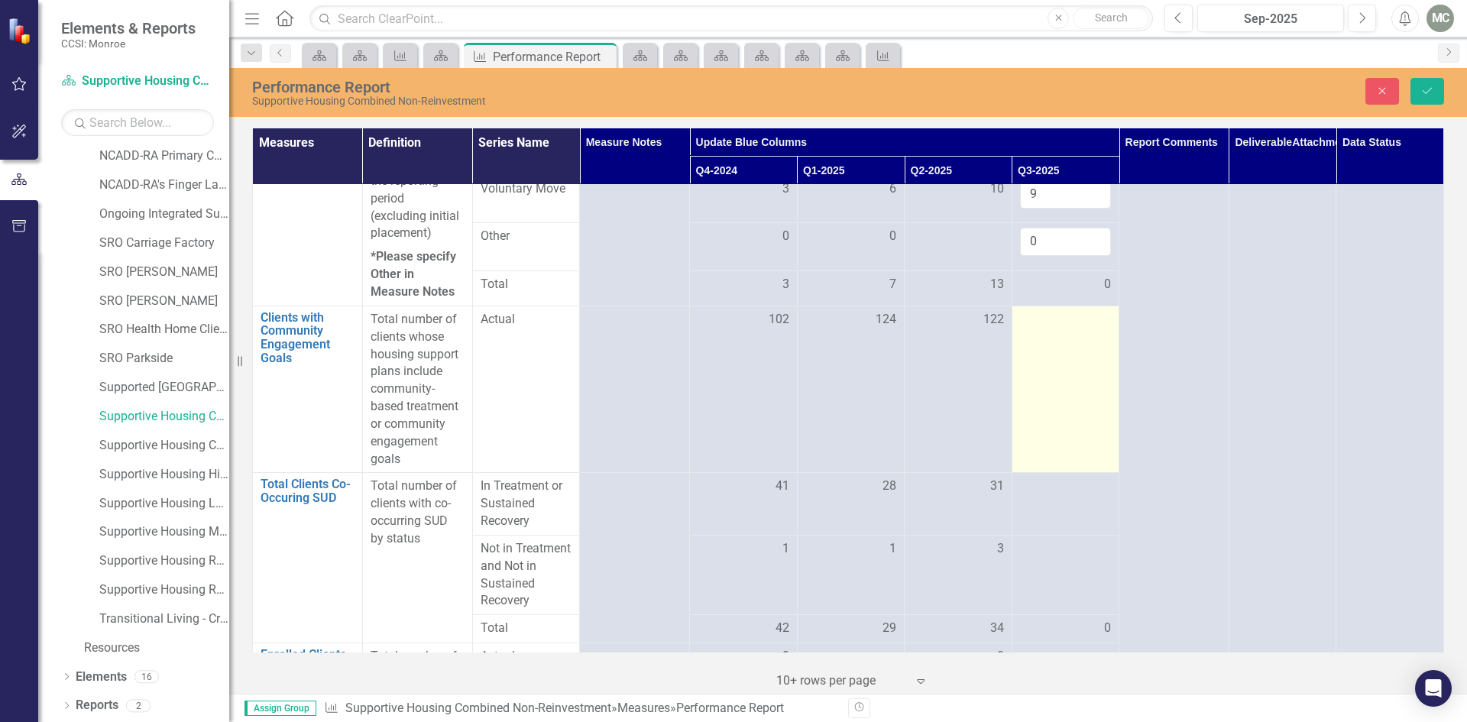
click at [1082, 329] on div at bounding box center [1066, 320] width 92 height 18
click at [1085, 329] on div at bounding box center [1066, 320] width 92 height 18
click at [1085, 339] on input "27" at bounding box center [1066, 325] width 92 height 28
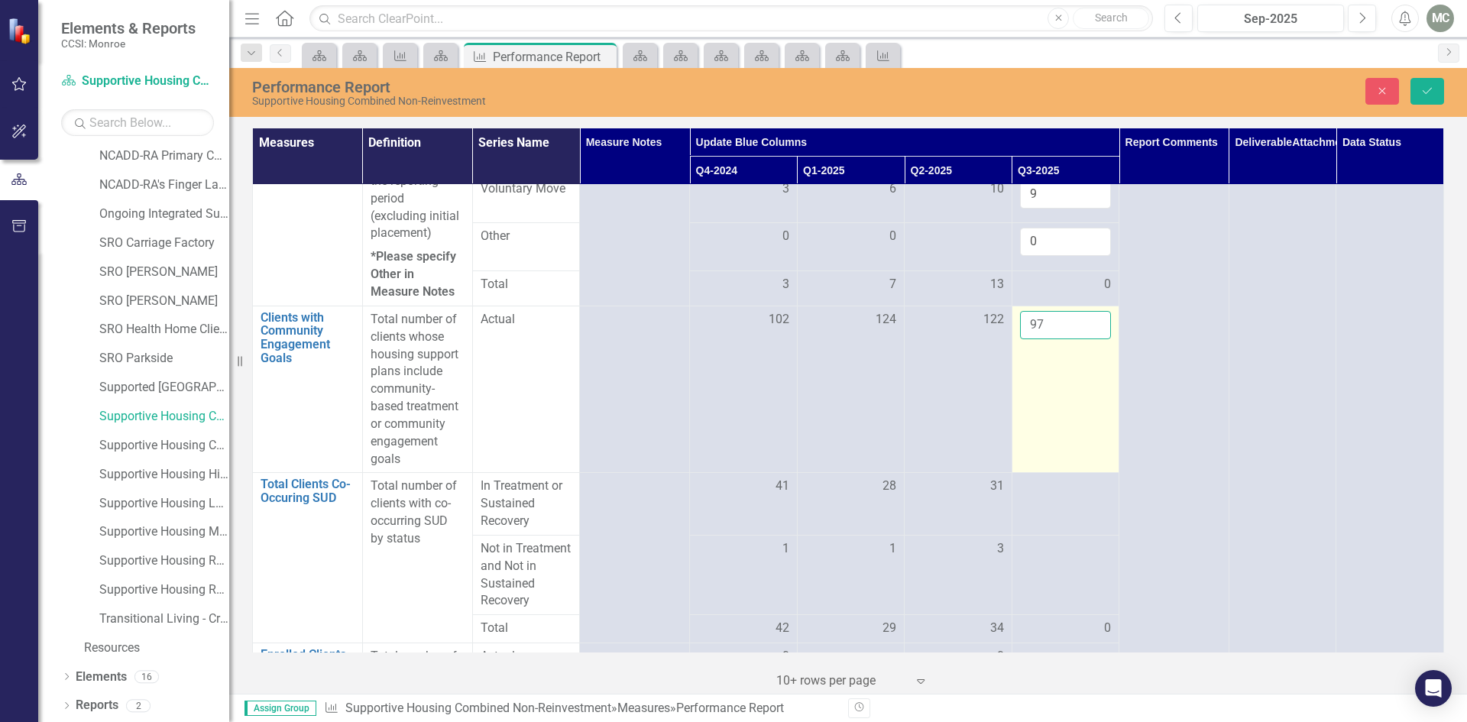
click at [1085, 339] on input "97" at bounding box center [1066, 325] width 92 height 28
click at [1085, 339] on input "104" at bounding box center [1066, 325] width 92 height 28
click at [1085, 339] on input "117" at bounding box center [1066, 325] width 92 height 28
click at [1085, 339] on input "118" at bounding box center [1066, 325] width 92 height 28
click at [1085, 339] on input "119" at bounding box center [1066, 325] width 92 height 28
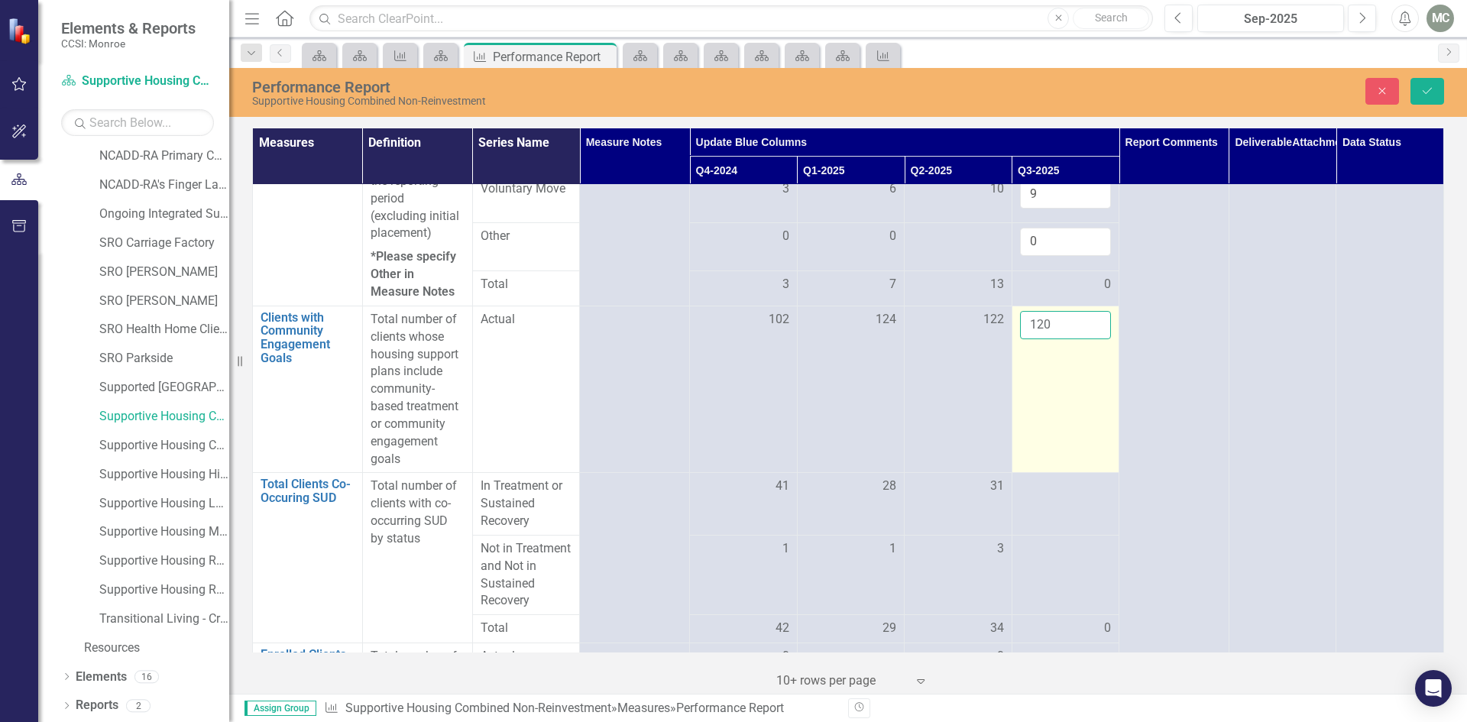
type input "120"
click at [1085, 339] on input "120" at bounding box center [1066, 325] width 92 height 28
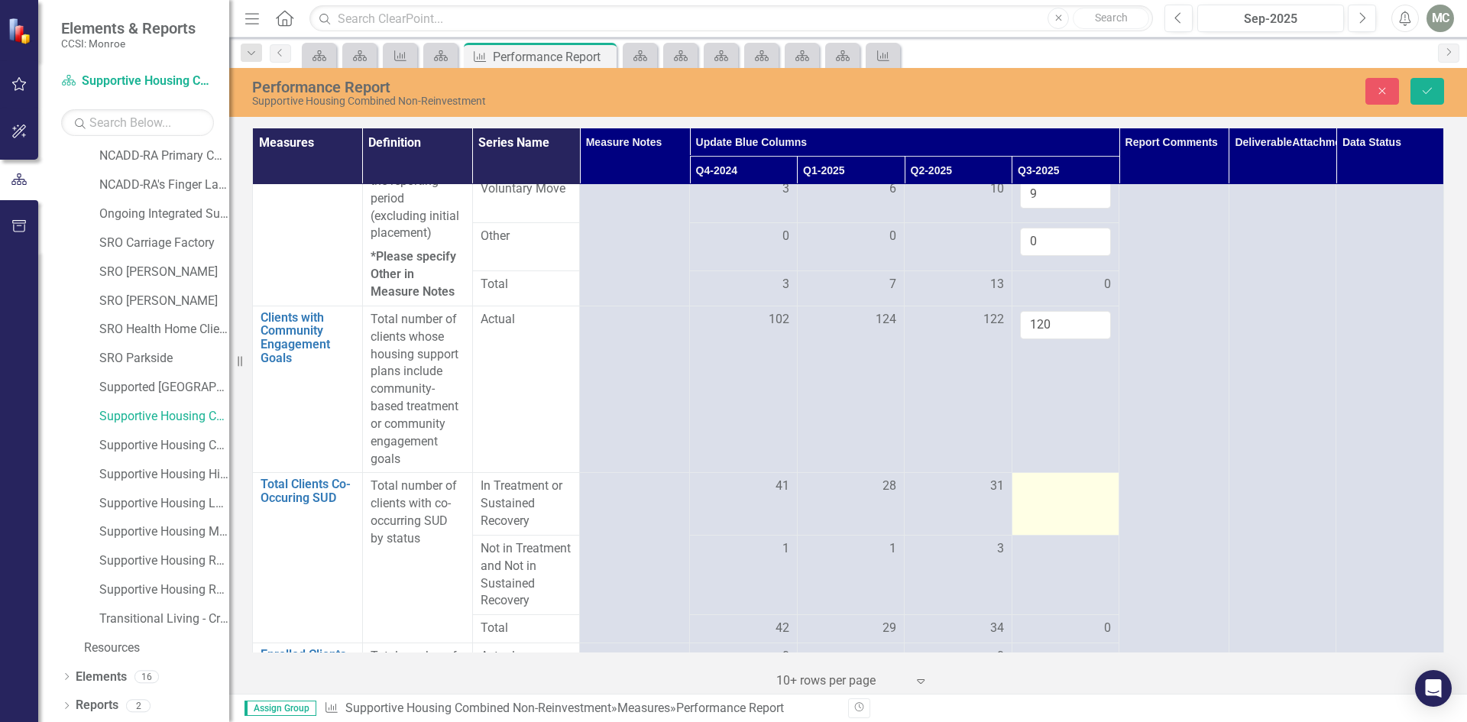
click at [1076, 516] on td at bounding box center [1066, 504] width 108 height 63
click at [1085, 506] on input "44" at bounding box center [1066, 492] width 92 height 28
type input "43"
click at [1084, 506] on input "43" at bounding box center [1066, 492] width 92 height 28
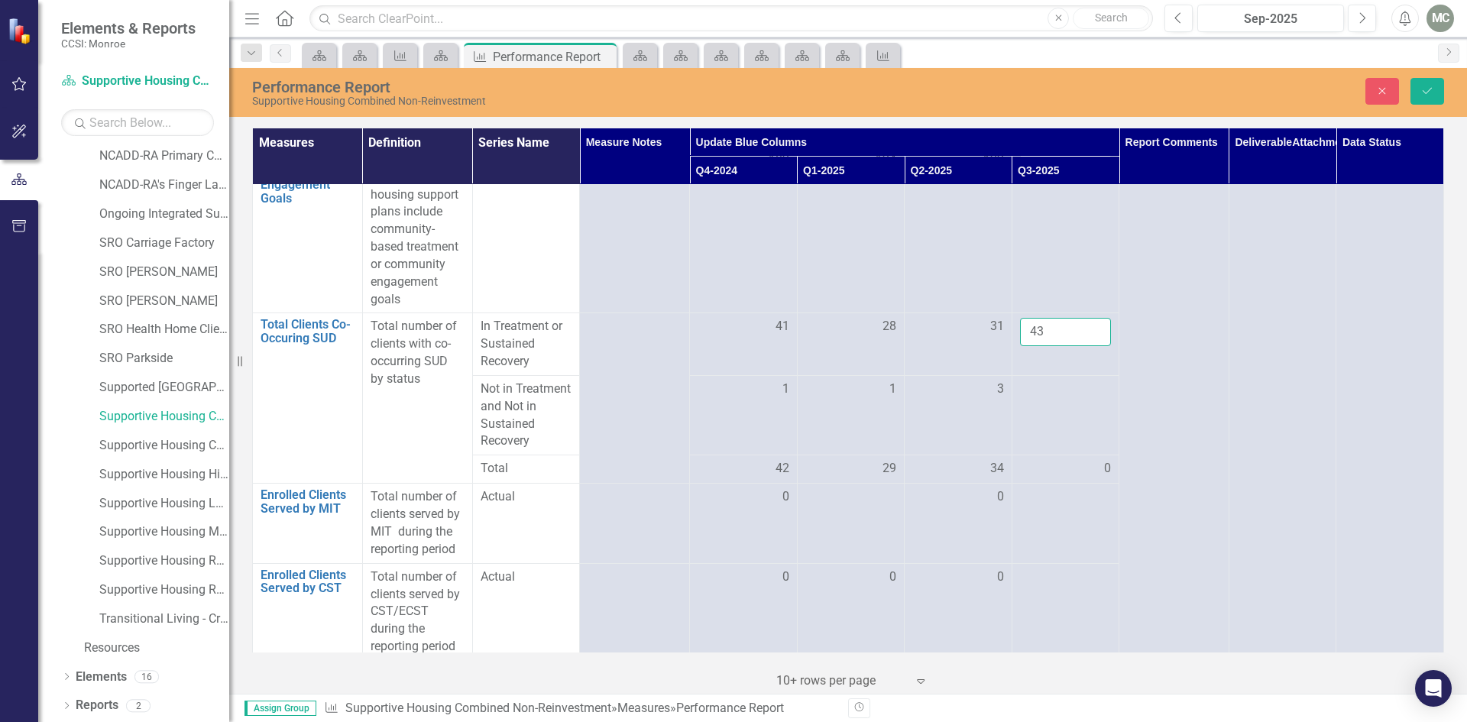
scroll to position [1478, 0]
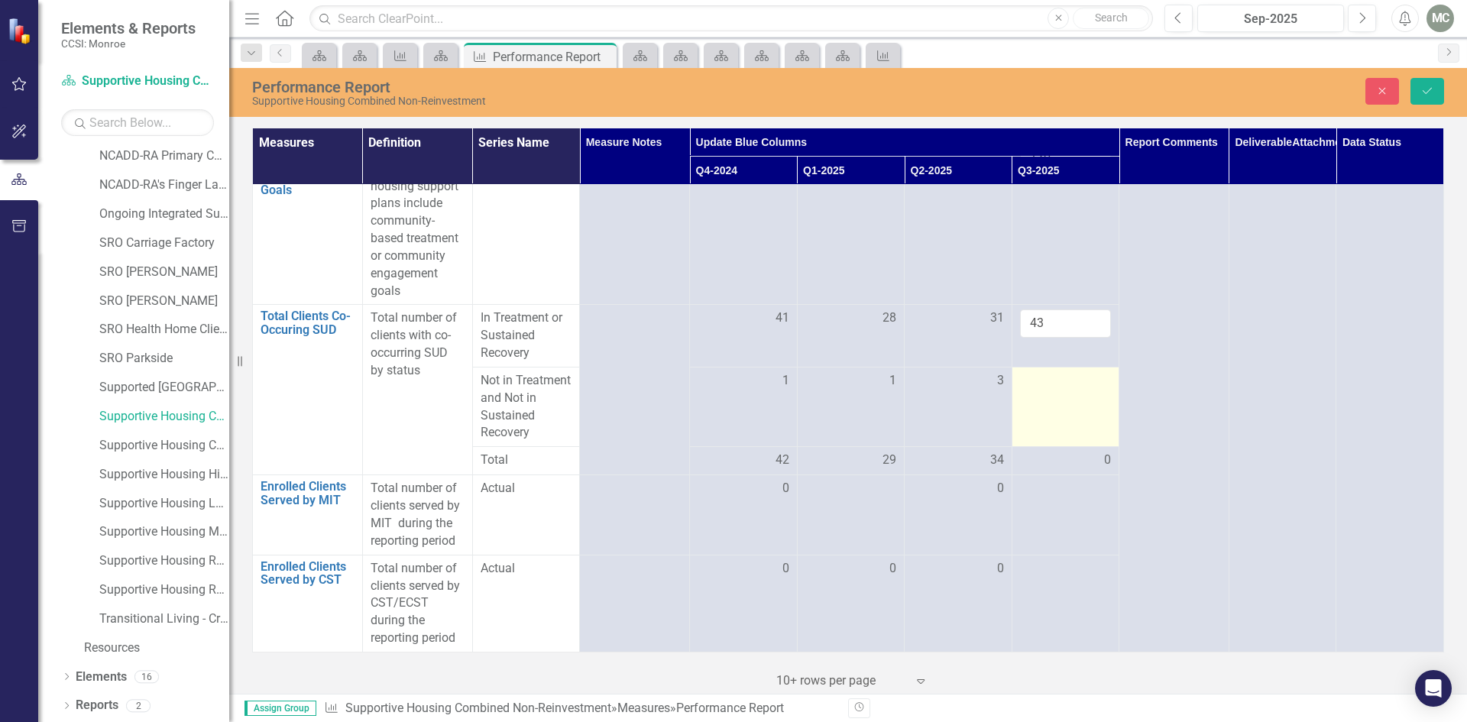
click at [1091, 373] on div at bounding box center [1066, 381] width 92 height 18
click at [1083, 378] on input "1" at bounding box center [1066, 386] width 92 height 28
type input "2"
click at [1083, 378] on input "2" at bounding box center [1066, 386] width 92 height 28
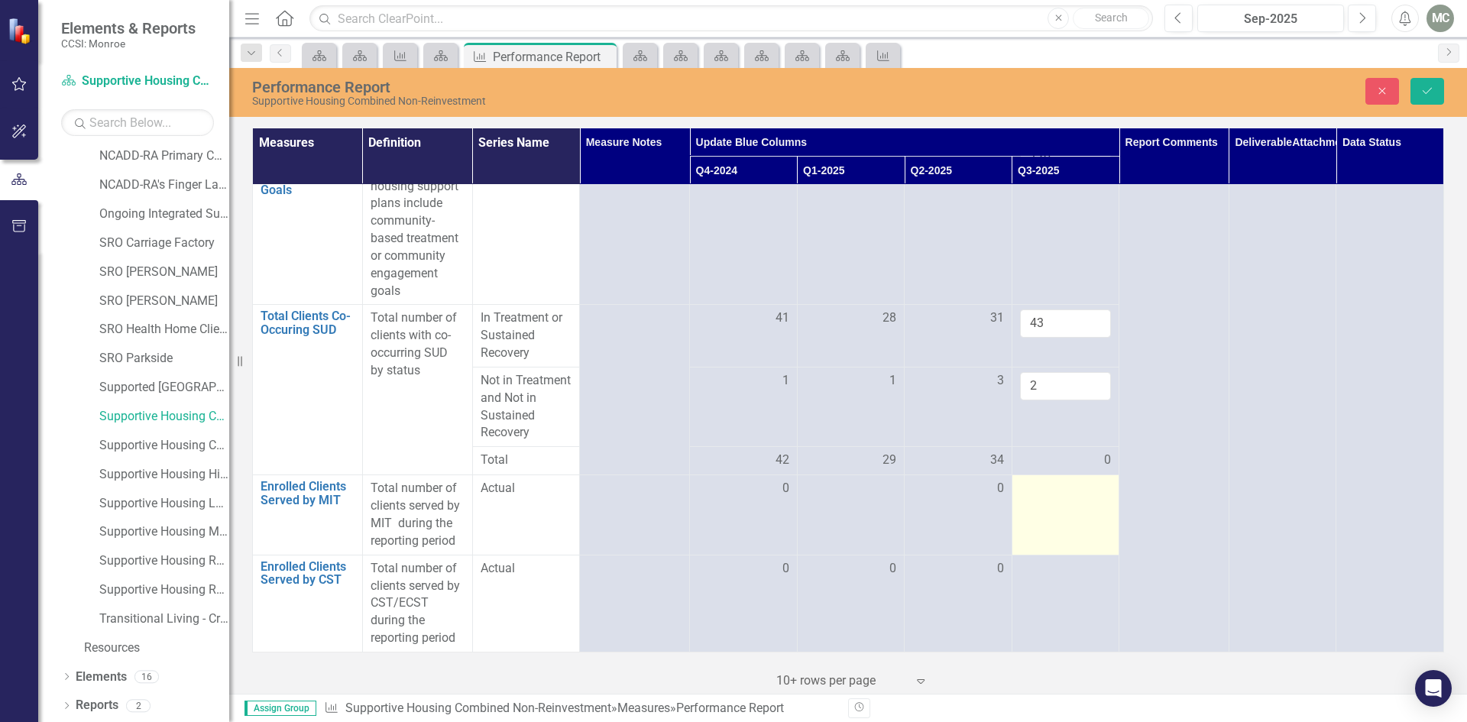
click at [1091, 498] on td at bounding box center [1066, 514] width 108 height 79
click at [1085, 482] on input "1" at bounding box center [1066, 494] width 92 height 28
type input "0"
click at [1086, 492] on input "0" at bounding box center [1066, 494] width 92 height 28
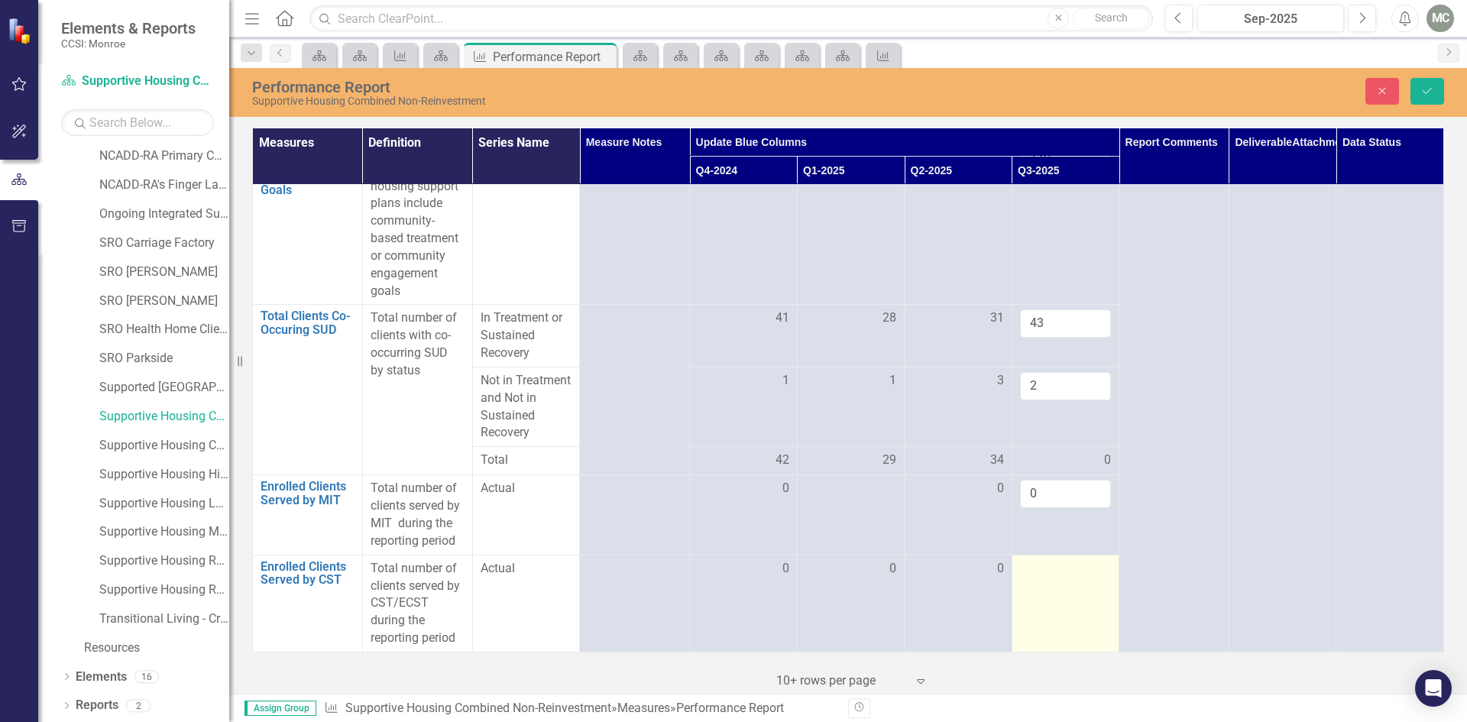
click at [1088, 581] on td at bounding box center [1066, 603] width 108 height 97
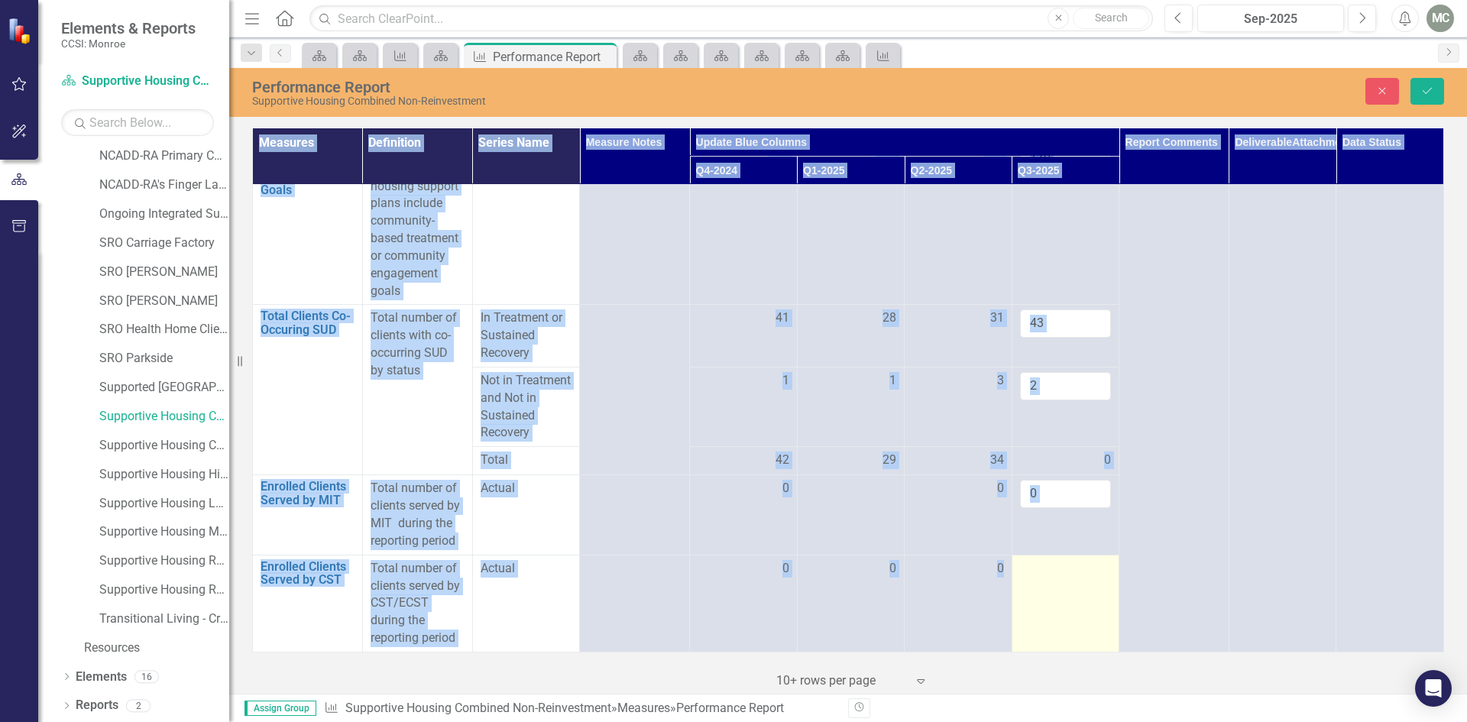
click at [1088, 581] on td at bounding box center [1066, 603] width 108 height 97
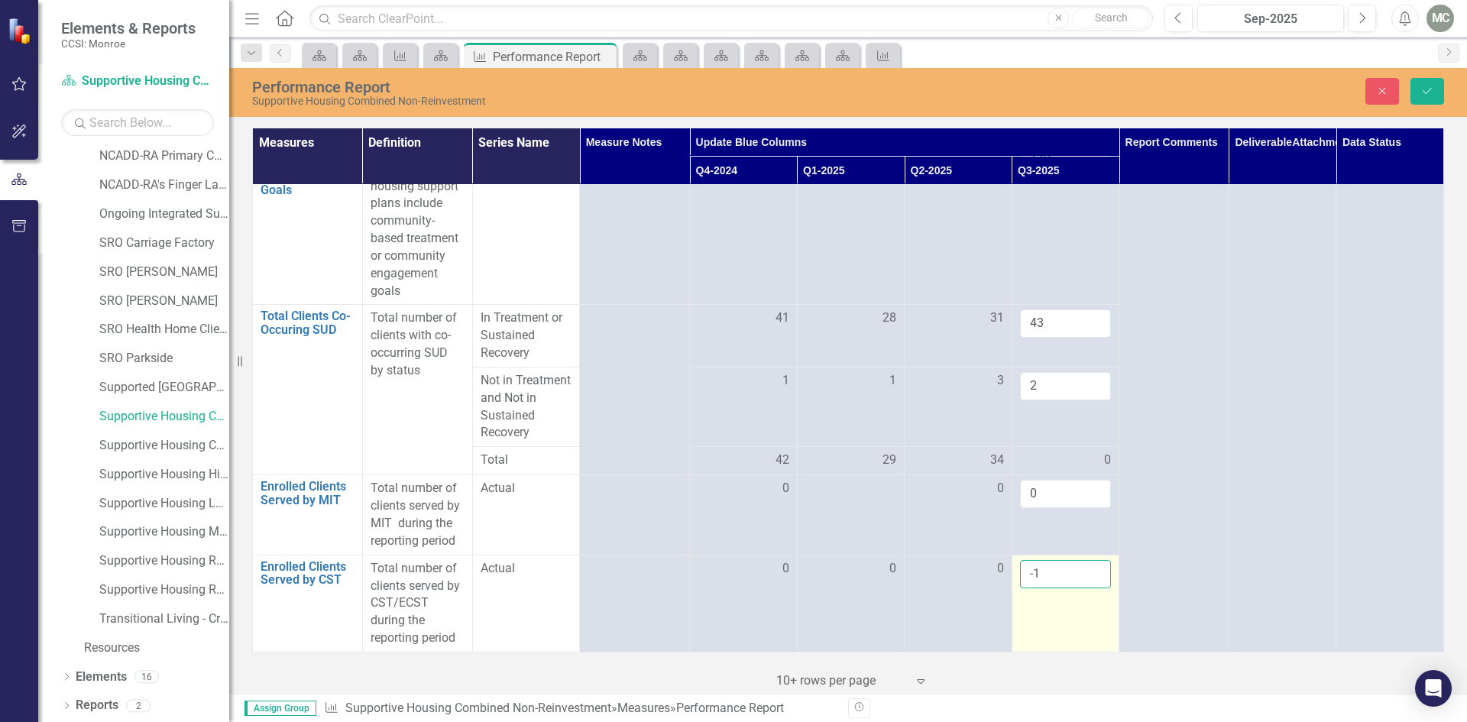
click at [1088, 572] on input "-1" at bounding box center [1066, 574] width 92 height 28
type input "0"
click at [1087, 562] on input "0" at bounding box center [1066, 574] width 92 height 28
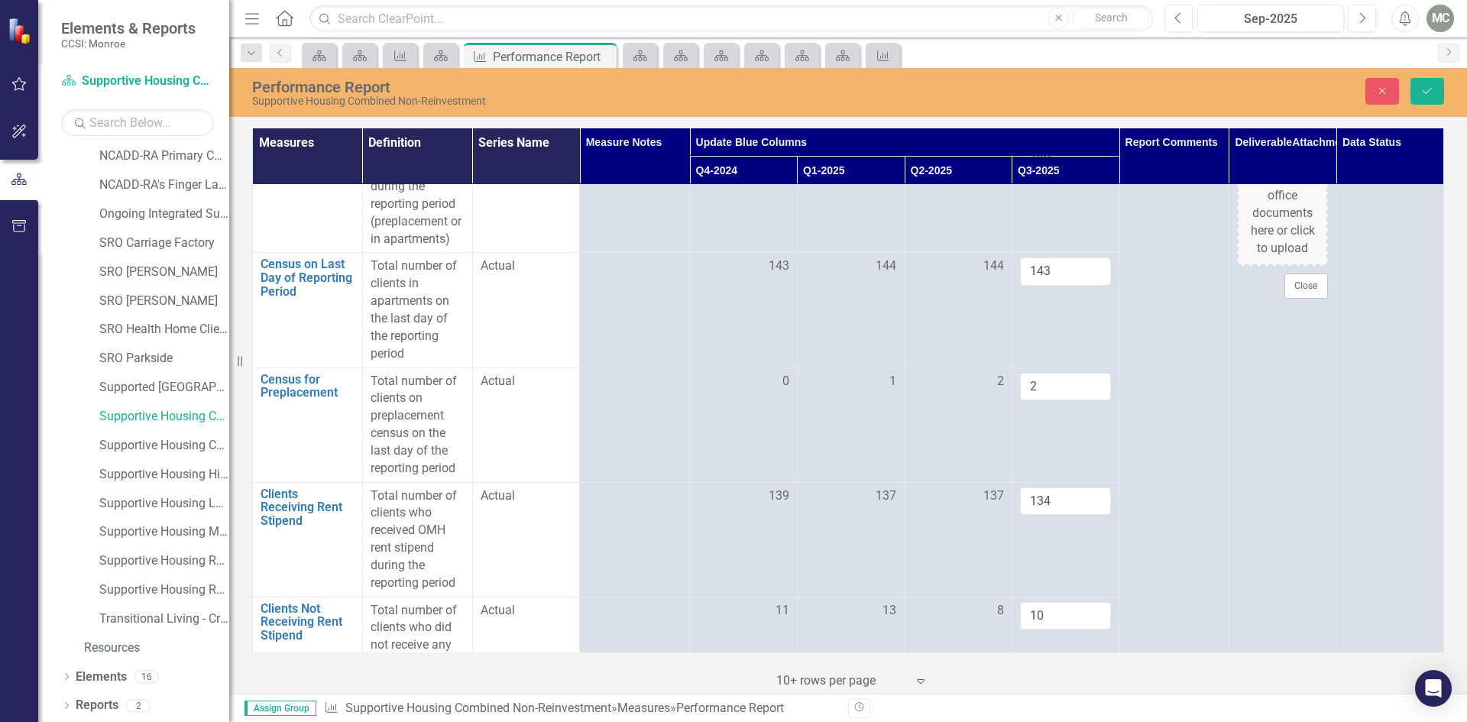
scroll to position [0, 0]
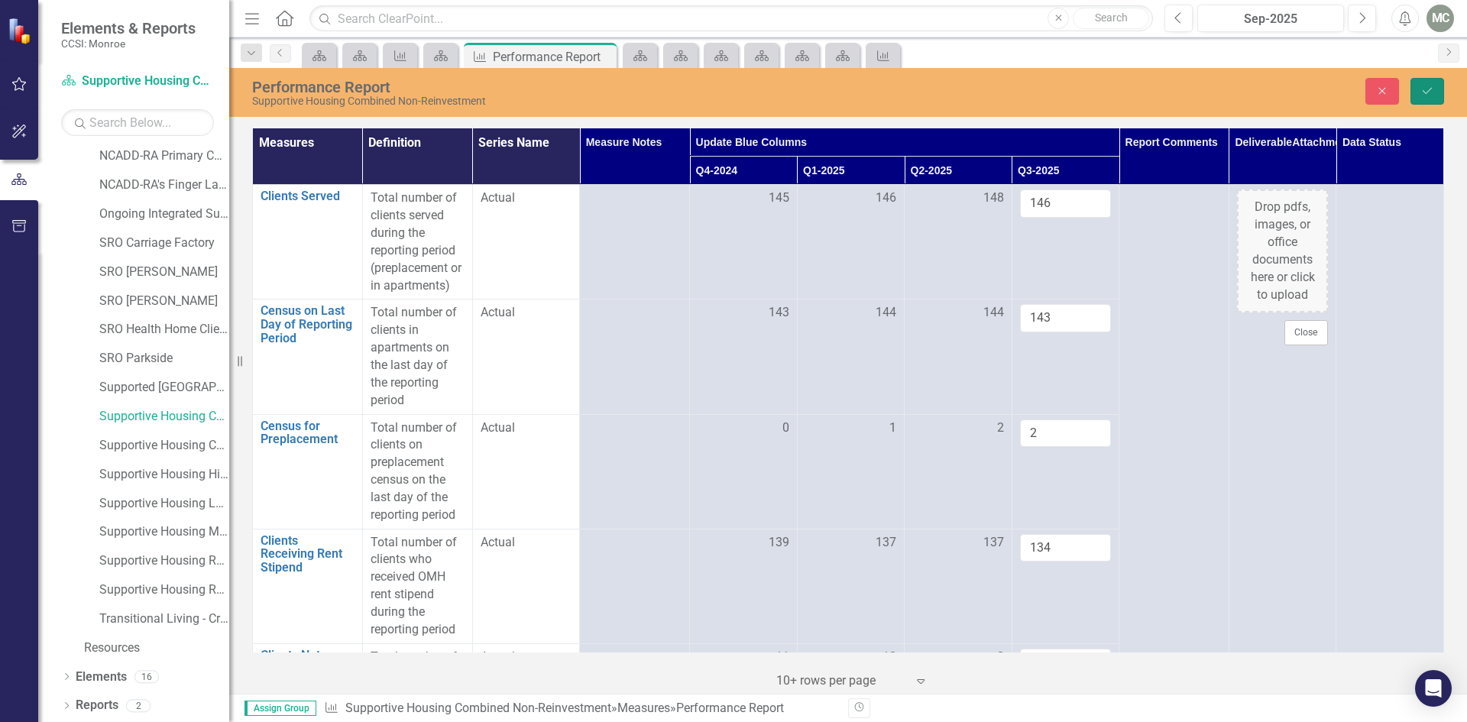
click at [1425, 86] on icon "Save" at bounding box center [1428, 91] width 14 height 11
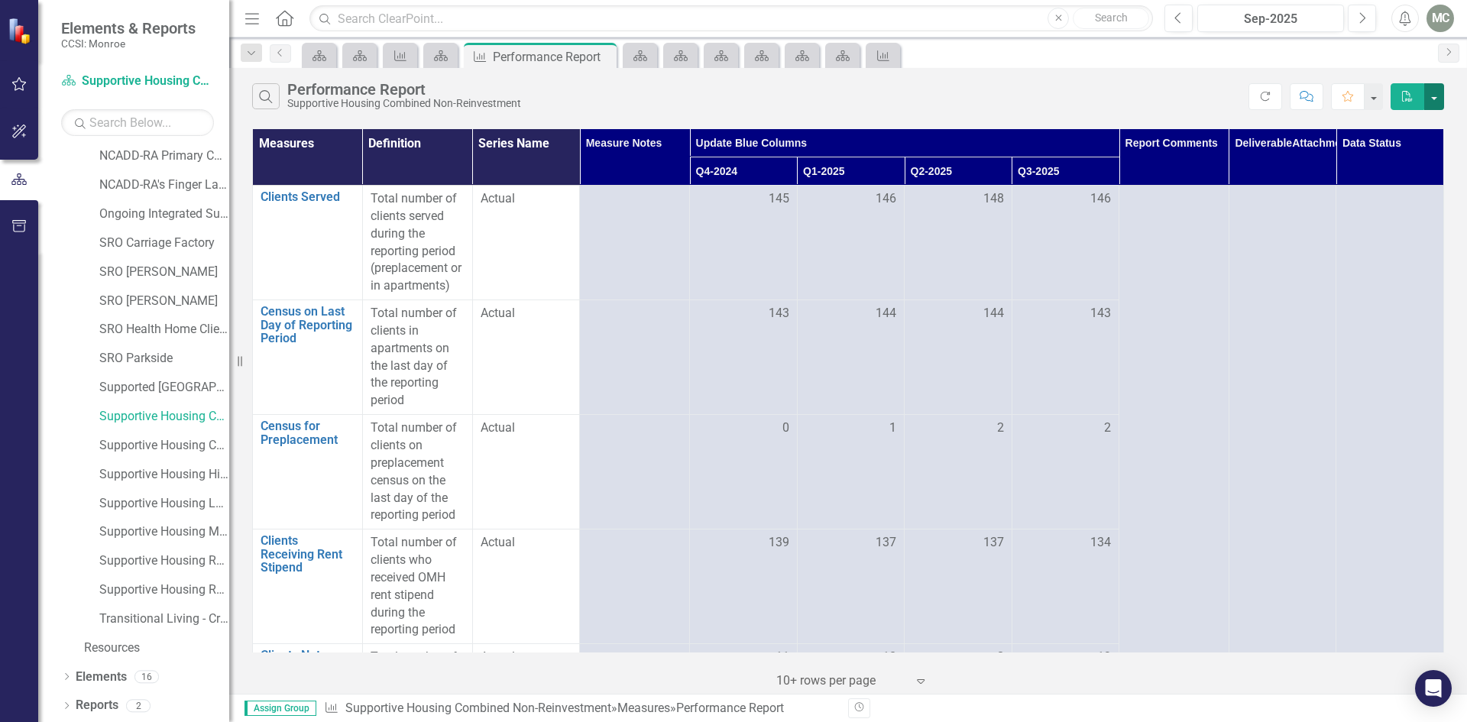
click at [1435, 101] on button "button" at bounding box center [1435, 96] width 20 height 27
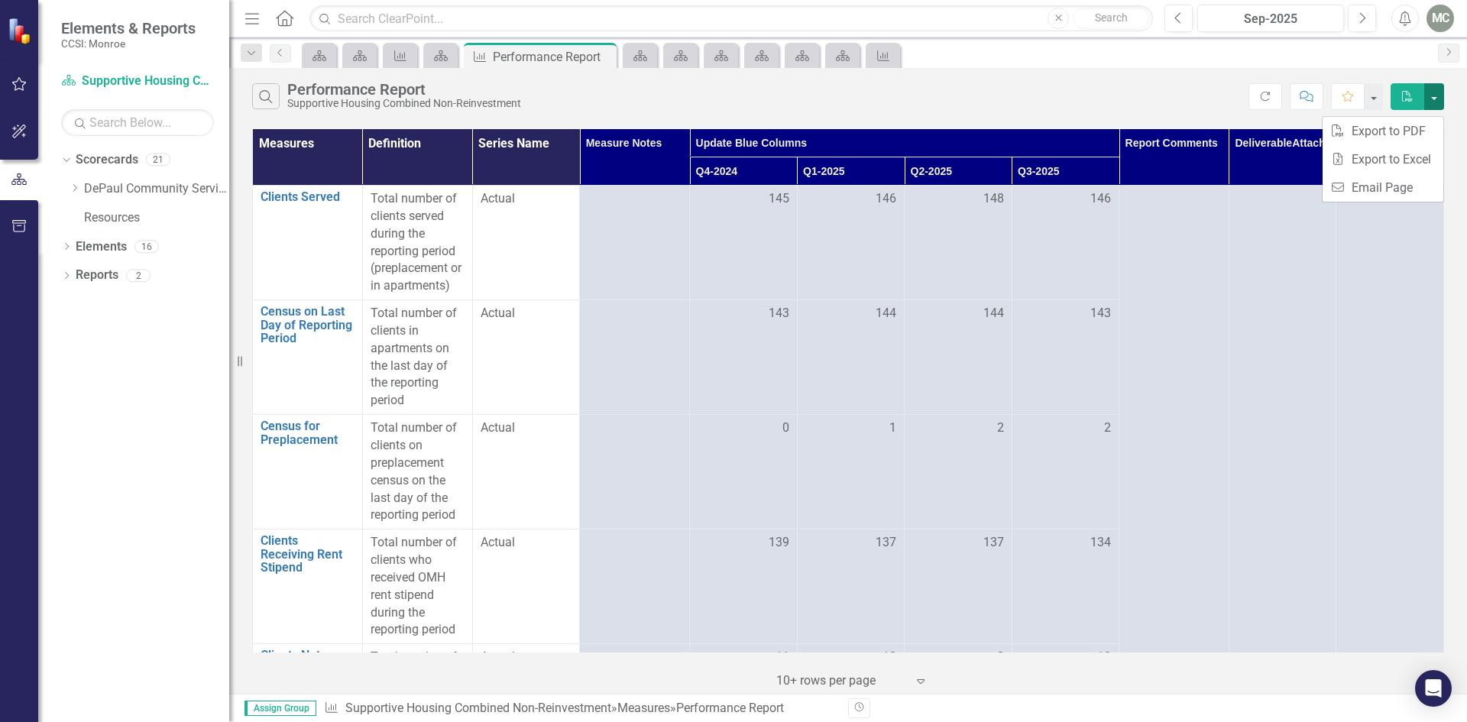
click at [1435, 101] on button "button" at bounding box center [1435, 96] width 20 height 27
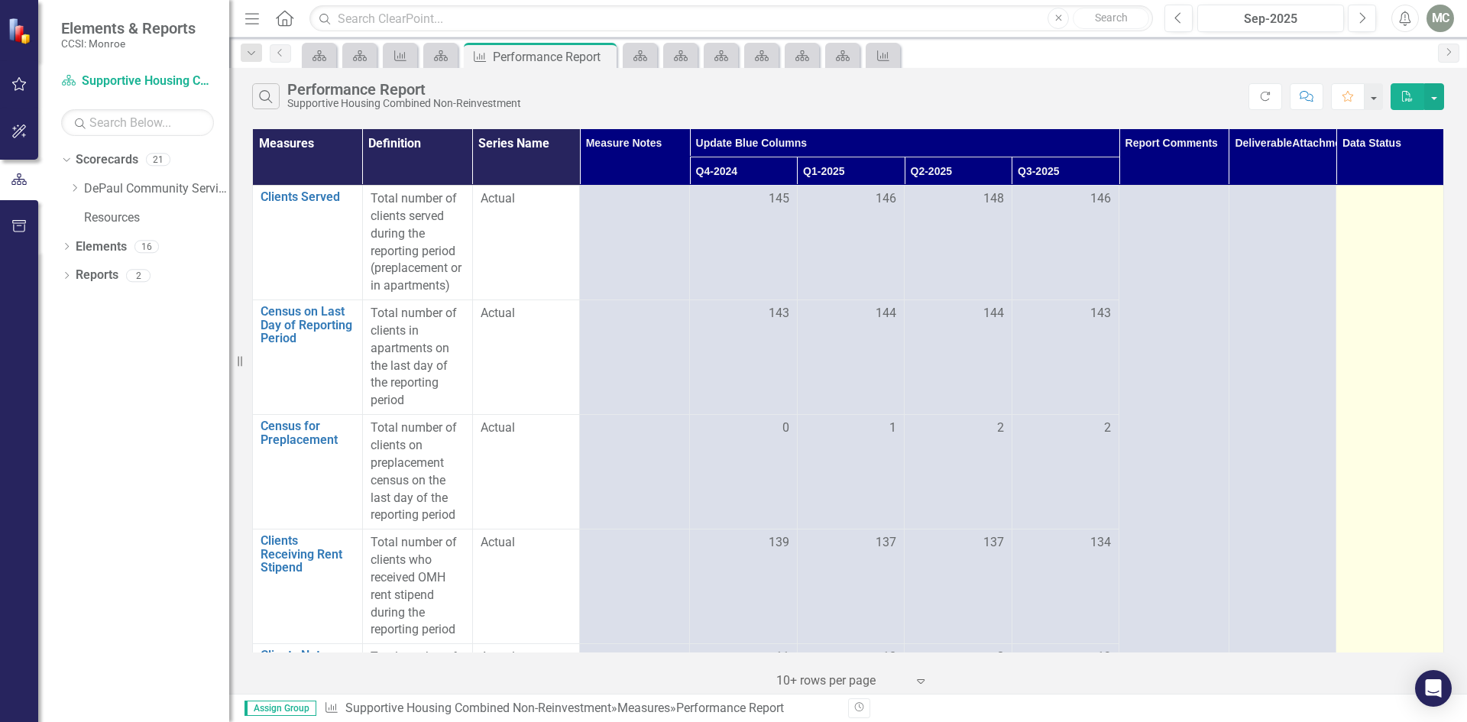
click at [1398, 209] on div at bounding box center [1390, 199] width 92 height 18
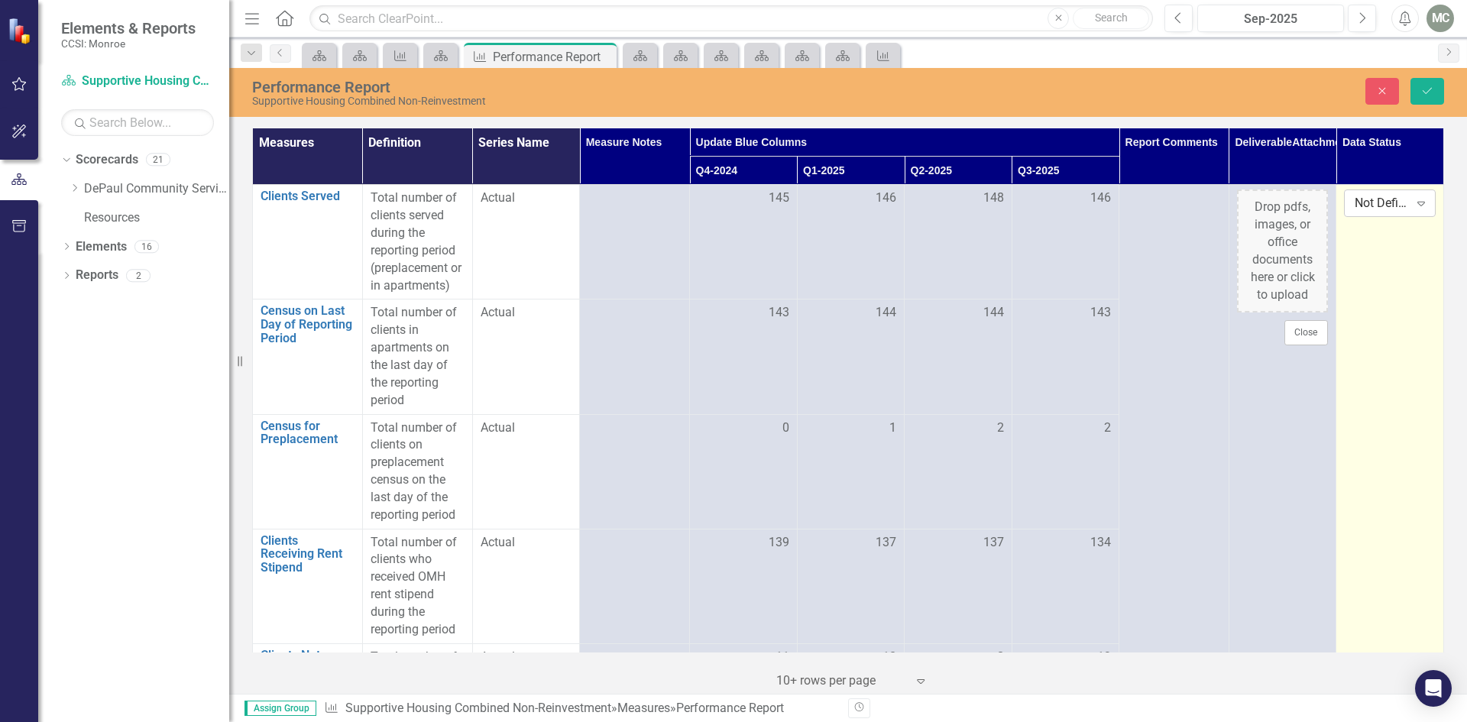
click at [1414, 206] on icon "Expand" at bounding box center [1421, 203] width 15 height 12
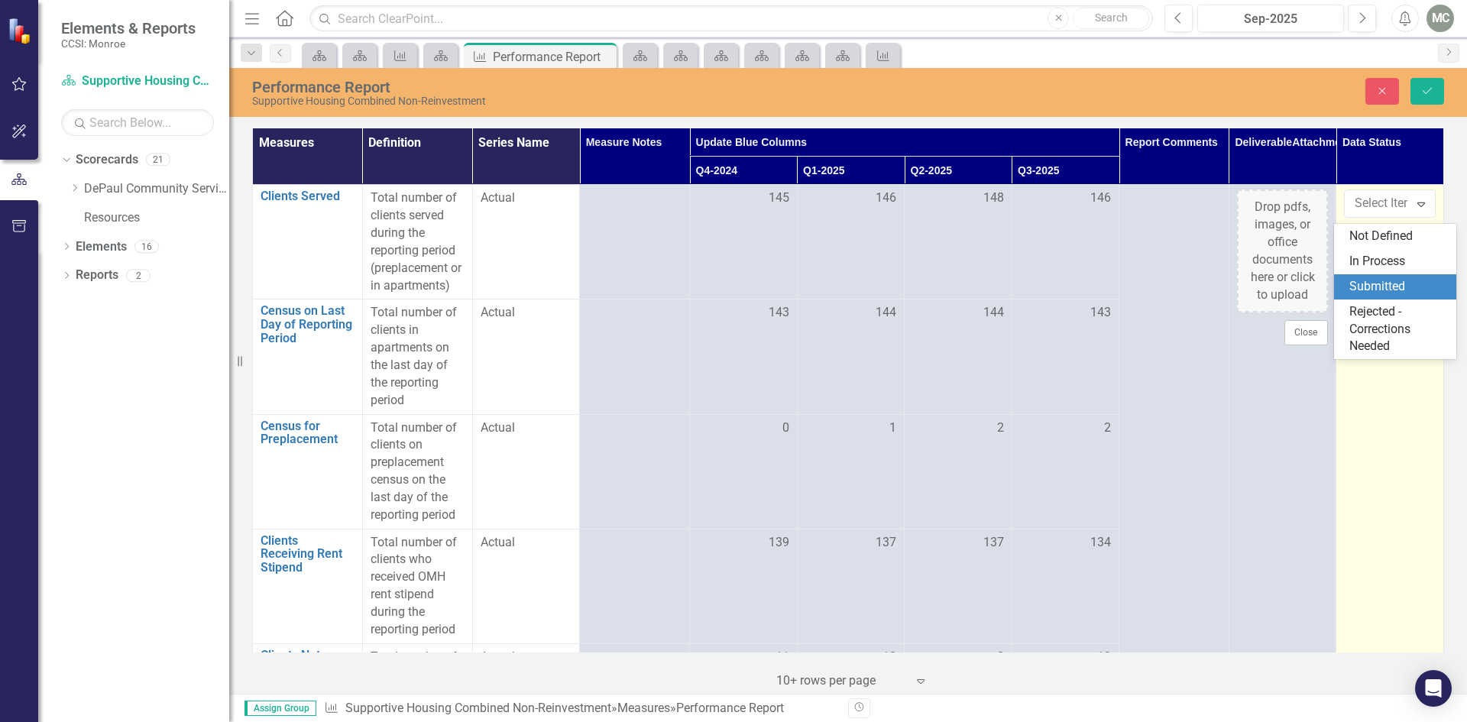
click at [1362, 283] on div "Submitted" at bounding box center [1399, 287] width 98 height 18
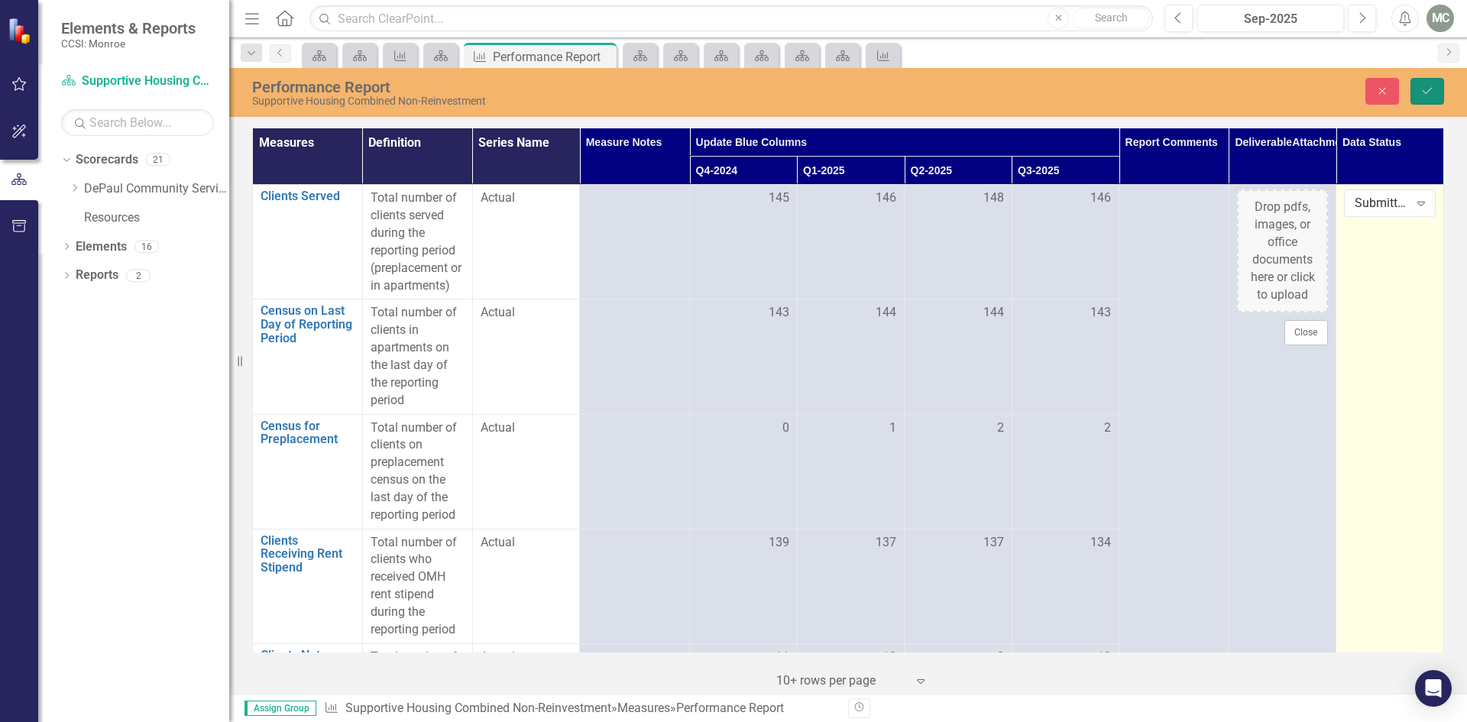
click at [1432, 95] on icon "Save" at bounding box center [1428, 91] width 14 height 11
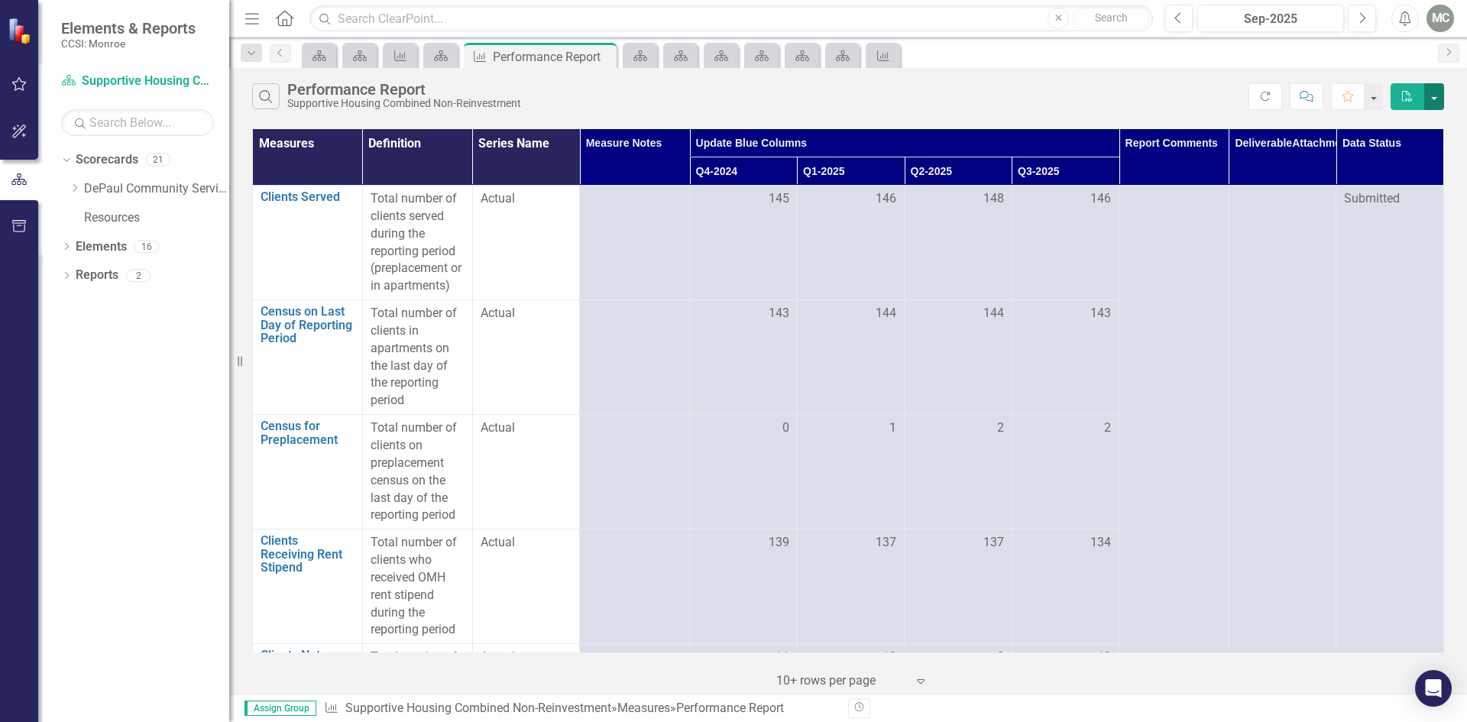
click at [1433, 105] on button "button" at bounding box center [1435, 96] width 20 height 27
click at [1406, 130] on link "PDF Export to PDF" at bounding box center [1383, 131] width 121 height 28
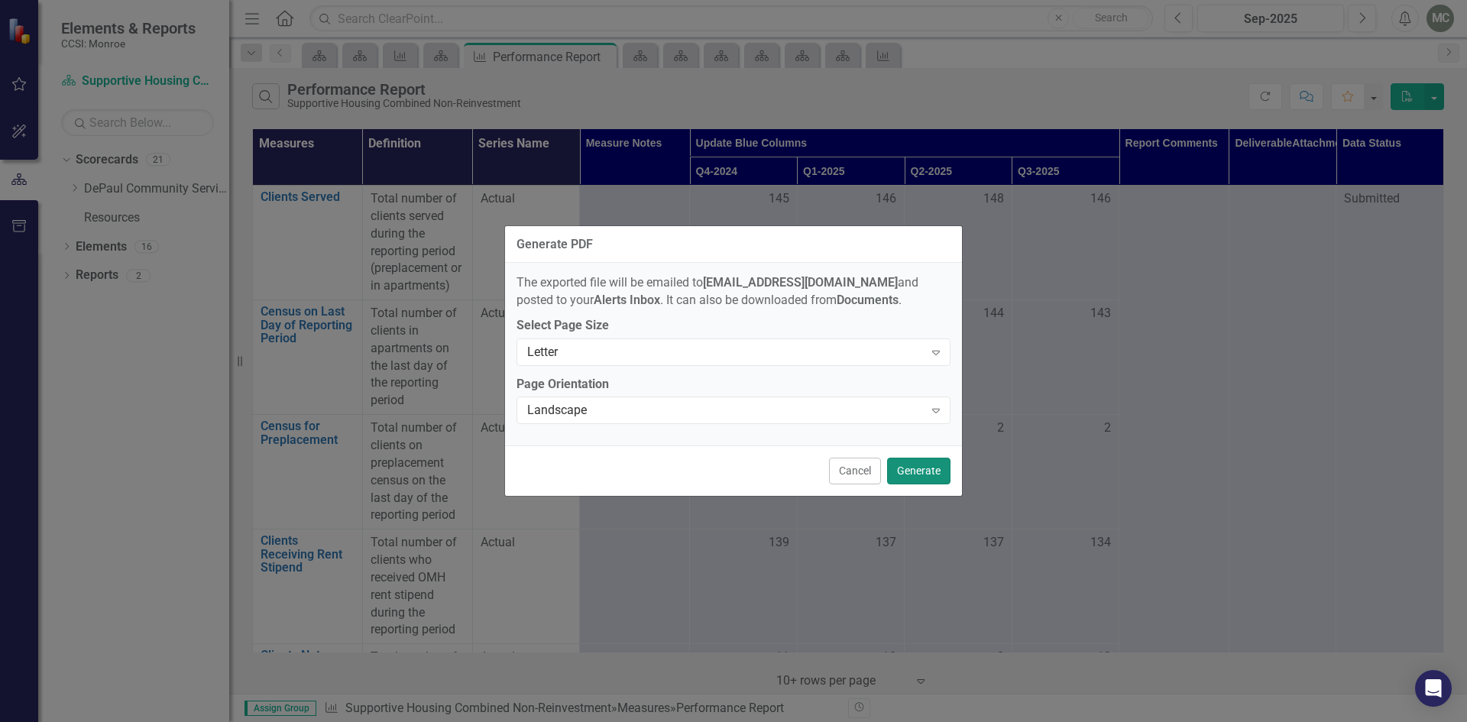
click at [913, 477] on button "Generate" at bounding box center [918, 471] width 63 height 27
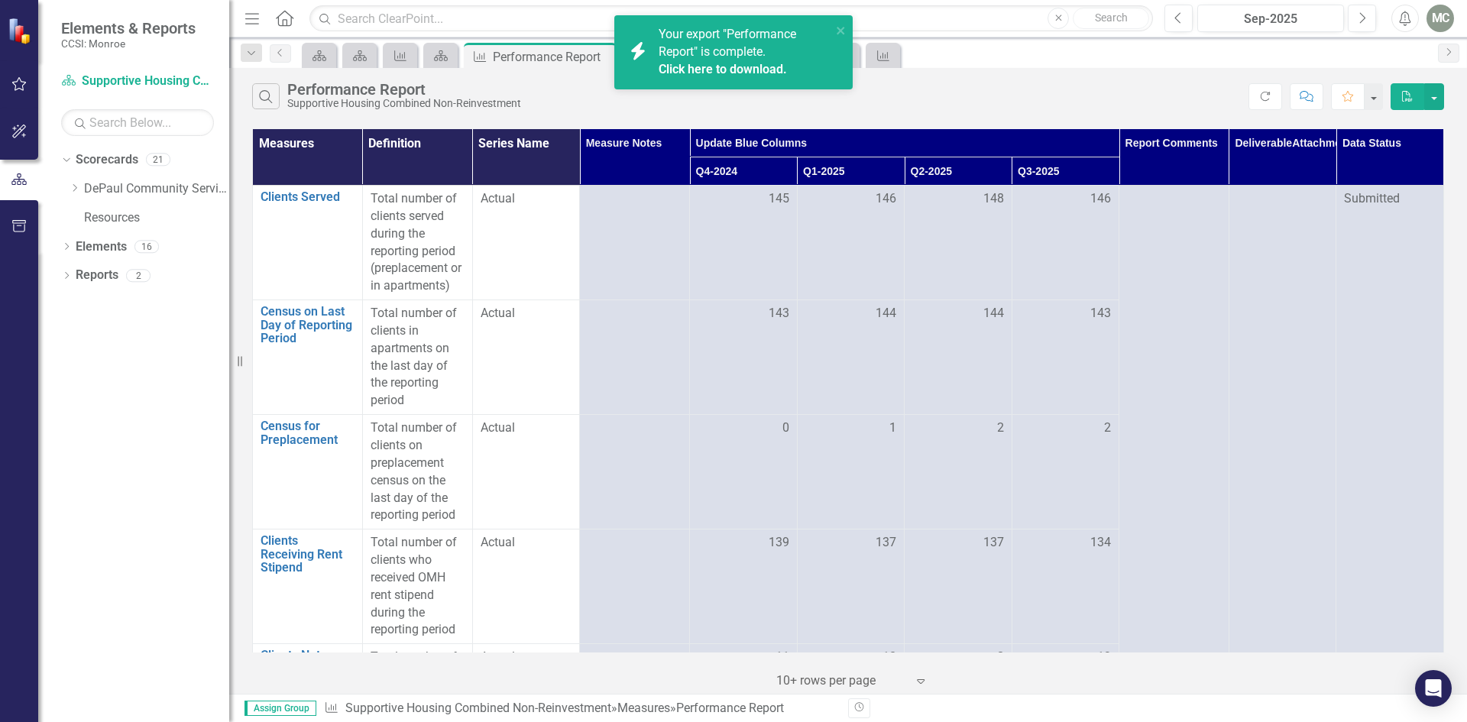
click at [766, 70] on link "Click here to download." at bounding box center [723, 69] width 128 height 15
